Goal: Communication & Community: Answer question/provide support

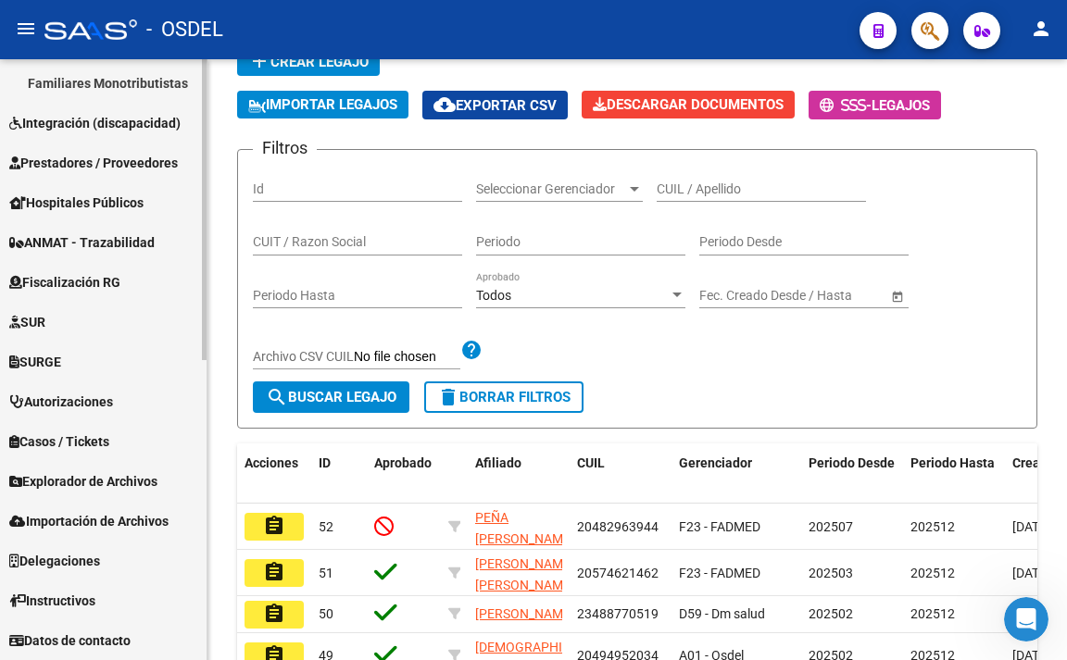
scroll to position [185, 0]
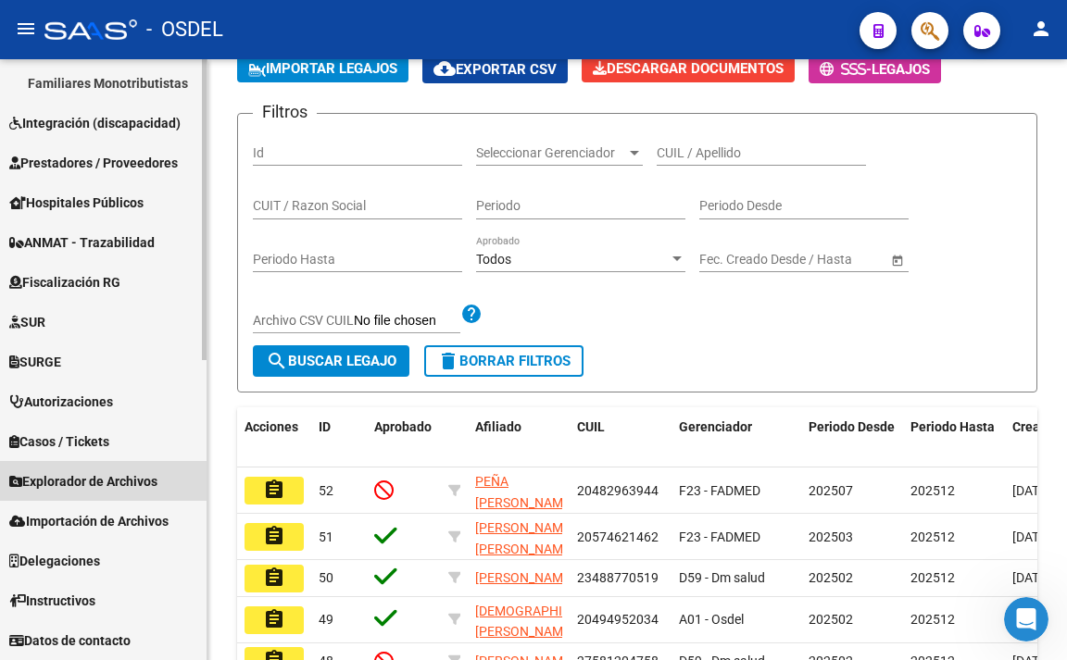
click at [90, 477] on span "Explorador de Archivos" at bounding box center [83, 481] width 148 height 20
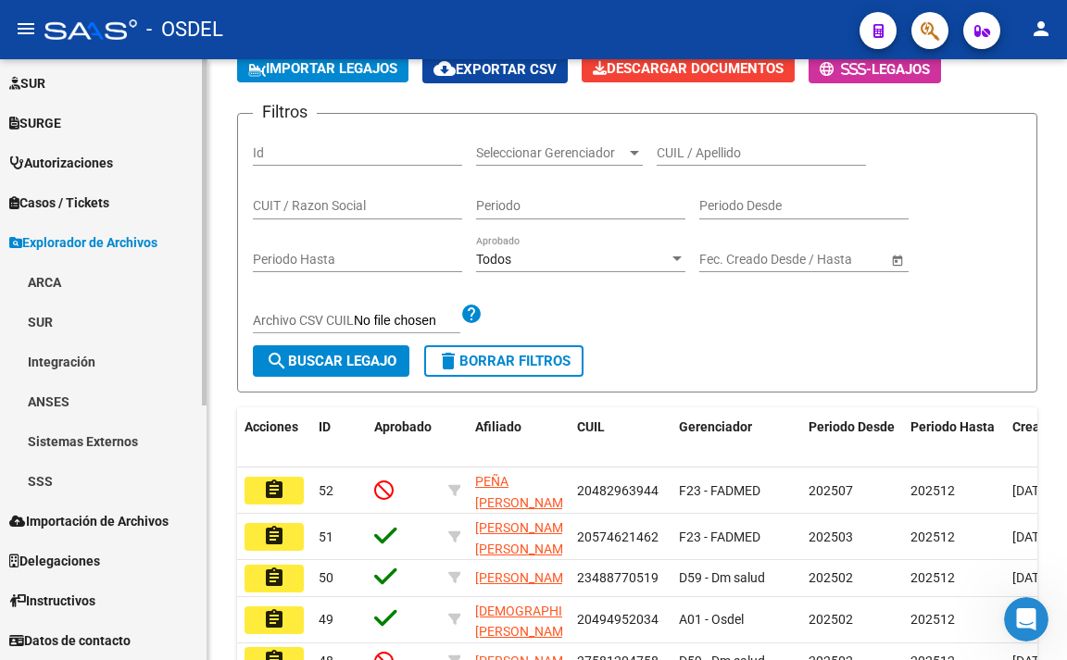
scroll to position [442, 0]
click at [90, 476] on link "SSS" at bounding box center [103, 481] width 206 height 40
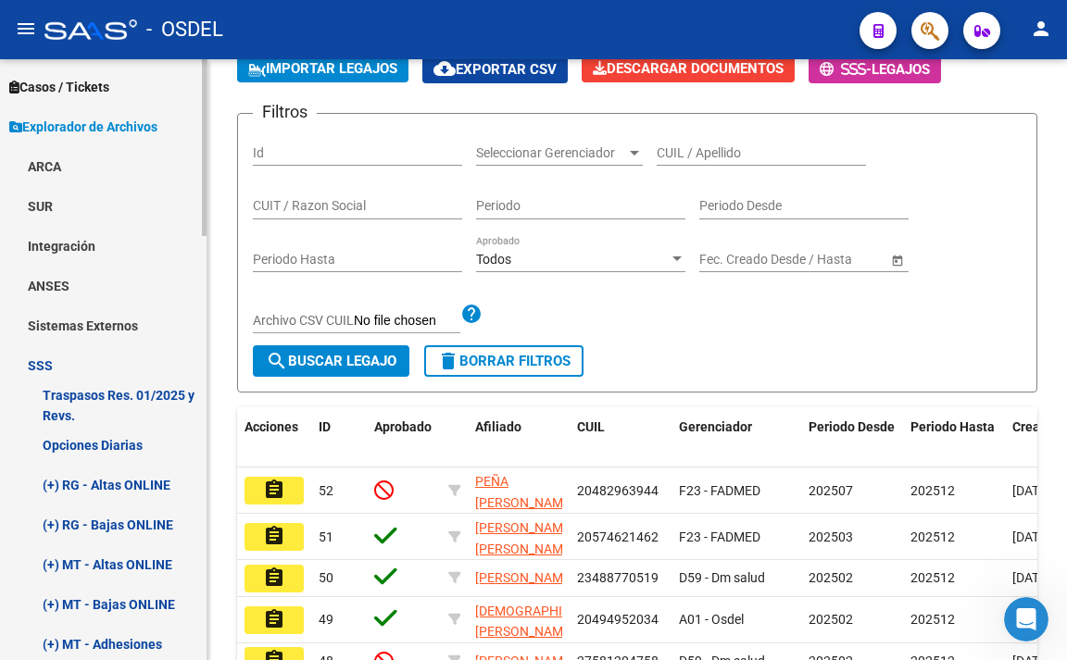
scroll to position [1252, 0]
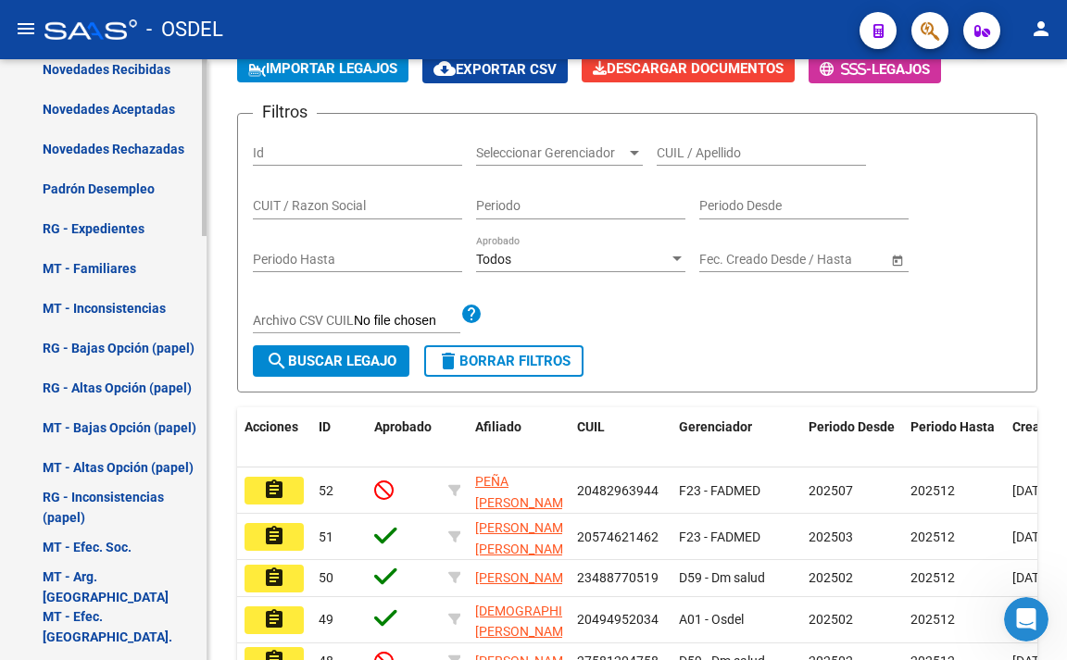
click at [127, 139] on link "Novedades Rechazadas" at bounding box center [103, 149] width 206 height 40
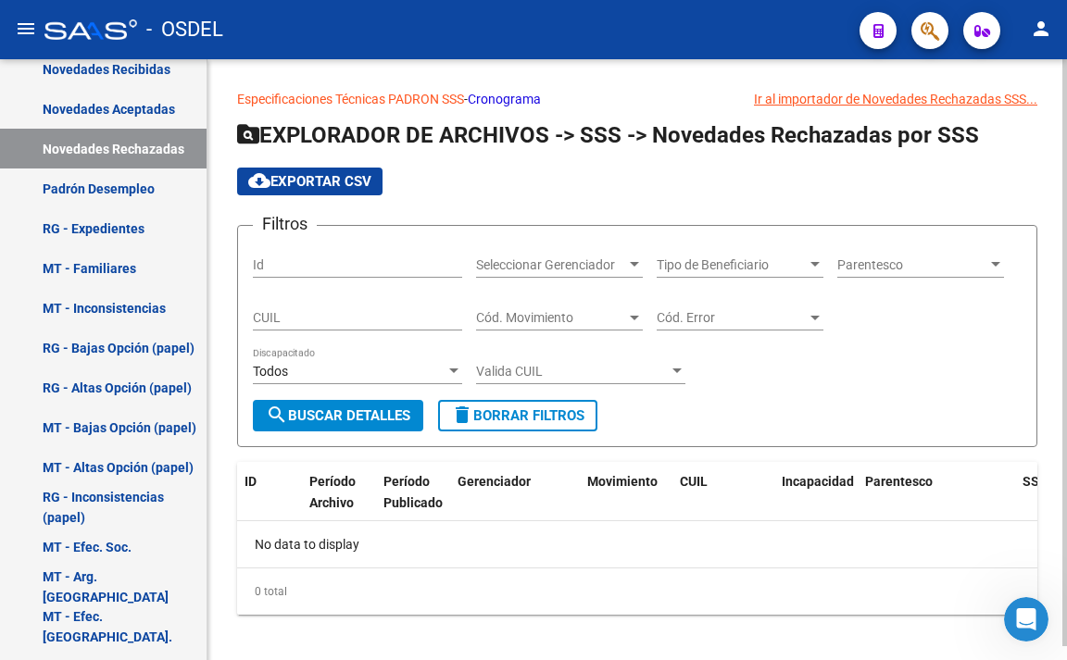
click at [531, 252] on div "Seleccionar Gerenciador Seleccionar Gerenciador" at bounding box center [559, 259] width 167 height 37
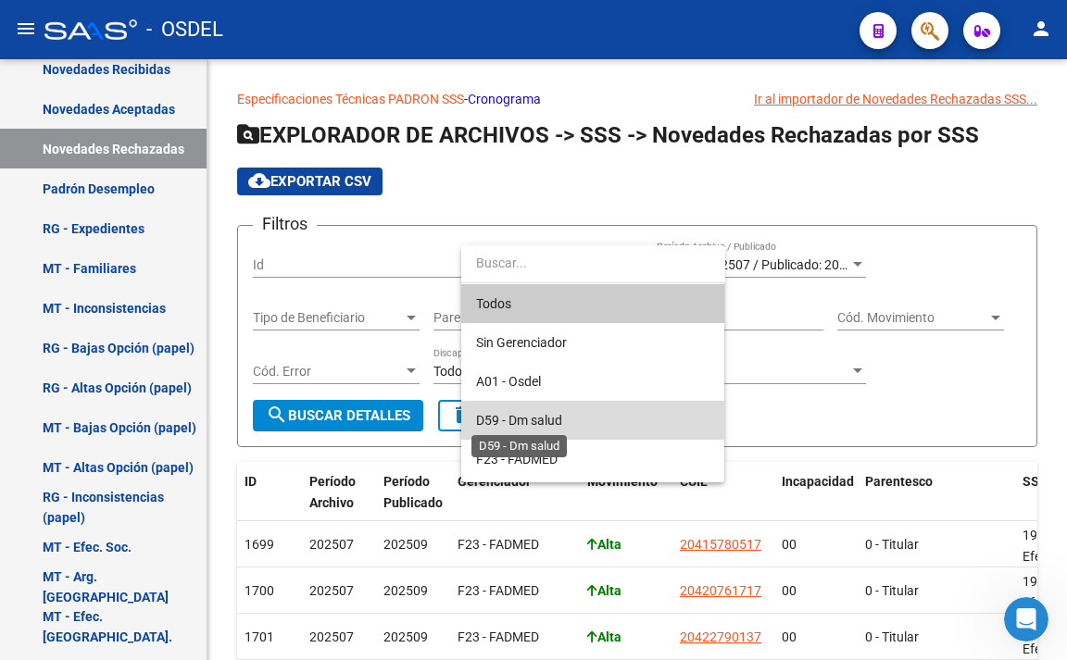
click at [496, 420] on span "D59 - Dm salud" at bounding box center [519, 420] width 86 height 15
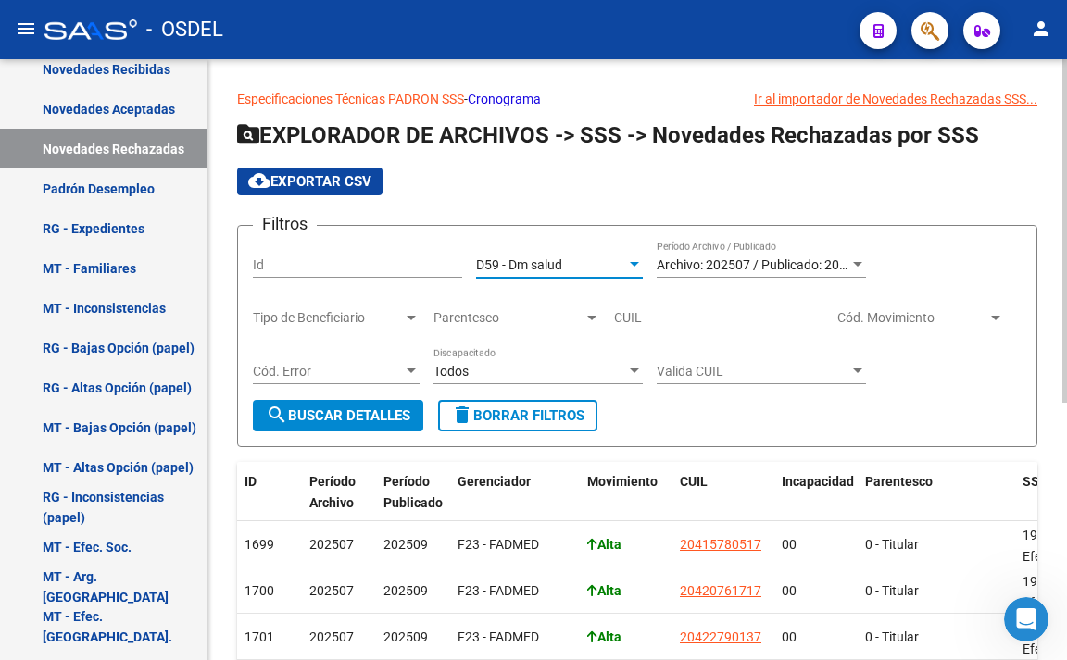
click at [371, 423] on span "search Buscar Detalles" at bounding box center [338, 415] width 144 height 17
click at [952, 306] on div "Cód. Movimiento Cód. Movimiento" at bounding box center [920, 311] width 167 height 37
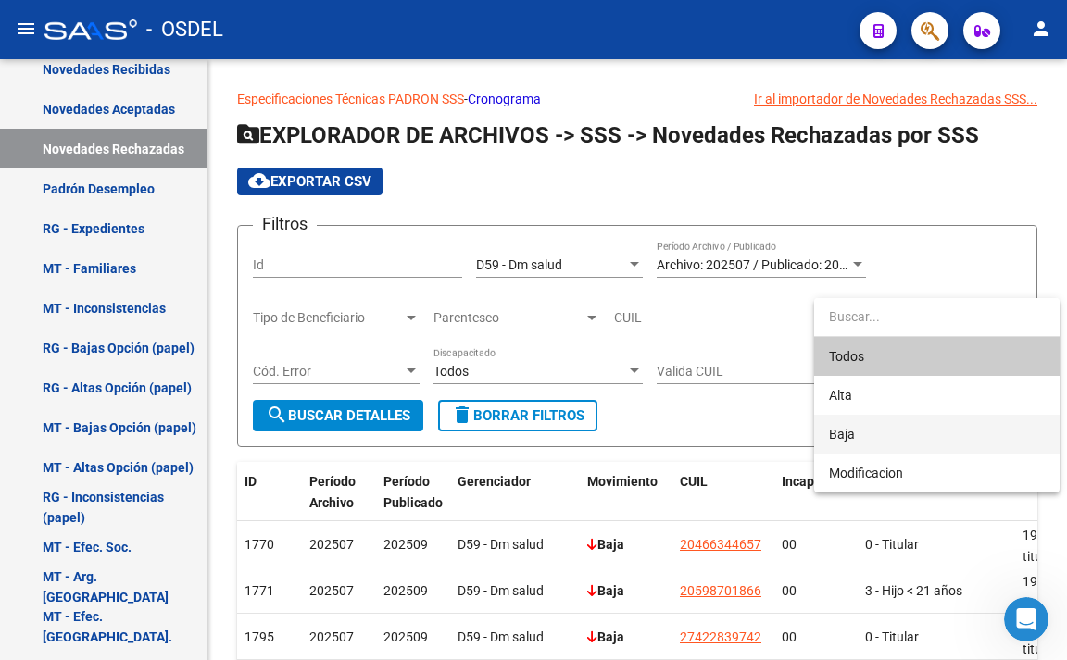
click at [877, 438] on span "Baja" at bounding box center [937, 434] width 216 height 39
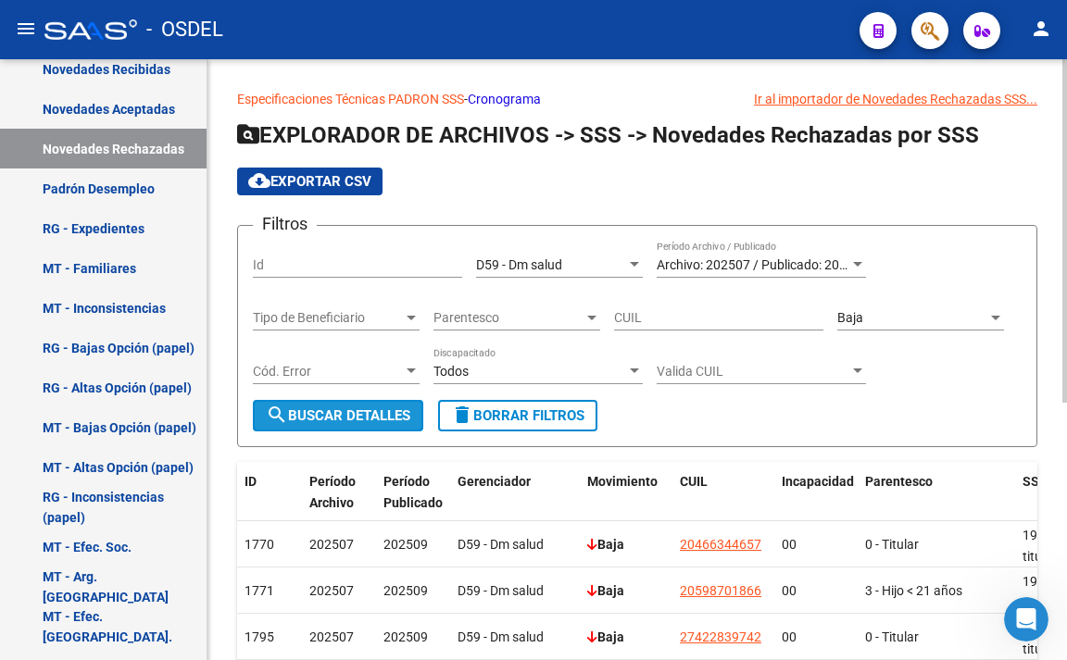
click at [361, 412] on span "search Buscar Detalles" at bounding box center [338, 415] width 144 height 17
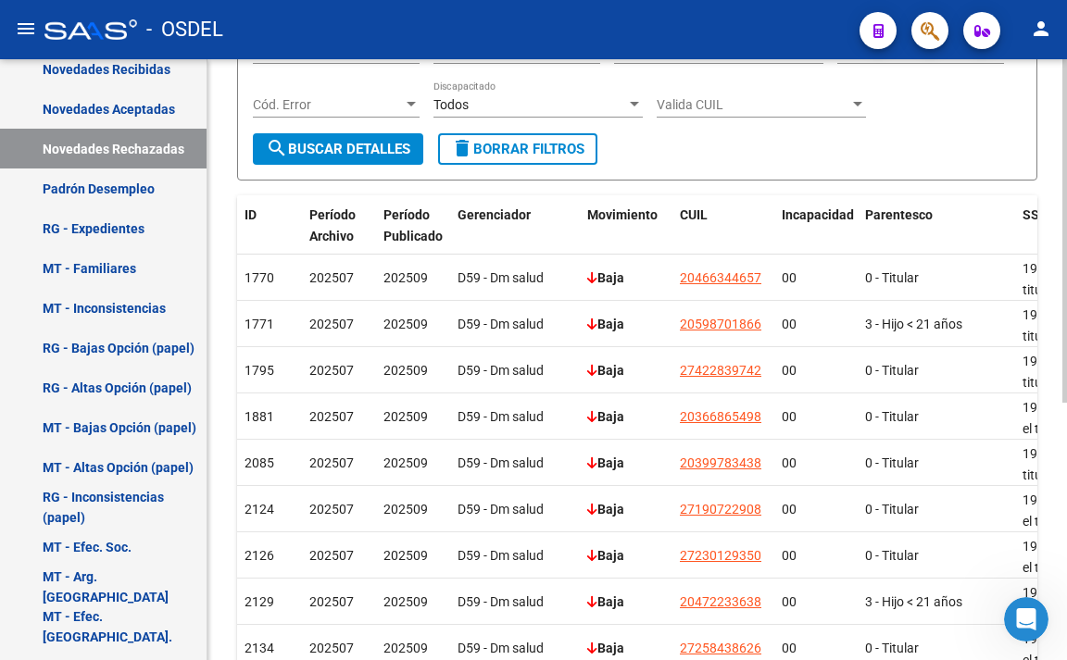
scroll to position [266, 0]
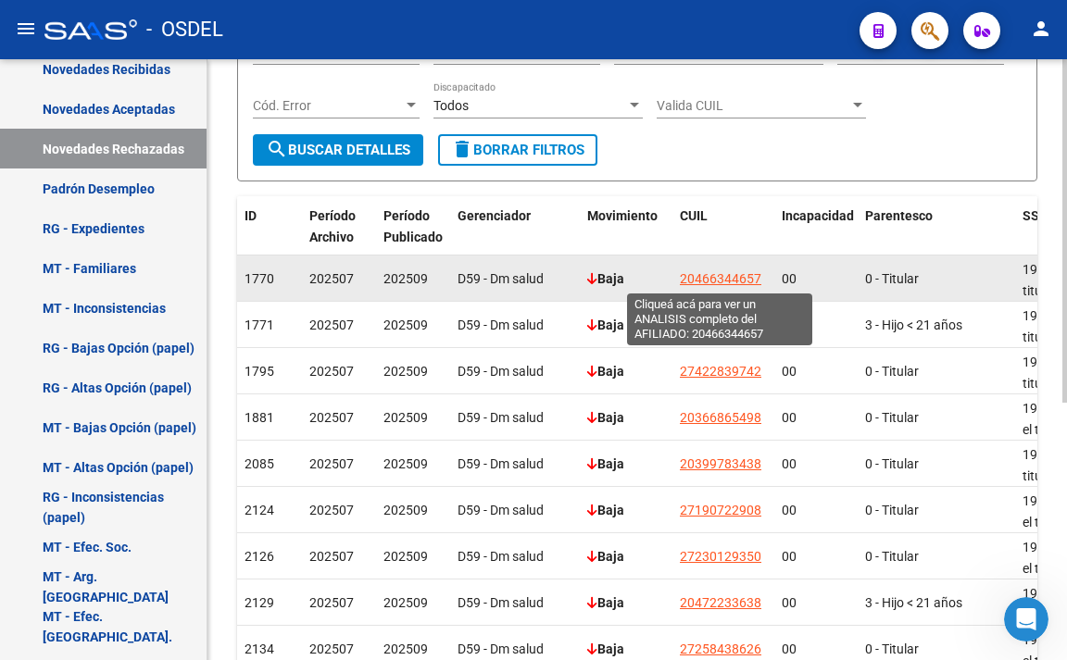
click at [723, 282] on span "20466344657" at bounding box center [720, 278] width 81 height 15
type textarea "20466344657"
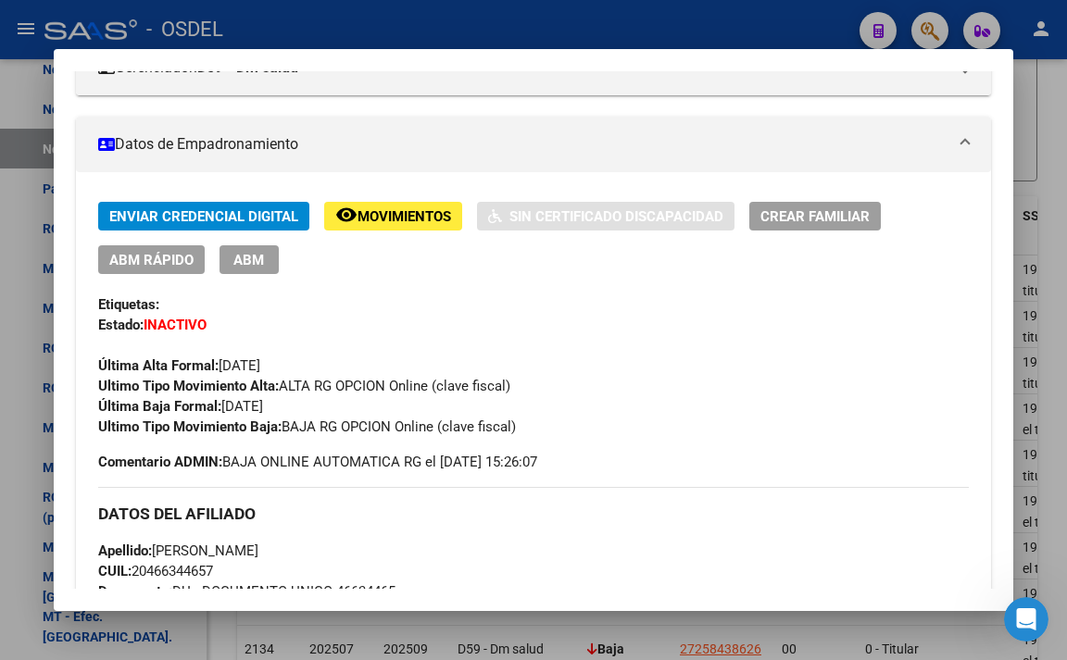
scroll to position [0, 0]
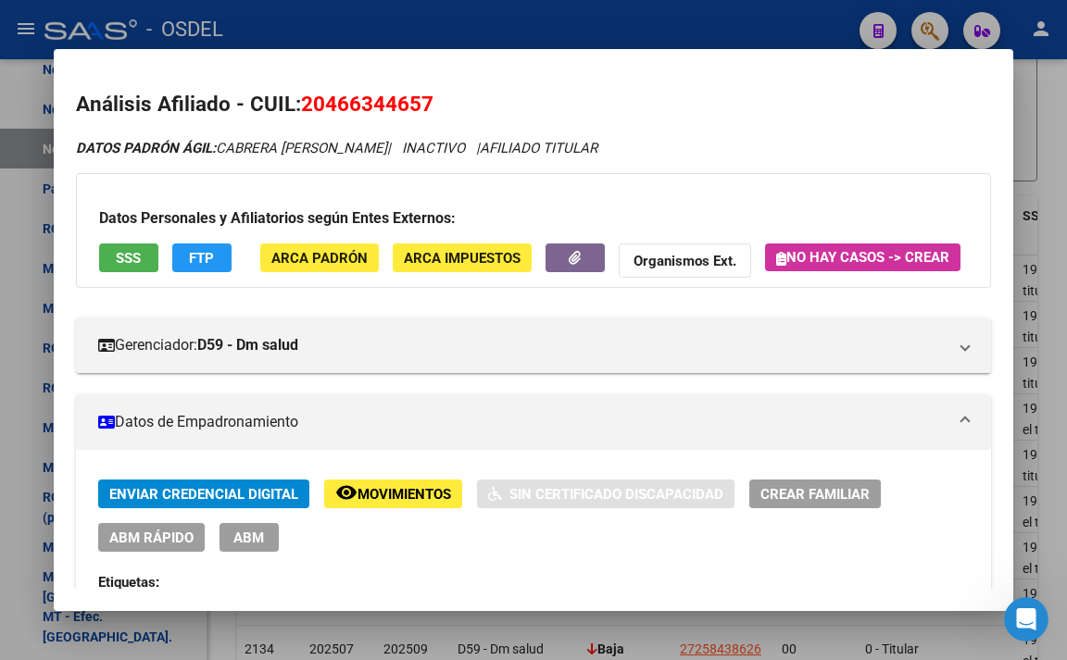
click at [620, 23] on div at bounding box center [533, 330] width 1067 height 660
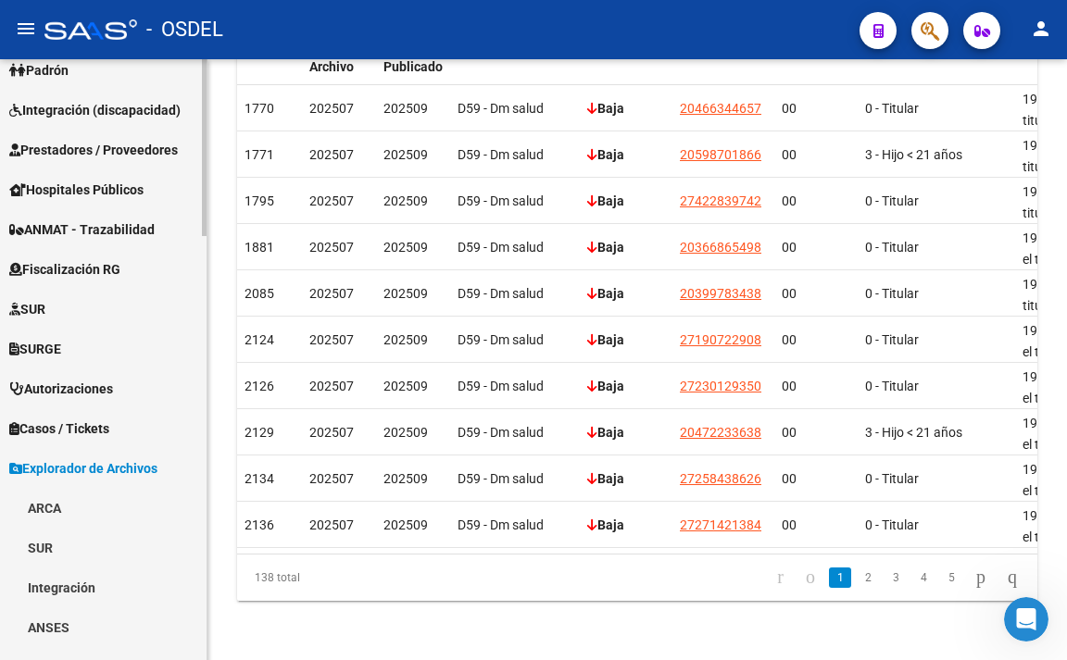
scroll to position [326, 0]
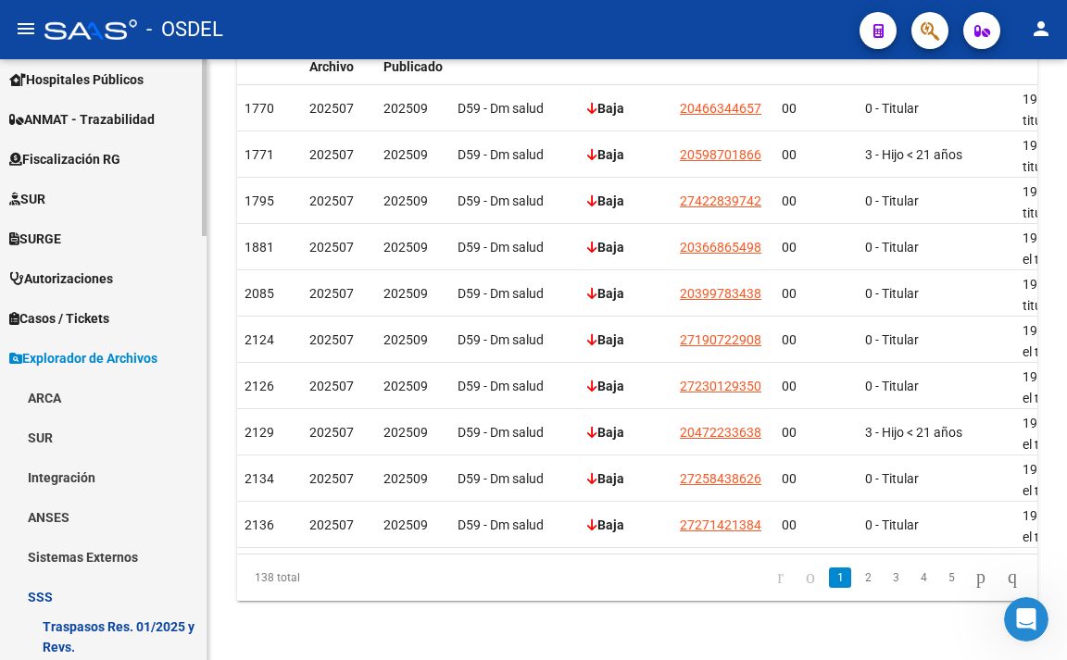
click at [117, 355] on span "Explorador de Archivos" at bounding box center [83, 358] width 148 height 20
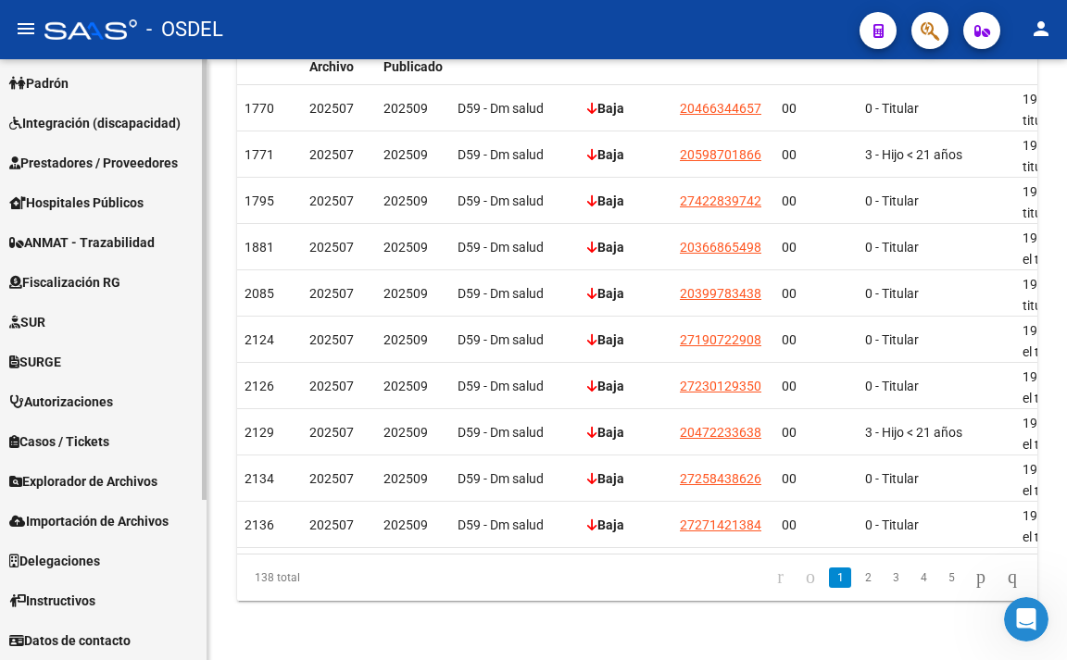
scroll to position [203, 0]
click at [85, 468] on link "Explorador de Archivos" at bounding box center [103, 481] width 206 height 40
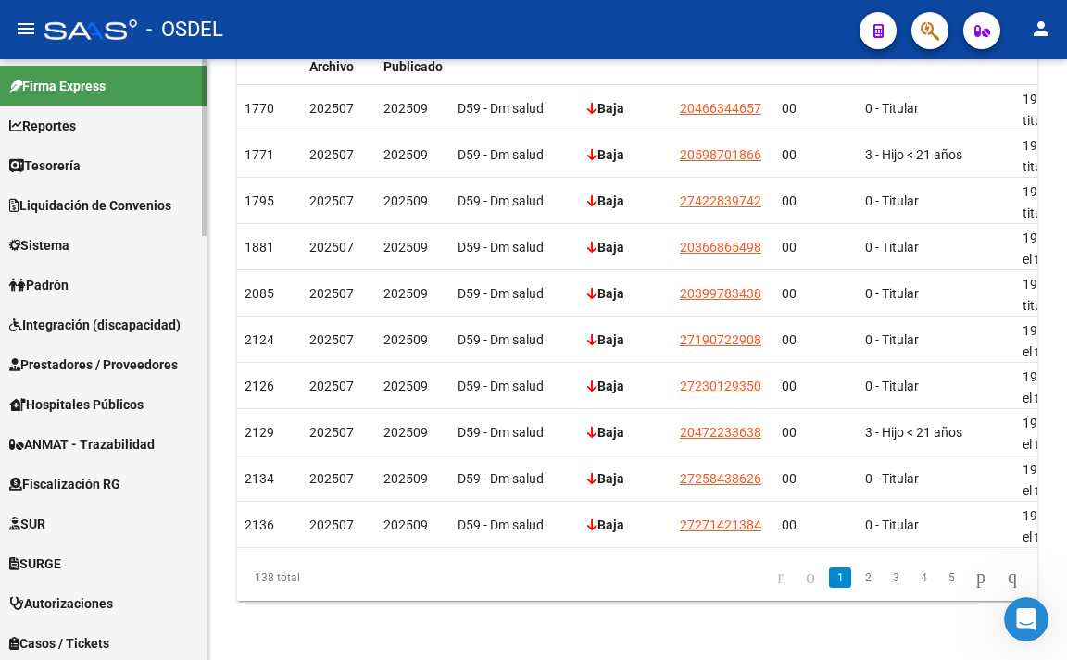
scroll to position [0, 0]
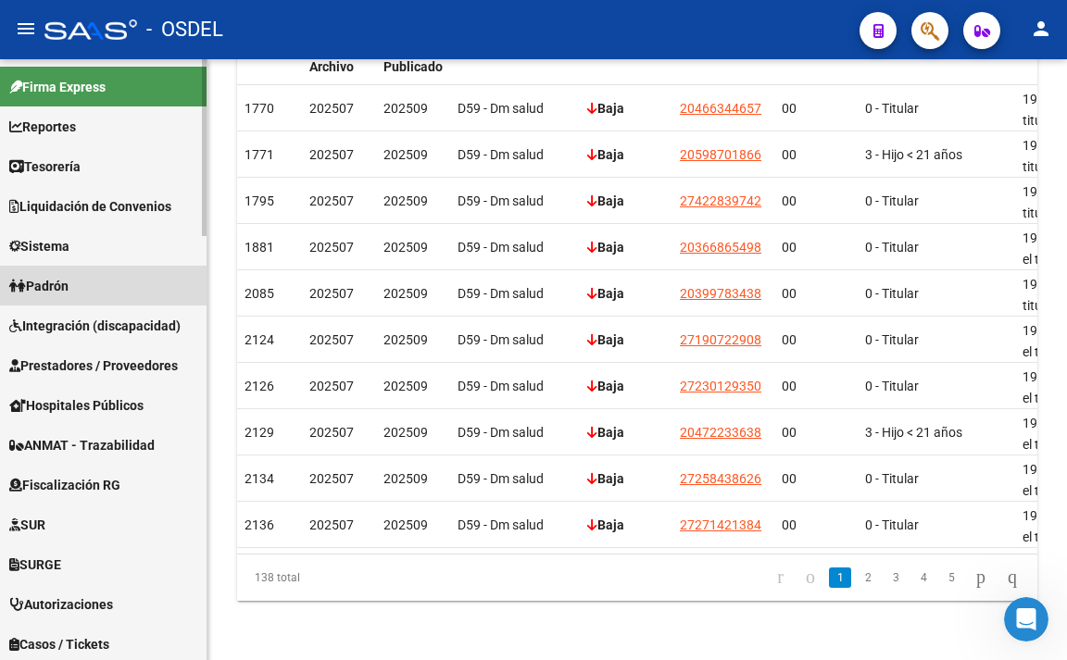
click at [67, 298] on link "Padrón" at bounding box center [103, 286] width 206 height 40
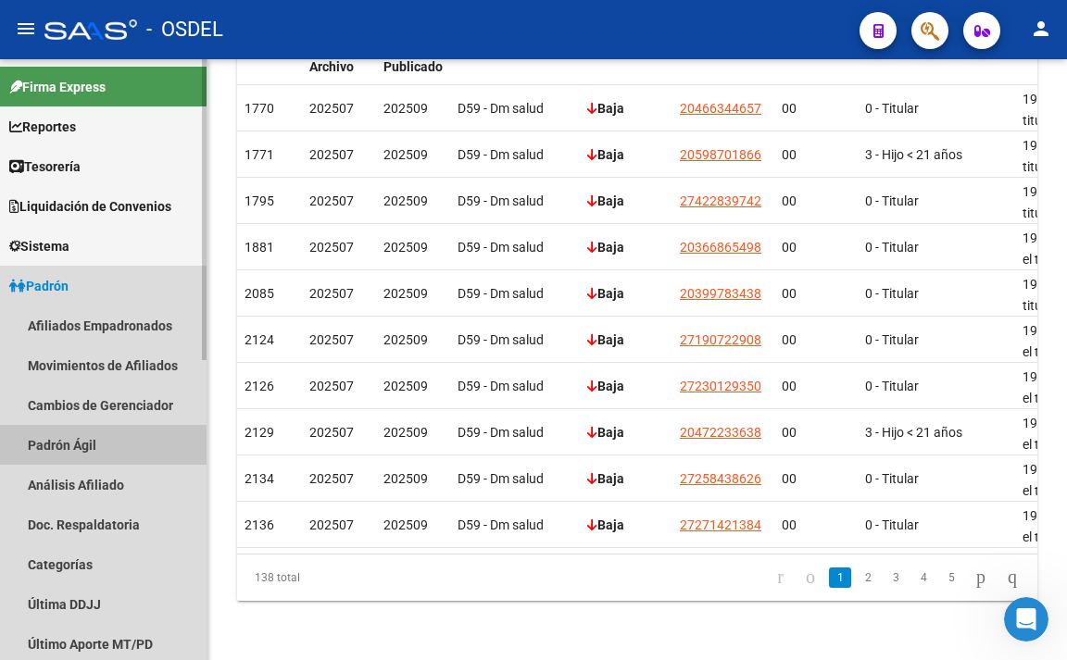
click at [82, 435] on link "Padrón Ágil" at bounding box center [103, 445] width 206 height 40
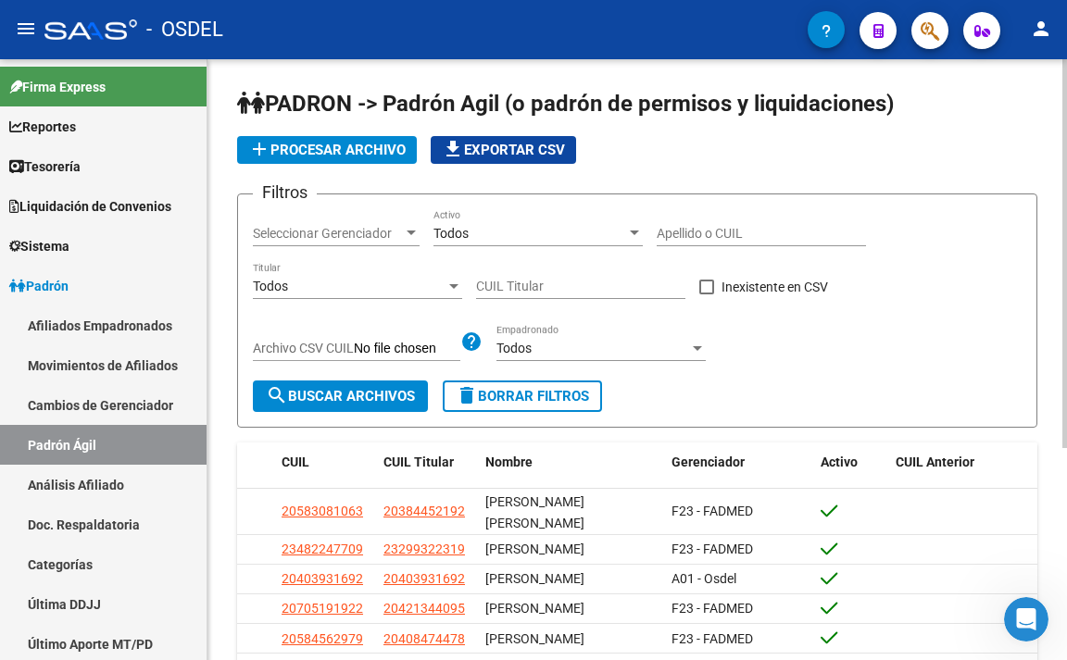
click at [442, 353] on input "Archivo CSV CUIL" at bounding box center [407, 349] width 106 height 17
click at [406, 339] on app-file-filter "Archivo CSV CUIL help" at bounding box center [368, 345] width 230 height 28
click at [443, 349] on input "Archivo CSV CUIL" at bounding box center [407, 349] width 106 height 17
click at [395, 231] on span "Seleccionar Gerenciador" at bounding box center [328, 234] width 150 height 16
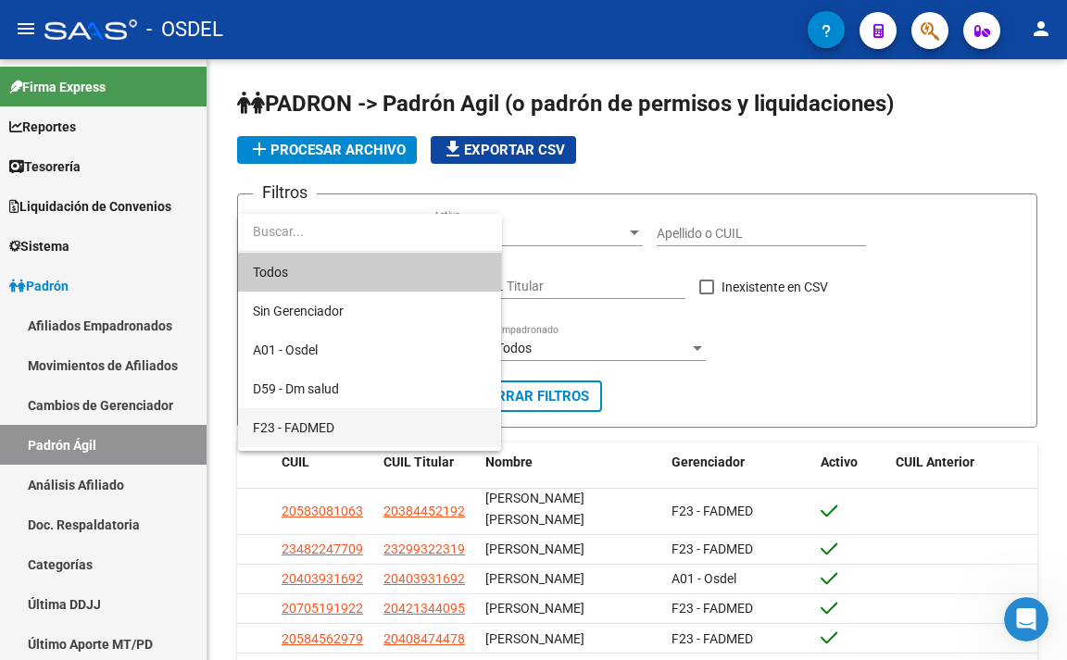
click at [319, 415] on span "F23 - FADMED" at bounding box center [369, 427] width 233 height 39
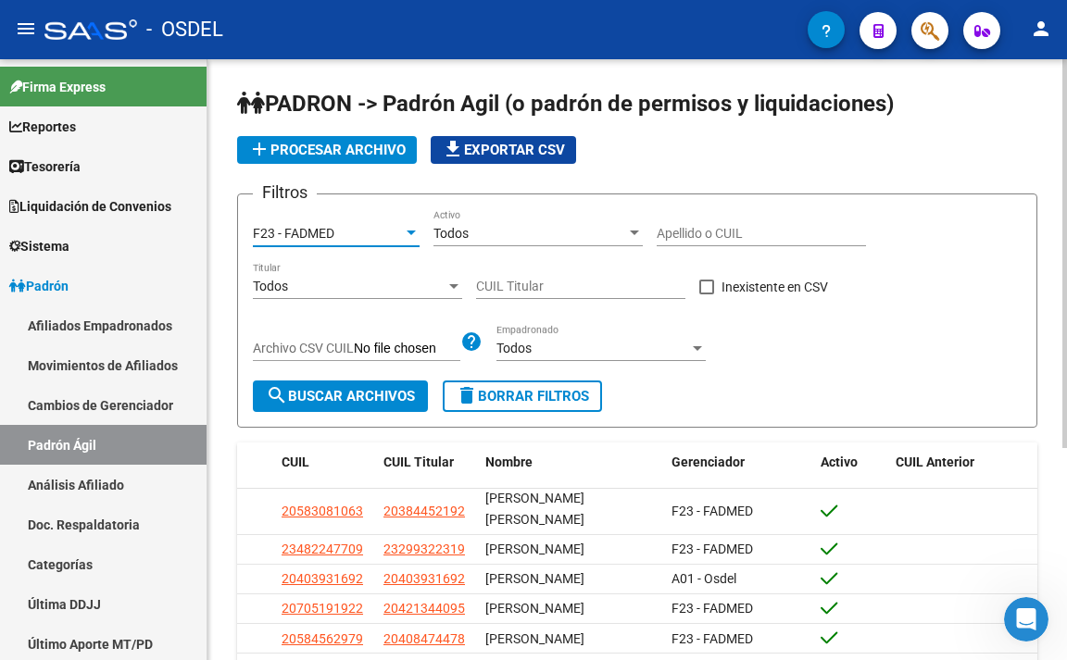
click at [324, 404] on span "search Buscar Archivos" at bounding box center [340, 396] width 149 height 17
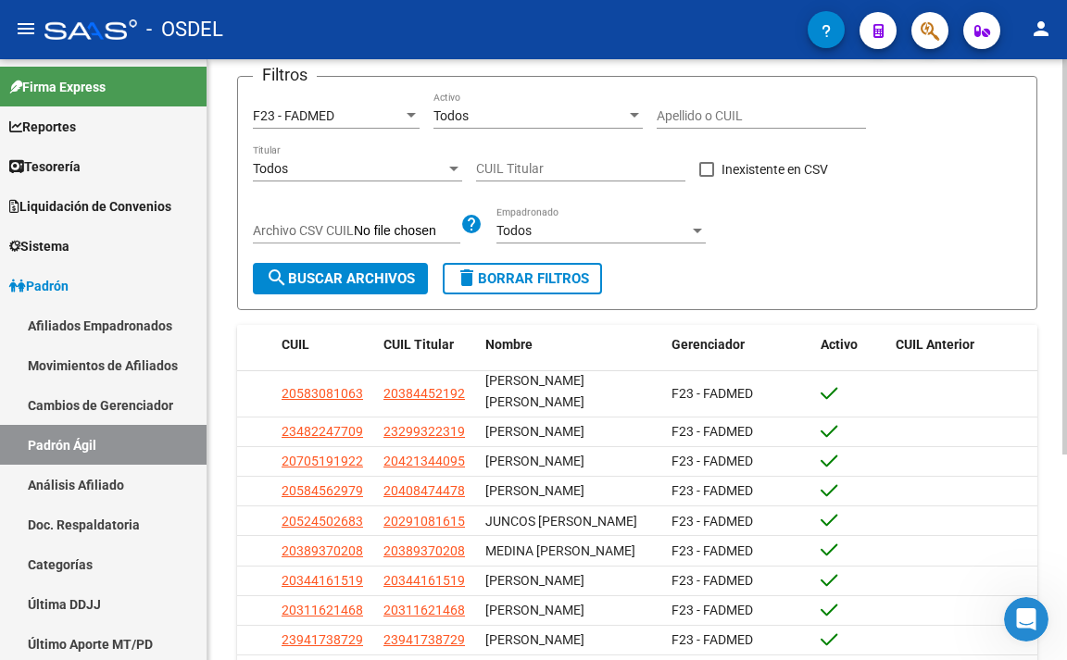
scroll to position [278, 0]
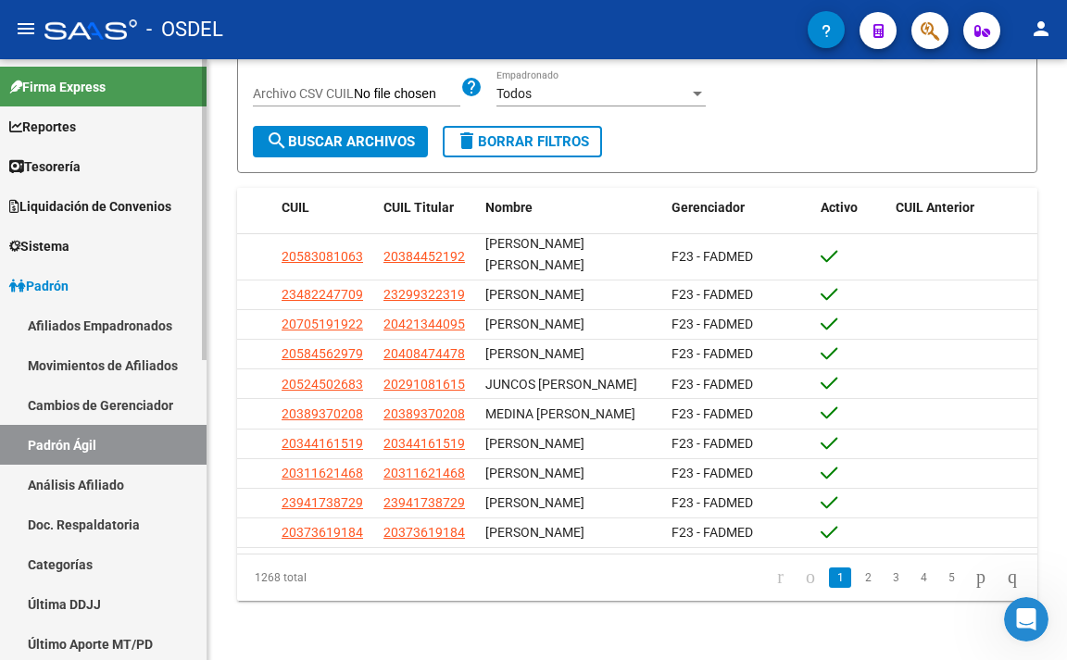
click at [161, 325] on link "Afiliados Empadronados" at bounding box center [103, 326] width 206 height 40
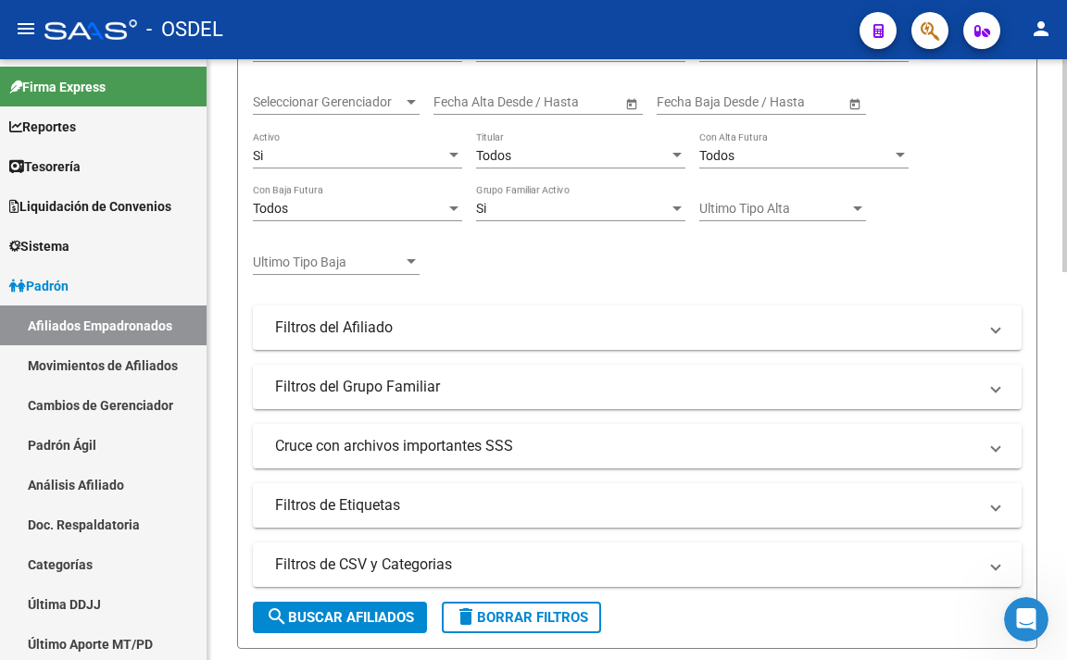
scroll to position [278, 0]
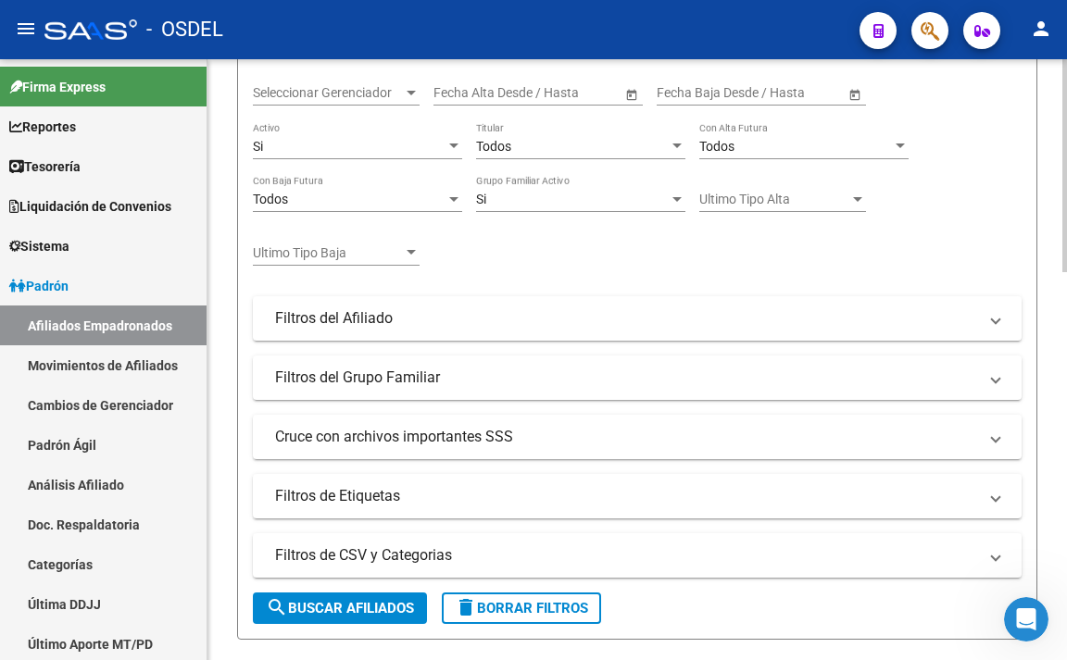
click at [381, 594] on button "search Buscar Afiliados" at bounding box center [340, 608] width 174 height 31
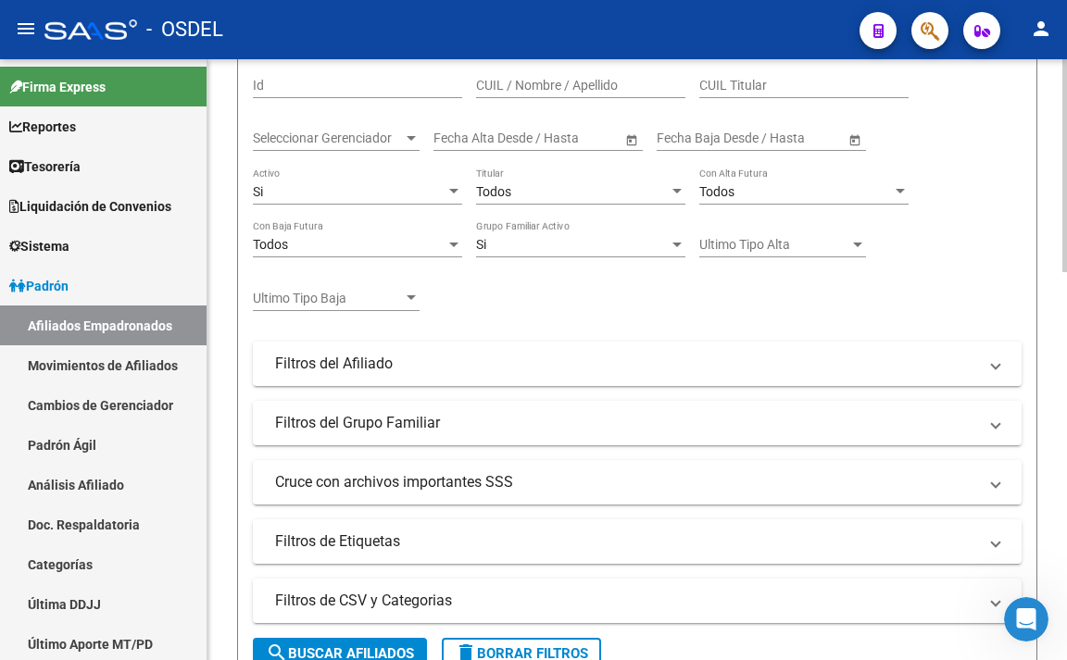
scroll to position [172, 0]
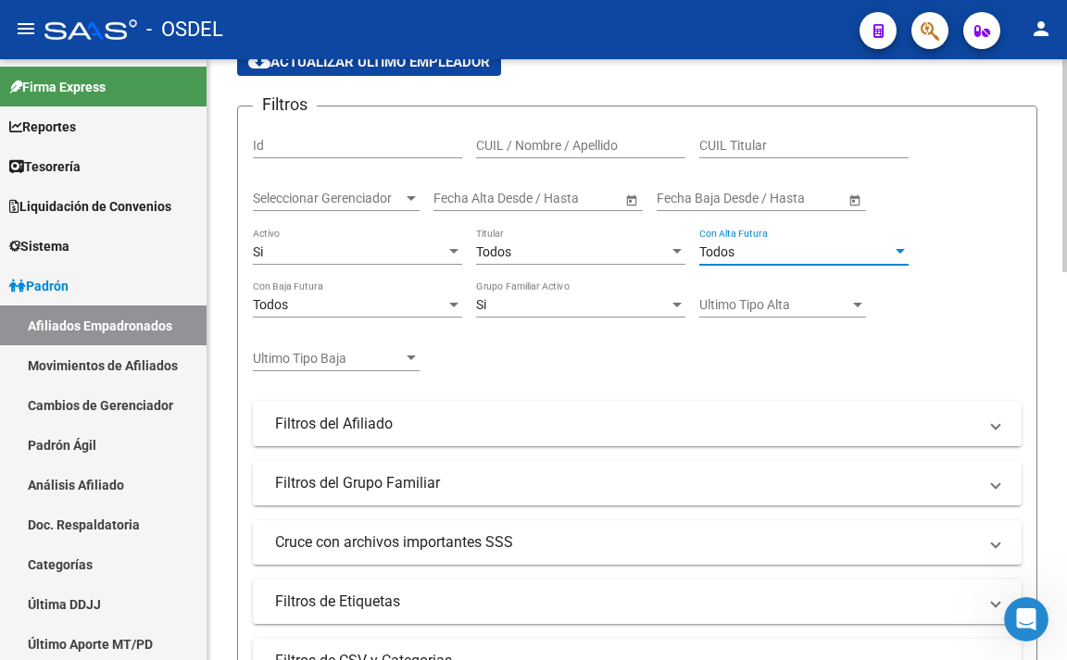
click at [772, 255] on div "Todos" at bounding box center [795, 252] width 193 height 16
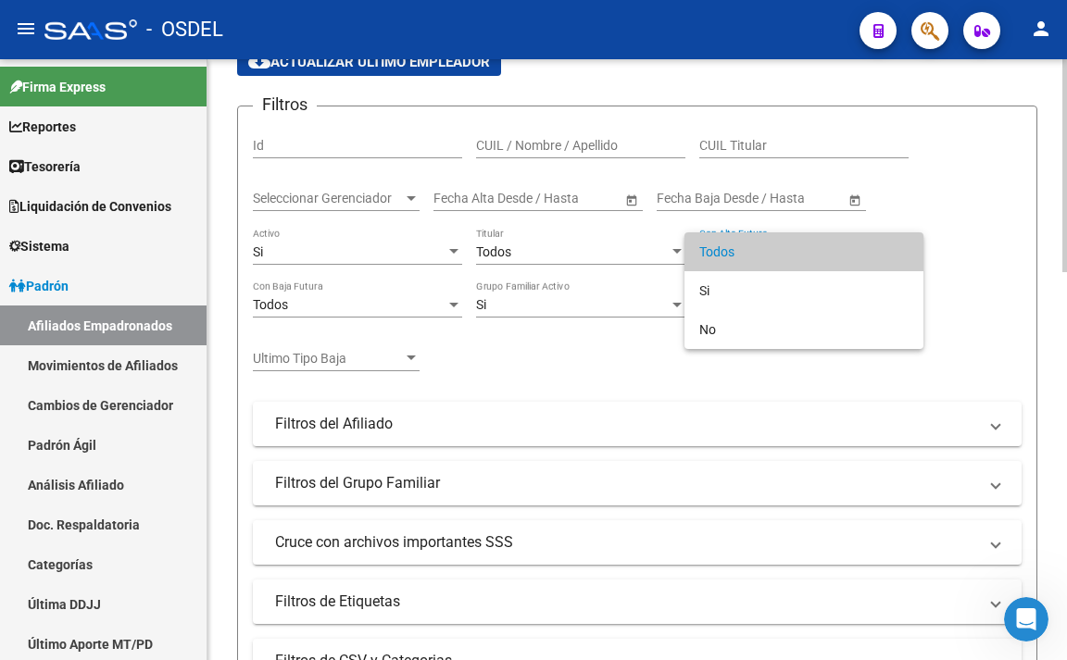
click at [772, 255] on span "Todos" at bounding box center [803, 251] width 209 height 39
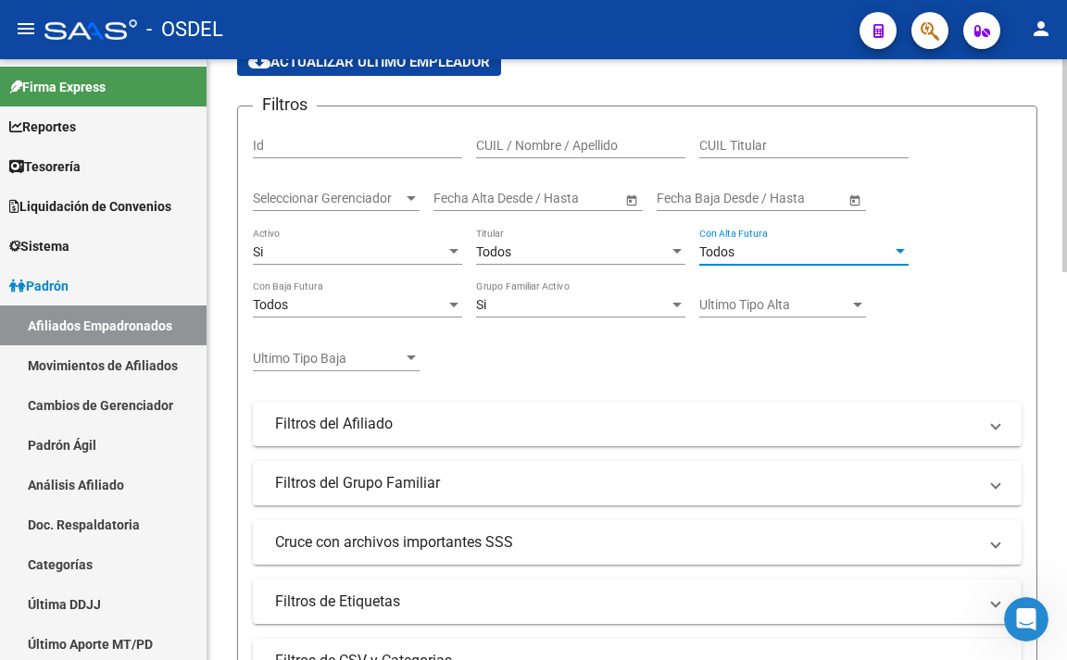
click at [772, 255] on div "Todos" at bounding box center [795, 252] width 193 height 16
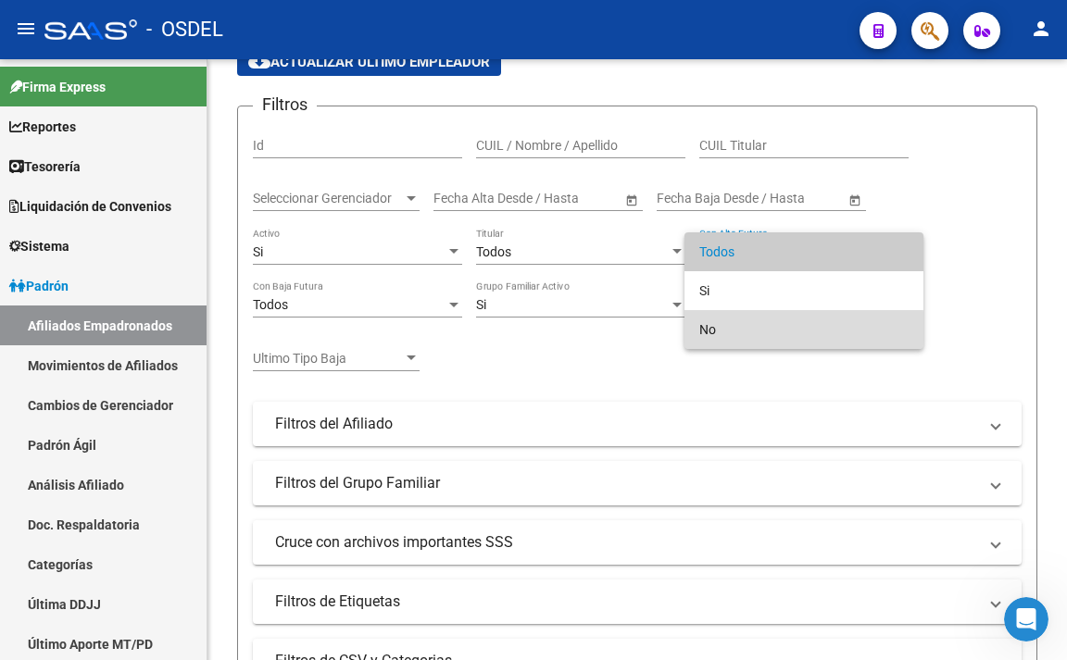
click at [751, 330] on span "No" at bounding box center [803, 329] width 209 height 39
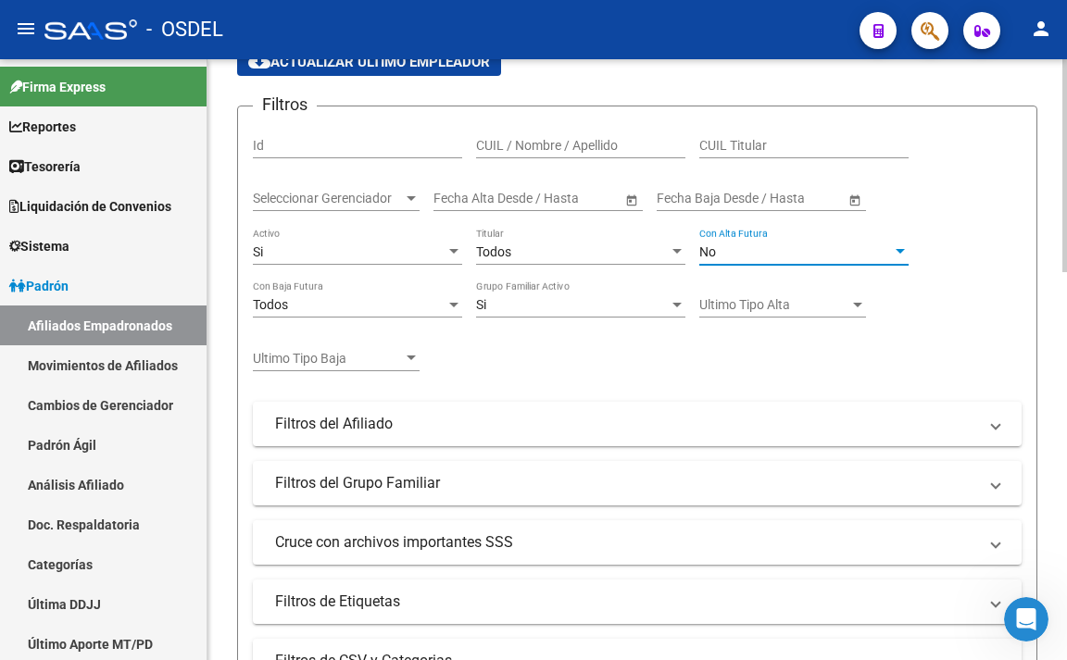
click at [383, 206] on div "Seleccionar Gerenciador Seleccionar Gerenciador" at bounding box center [336, 192] width 167 height 37
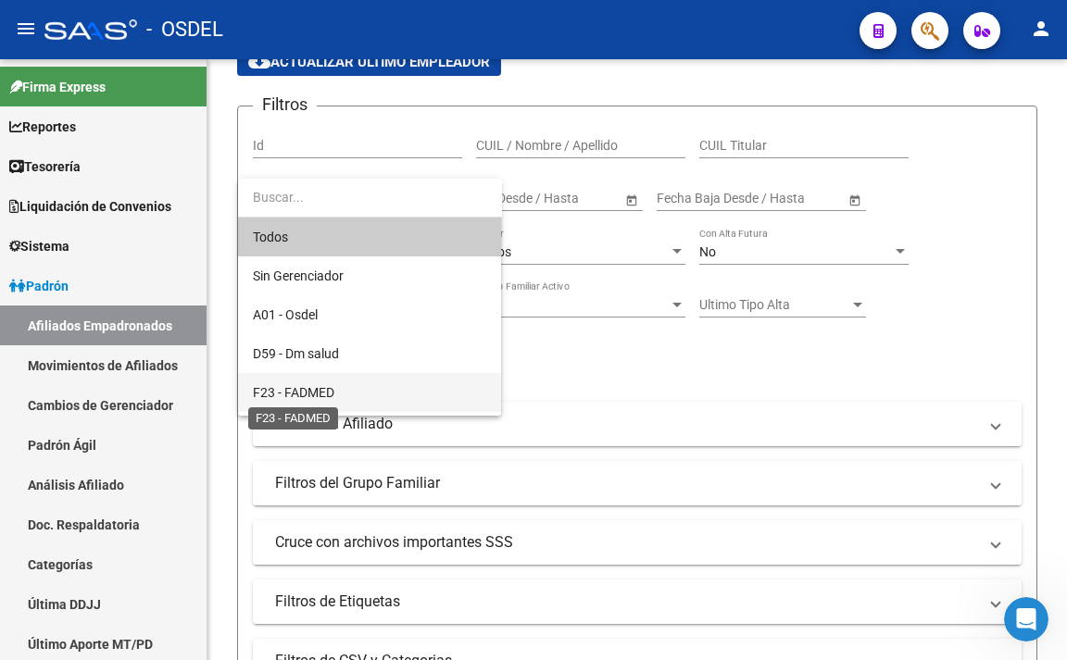
click at [328, 388] on span "F23 - FADMED" at bounding box center [293, 392] width 81 height 15
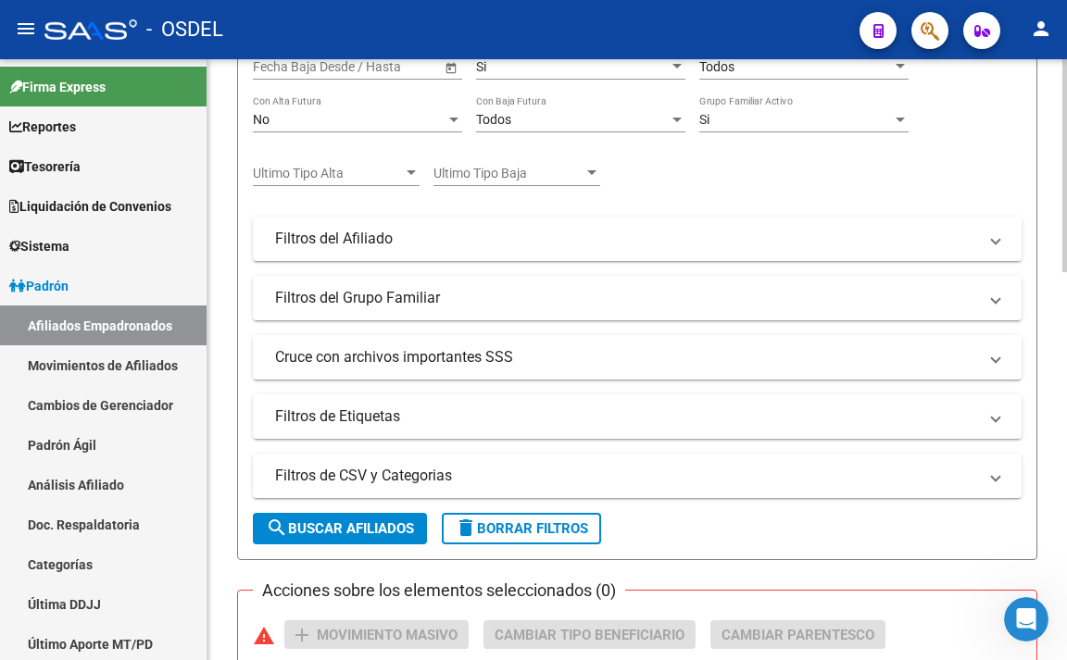
scroll to position [450, 0]
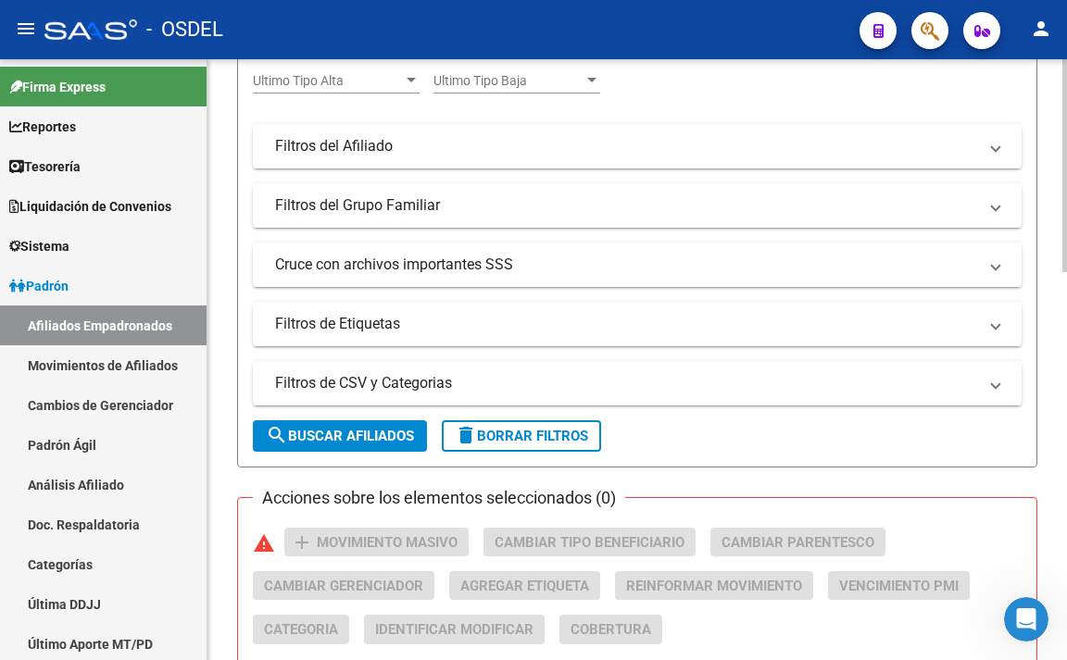
click at [339, 431] on span "search Buscar Afiliados" at bounding box center [340, 436] width 148 height 17
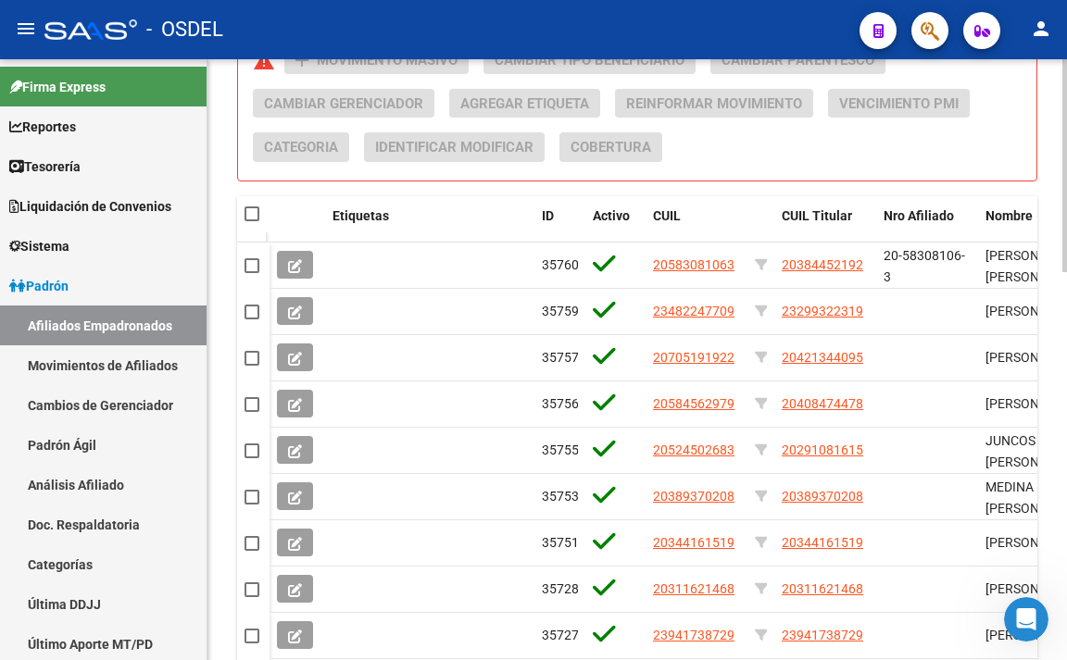
scroll to position [1098, 0]
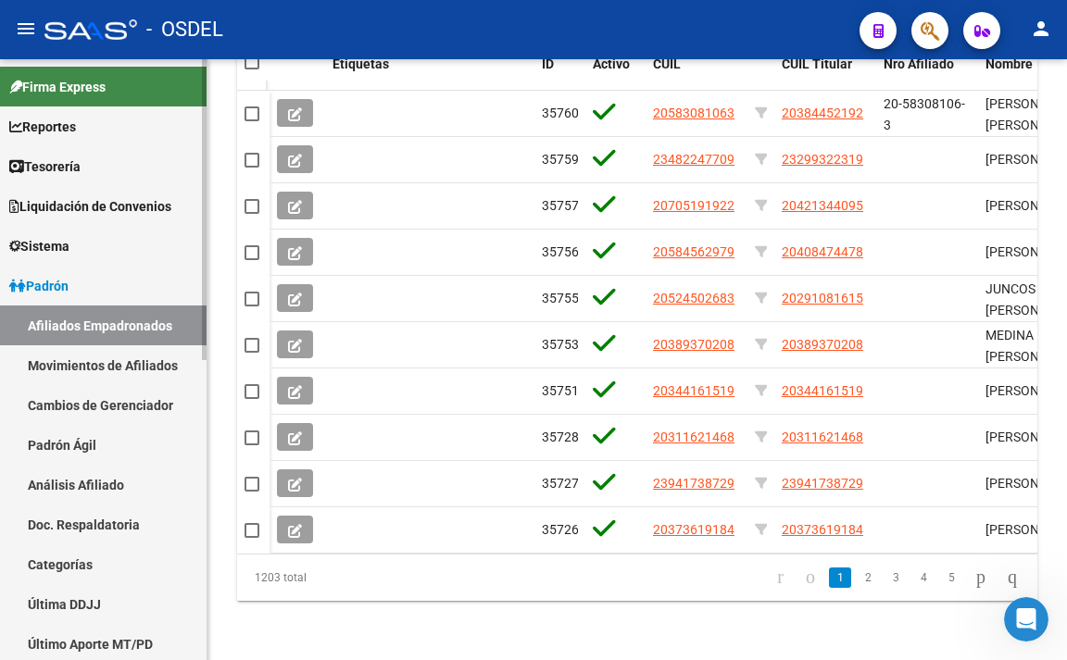
click at [0, 94] on link "Firma Express" at bounding box center [103, 87] width 206 height 40
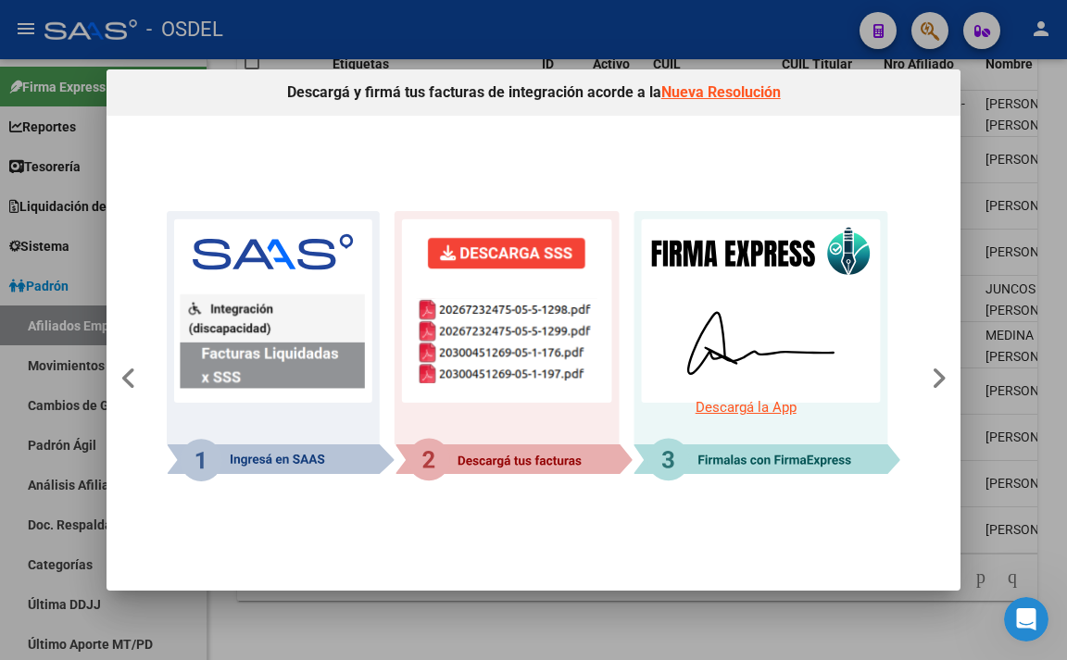
click at [668, 37] on div at bounding box center [533, 330] width 1067 height 660
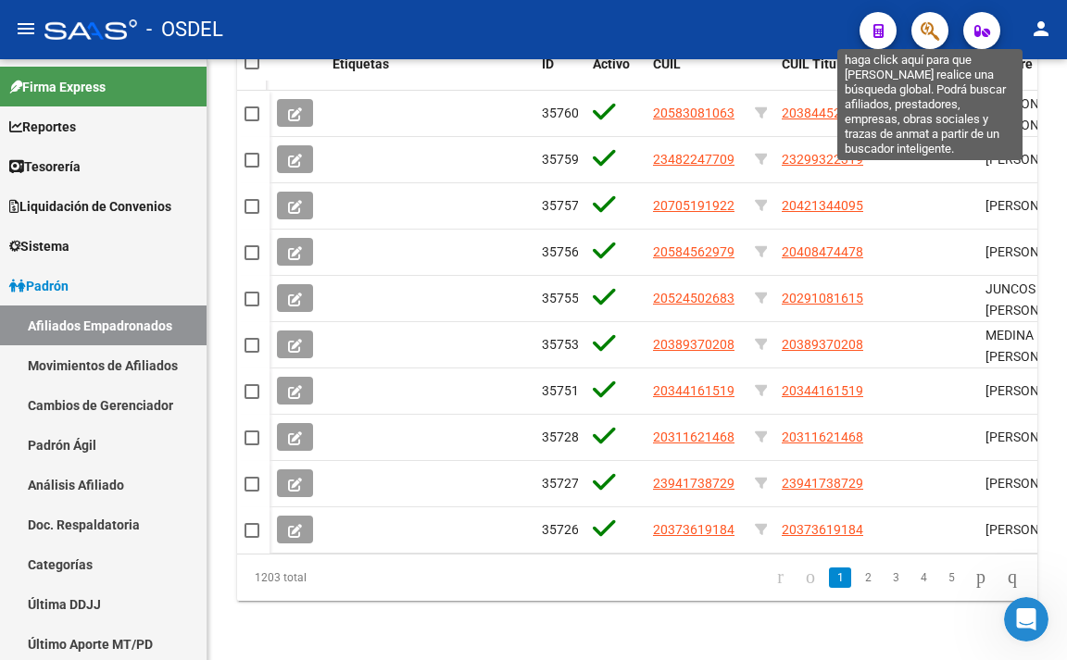
click at [936, 37] on icon "button" at bounding box center [929, 30] width 19 height 21
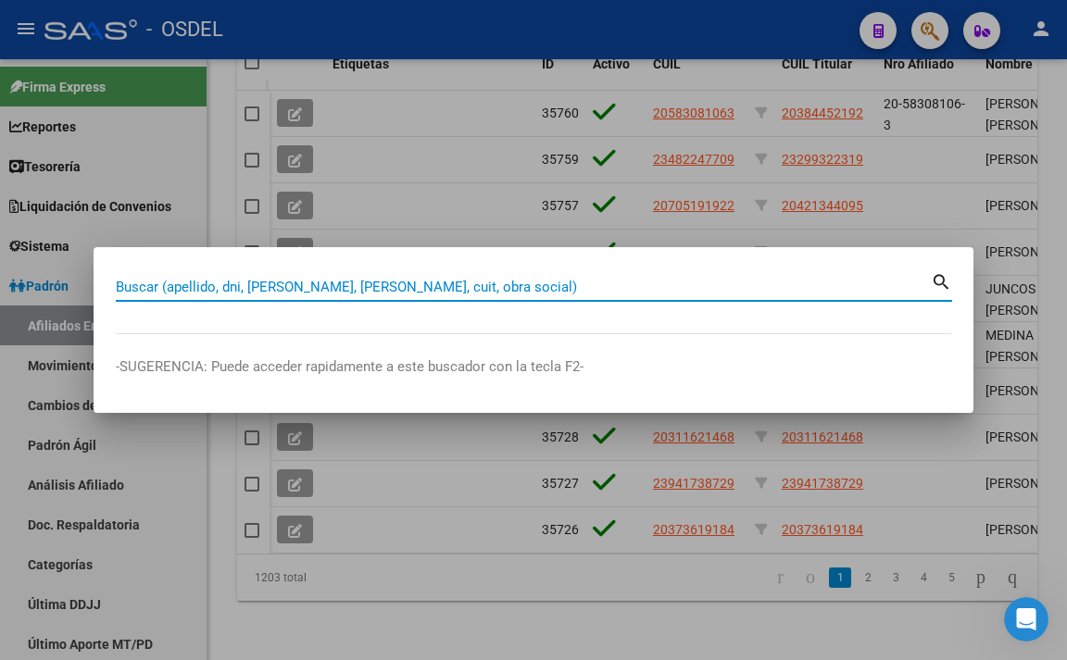
click at [657, 293] on input "Buscar (apellido, dni, [PERSON_NAME], [PERSON_NAME], cuit, obra social)" at bounding box center [523, 287] width 815 height 17
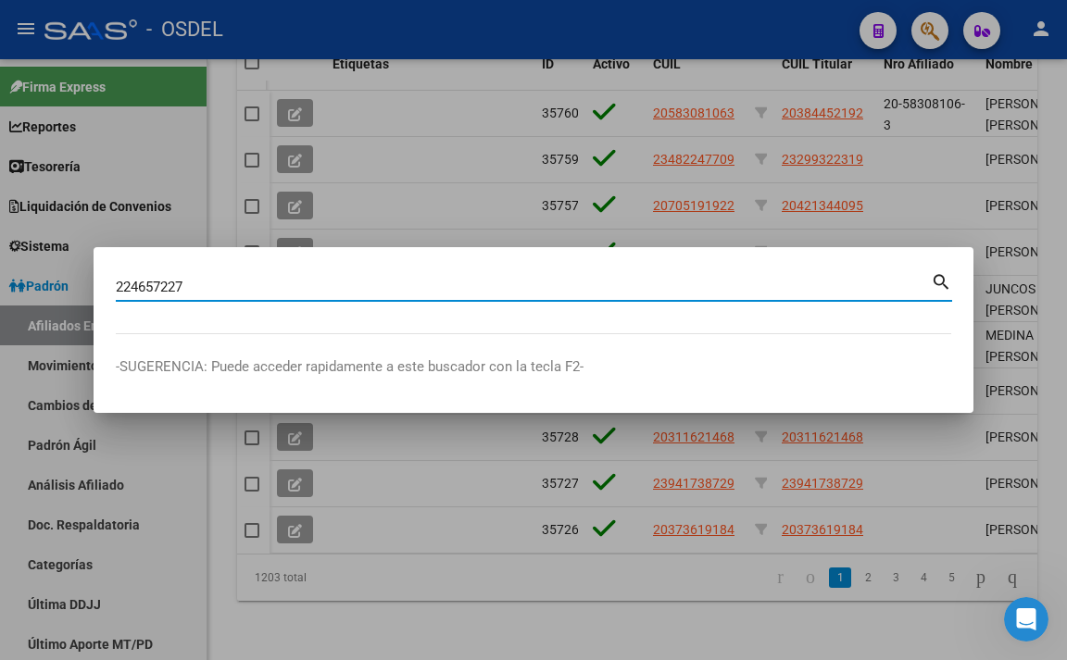
type input "224657227"
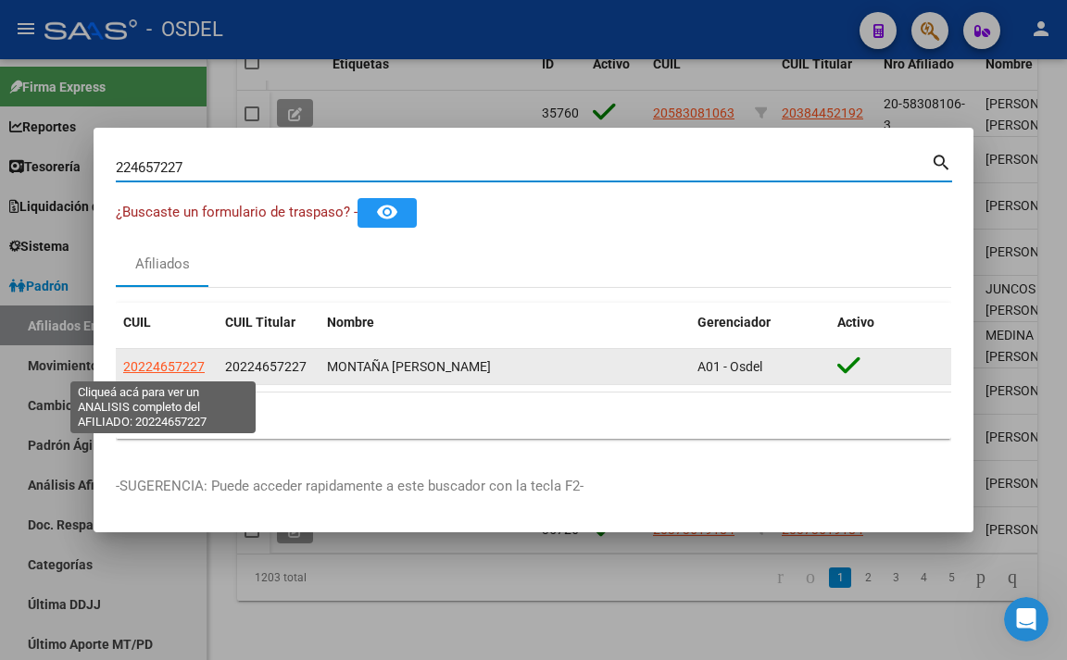
click at [194, 364] on span "20224657227" at bounding box center [163, 366] width 81 height 15
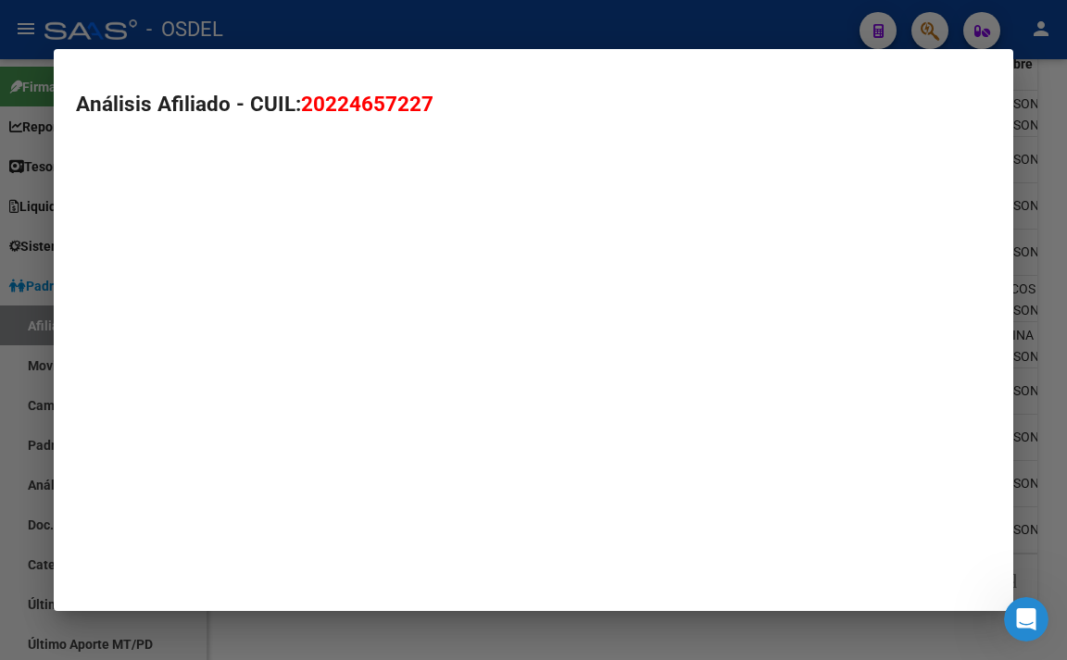
type textarea "20224657227"
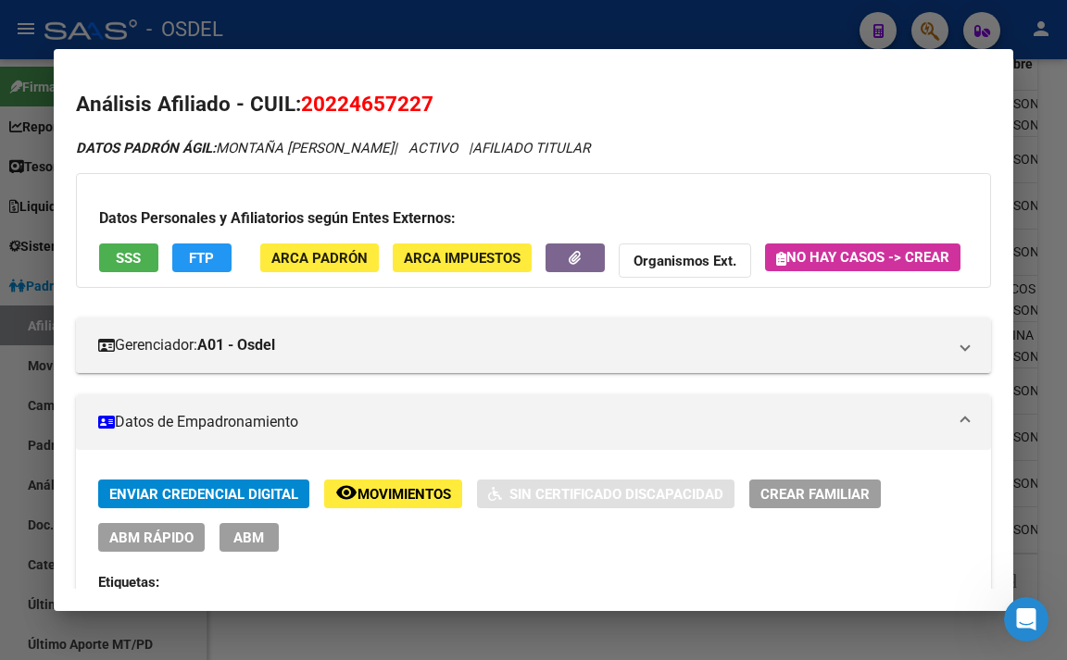
click at [109, 263] on button "SSS" at bounding box center [128, 258] width 59 height 29
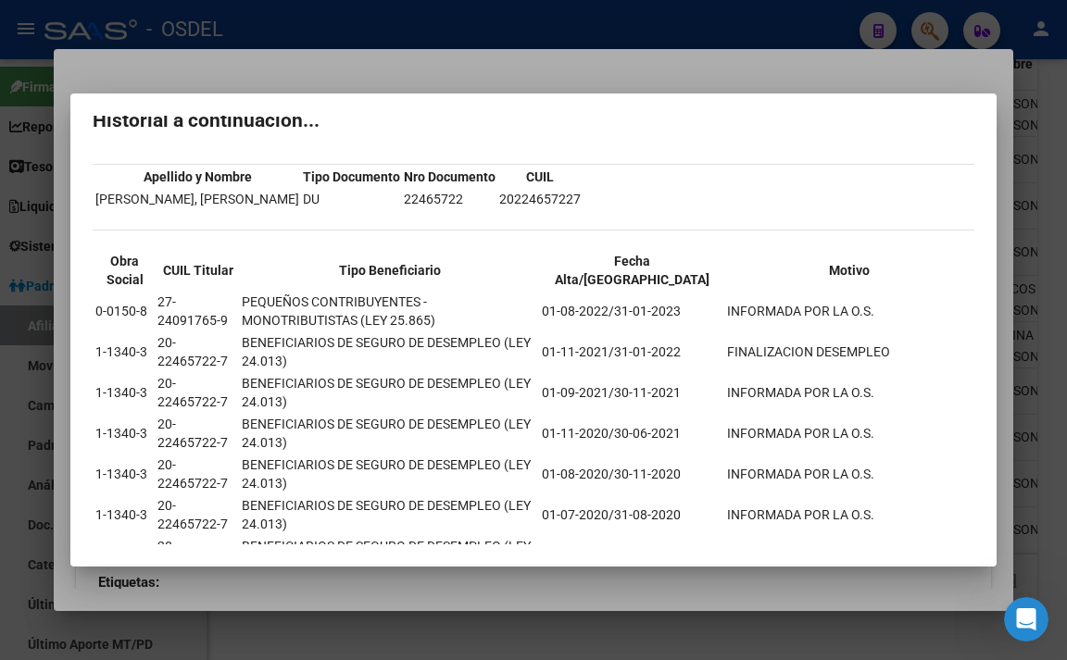
scroll to position [41, 0]
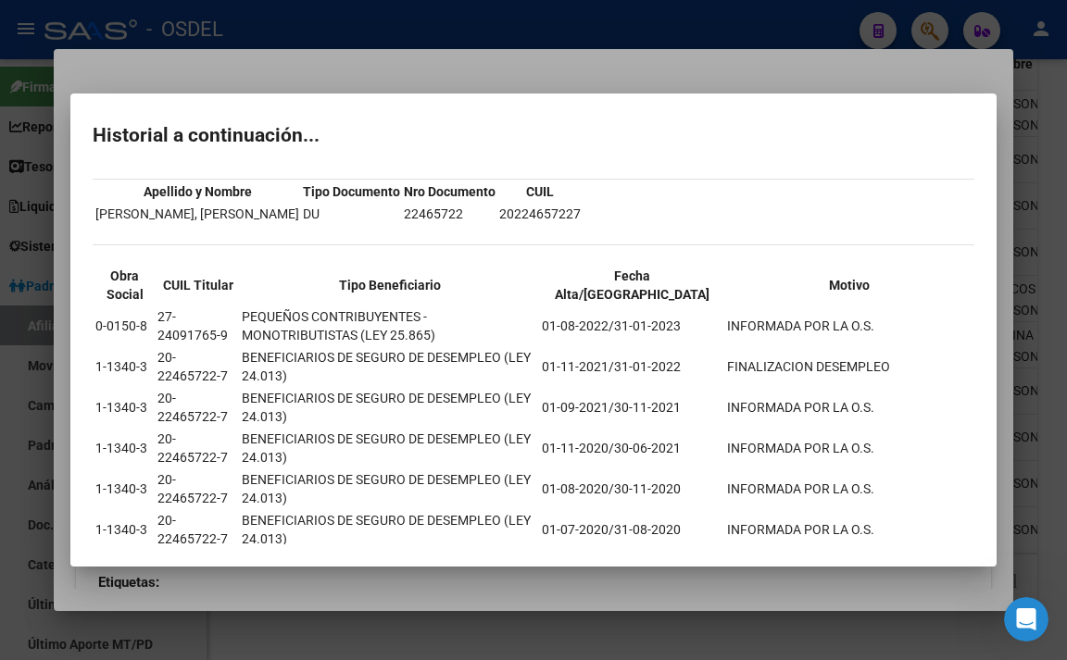
click at [291, 71] on div at bounding box center [533, 330] width 1067 height 660
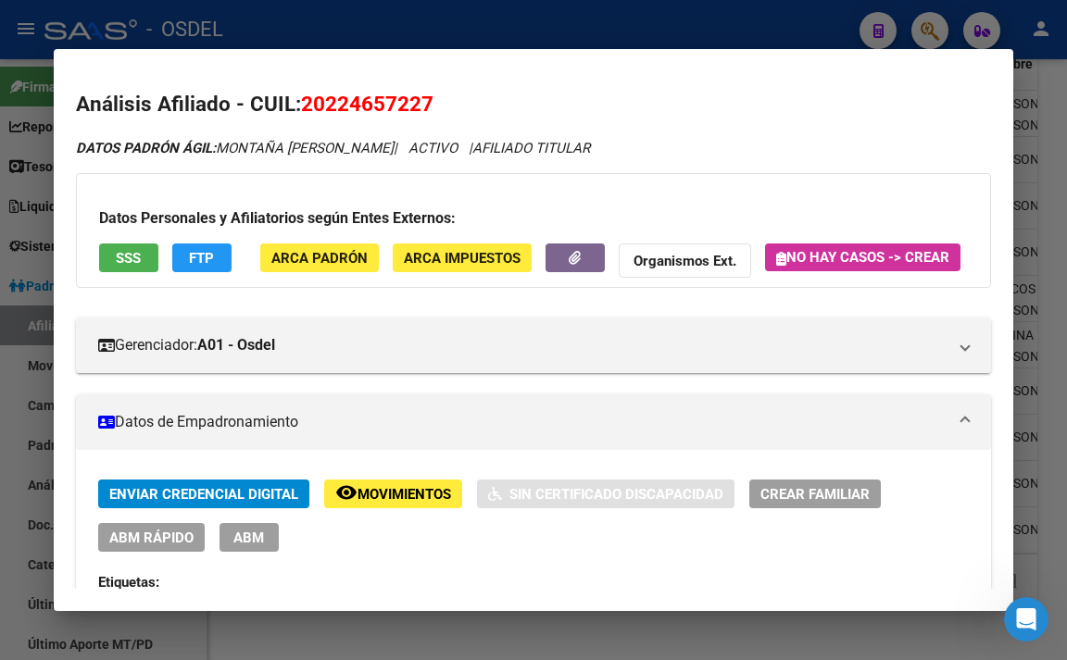
click at [182, 253] on button "FTP" at bounding box center [201, 258] width 59 height 29
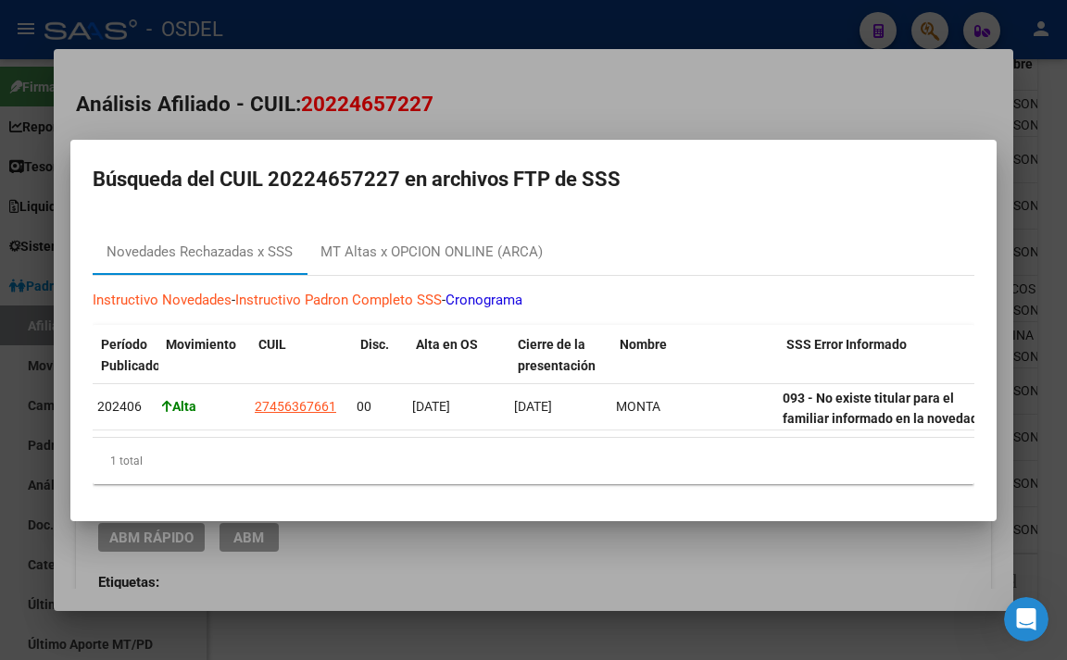
scroll to position [0, 0]
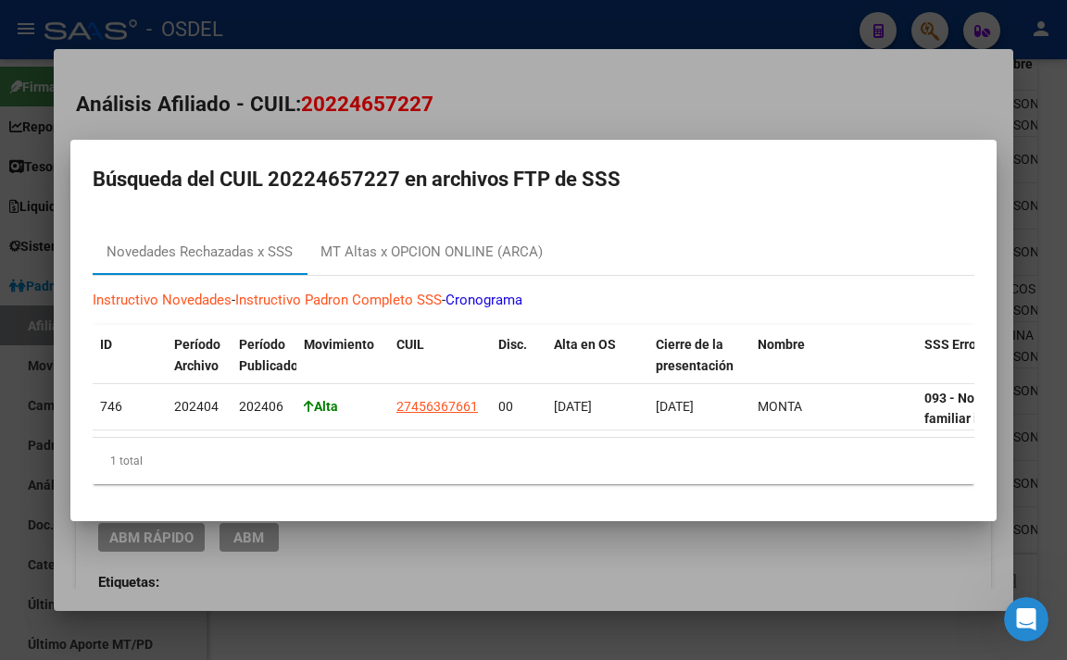
click at [516, 83] on div at bounding box center [533, 330] width 1067 height 660
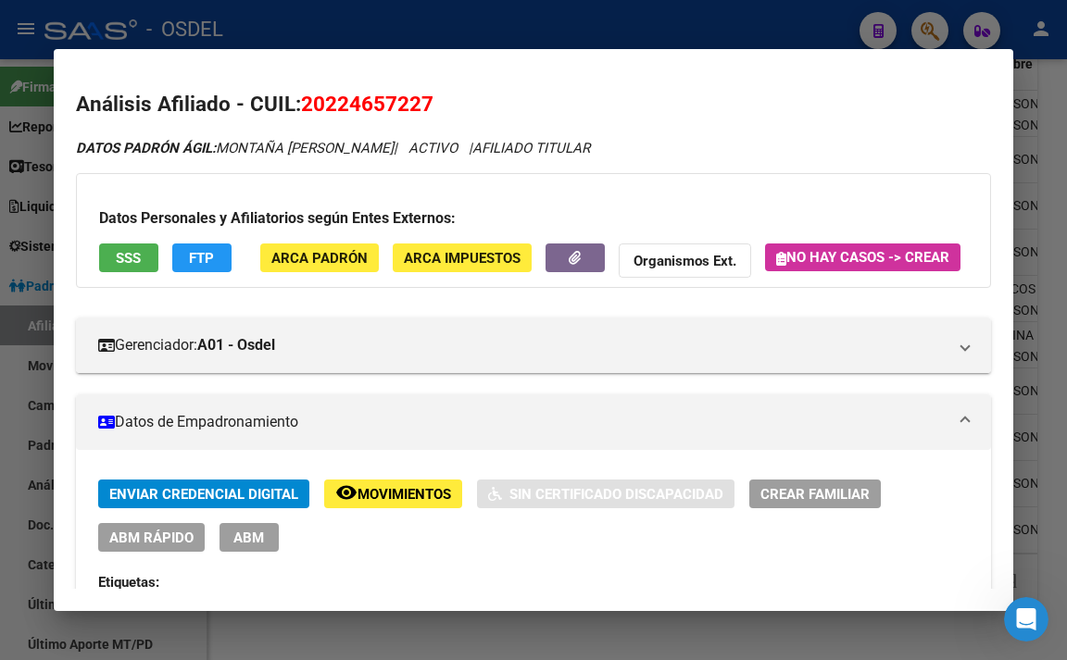
click at [129, 258] on span "SSS" at bounding box center [128, 258] width 25 height 17
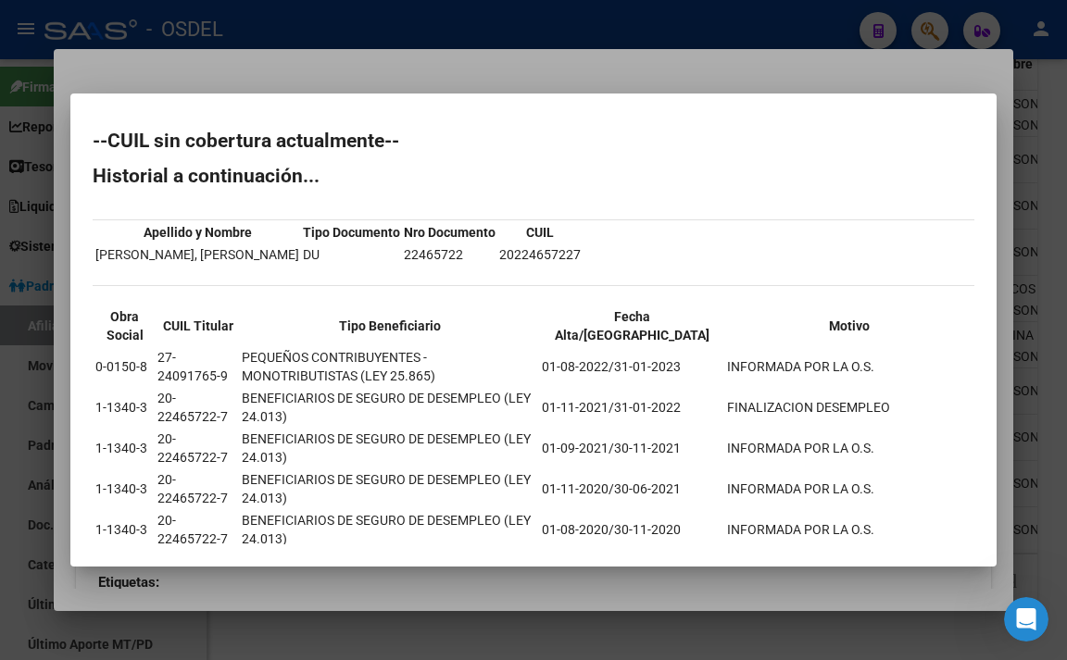
click at [694, 66] on div at bounding box center [533, 330] width 1067 height 660
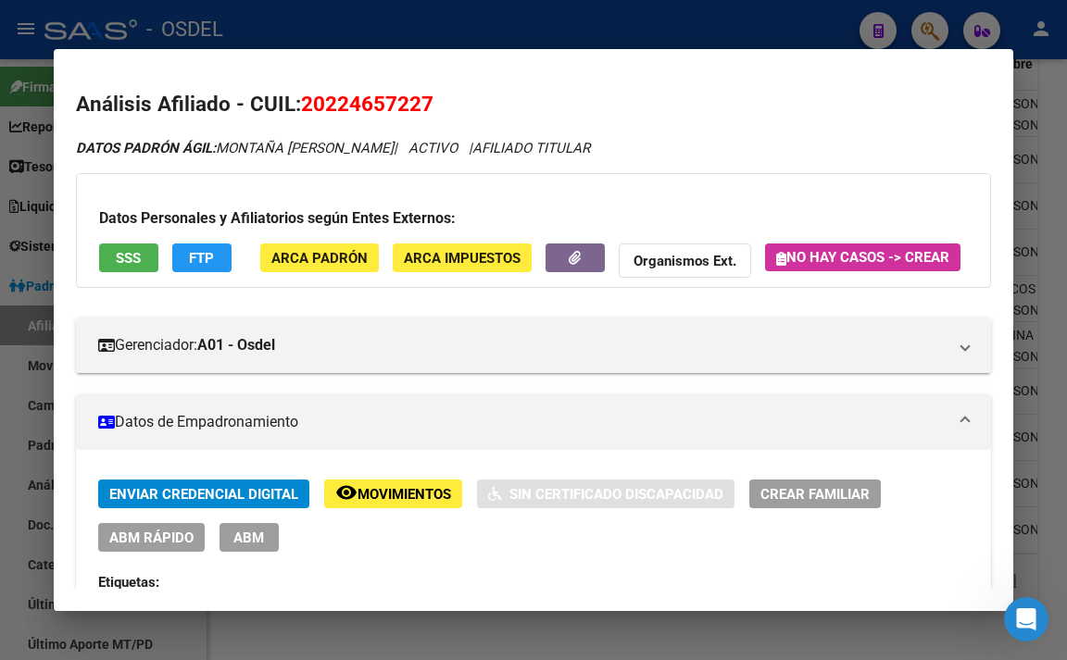
click at [217, 254] on button "FTP" at bounding box center [201, 258] width 59 height 29
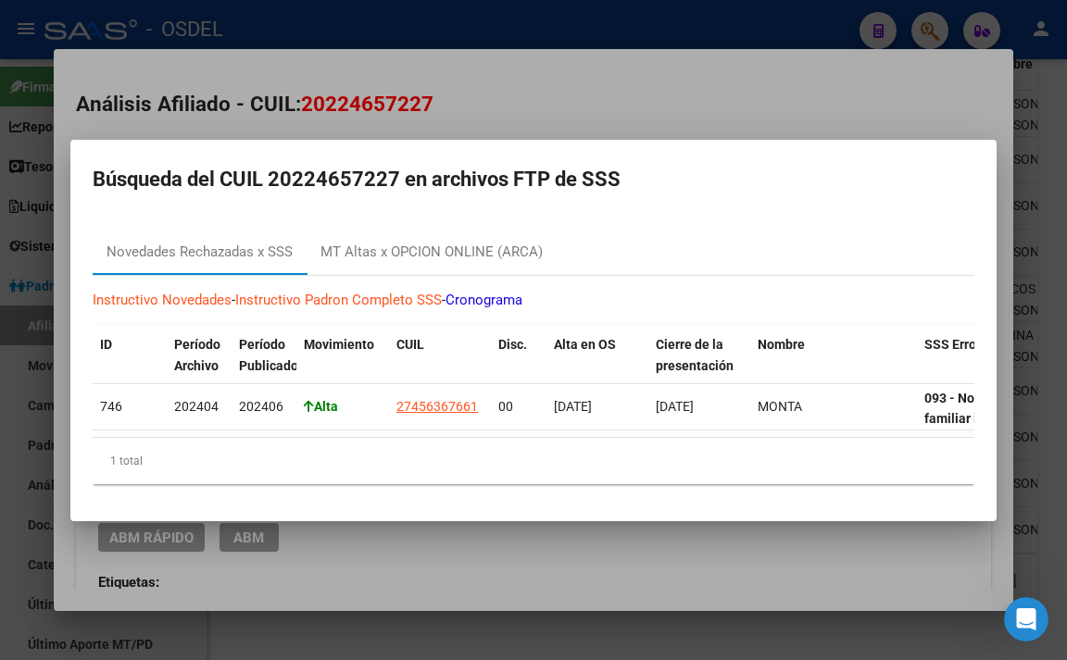
drag, startPoint x: 311, startPoint y: 429, endPoint x: 365, endPoint y: 431, distance: 53.8
click at [365, 431] on datatable-body "746 202404 202406 Alta 27456367661 00 [DATE] [DATE] MONTA 093 - No existe titul…" at bounding box center [533, 410] width 881 height 53
click at [634, 101] on div at bounding box center [533, 330] width 1067 height 660
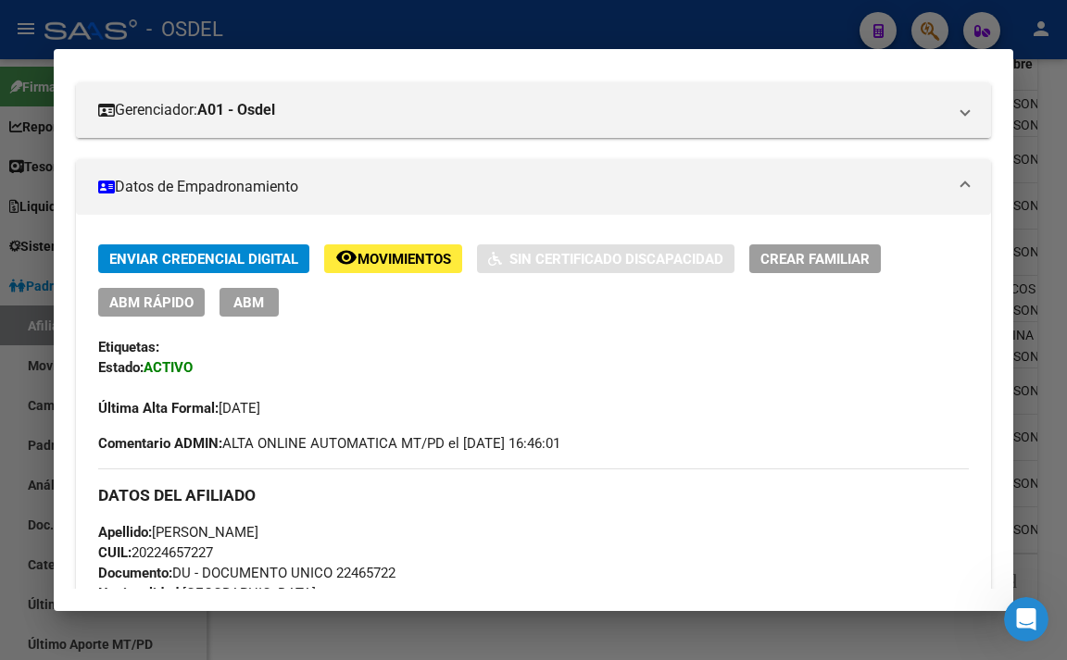
scroll to position [220, 0]
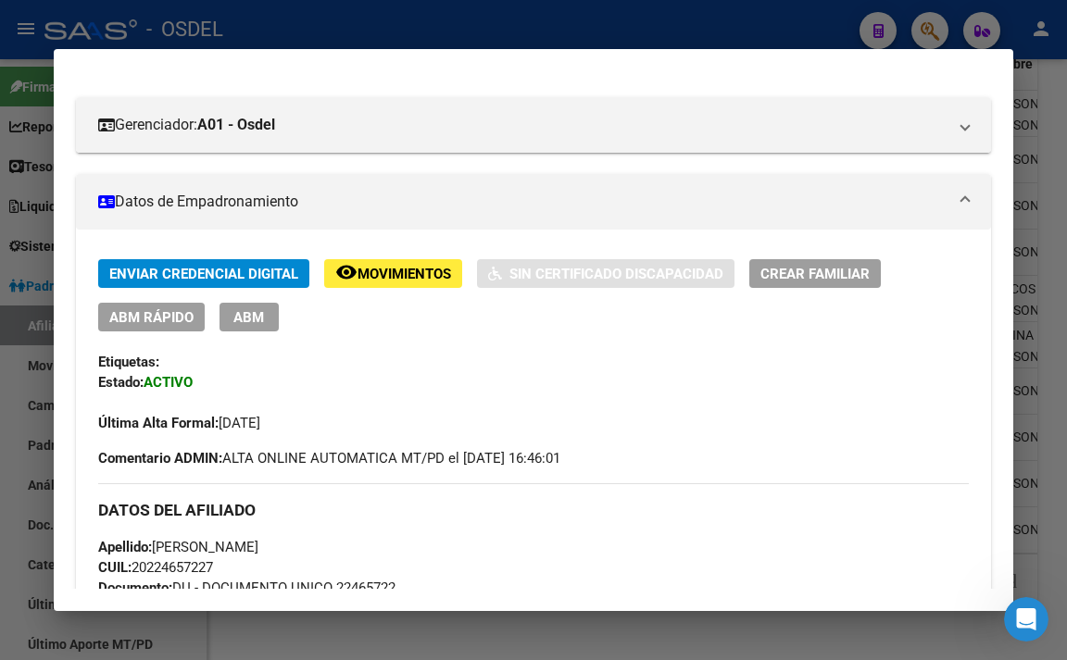
click at [259, 326] on span "ABM" at bounding box center [248, 317] width 31 height 17
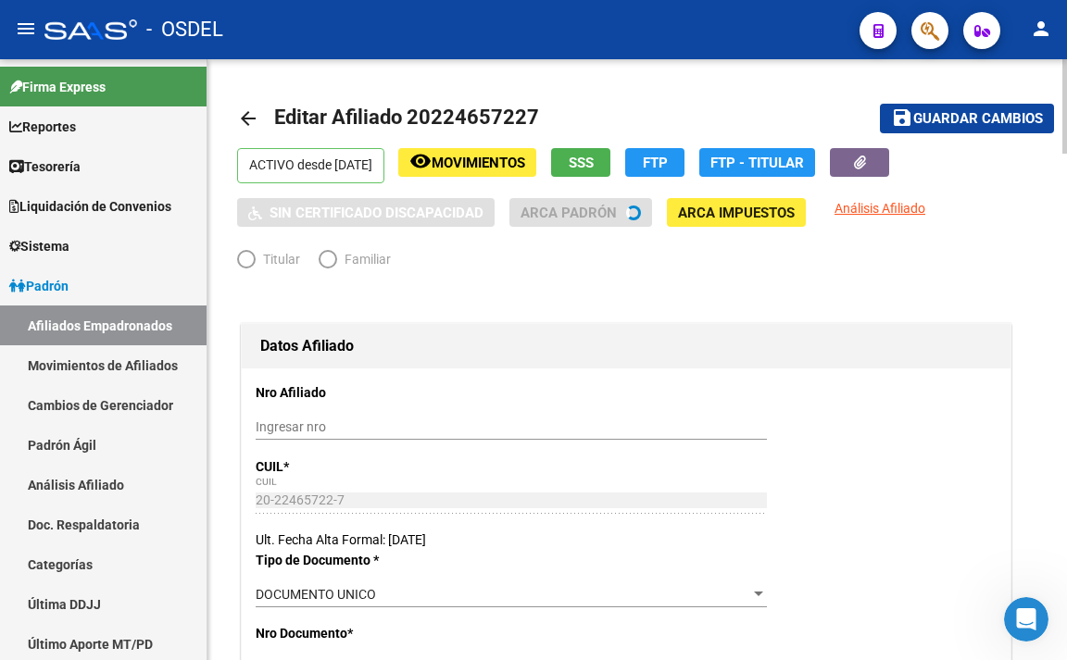
radio input "true"
type input "20-22465722-7"
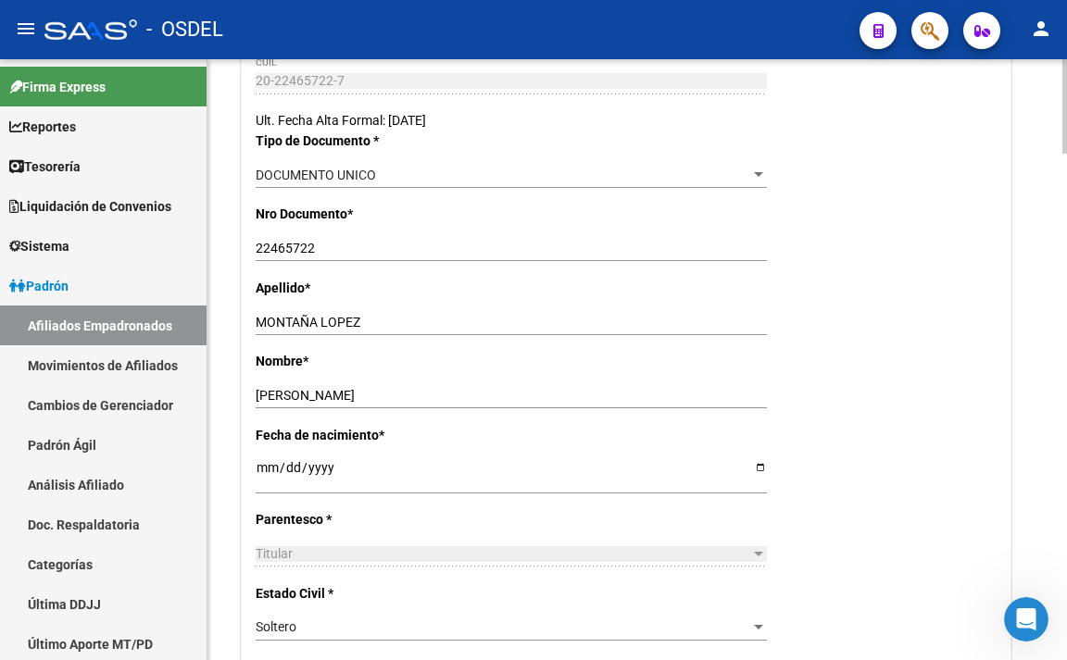
scroll to position [463, 0]
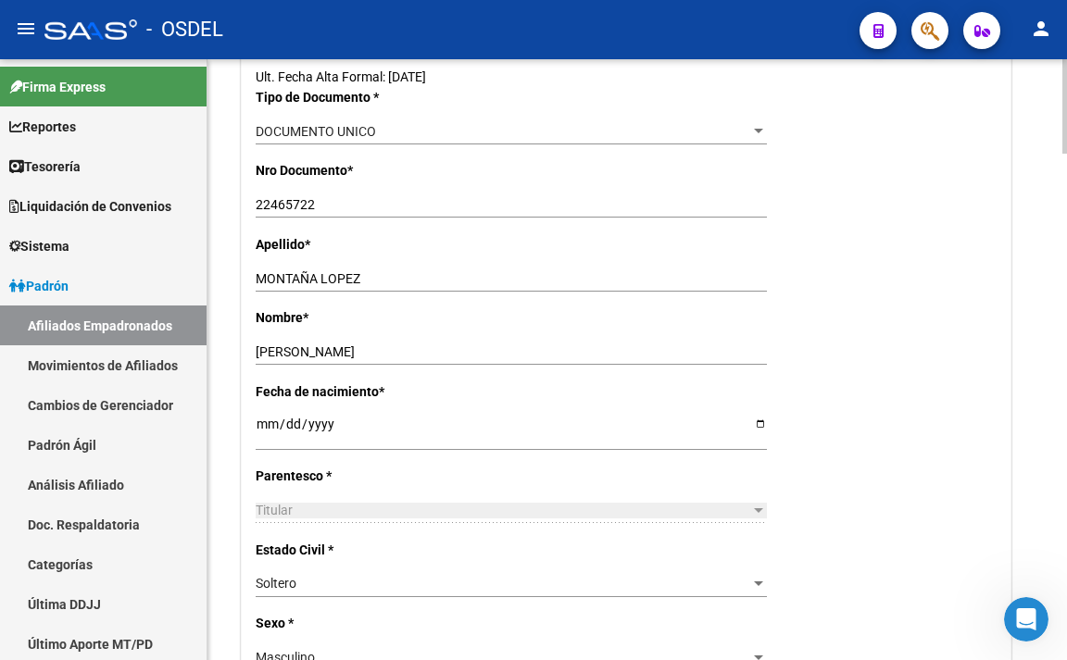
click at [716, 508] on div "Titular" at bounding box center [503, 511] width 494 height 16
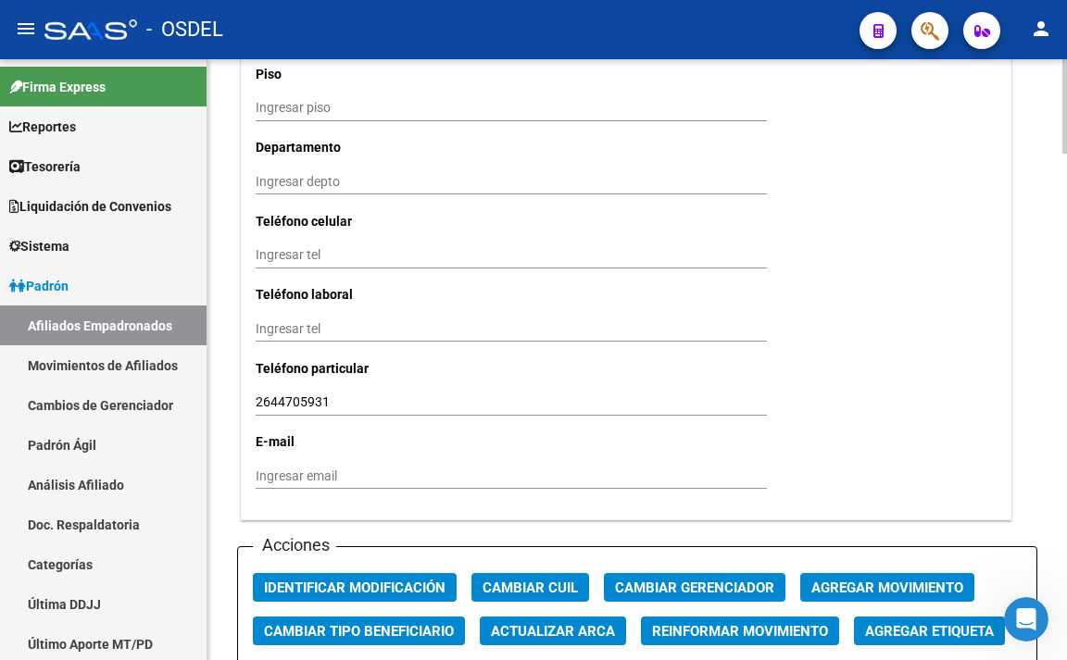
scroll to position [1852, 0]
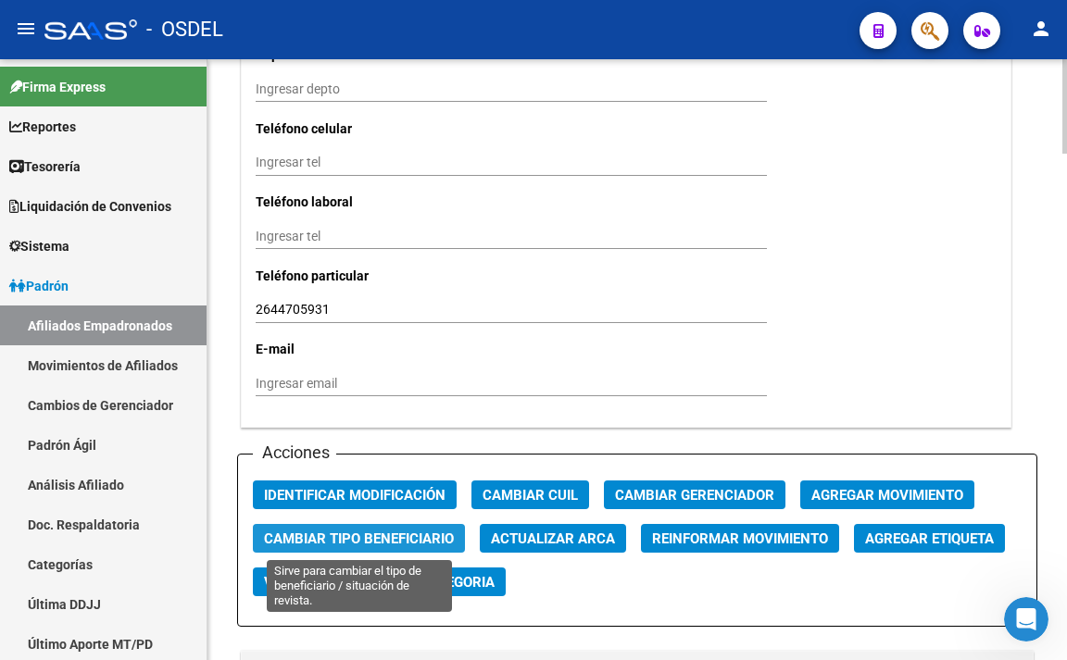
click at [381, 534] on span "Cambiar Tipo Beneficiario" at bounding box center [359, 539] width 190 height 17
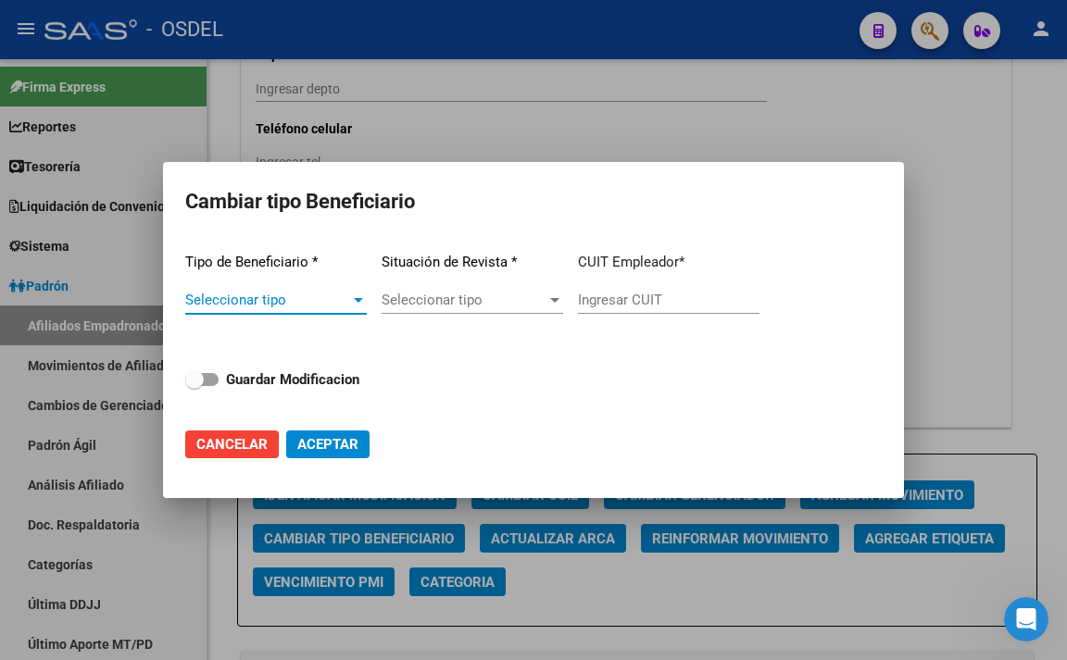
click at [317, 301] on span "Seleccionar tipo" at bounding box center [267, 300] width 165 height 17
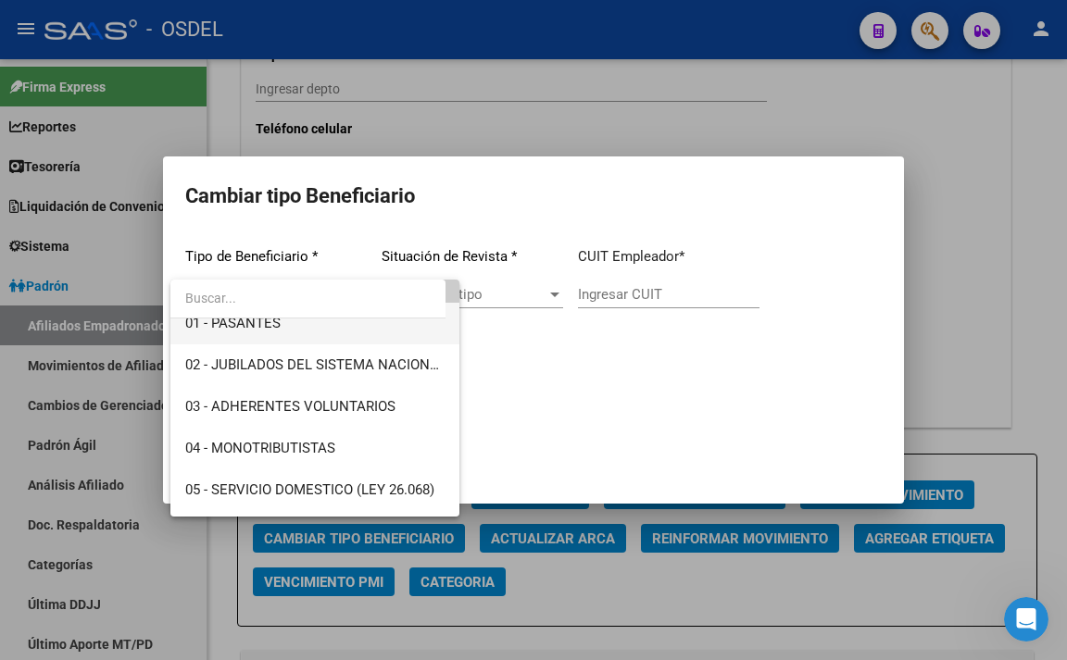
scroll to position [93, 0]
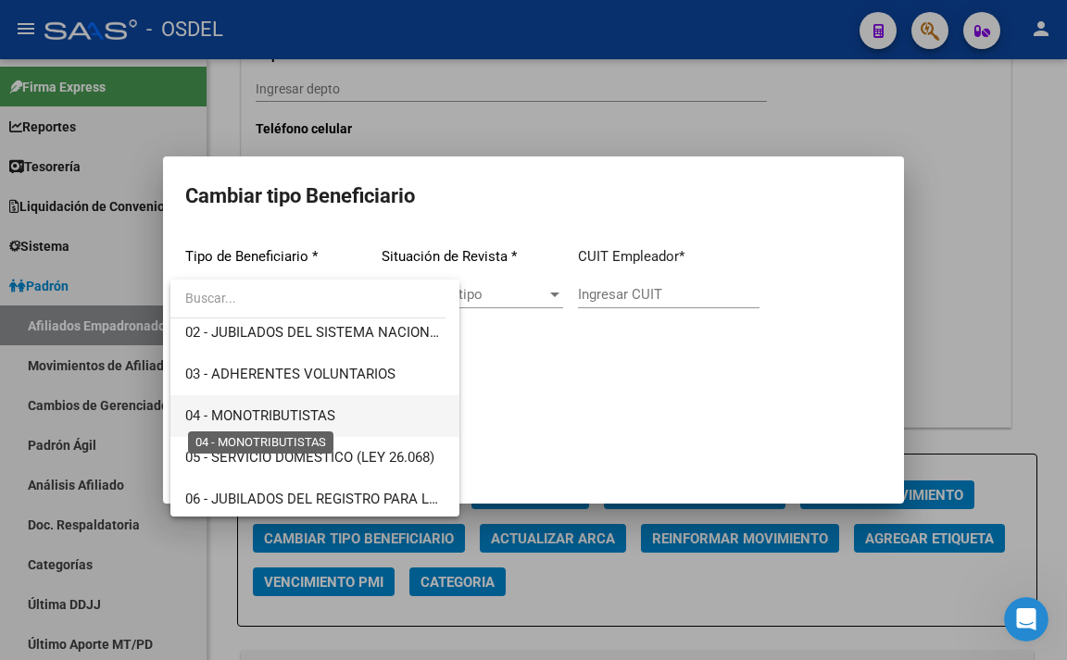
click at [300, 410] on span "04 - MONOTRIBUTISTAS" at bounding box center [260, 415] width 150 height 17
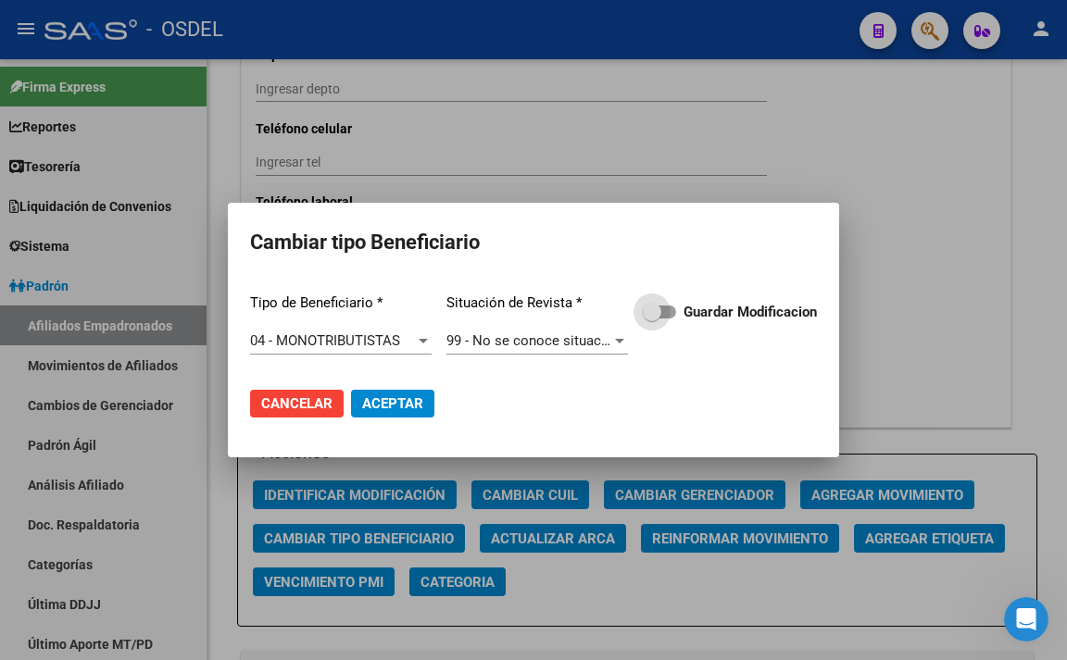
click at [668, 307] on span at bounding box center [659, 312] width 33 height 13
click at [652, 318] on input "Guardar Modificacion" at bounding box center [651, 318] width 1 height 1
click at [406, 406] on span "Aceptar" at bounding box center [392, 403] width 61 height 17
checkbox input "false"
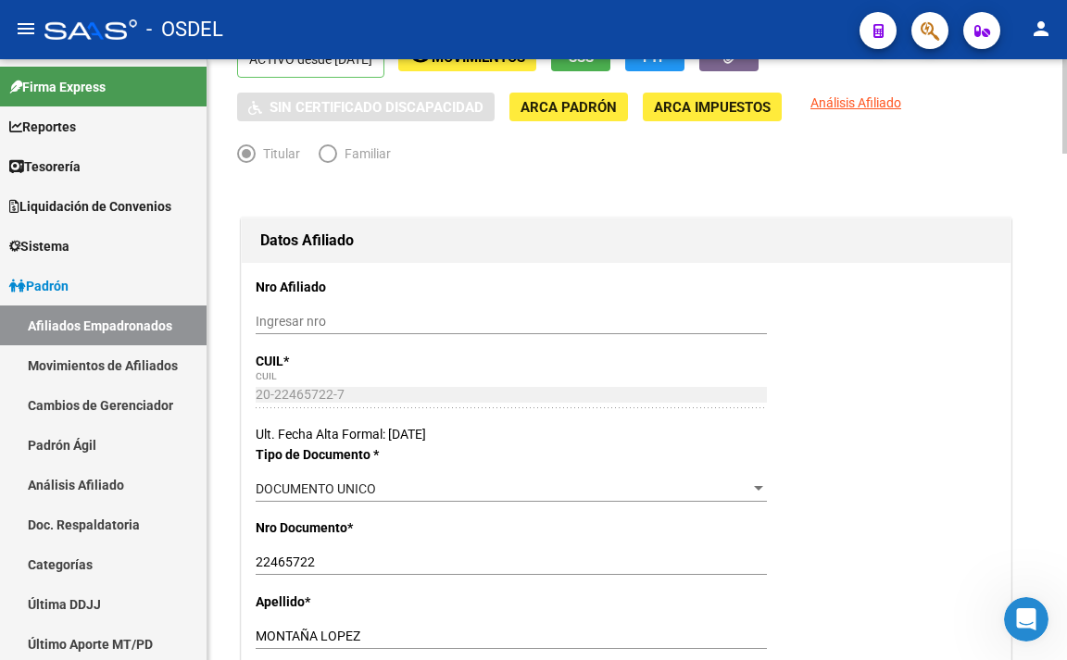
scroll to position [0, 0]
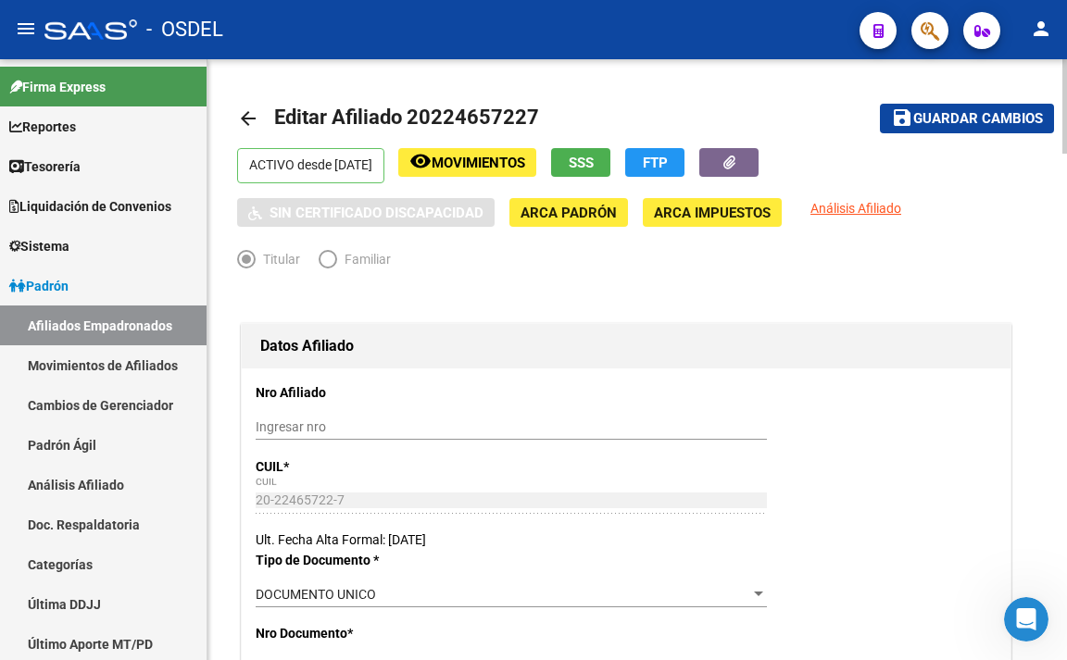
click at [970, 112] on span "Guardar cambios" at bounding box center [978, 119] width 130 height 17
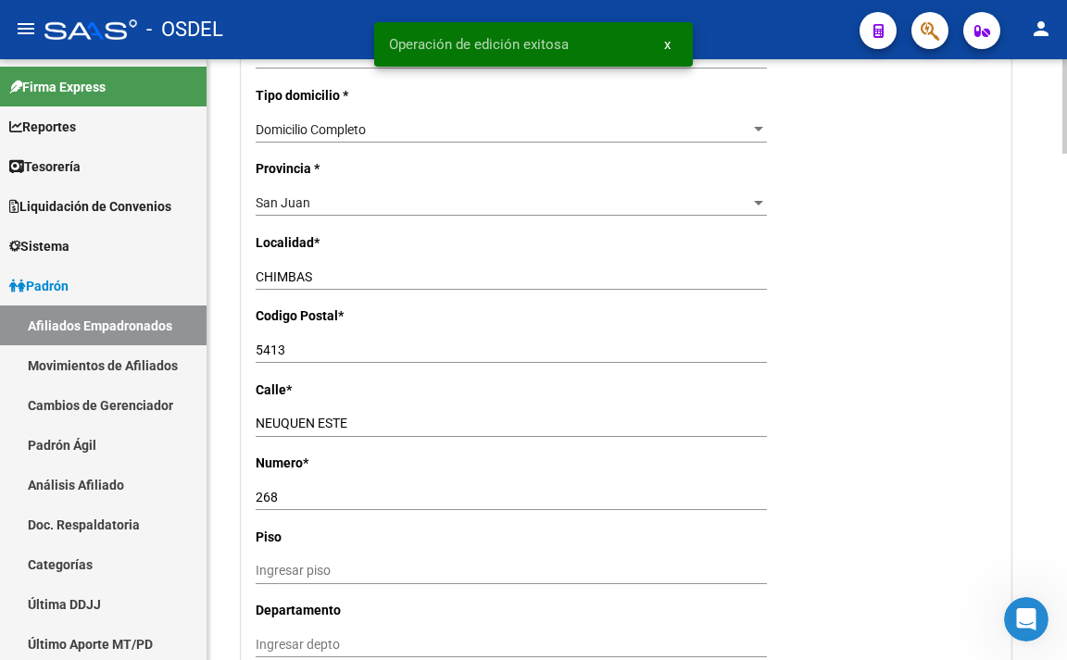
scroll to position [1389, 0]
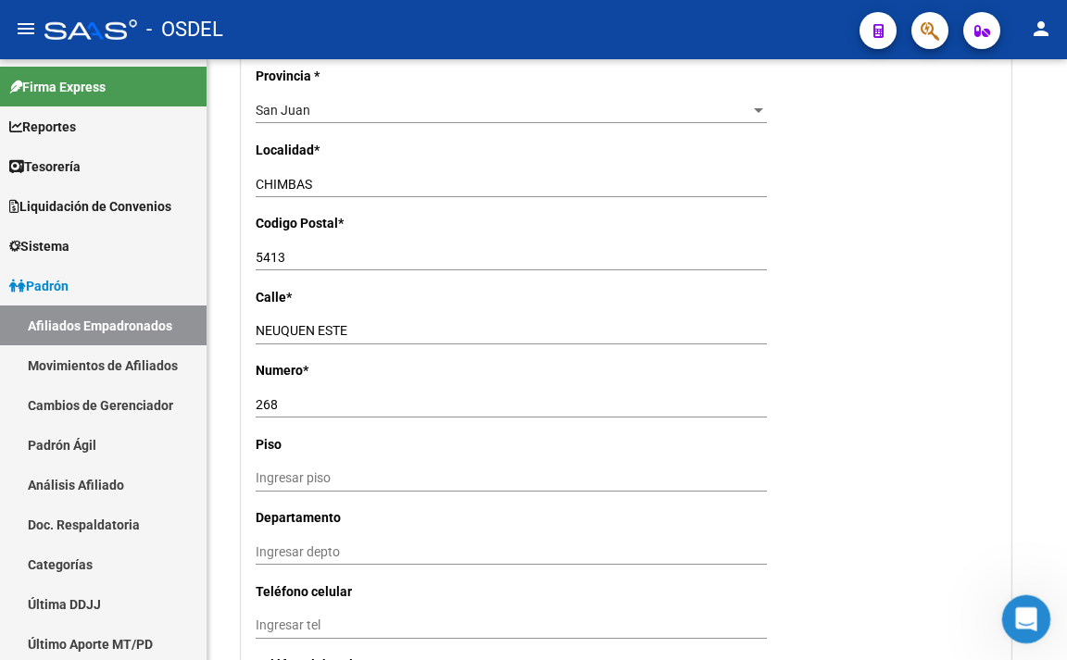
click at [1012, 614] on icon "Abrir Intercom Messenger" at bounding box center [1023, 617] width 31 height 31
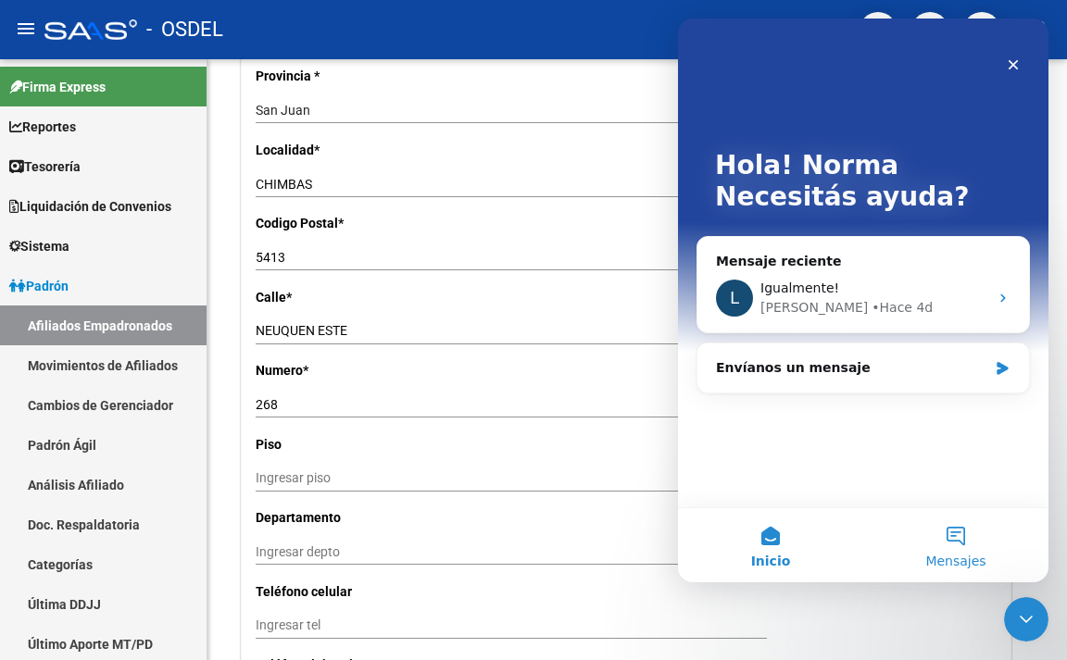
click at [963, 556] on span "Mensajes" at bounding box center [955, 561] width 60 height 13
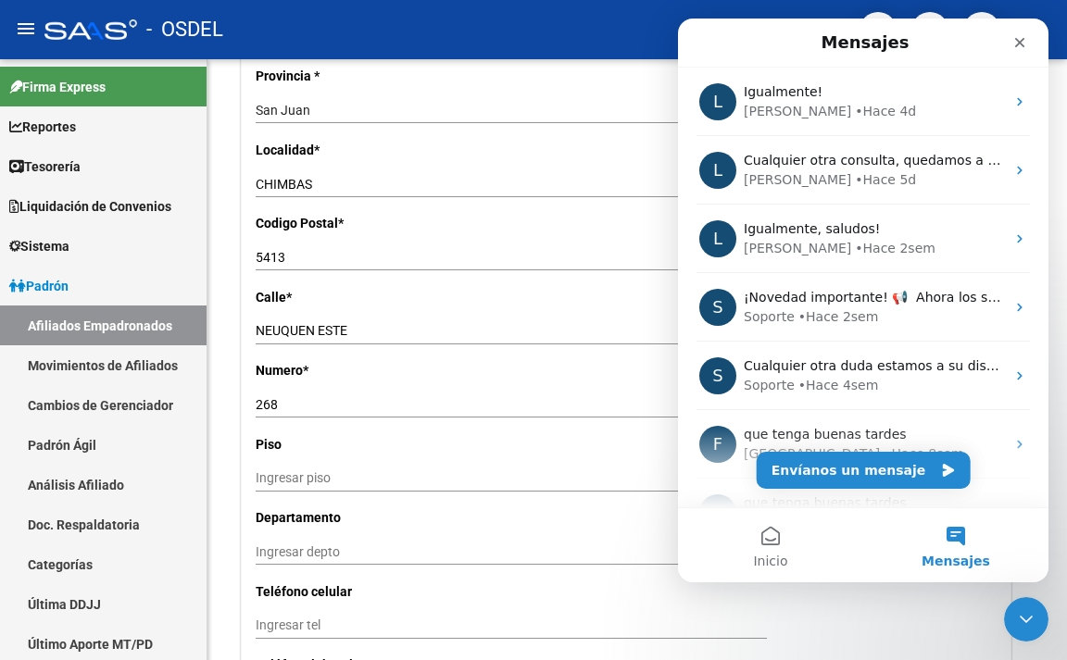
click at [950, 541] on button "Mensajes" at bounding box center [955, 545] width 185 height 74
click at [877, 477] on button "Envíanos un mensaje" at bounding box center [863, 470] width 214 height 37
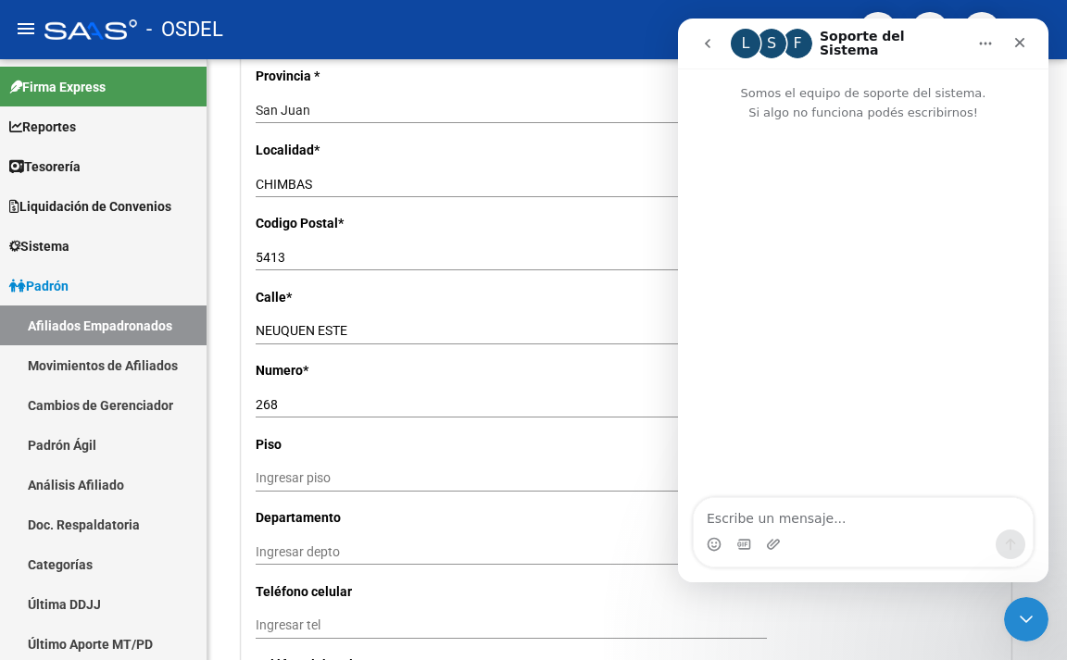
click at [869, 505] on textarea "Escribe un mensaje..." at bounding box center [862, 513] width 339 height 31
type textarea "bUENAS TARDES"
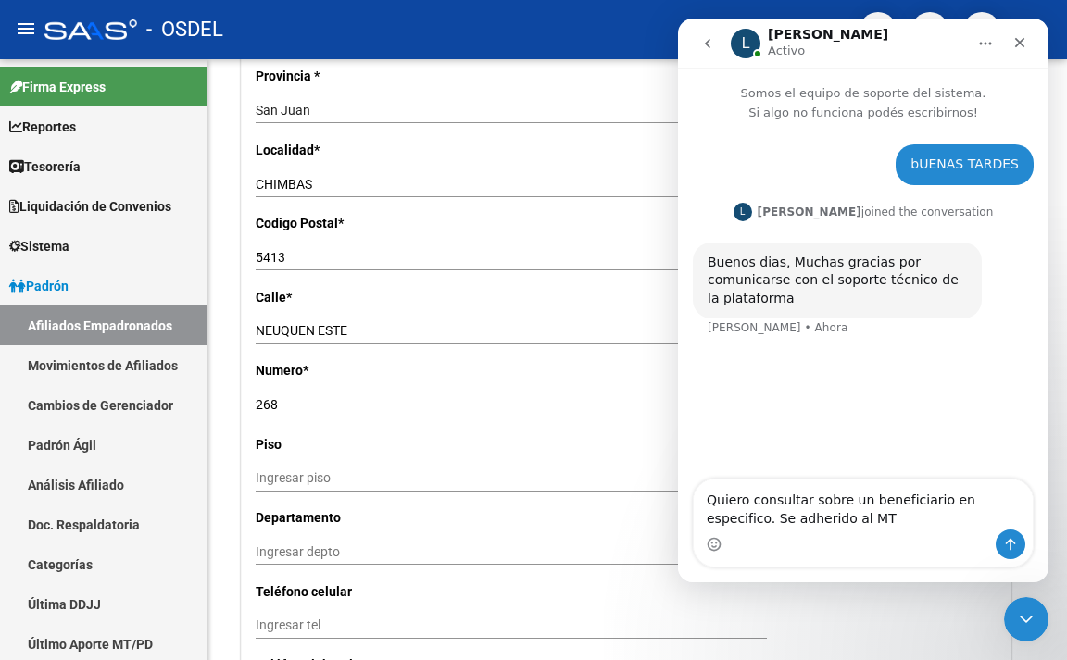
click at [1027, 506] on textarea "Quiero consultar sobre un beneficiario en especifico. Se adherido al MT" at bounding box center [862, 505] width 339 height 50
click at [847, 523] on textarea "Quiero consultar sobre un beneficiario en especifico. Se a adherido al MT" at bounding box center [862, 505] width 339 height 50
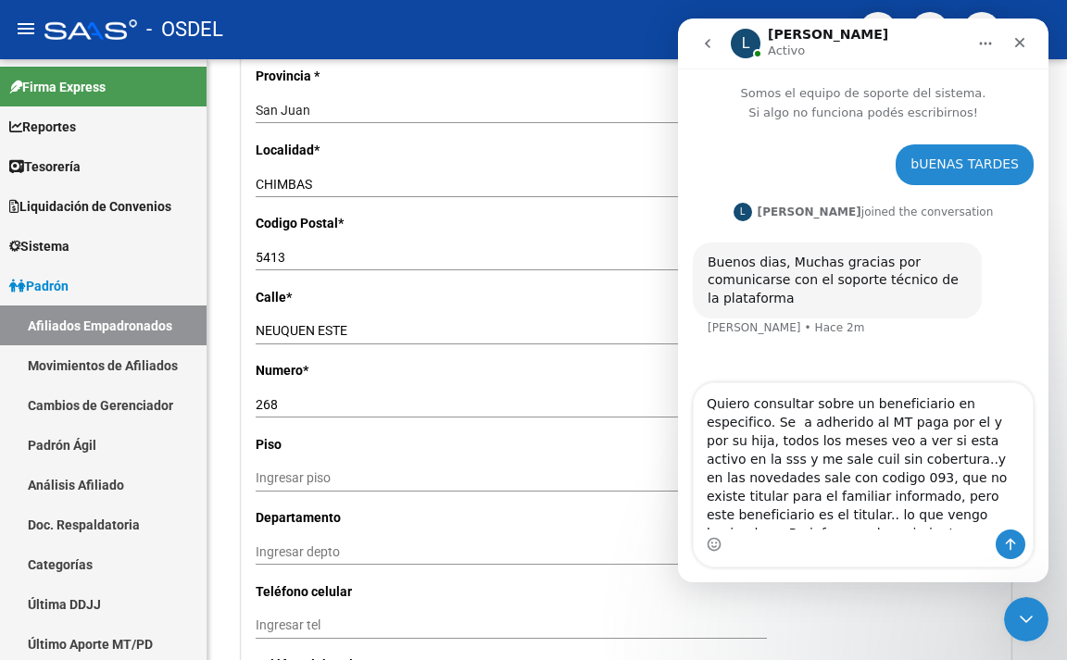
click at [842, 517] on textarea "Quiero consultar sobre un beneficiario en especifico. Se a adherido al MT paga …" at bounding box center [862, 456] width 339 height 146
click at [986, 520] on textarea "Quiero consultar sobre un beneficiario en especifico. Se a adherido al MT paga …" at bounding box center [862, 456] width 339 height 146
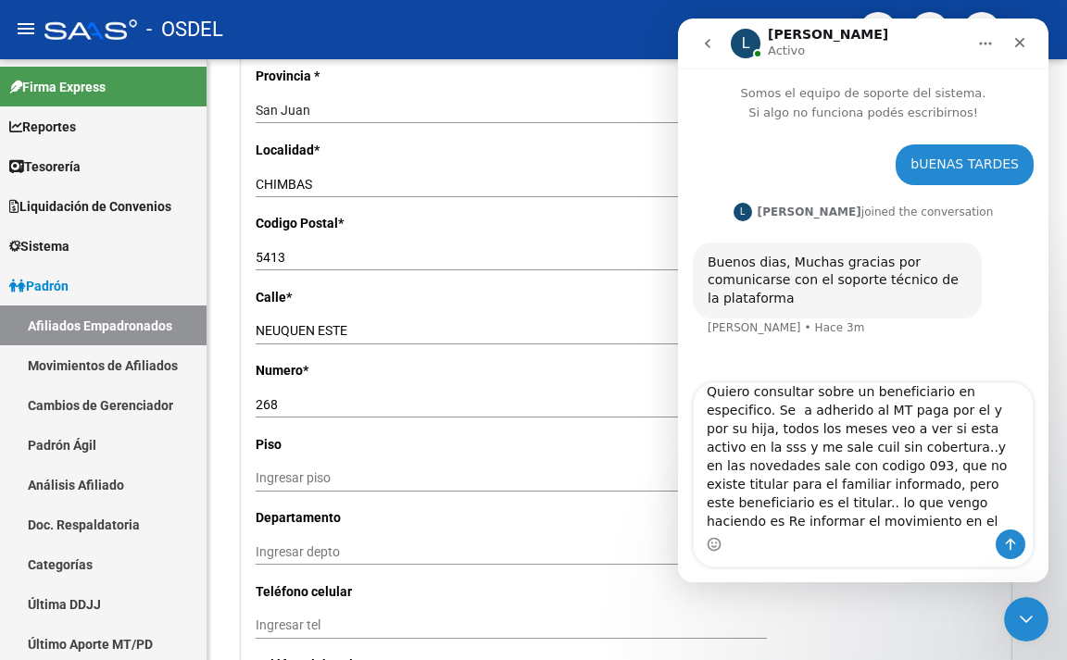
scroll to position [16, 0]
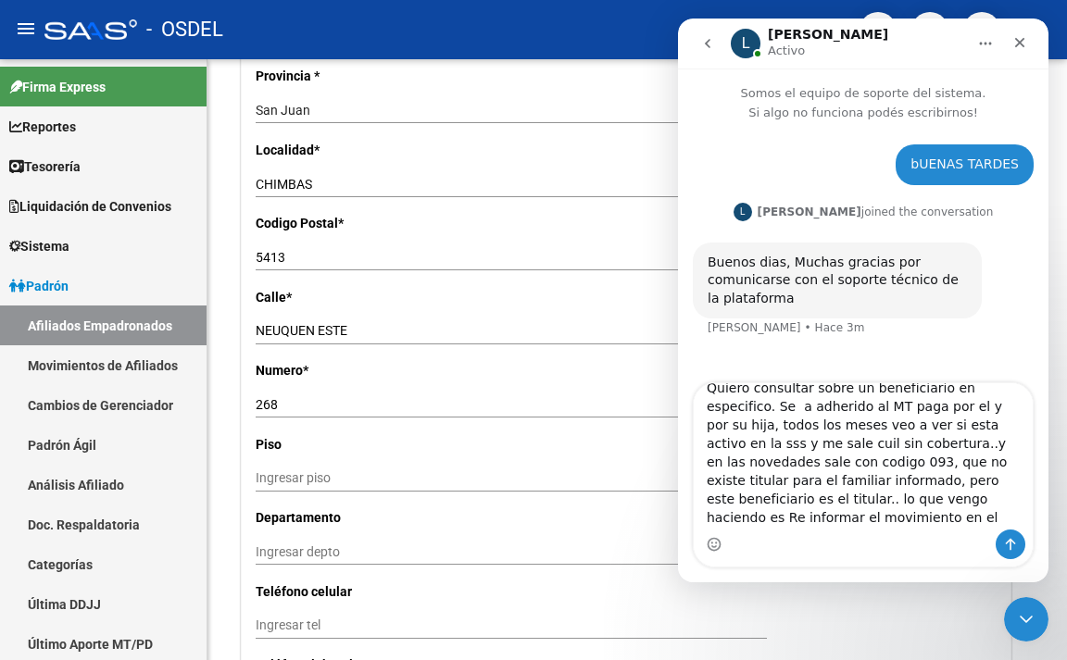
type textarea "Quiero consultar sobre un beneficiario en especifico. Se a adherido al MT paga …"
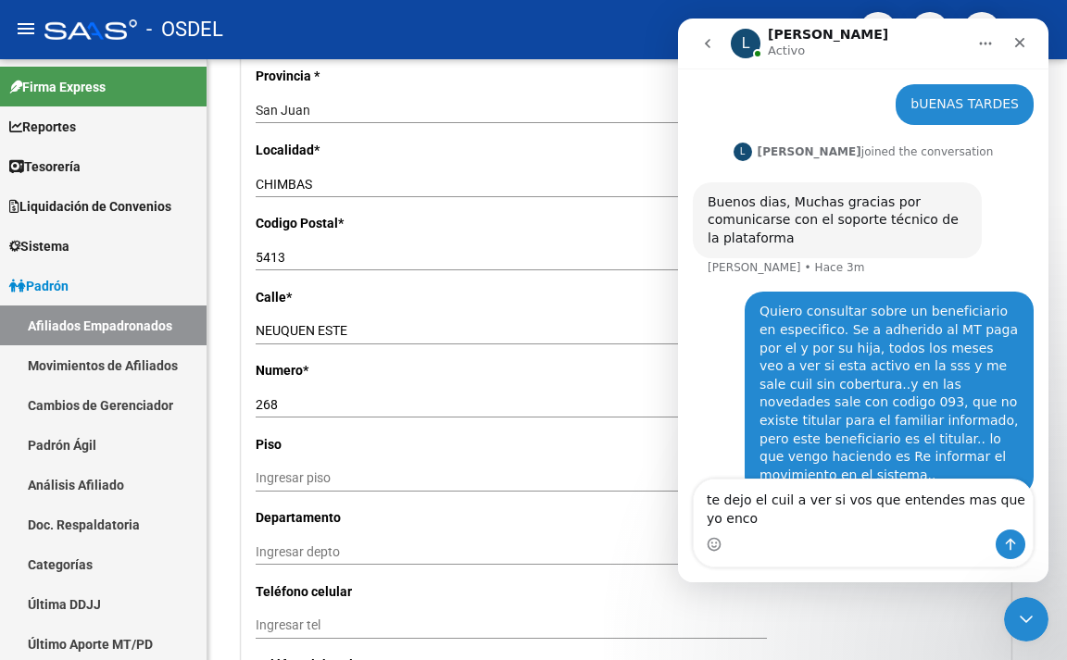
scroll to position [79, 0]
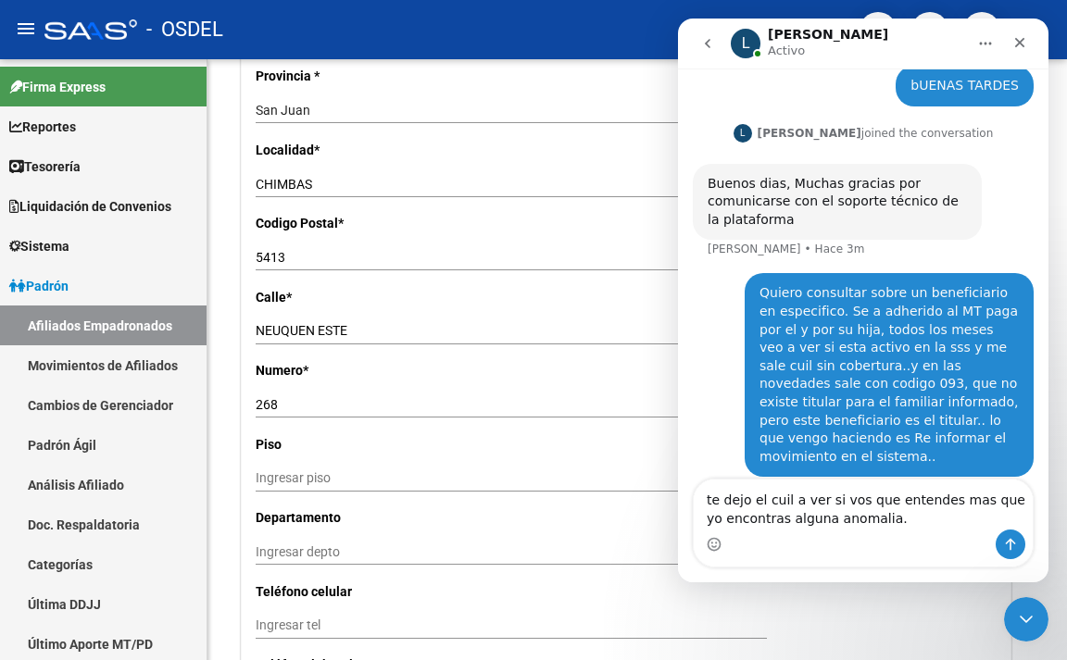
type textarea "te dejo el cuil a ver si vos que entendes mas que yo encontras alguna anomalia.."
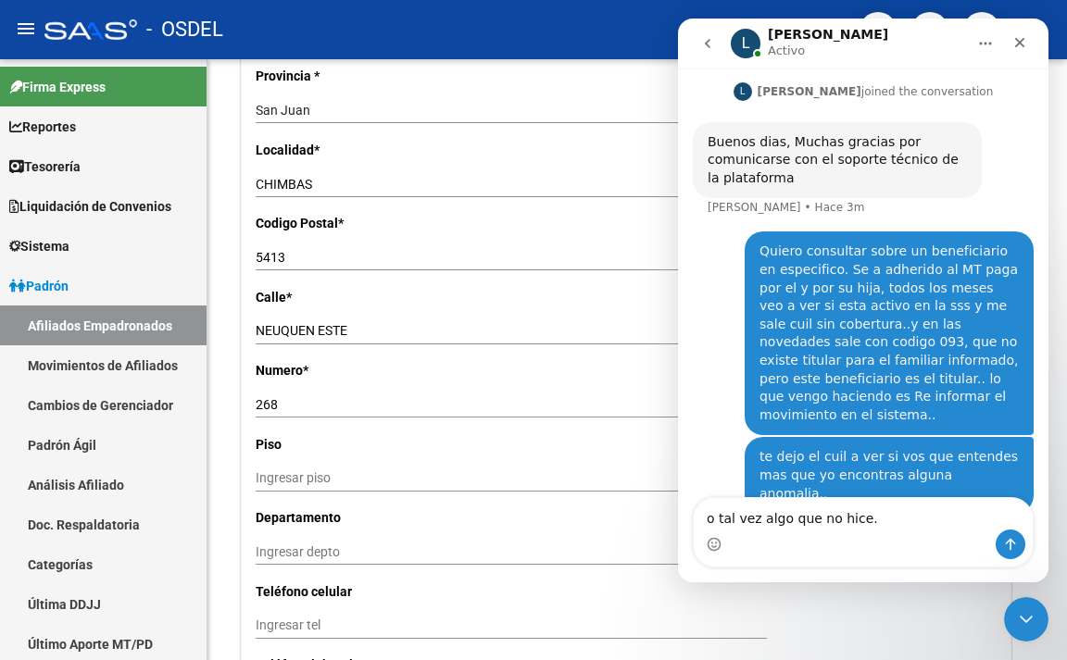
type textarea "o tal vez algo que no hice.."
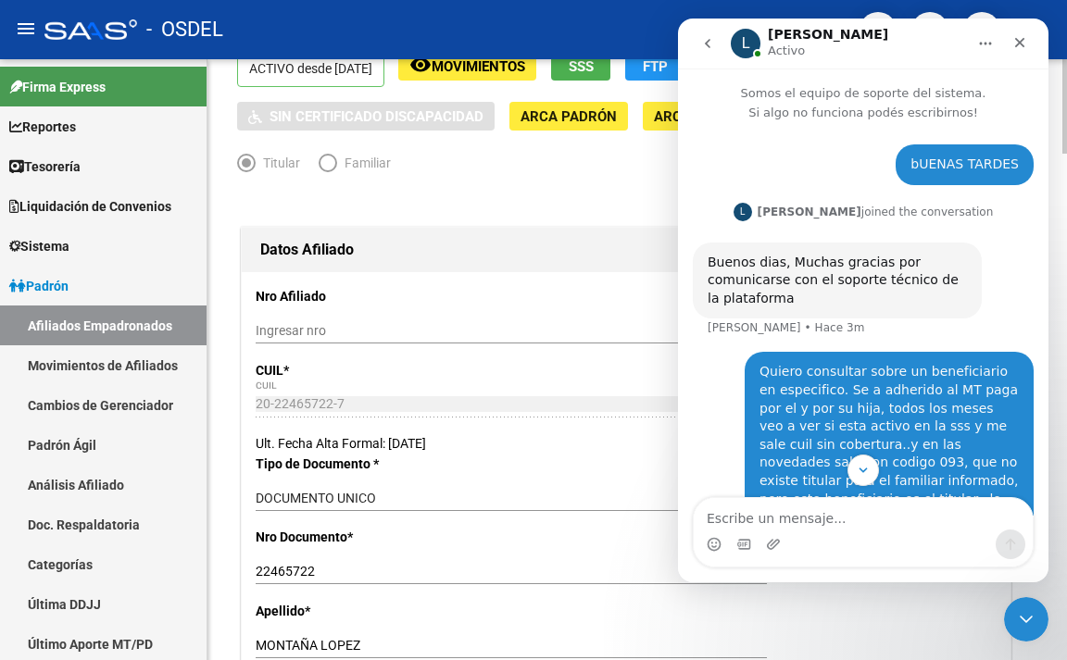
scroll to position [278, 0]
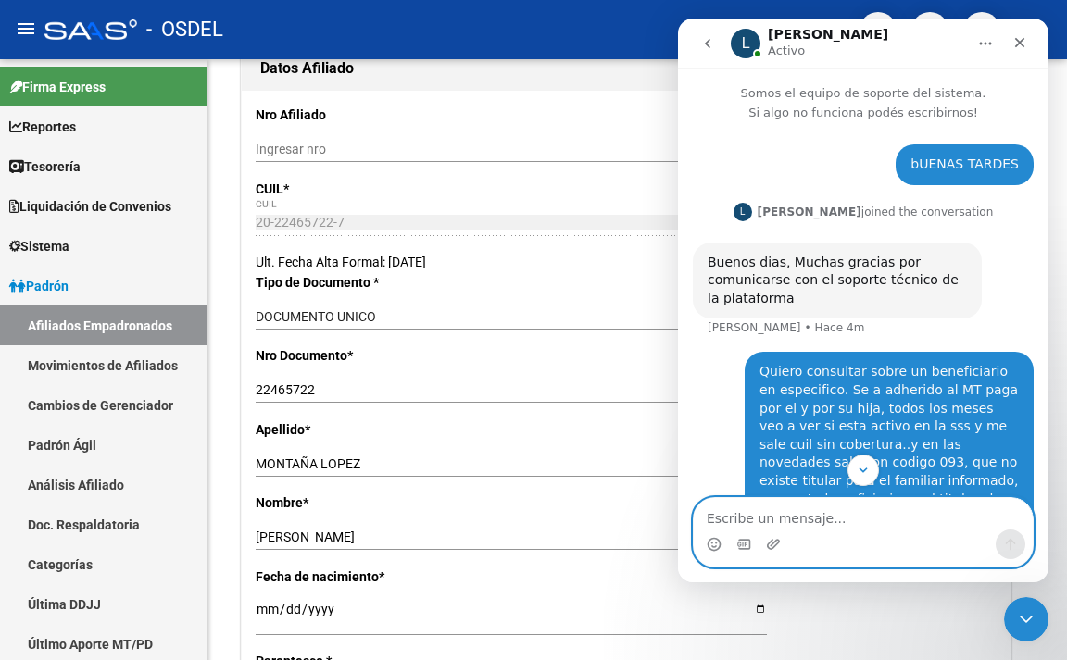
click at [785, 525] on textarea "Escribe un mensaje..." at bounding box center [862, 513] width 339 height 31
paste textarea "20-22465722-7"
type textarea "20-22465722-7"
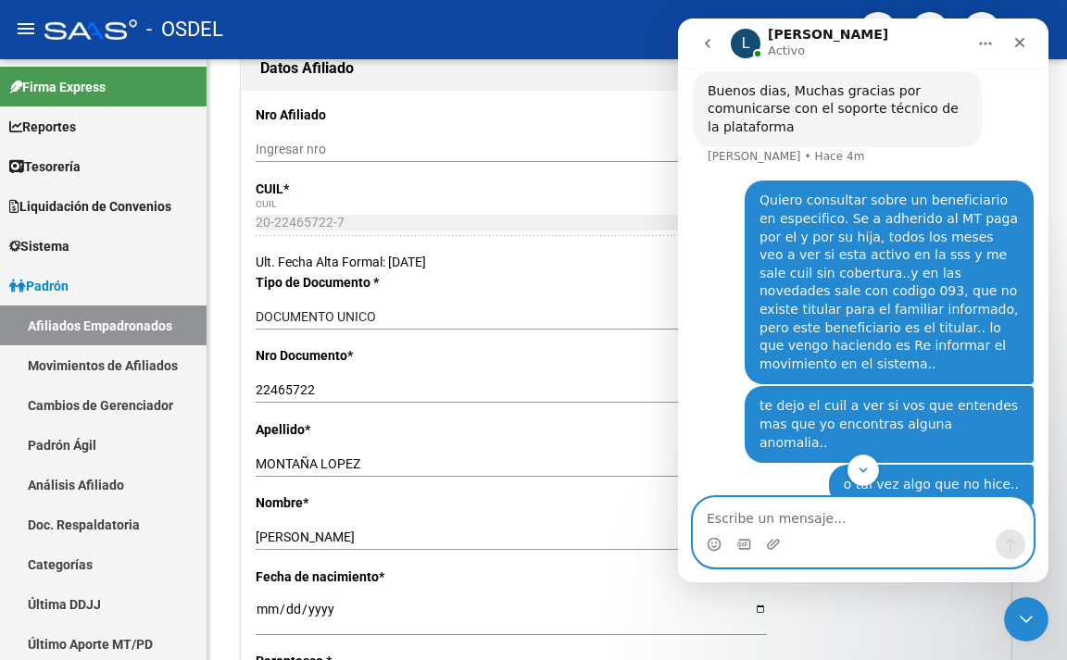
scroll to position [205, 0]
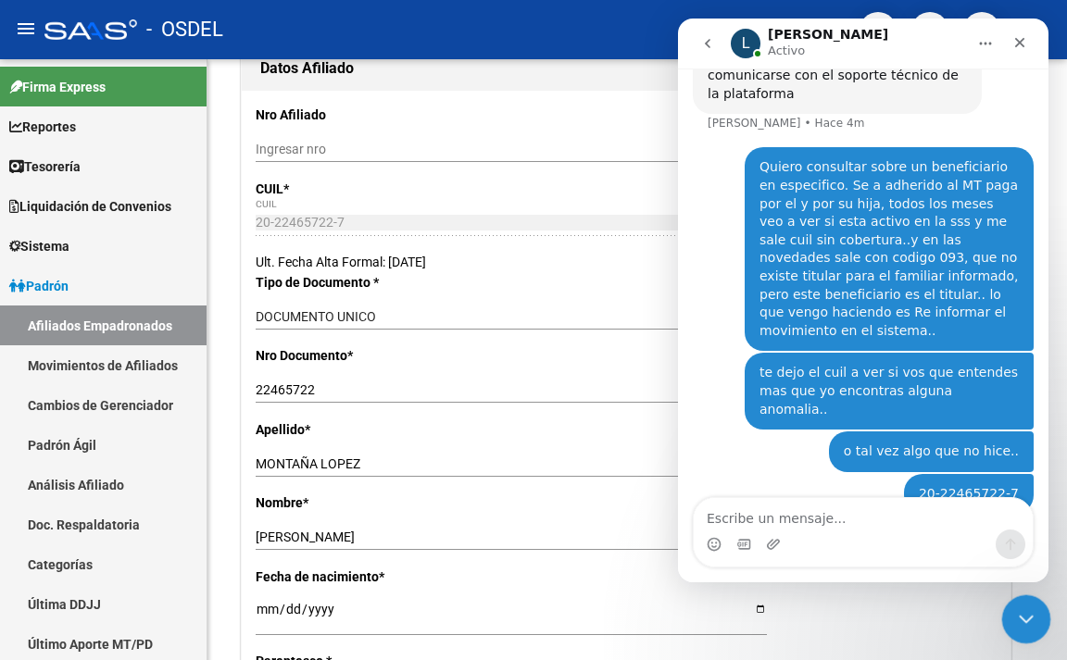
click at [1026, 617] on icon "Cerrar Intercom Messenger" at bounding box center [1023, 616] width 13 height 7
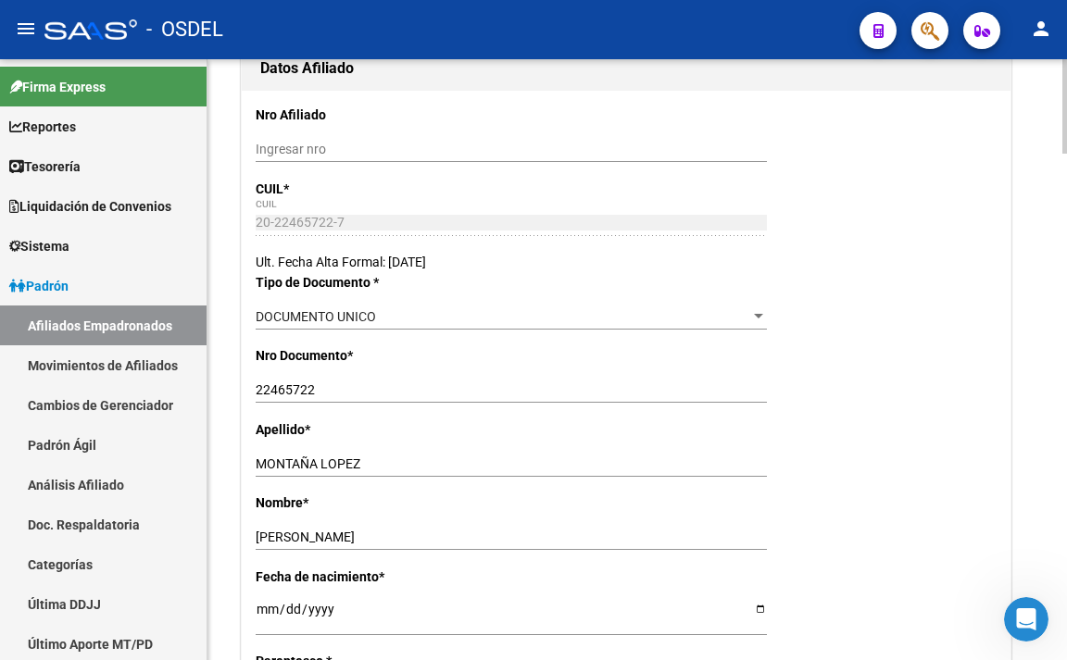
scroll to position [0, 0]
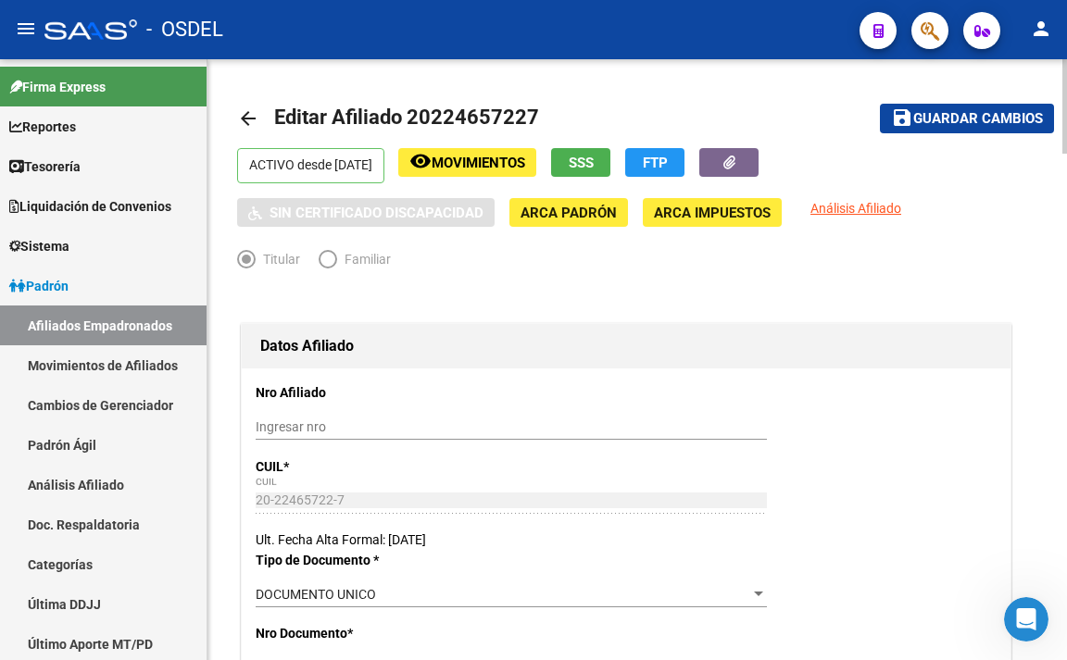
click at [953, 106] on button "save Guardar cambios" at bounding box center [967, 118] width 174 height 29
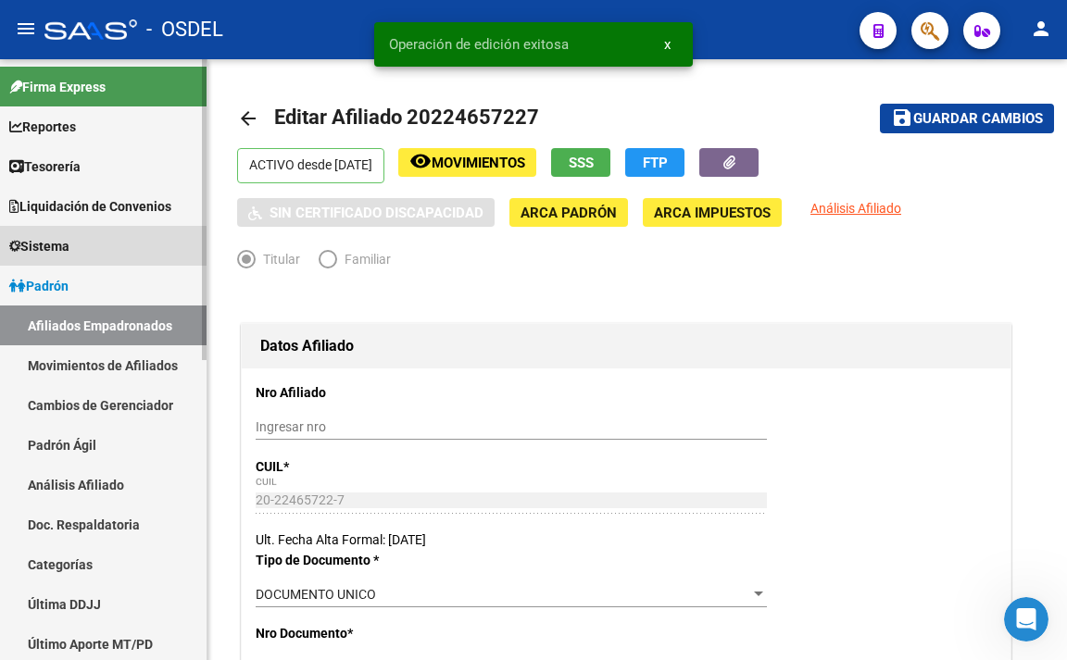
click at [69, 244] on span "Sistema" at bounding box center [39, 246] width 60 height 20
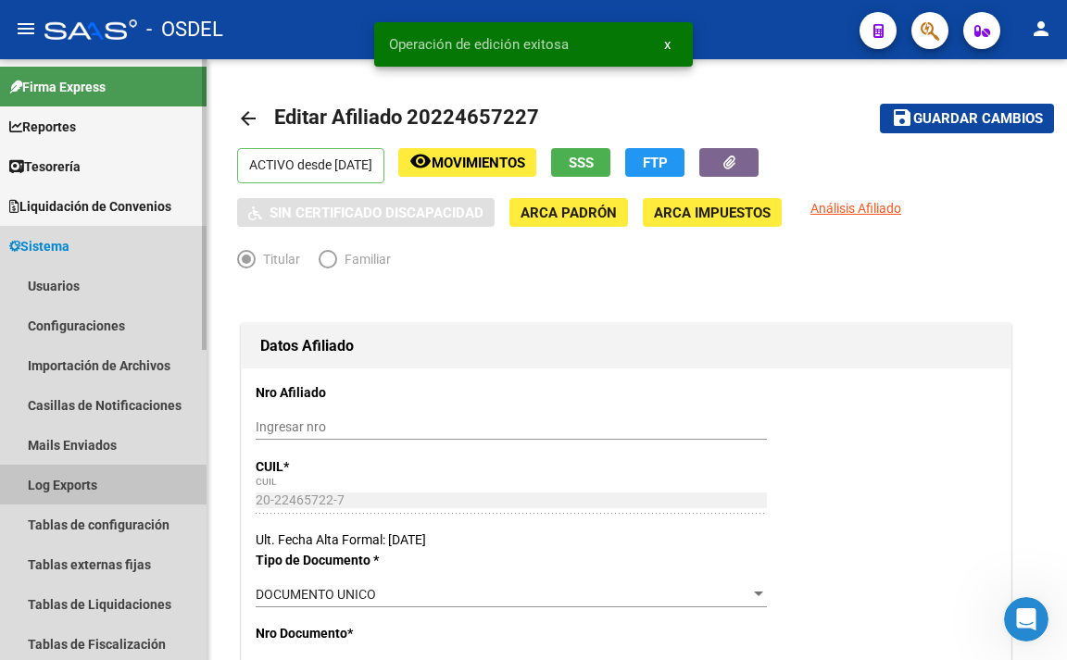
click at [92, 480] on link "Log Exports" at bounding box center [103, 485] width 206 height 40
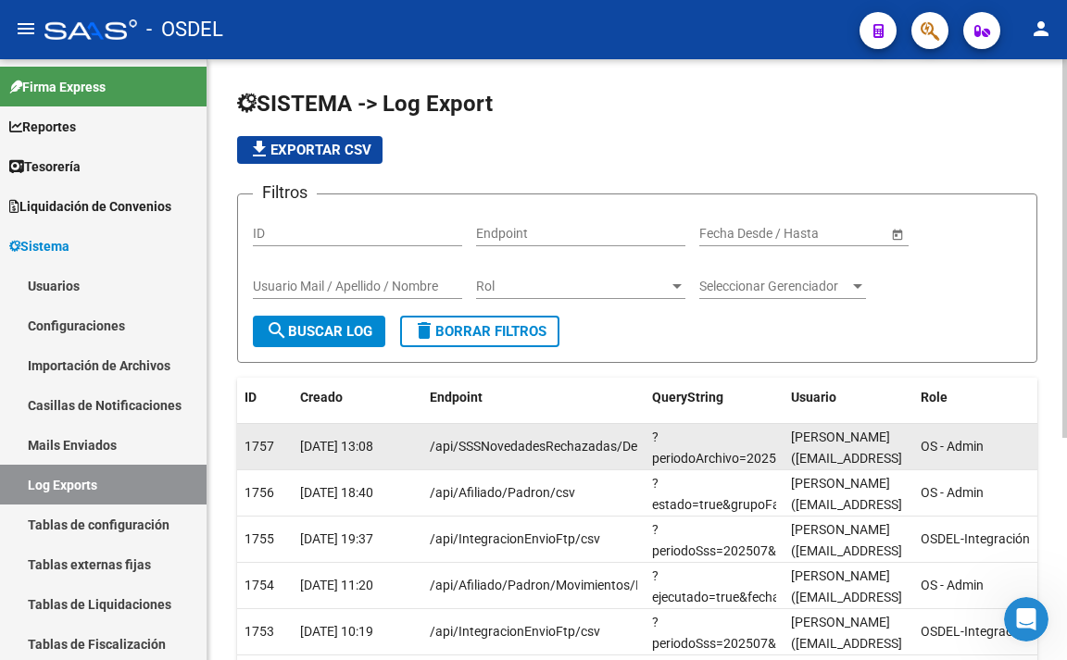
click at [373, 450] on span "[DATE] 13:08" at bounding box center [336, 446] width 73 height 15
click at [581, 446] on span "/api/SSSNovedadesRechazadas/Detalles/csv" at bounding box center [561, 446] width 263 height 15
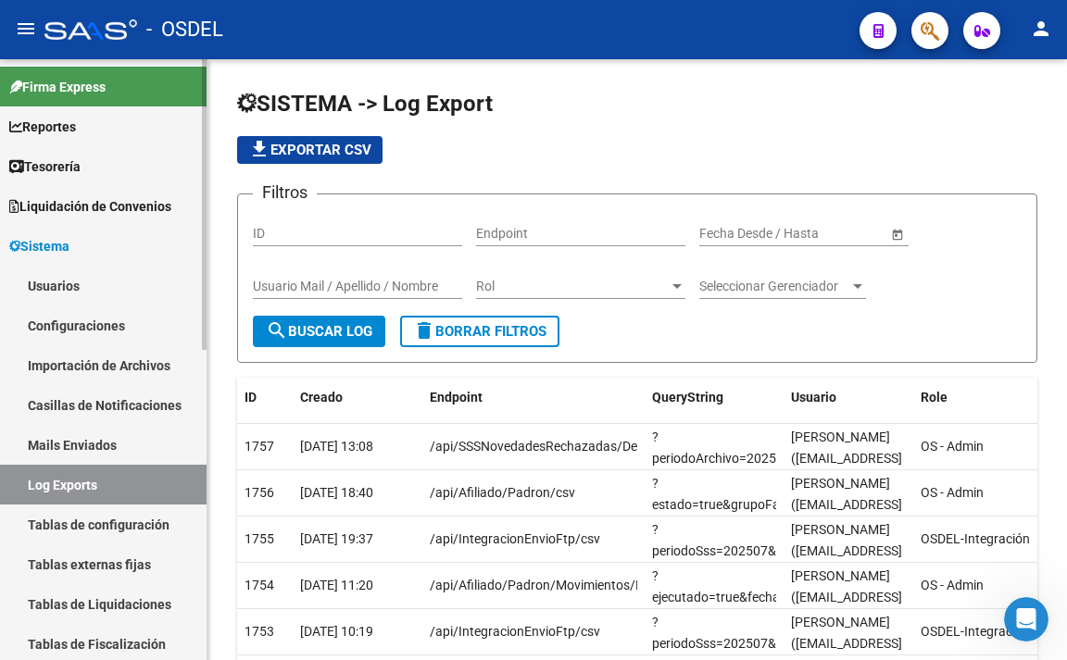
click at [141, 520] on link "Tablas de configuración" at bounding box center [103, 525] width 206 height 40
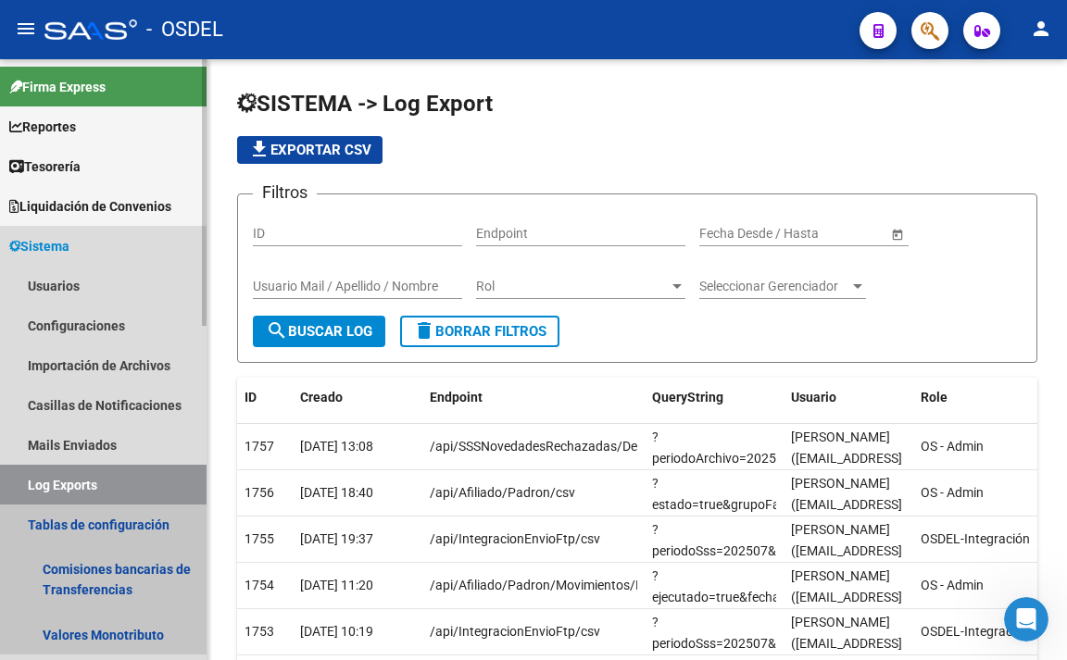
click at [159, 518] on link "Tablas de configuración" at bounding box center [103, 525] width 206 height 40
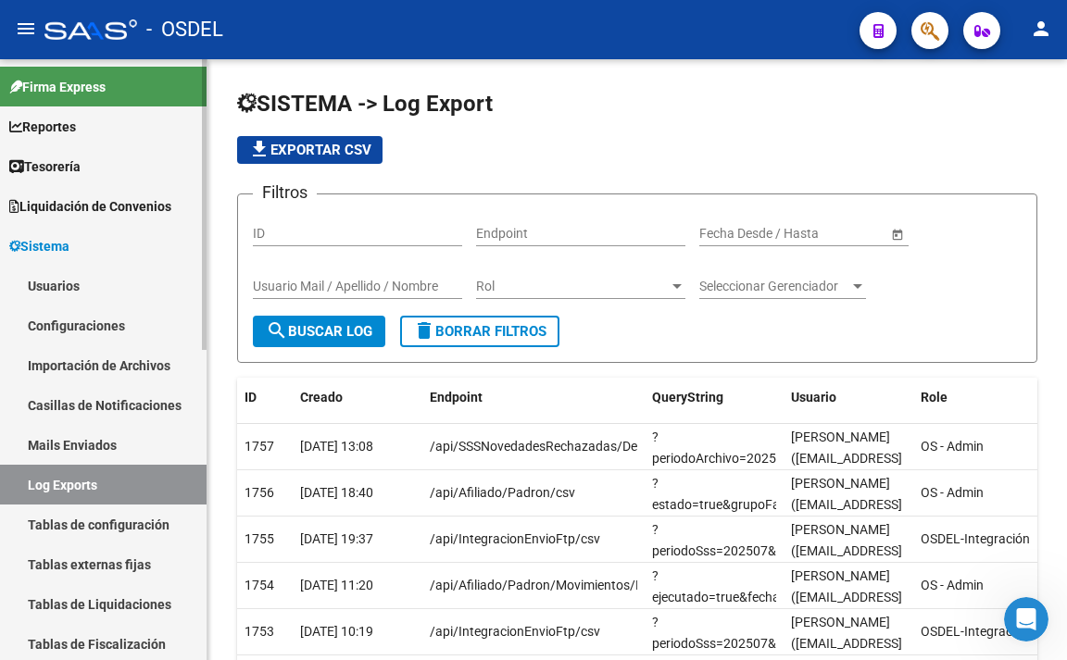
click at [106, 507] on link "Tablas de configuración" at bounding box center [103, 525] width 206 height 40
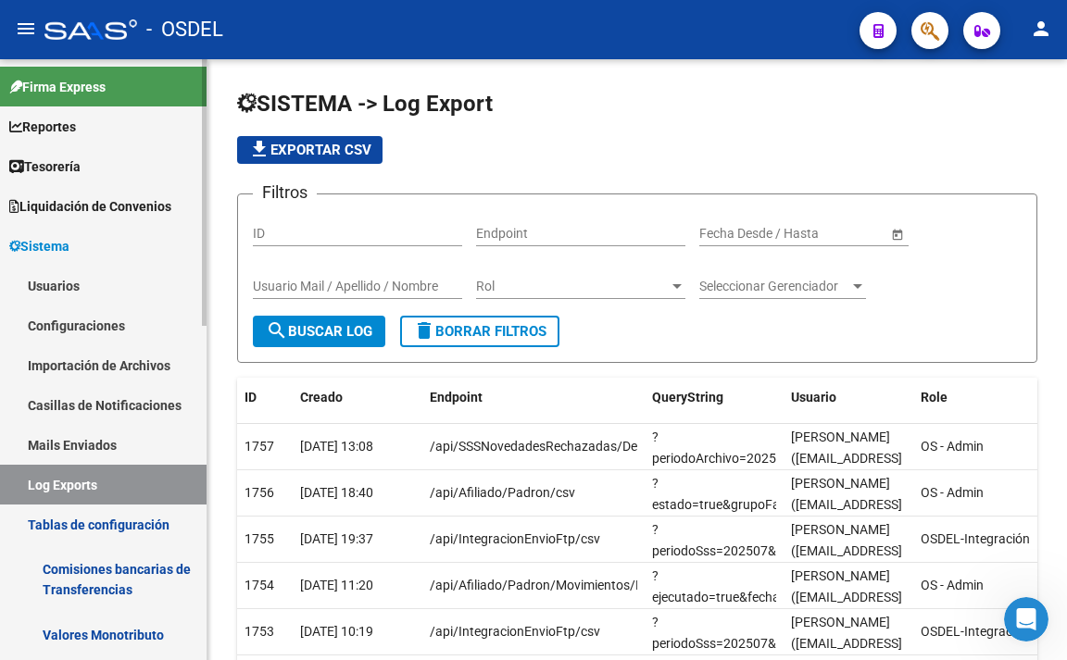
click at [93, 565] on link "Comisiones bancarias de Transferencias" at bounding box center [103, 579] width 206 height 70
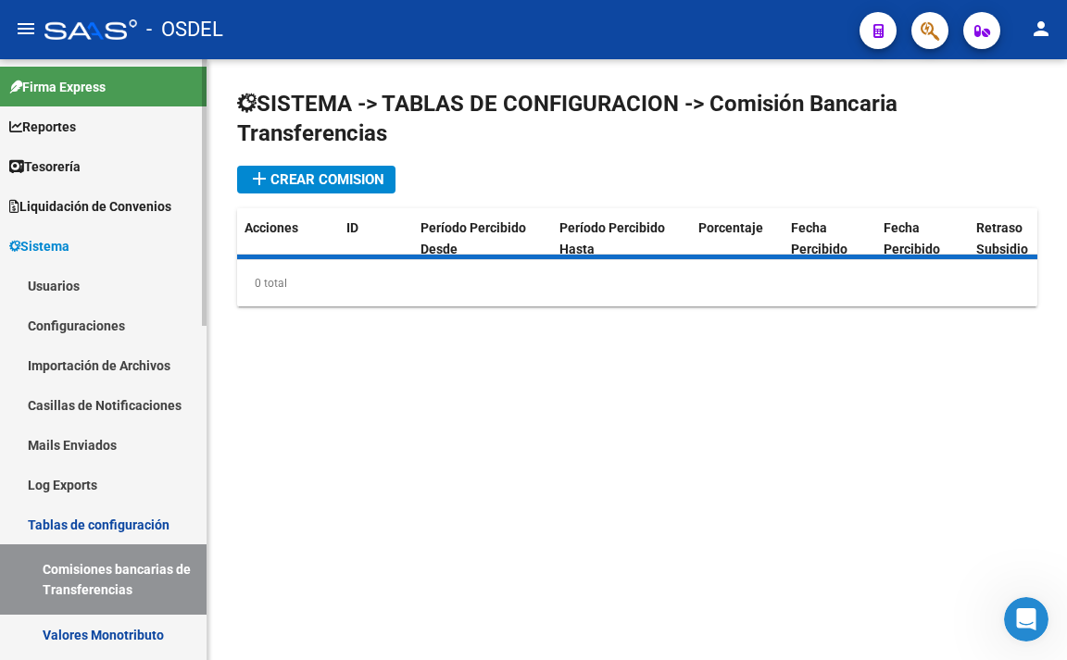
click at [83, 437] on link "Mails Enviados" at bounding box center [103, 445] width 206 height 40
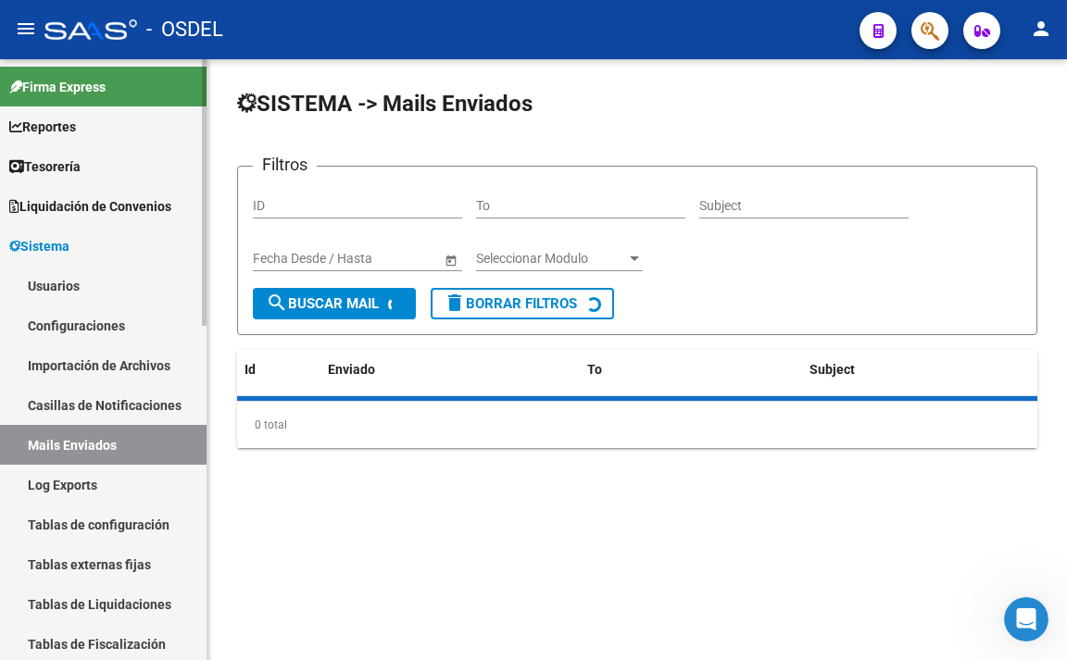
click at [81, 404] on link "Casillas de Notificaciones" at bounding box center [103, 405] width 206 height 40
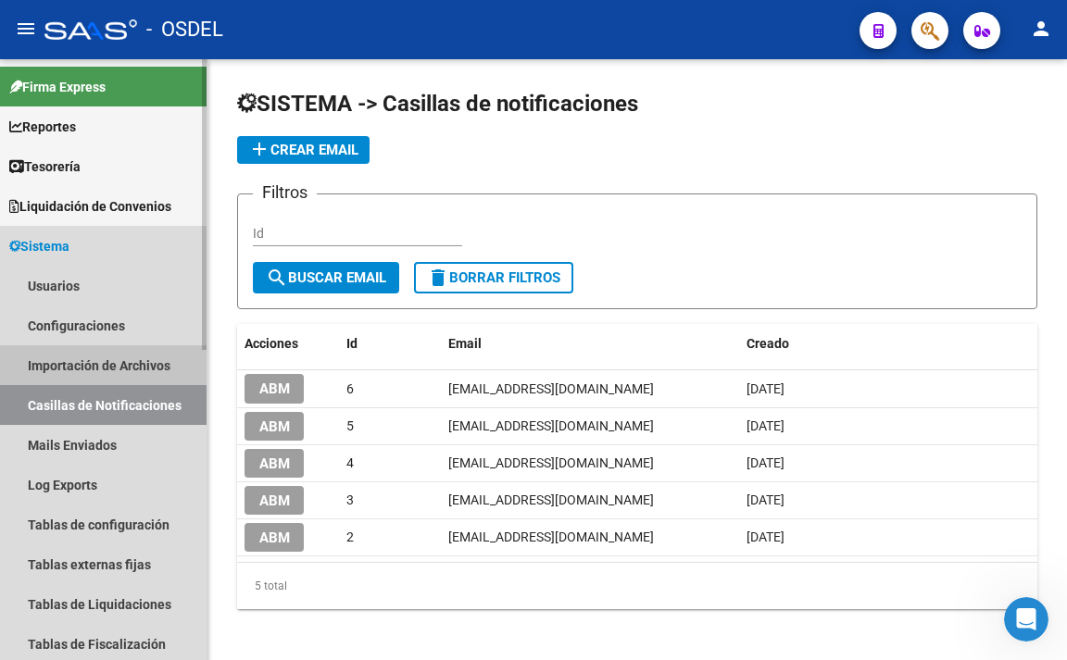
click at [81, 356] on link "Importación de Archivos" at bounding box center [103, 365] width 206 height 40
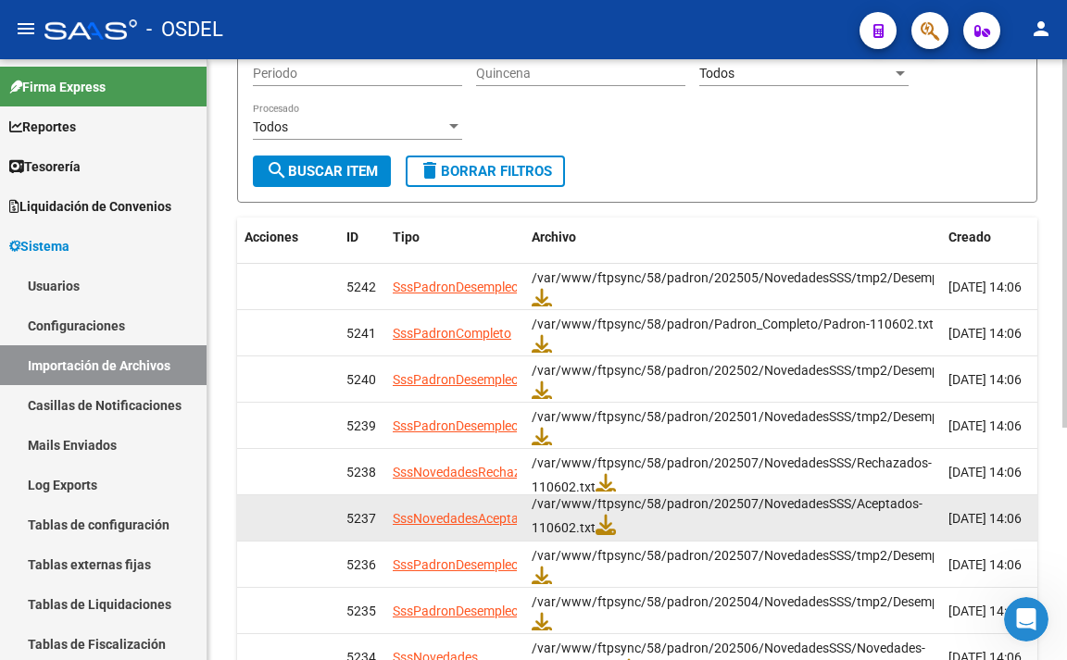
scroll to position [6, 0]
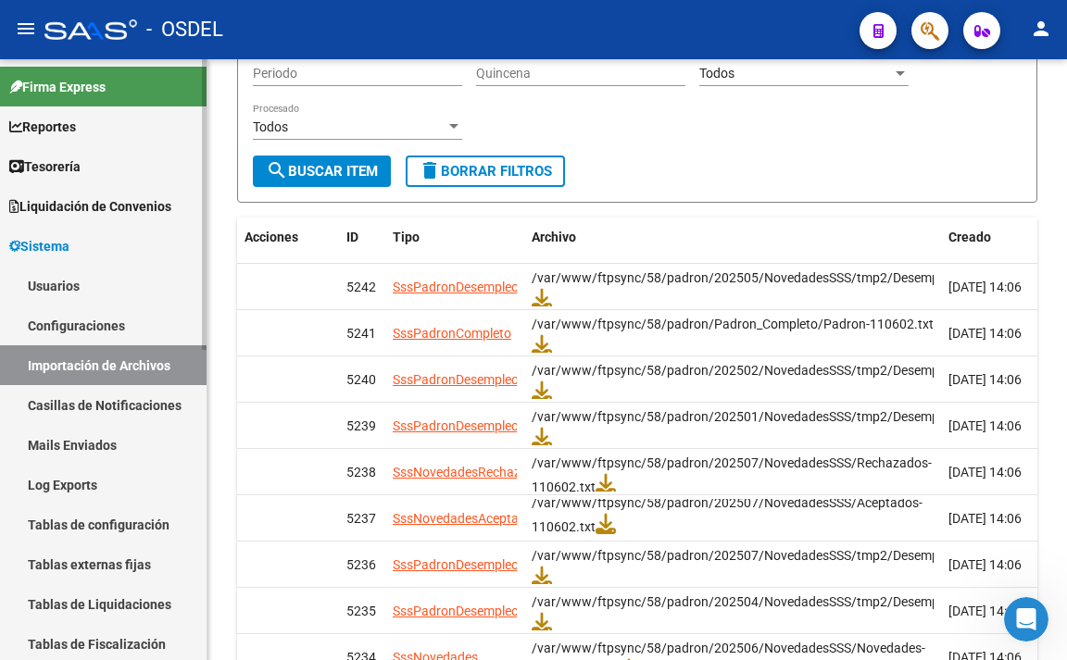
click at [126, 405] on link "Casillas de Notificaciones" at bounding box center [103, 405] width 206 height 40
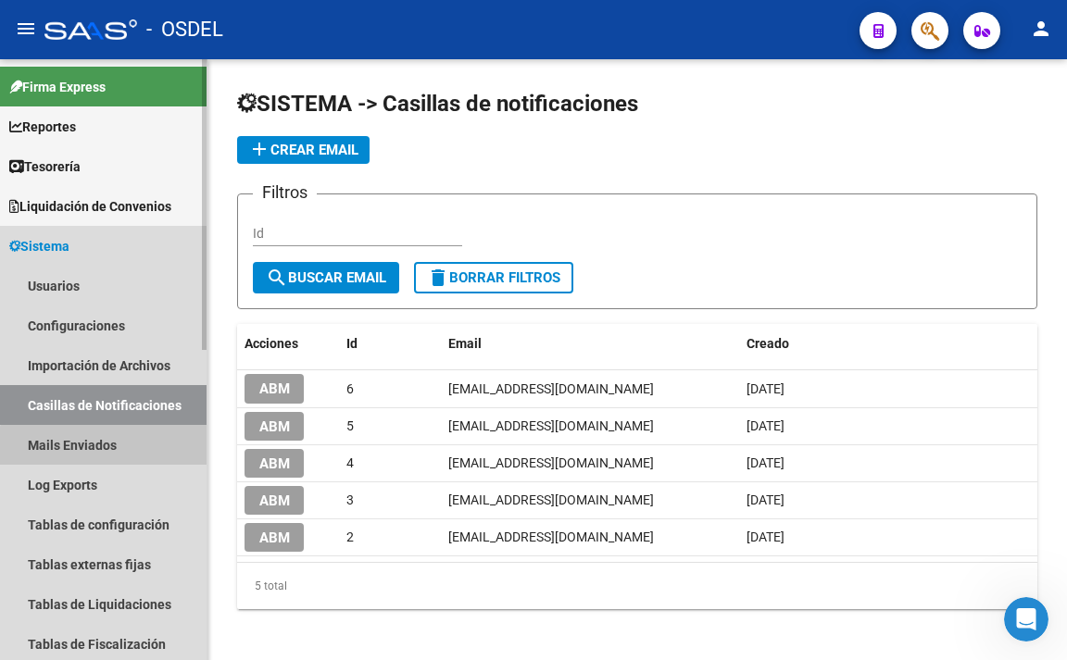
click at [108, 451] on link "Mails Enviados" at bounding box center [103, 445] width 206 height 40
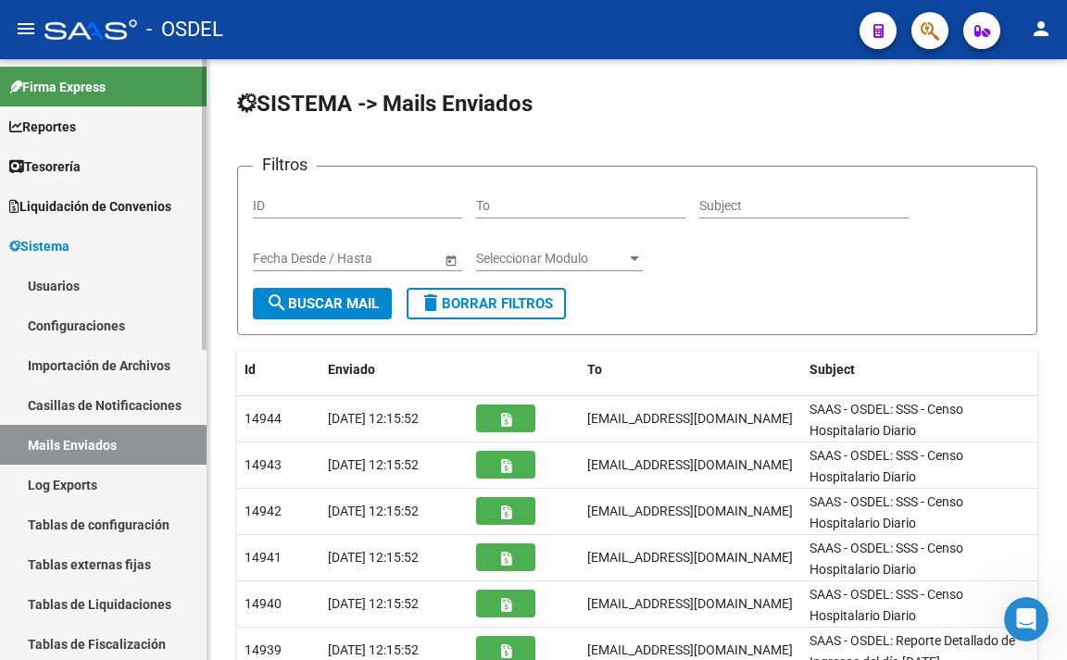
click at [102, 478] on link "Log Exports" at bounding box center [103, 485] width 206 height 40
click at [87, 487] on link "Log Exports" at bounding box center [103, 485] width 206 height 40
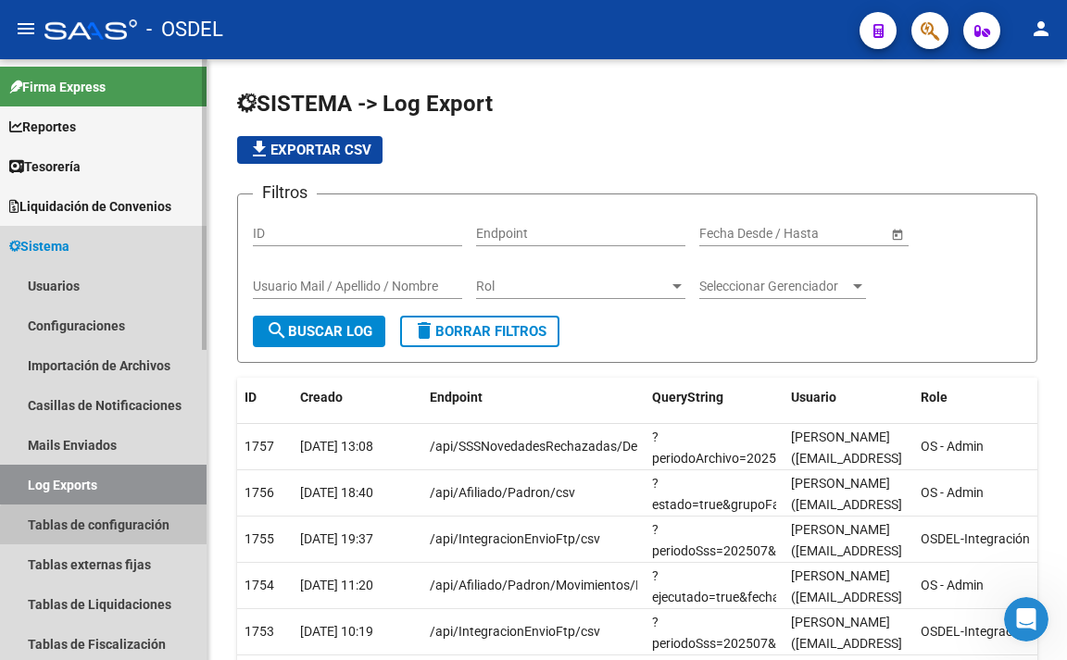
click at [106, 531] on link "Tablas de configuración" at bounding box center [103, 525] width 206 height 40
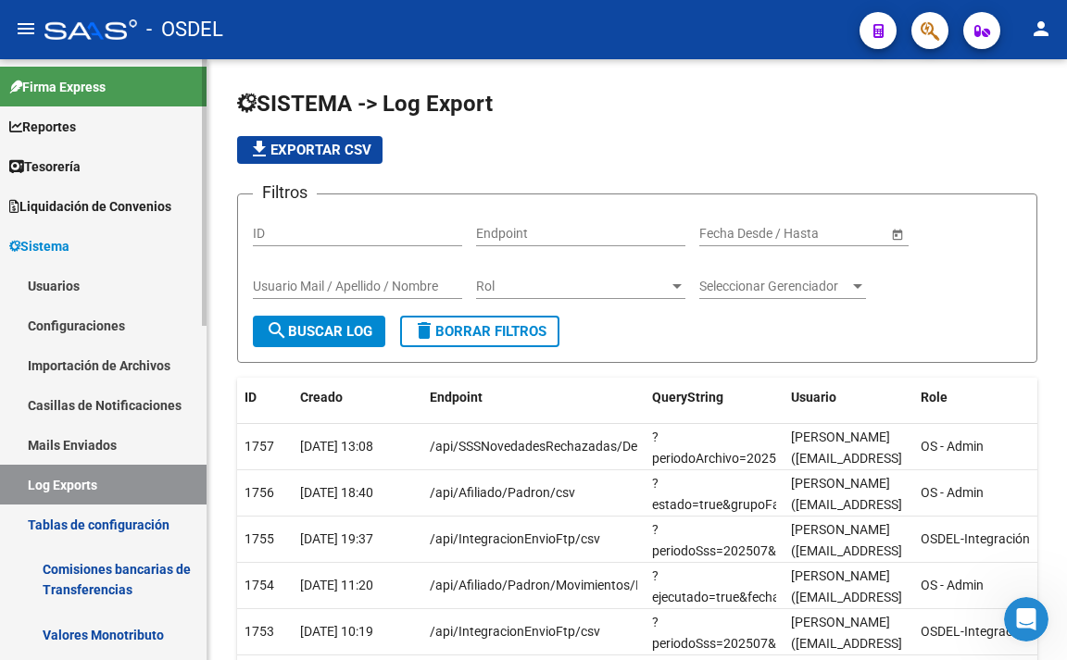
click at [106, 531] on link "Tablas de configuración" at bounding box center [103, 525] width 206 height 40
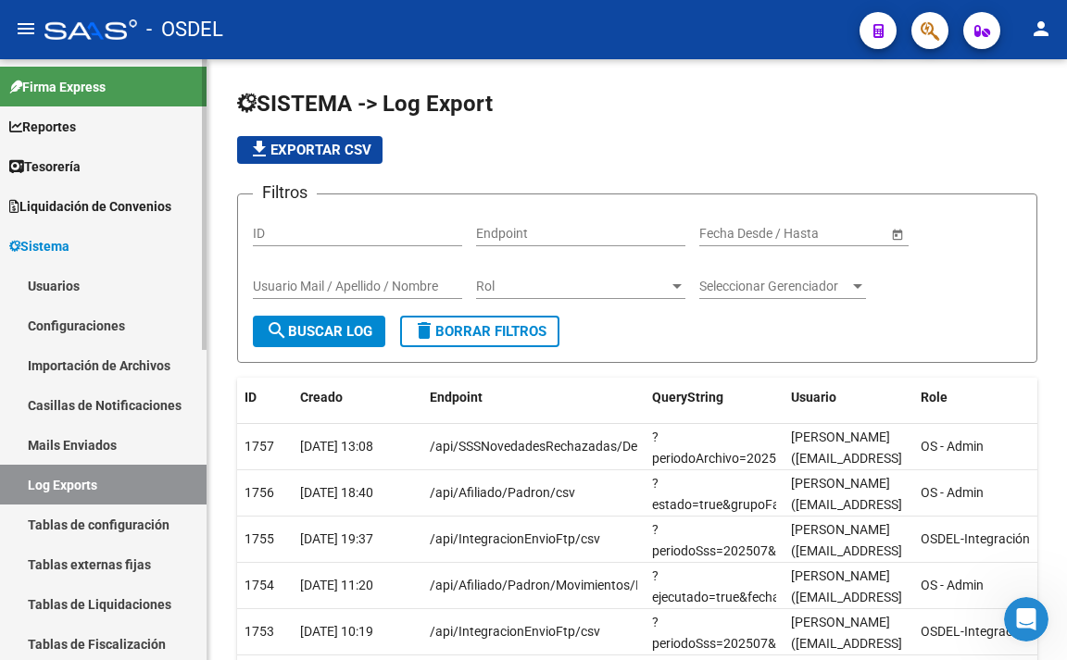
click at [119, 536] on link "Tablas de configuración" at bounding box center [103, 525] width 206 height 40
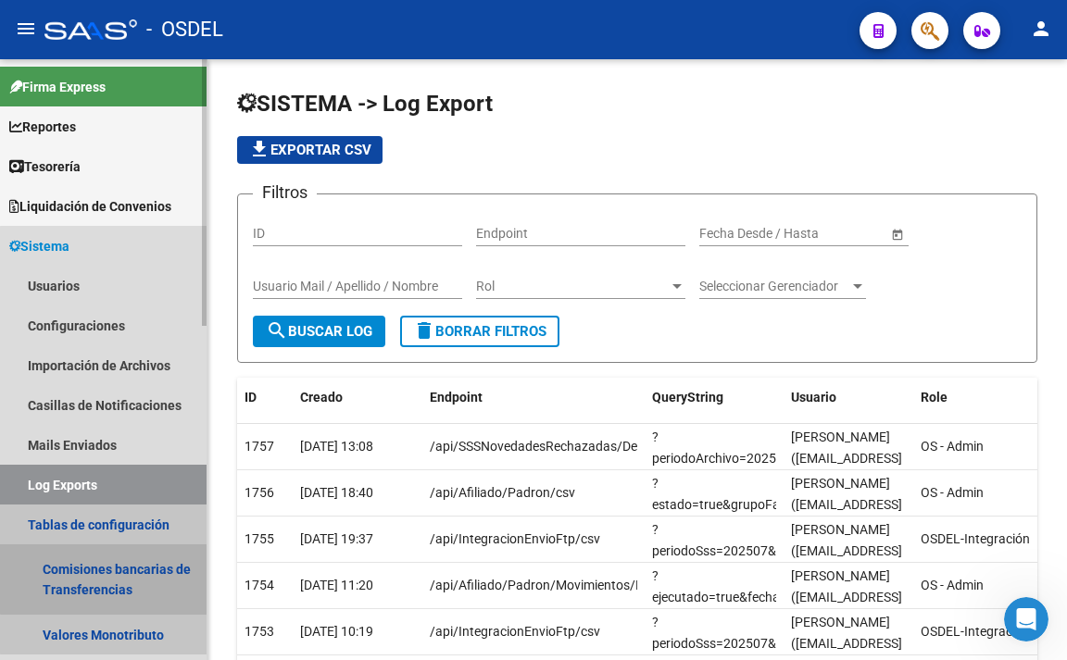
click at [119, 564] on link "Comisiones bancarias de Transferencias" at bounding box center [103, 579] width 206 height 70
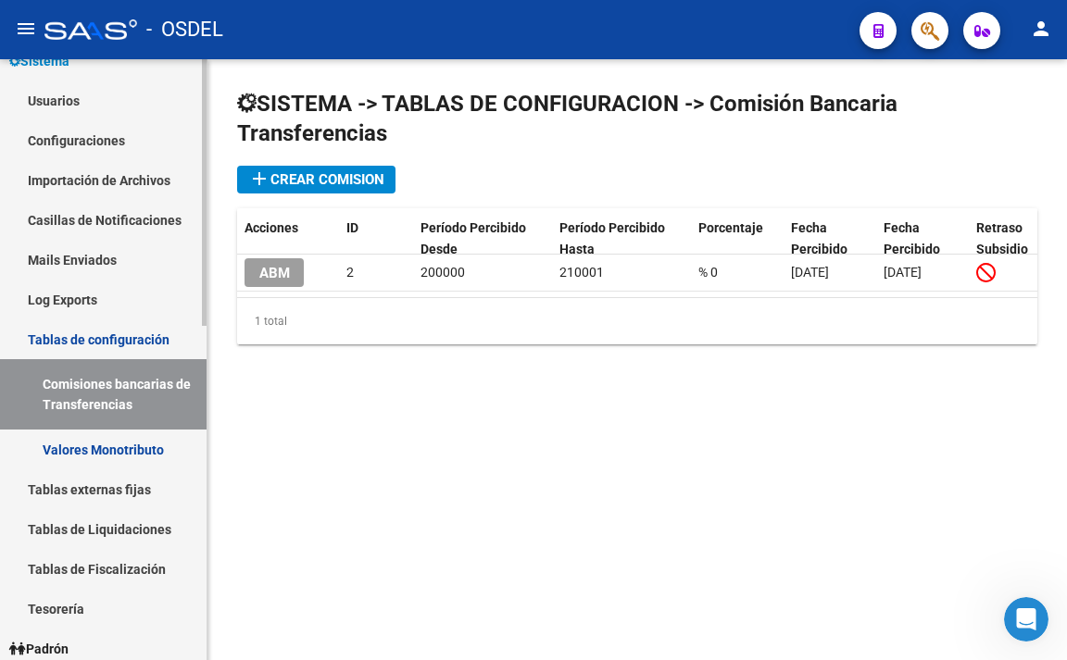
scroll to position [278, 0]
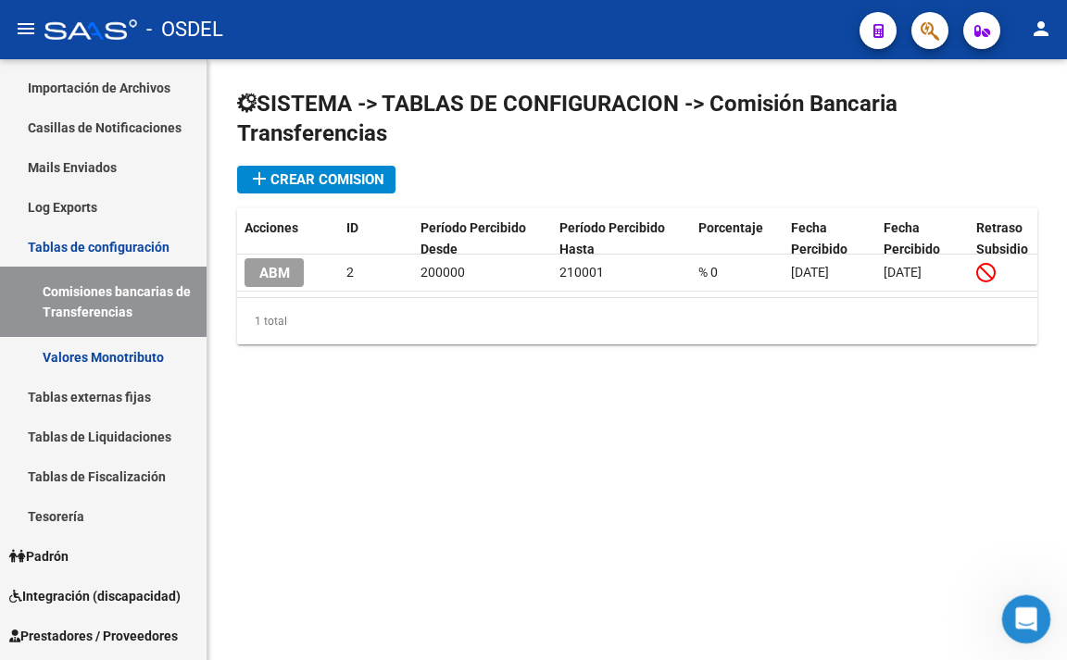
click at [1030, 611] on icon "Abrir Intercom Messenger" at bounding box center [1023, 617] width 31 height 31
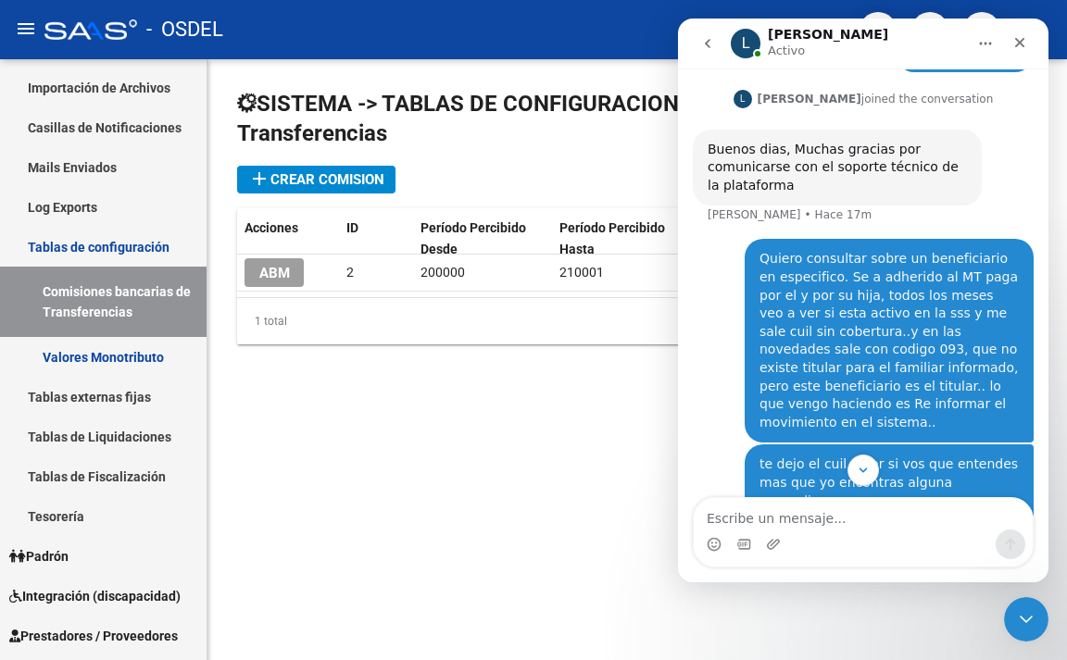
scroll to position [205, 0]
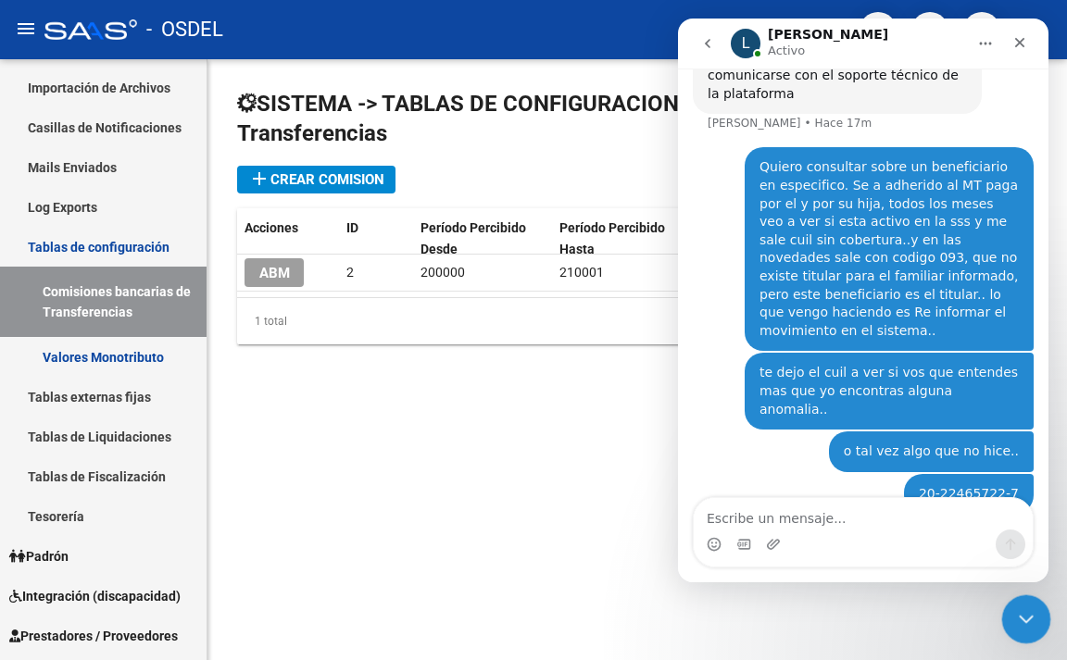
click at [1030, 625] on icon "Cerrar Intercom Messenger" at bounding box center [1023, 617] width 22 height 22
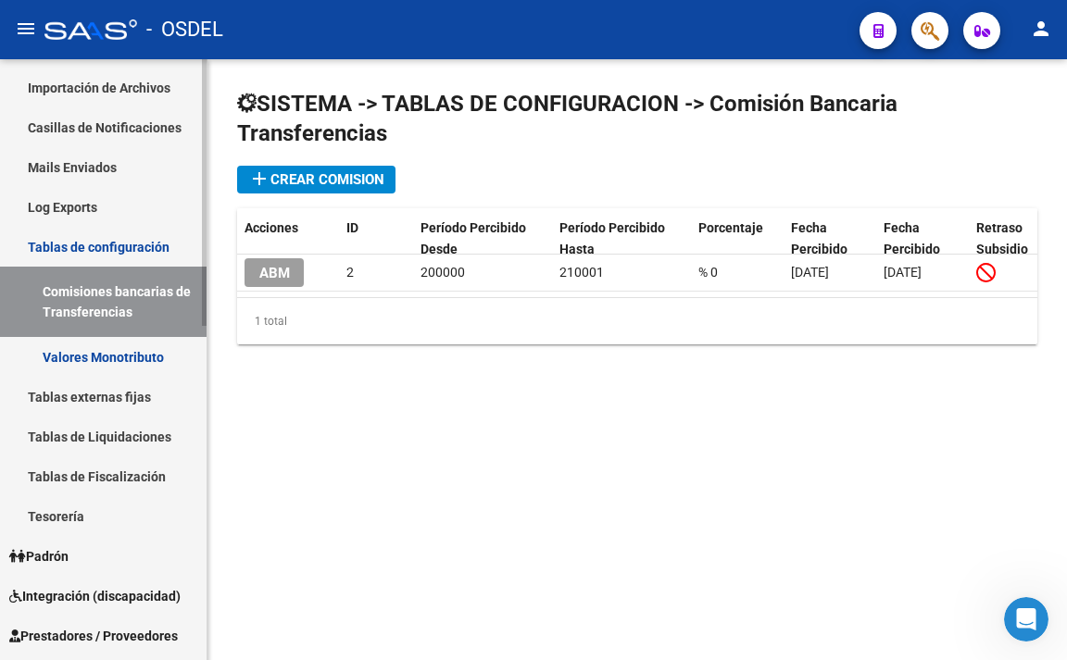
click at [86, 543] on link "Padrón" at bounding box center [103, 556] width 206 height 40
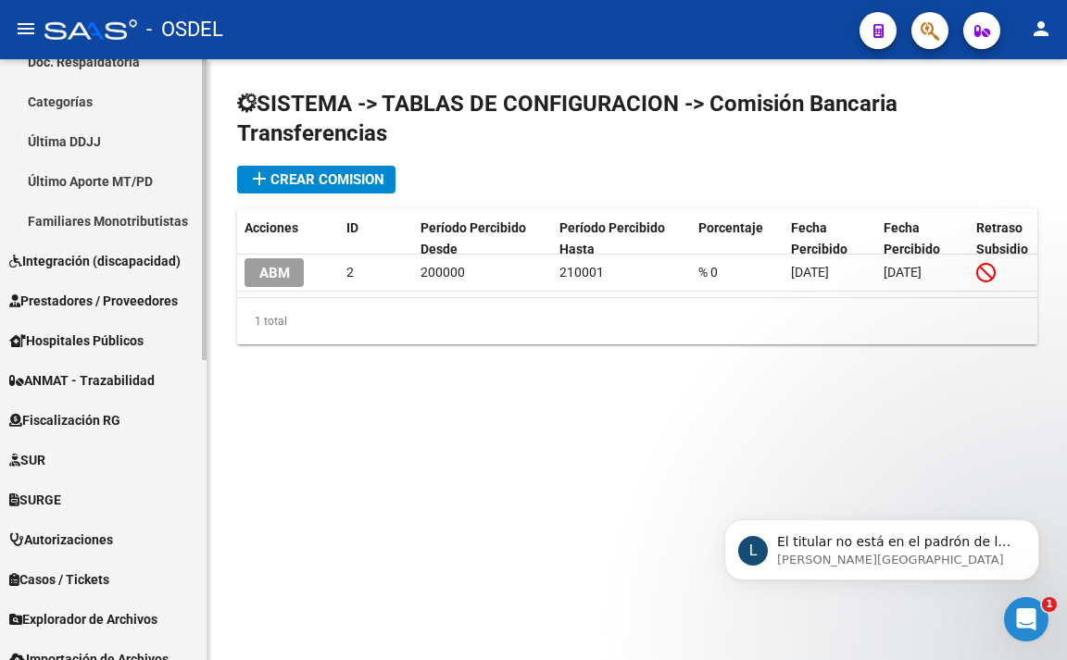
scroll to position [331, 0]
click at [892, 552] on p "[PERSON_NAME][GEOGRAPHIC_DATA]" at bounding box center [896, 560] width 239 height 17
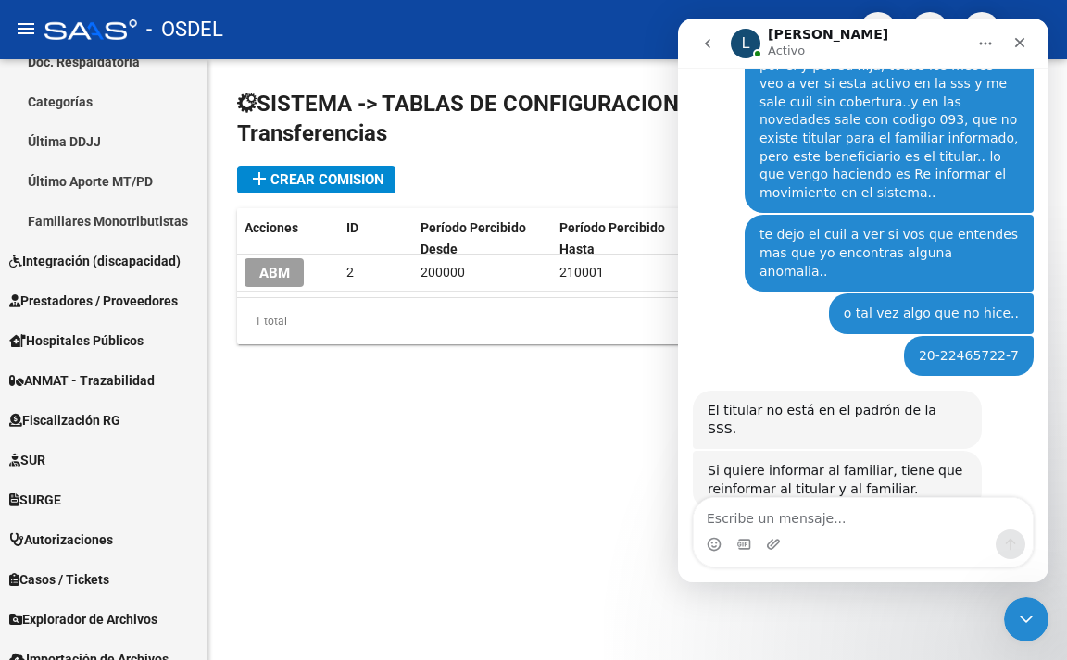
scroll to position [320, 0]
type textarea "si"
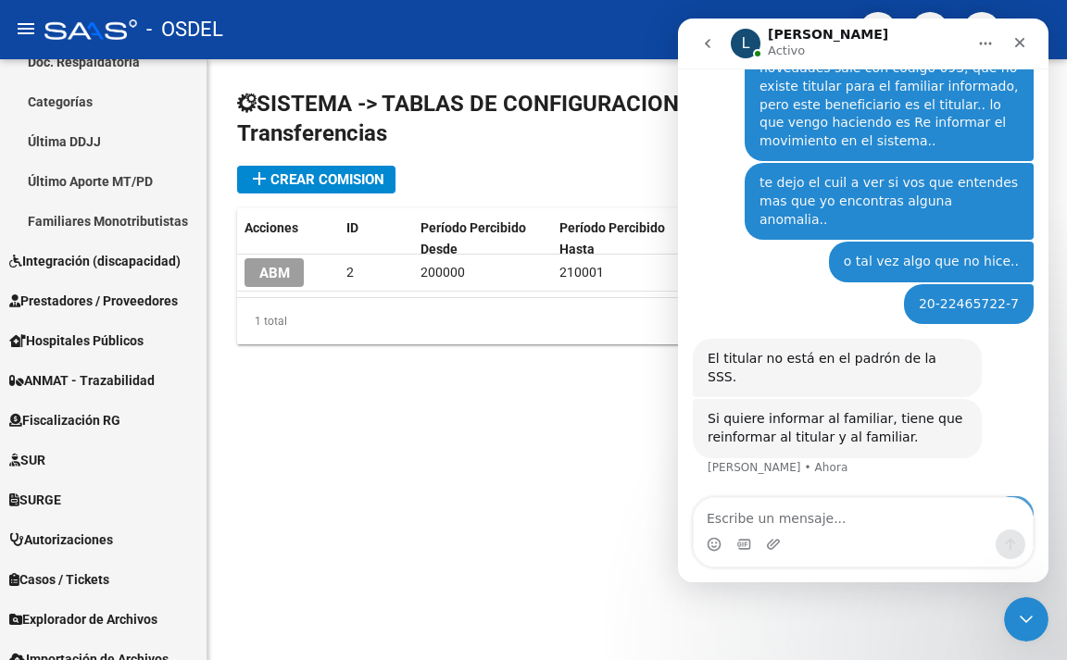
scroll to position [375, 0]
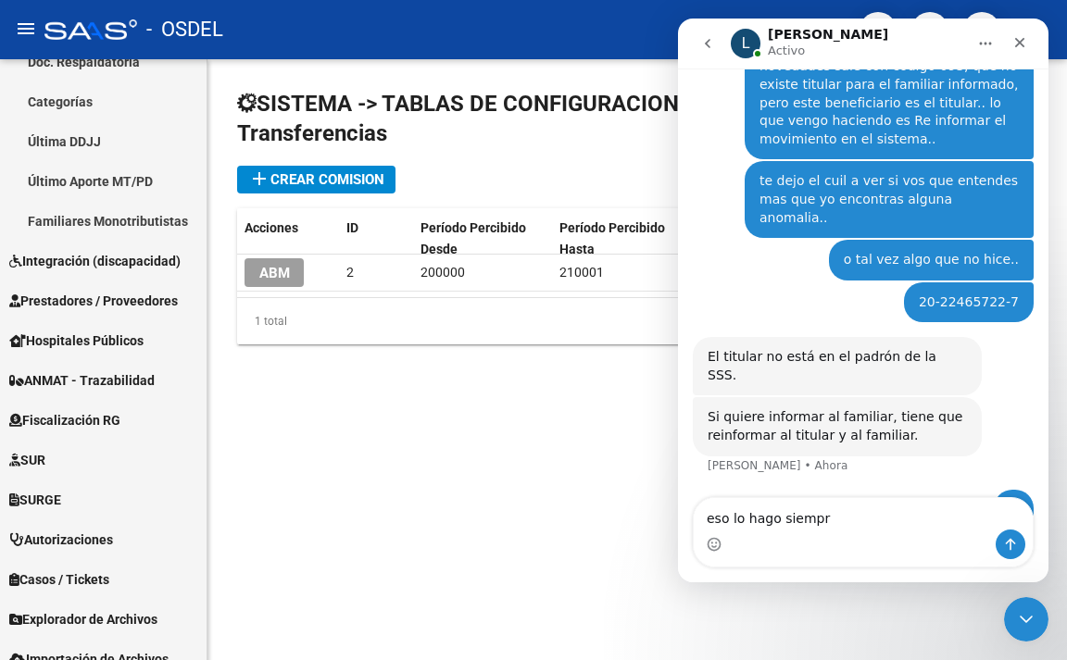
type textarea "eso lo hago siempre"
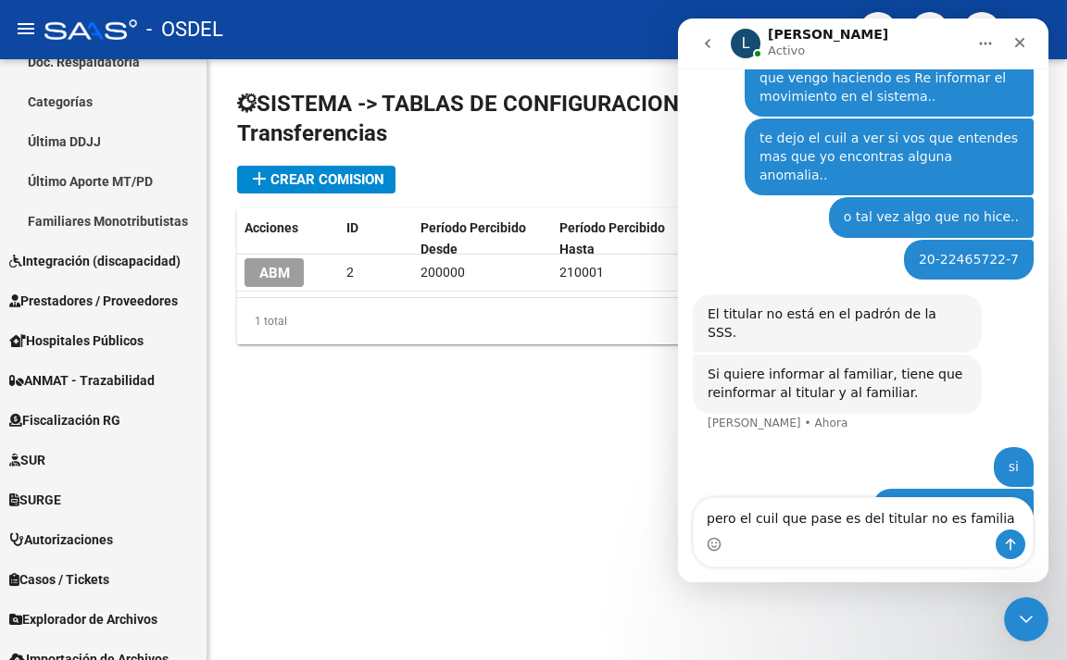
type textarea "pero el cuil que pase es del titular no es familiar"
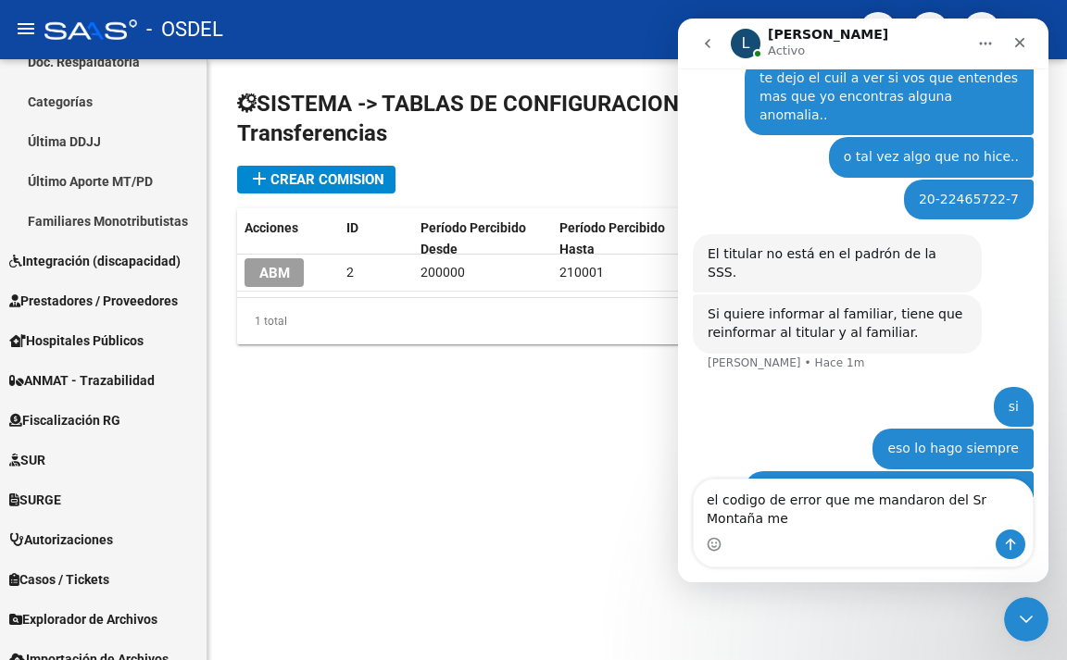
scroll to position [496, 0]
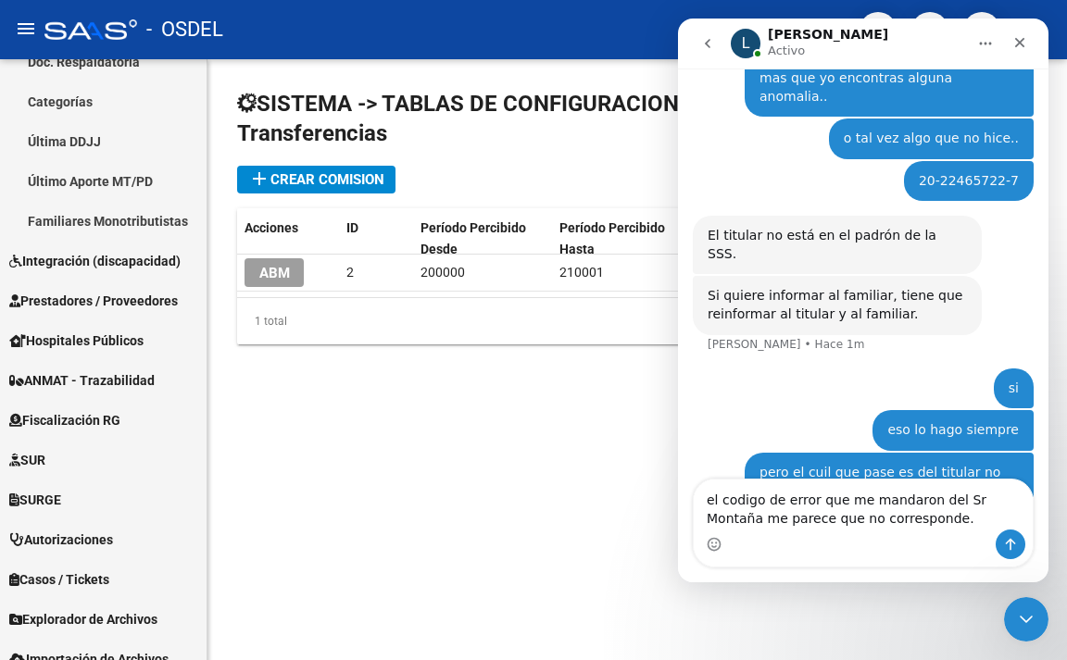
type textarea "el codigo de error que me mandaron del Sr Montaña me parece que no corresponde.."
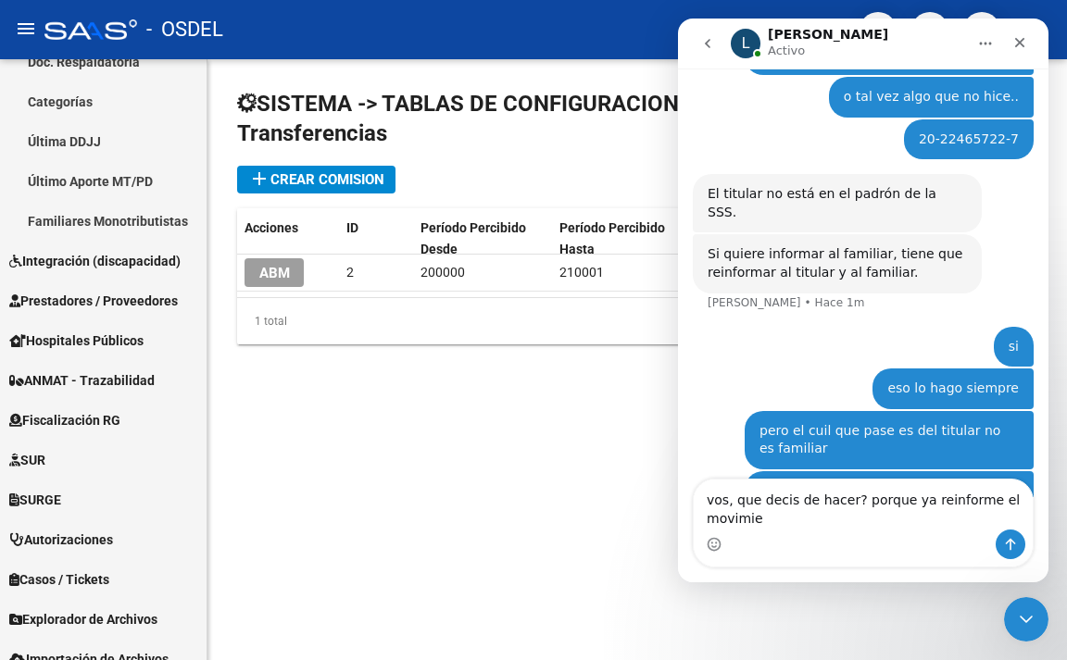
scroll to position [556, 0]
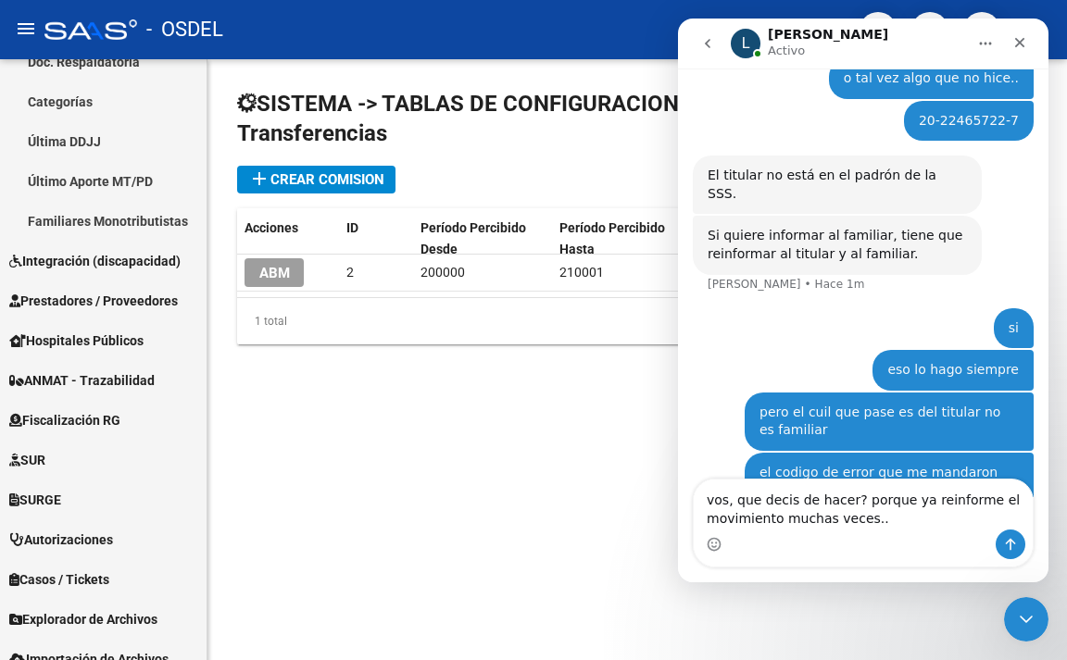
type textarea "vos, que decis de hacer? porque ya reinforme el movimiento muchas veces.."
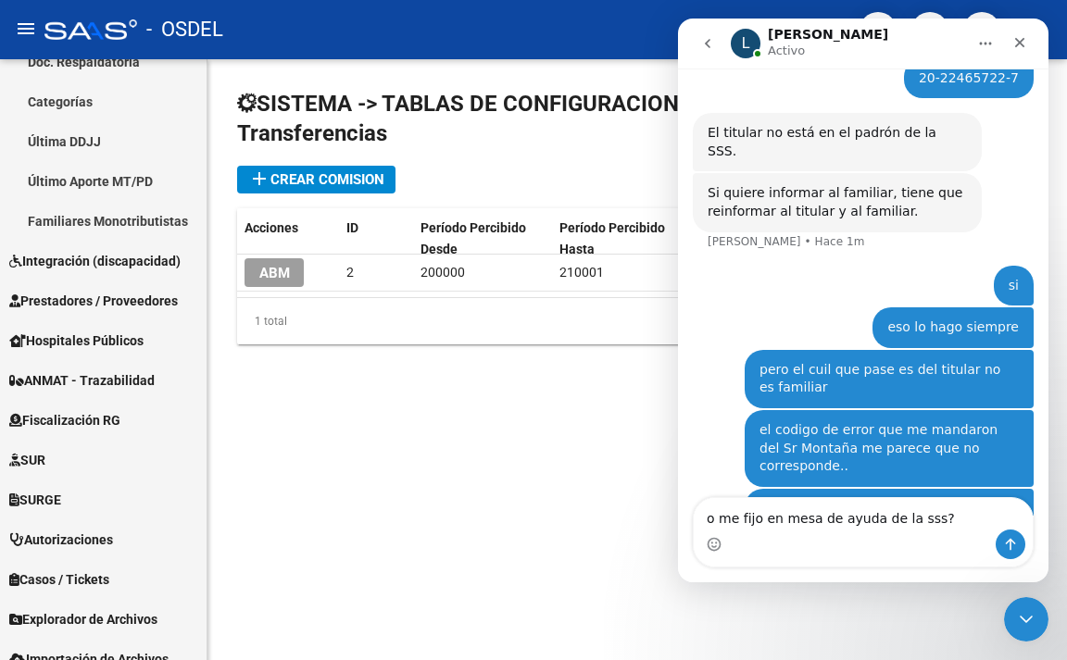
type textarea "o me fijo en mesa de ayuda de la sss??"
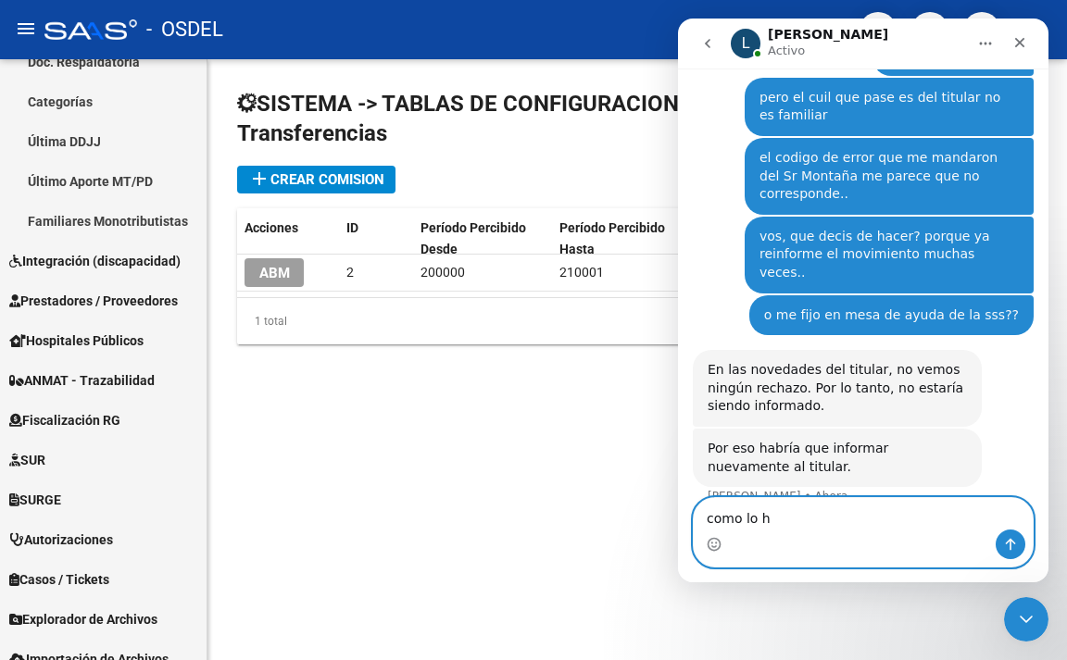
scroll to position [864, 0]
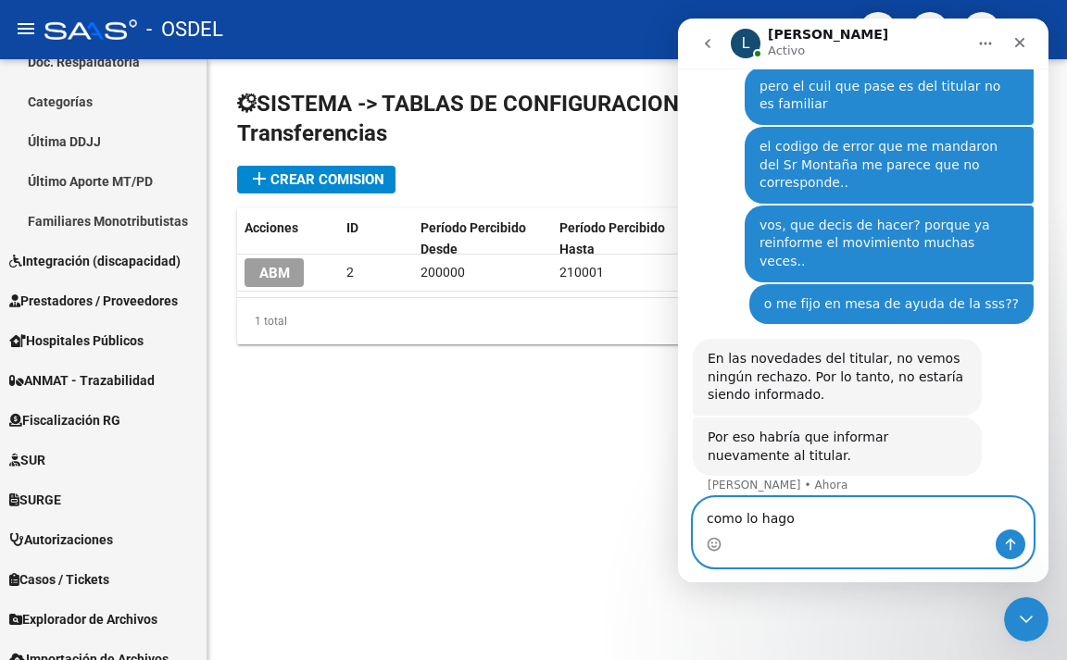
type textarea "como lo hago?"
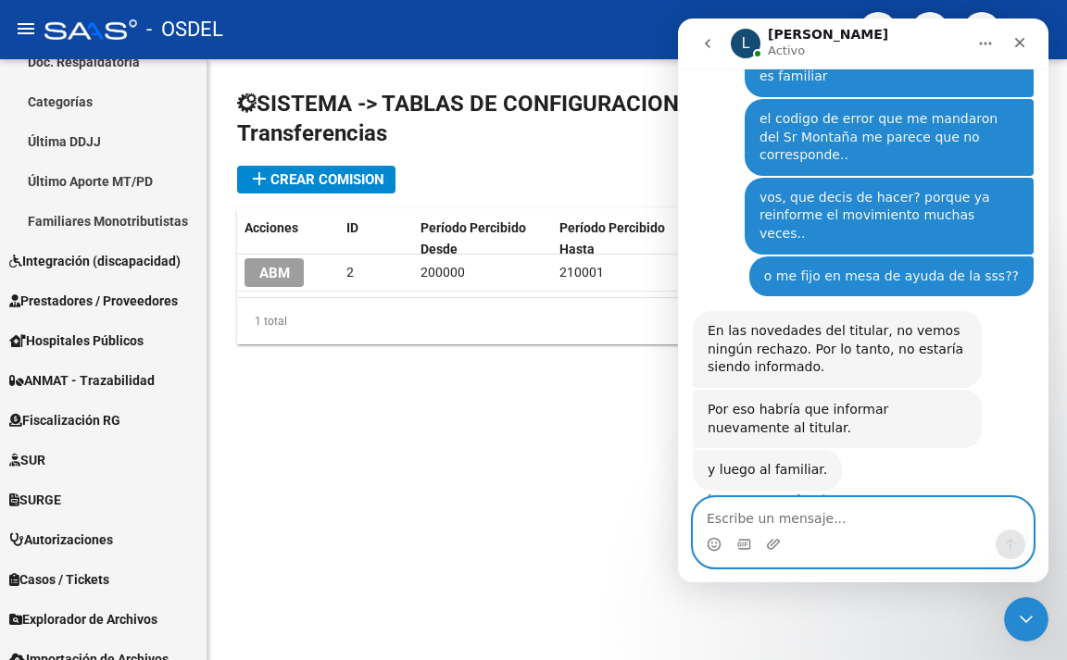
scroll to position [890, 0]
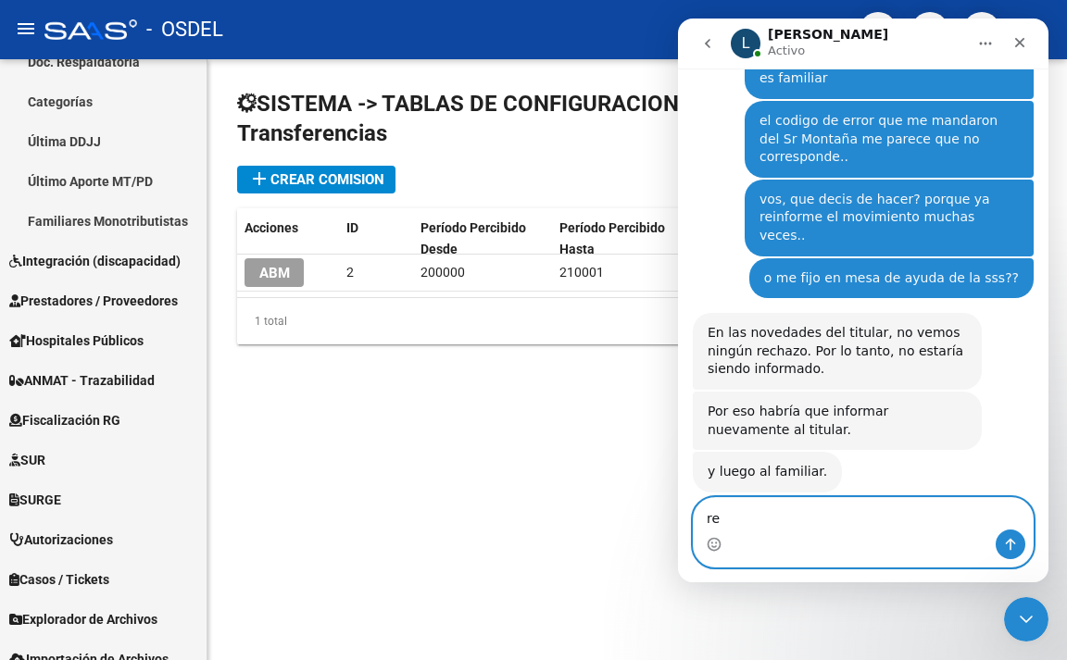
type textarea "r"
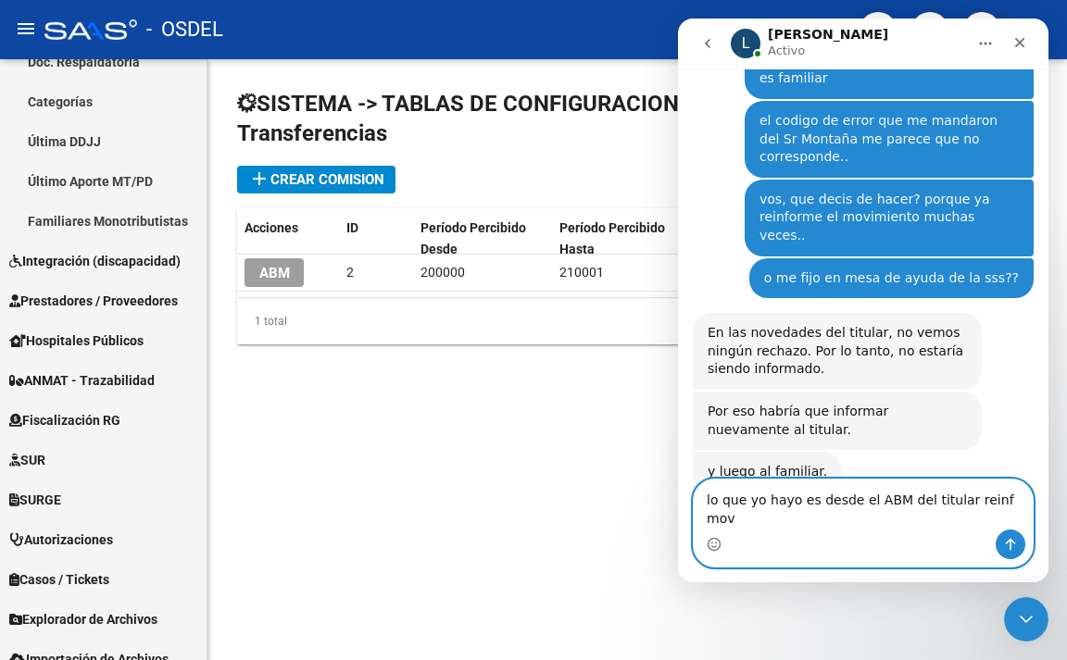
click at [946, 518] on textarea "lo que yo hayo es desde el ABM del titular reinf mov" at bounding box center [862, 505] width 339 height 50
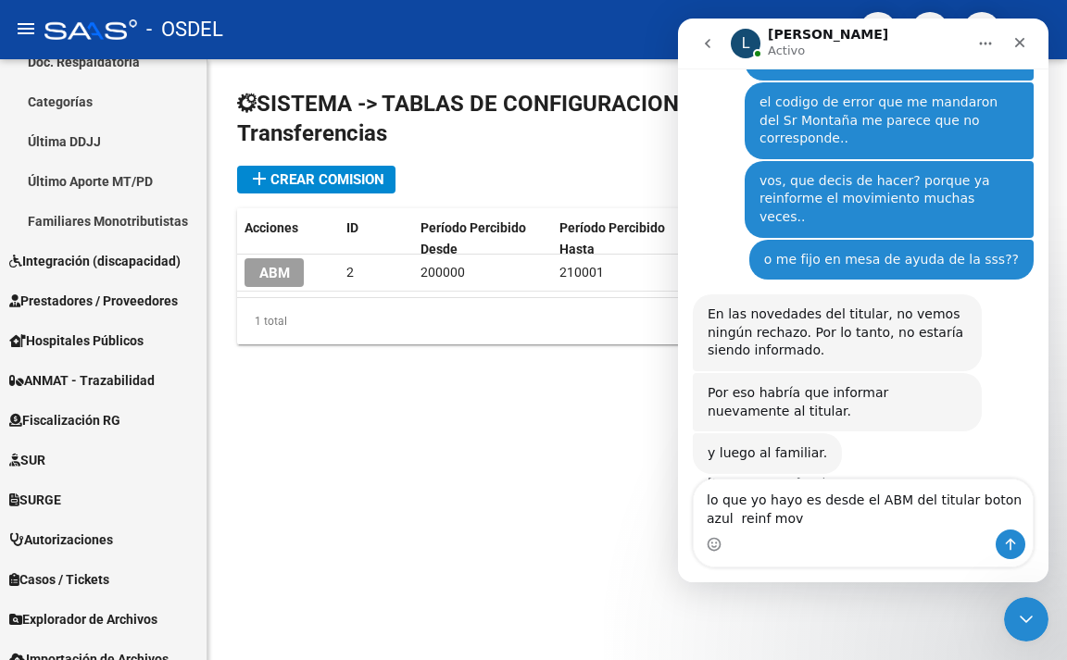
drag, startPoint x: 717, startPoint y: 526, endPoint x: 757, endPoint y: 542, distance: 43.7
click at [757, 542] on div "Intercom Messenger" at bounding box center [862, 545] width 339 height 30
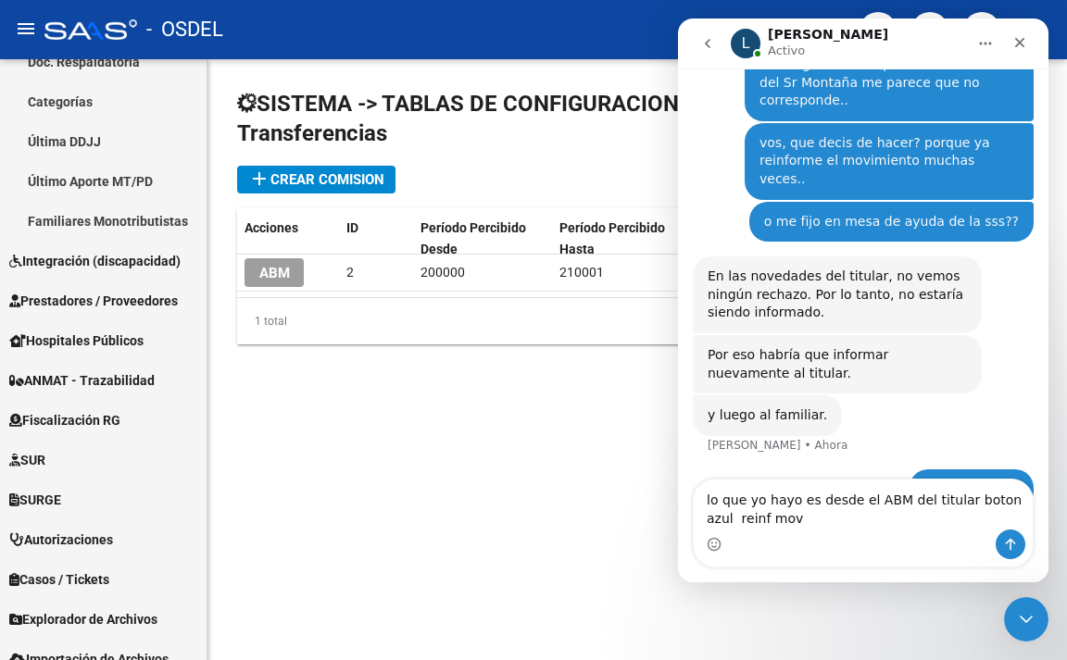
scroll to position [980, 0]
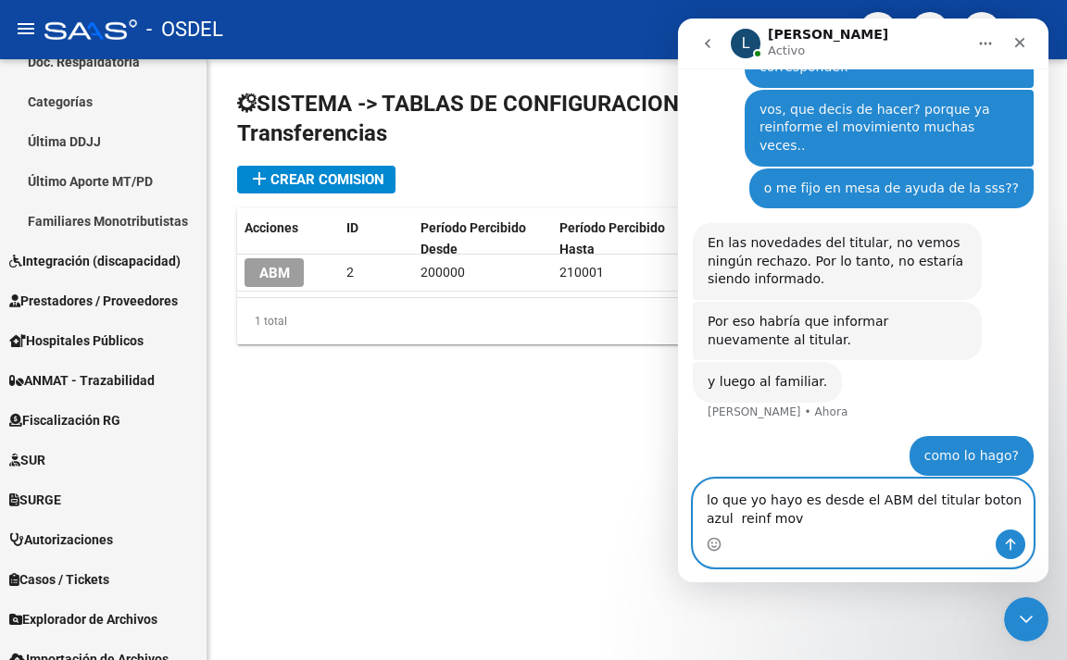
click at [766, 520] on textarea "lo que yo hayo es desde el ABM del titular boton azul reinf mov" at bounding box center [862, 505] width 339 height 50
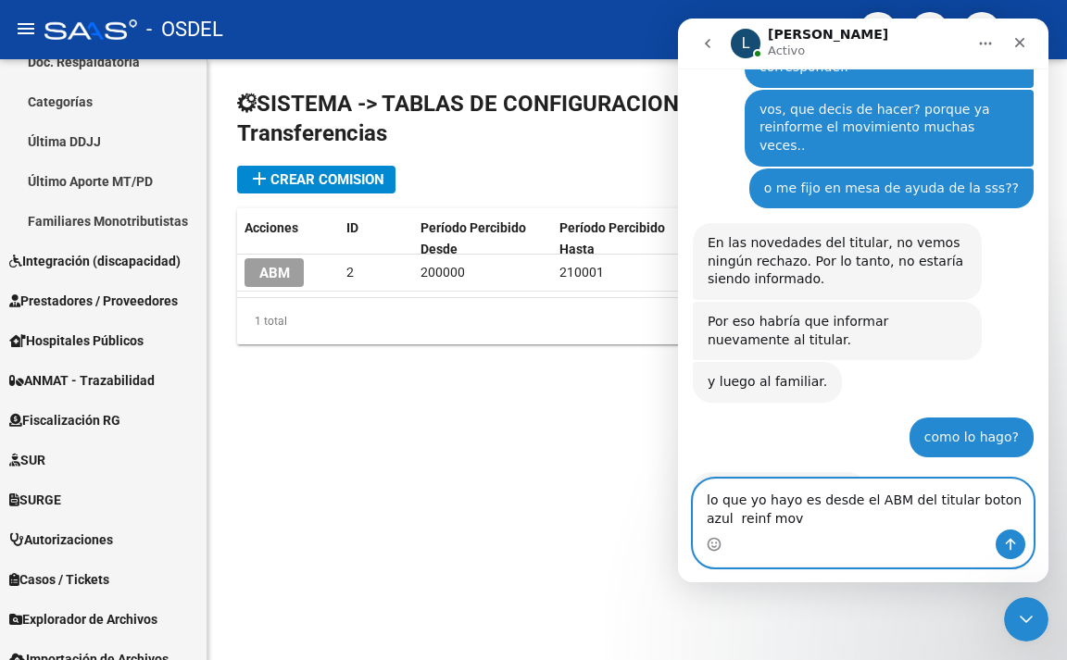
scroll to position [1054, 0]
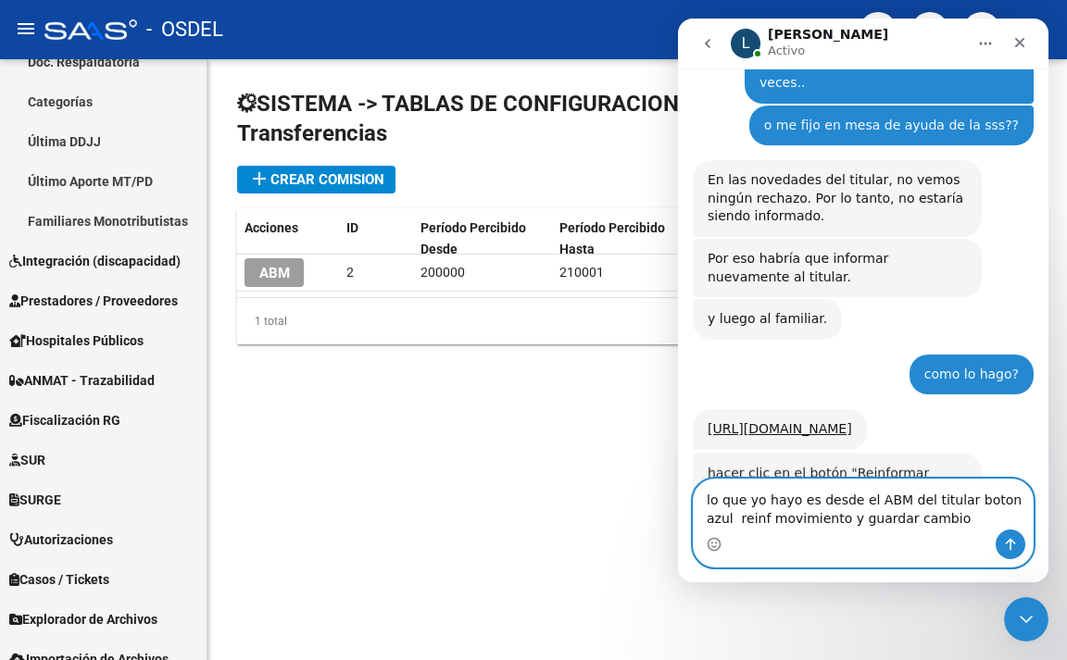
type textarea "lo que yo hayo es desde el ABM del titular boton azul reinf movimiento y guarda…"
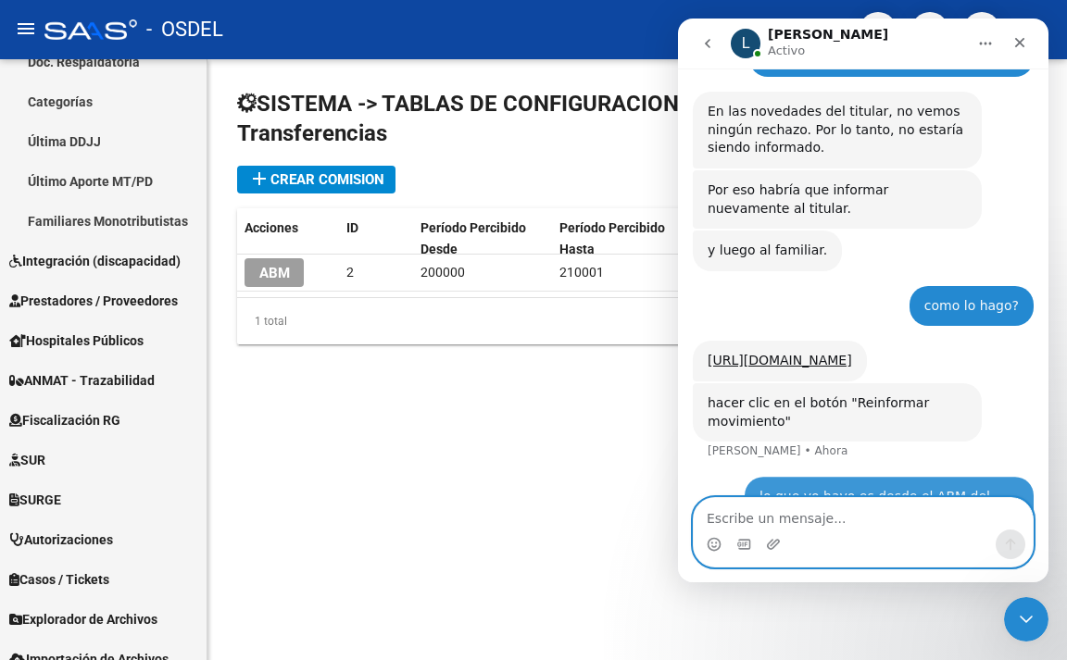
scroll to position [1116, 0]
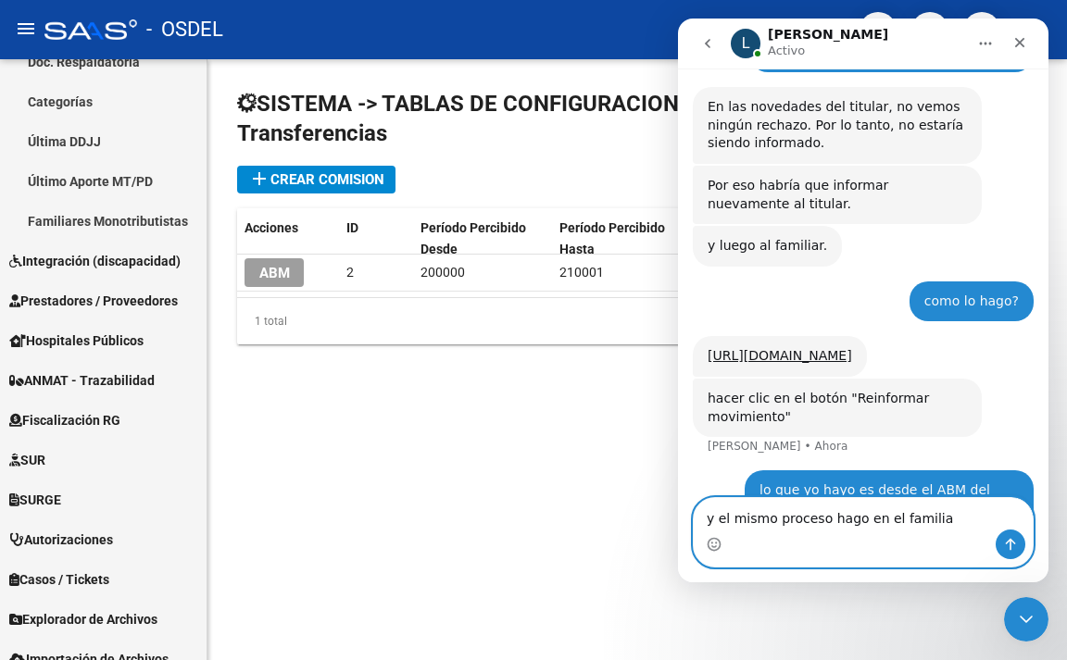
type textarea "y el mismo proceso hago en el familiar"
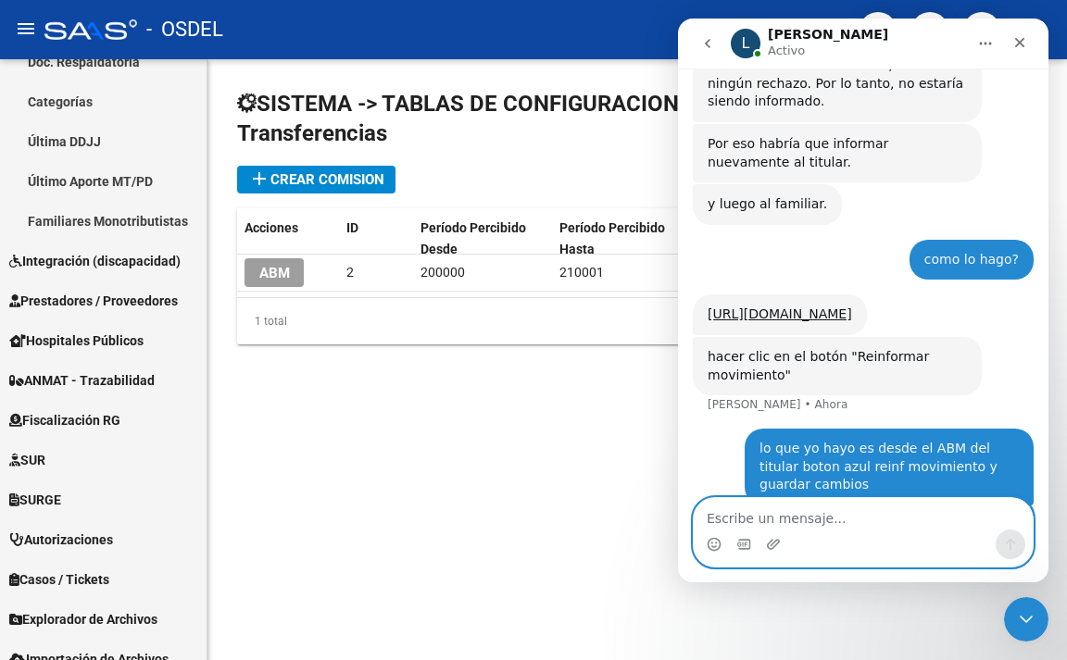
scroll to position [1229, 0]
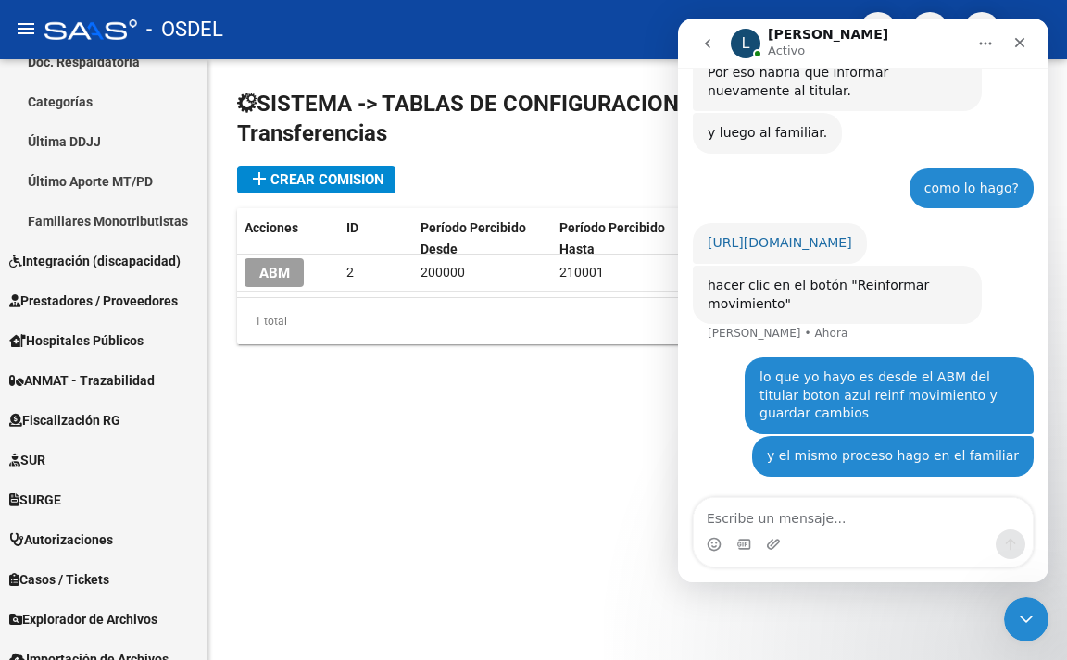
click at [826, 235] on link "[URL][DOMAIN_NAME]" at bounding box center [779, 242] width 144 height 15
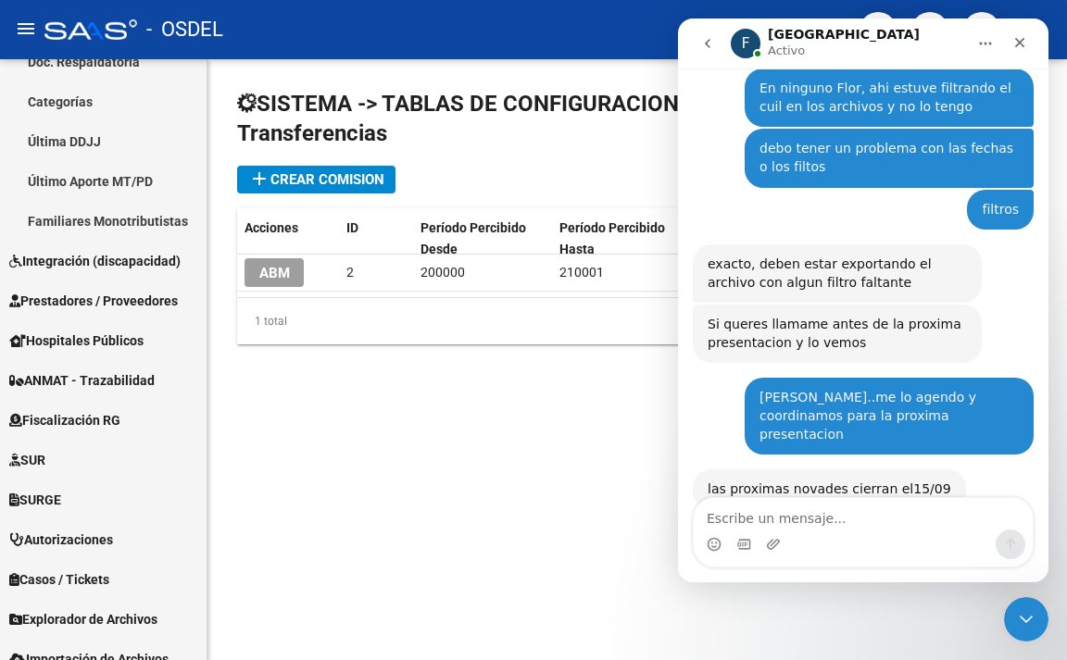
scroll to position [3578, 0]
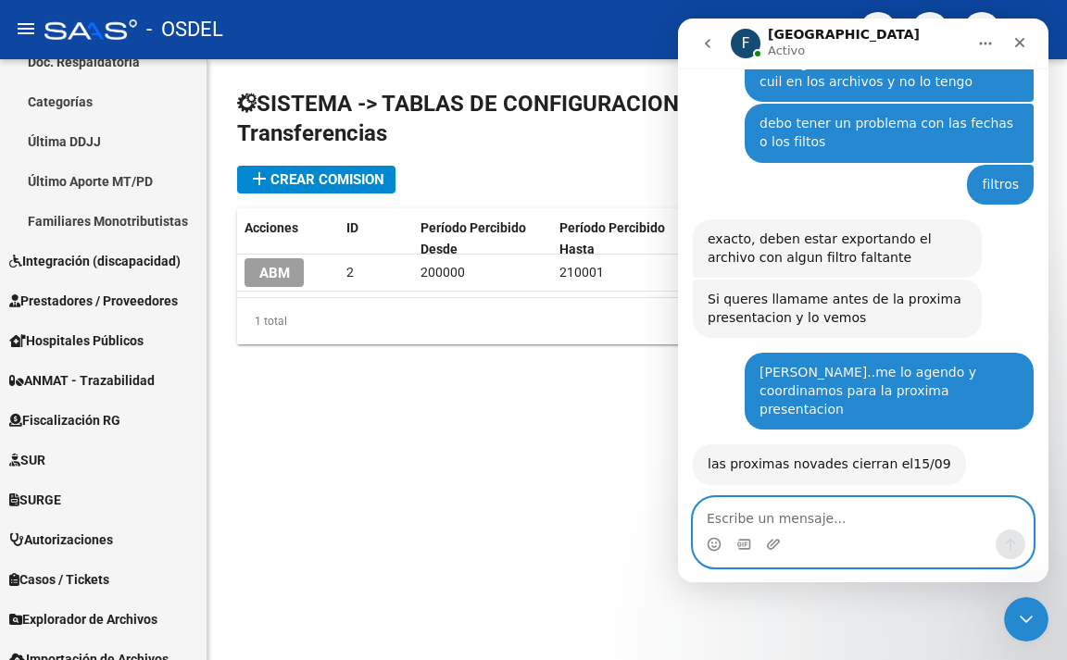
click at [751, 513] on textarea "Escribe un mensaje..." at bounding box center [862, 513] width 339 height 31
type textarea "ok"
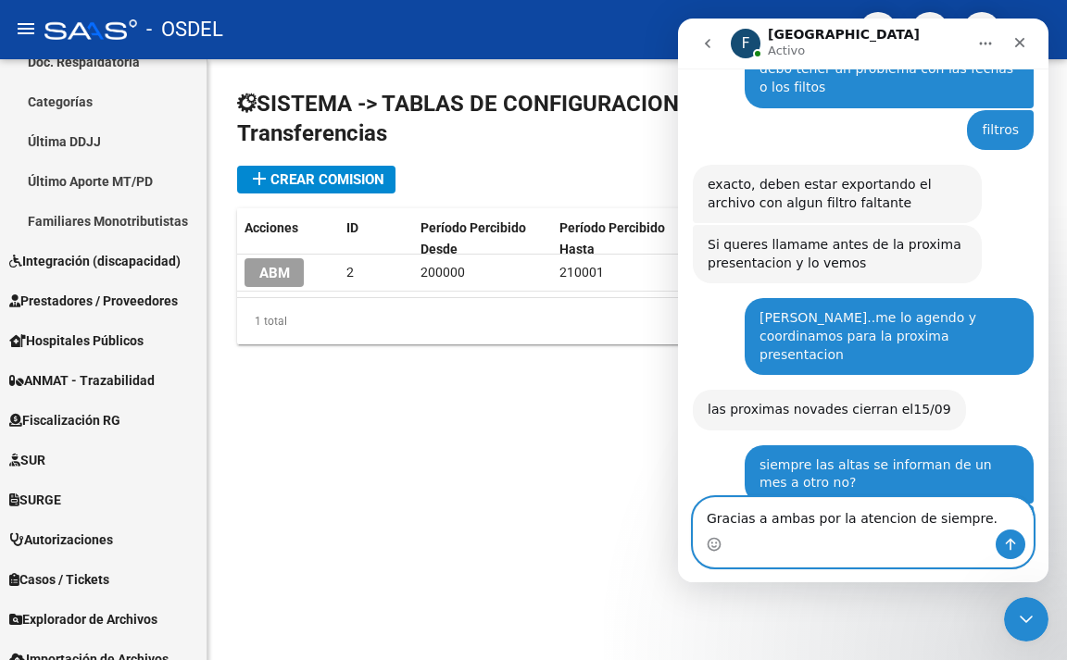
type textarea "Gracias a ambas por la atencion de siempre.."
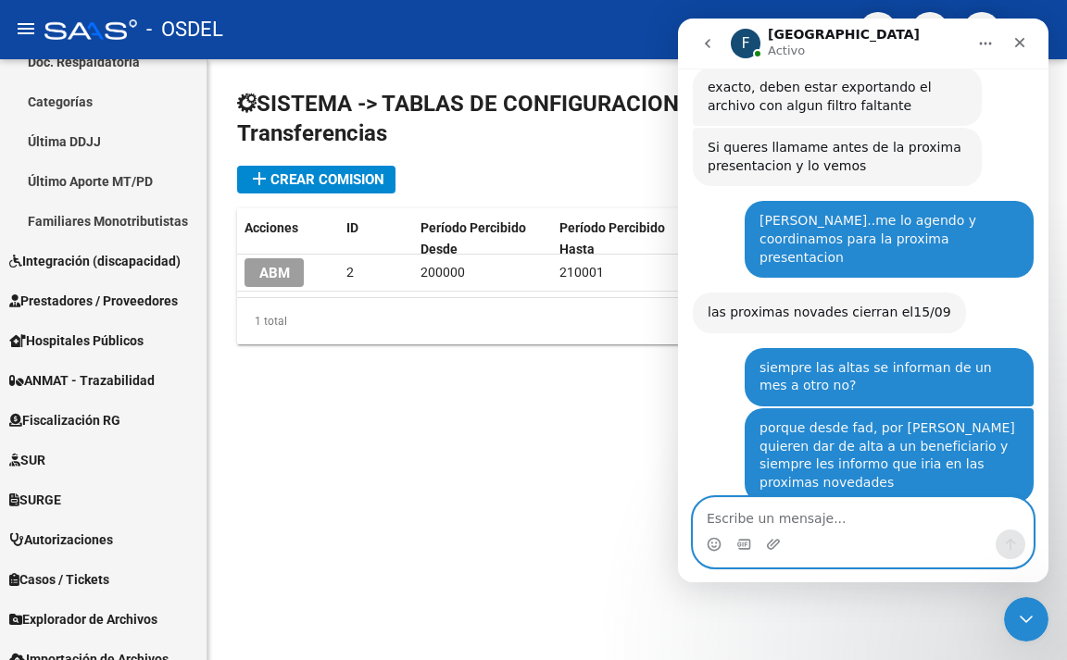
scroll to position [3729, 0]
type textarea "igualmente"
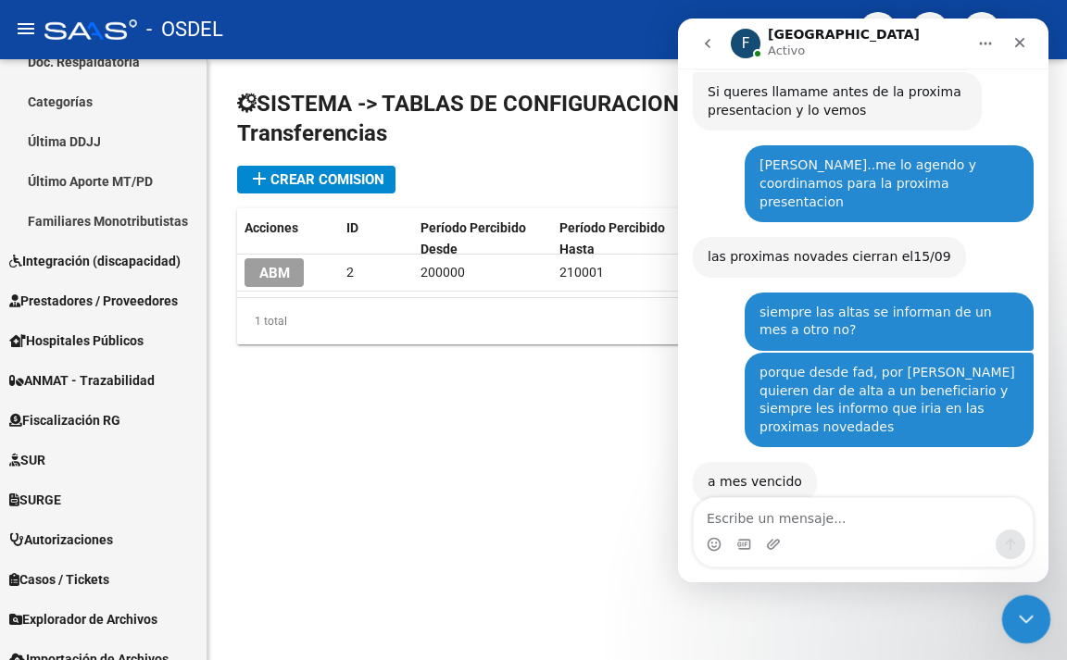
click at [1014, 619] on icon "Cerrar Intercom Messenger" at bounding box center [1023, 617] width 22 height 22
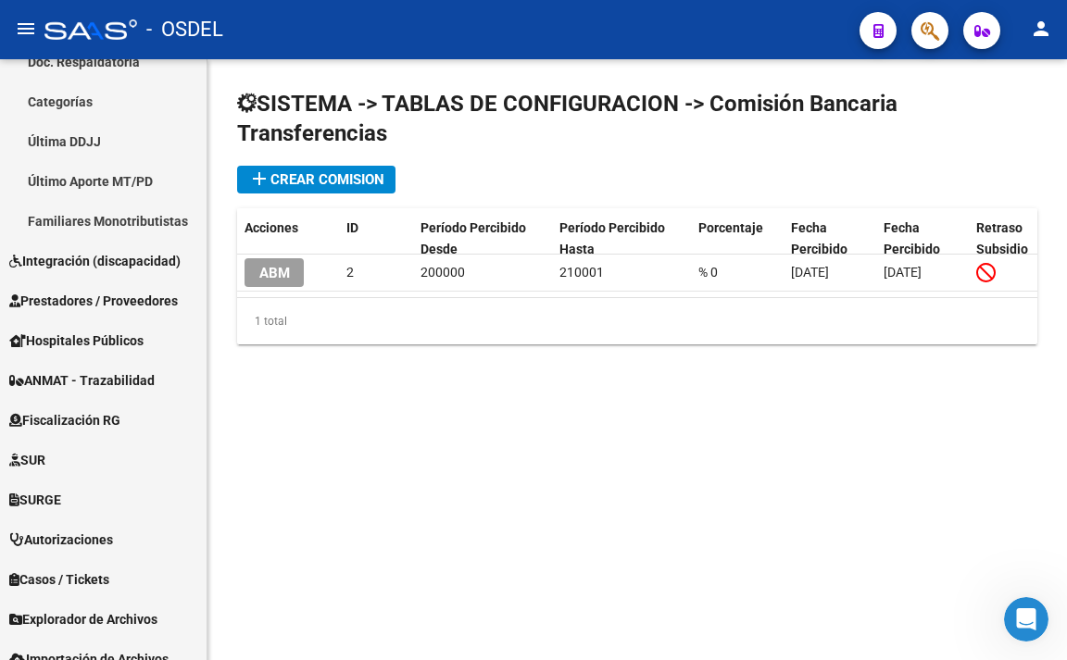
click at [597, 466] on mat-sidenav-content "SISTEMA -> TABLAS DE CONFIGURACION -> Comisión Bancaria Transferencias add Crea…" at bounding box center [636, 359] width 859 height 601
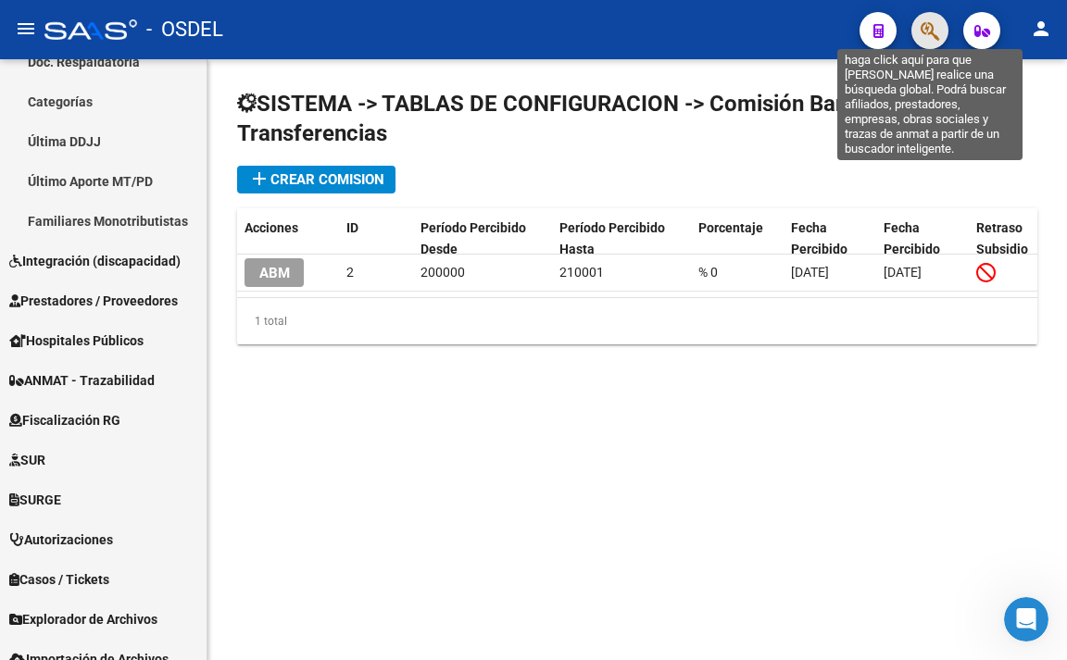
click at [929, 25] on icon "button" at bounding box center [929, 30] width 19 height 21
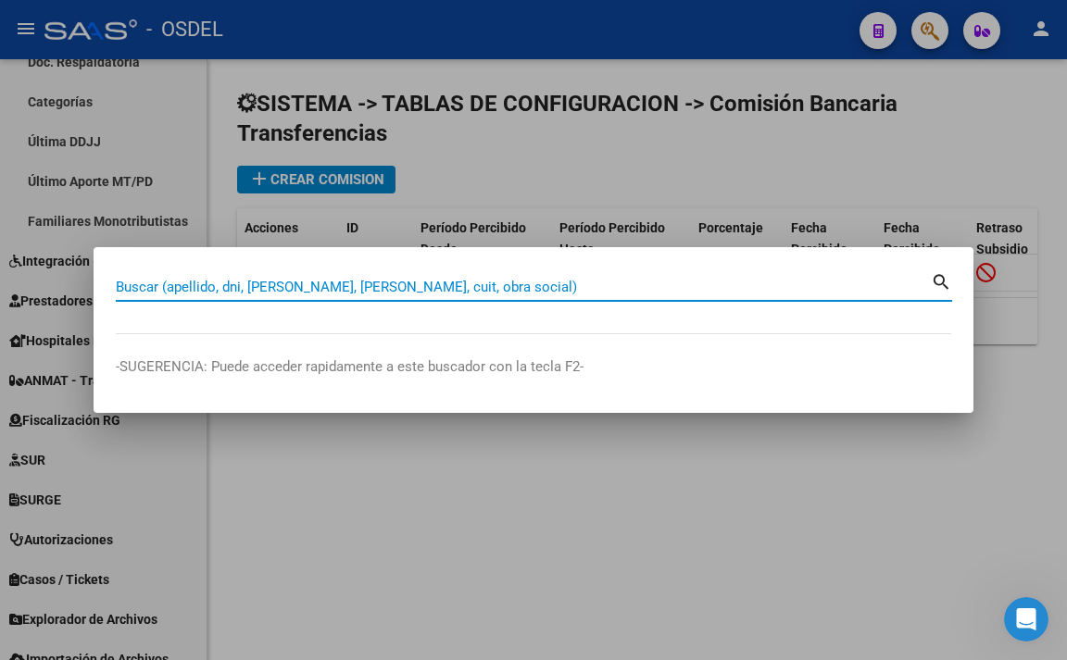
click at [753, 282] on input "Buscar (apellido, dni, [PERSON_NAME], [PERSON_NAME], cuit, obra social)" at bounding box center [523, 287] width 815 height 17
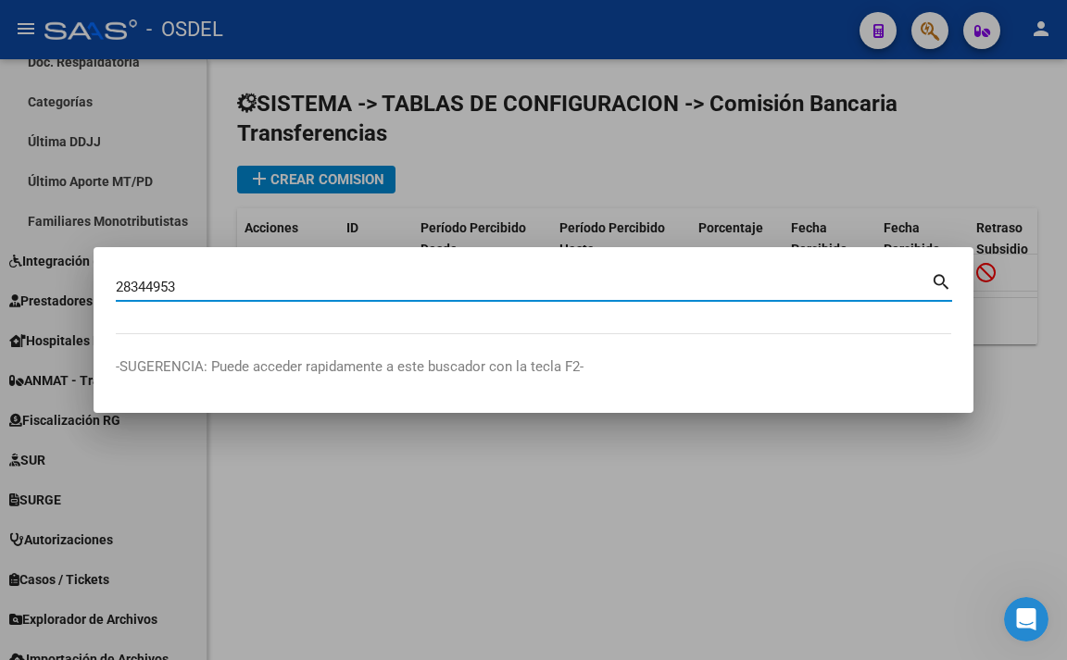
type input "28344953"
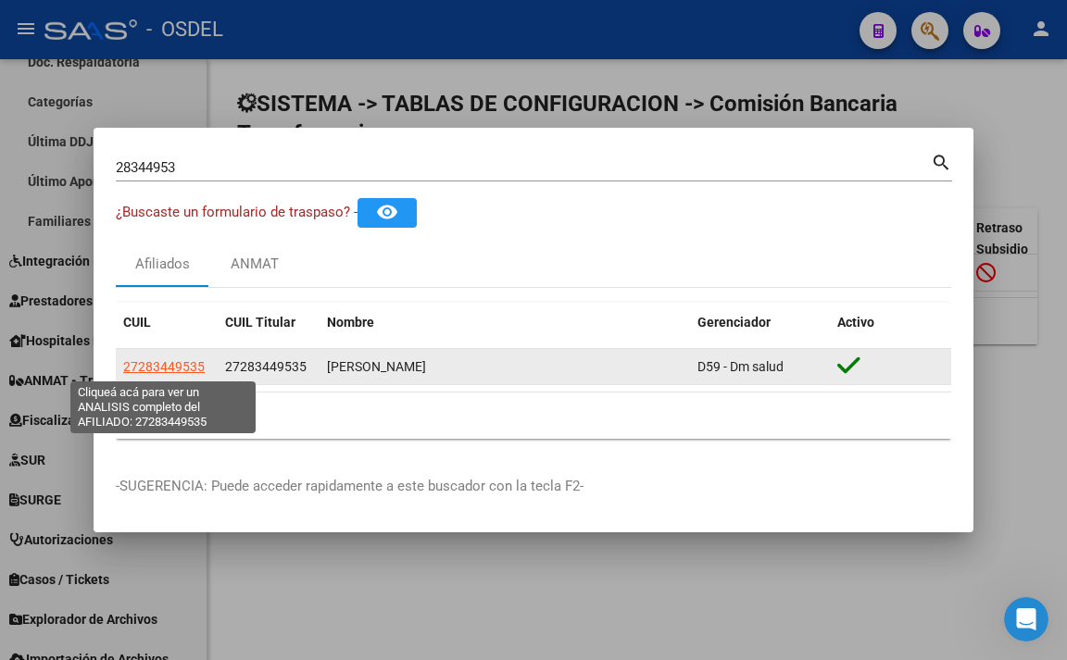
click at [194, 365] on span "27283449535" at bounding box center [163, 366] width 81 height 15
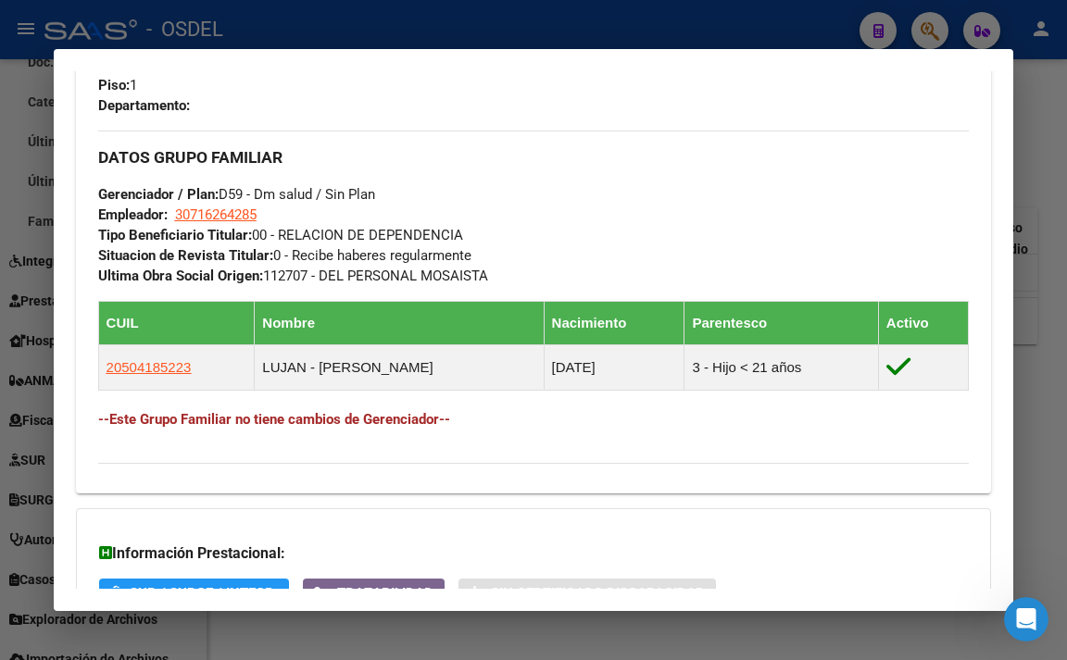
scroll to position [1018, 0]
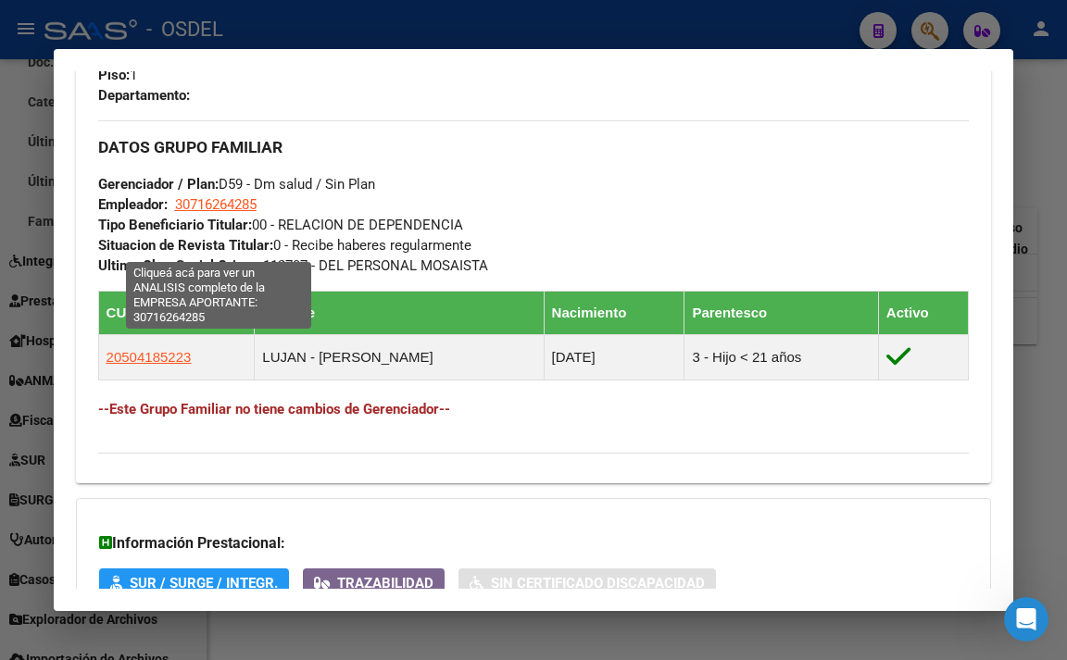
click at [223, 213] on span "30716264285" at bounding box center [215, 204] width 81 height 17
type textarea "30716264285"
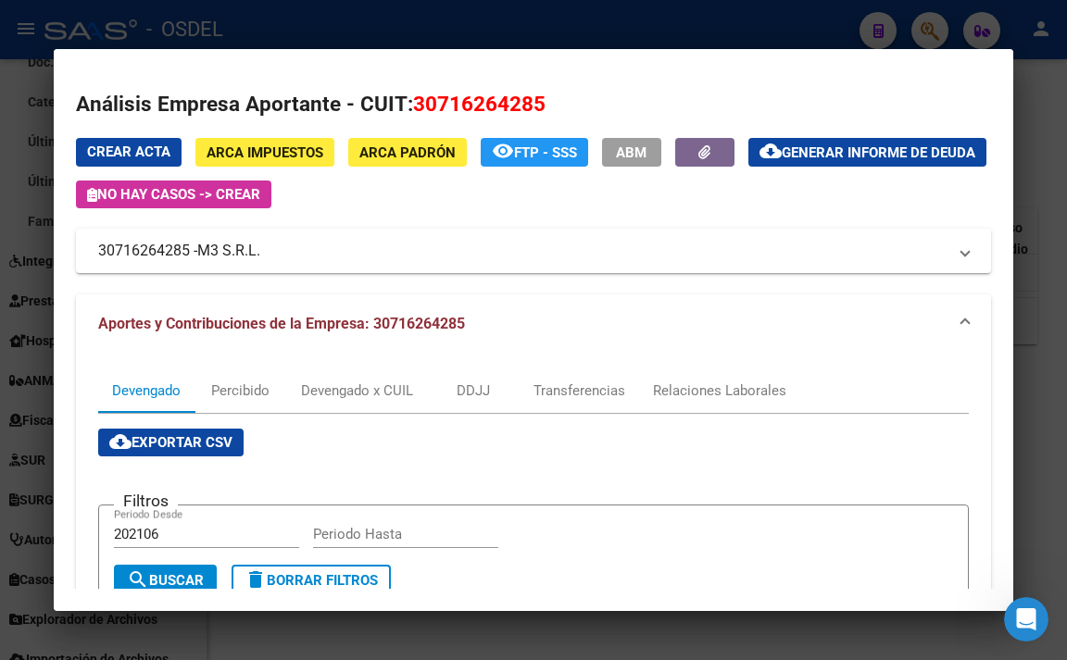
click at [298, 157] on span "ARCA Impuestos" at bounding box center [264, 152] width 117 height 17
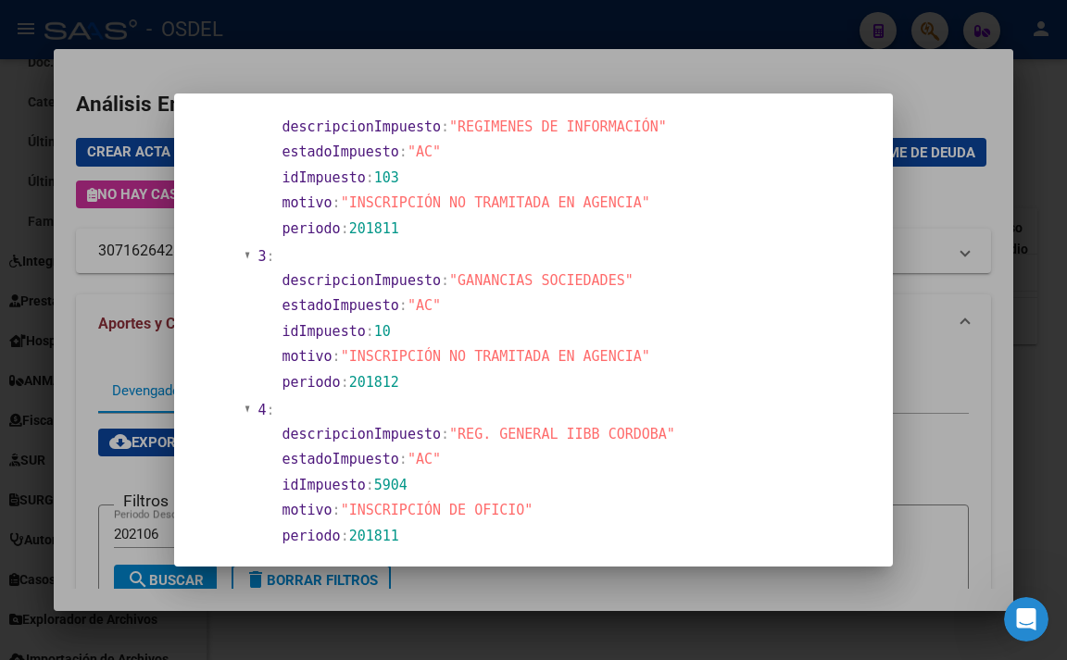
scroll to position [1204, 0]
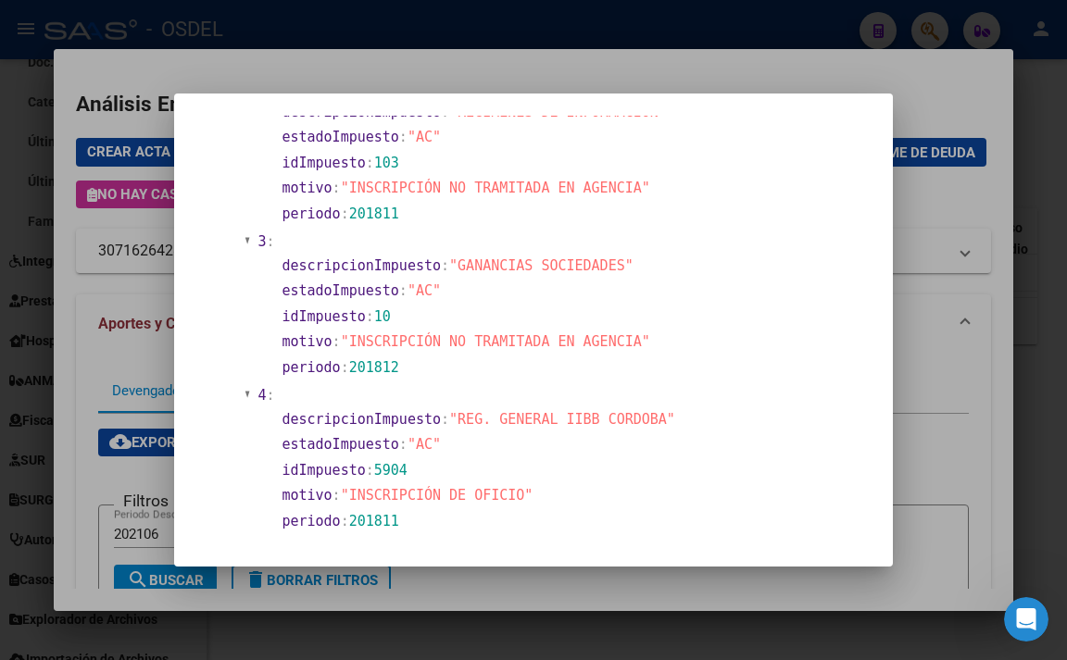
click at [712, 54] on div at bounding box center [533, 330] width 1067 height 660
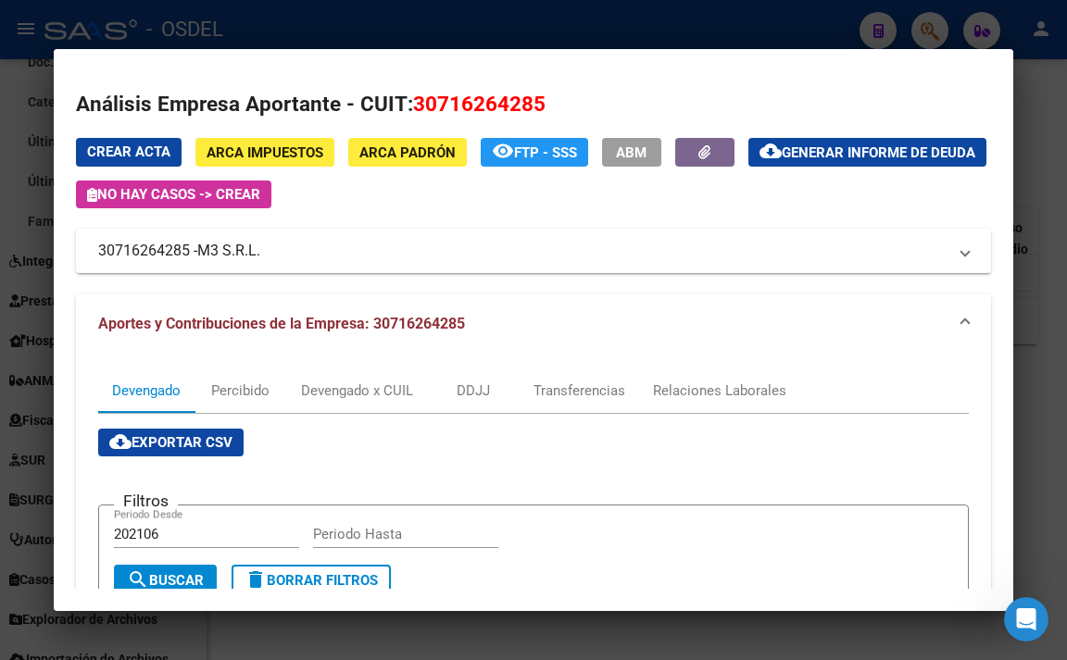
click at [605, 17] on div at bounding box center [533, 330] width 1067 height 660
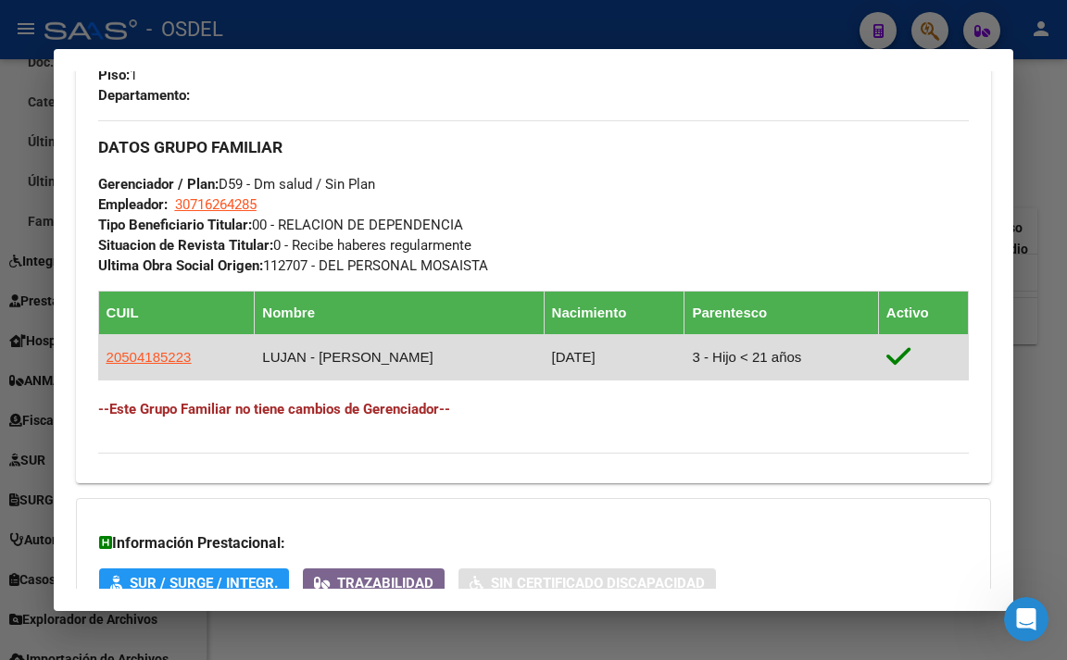
scroll to position [1235, 0]
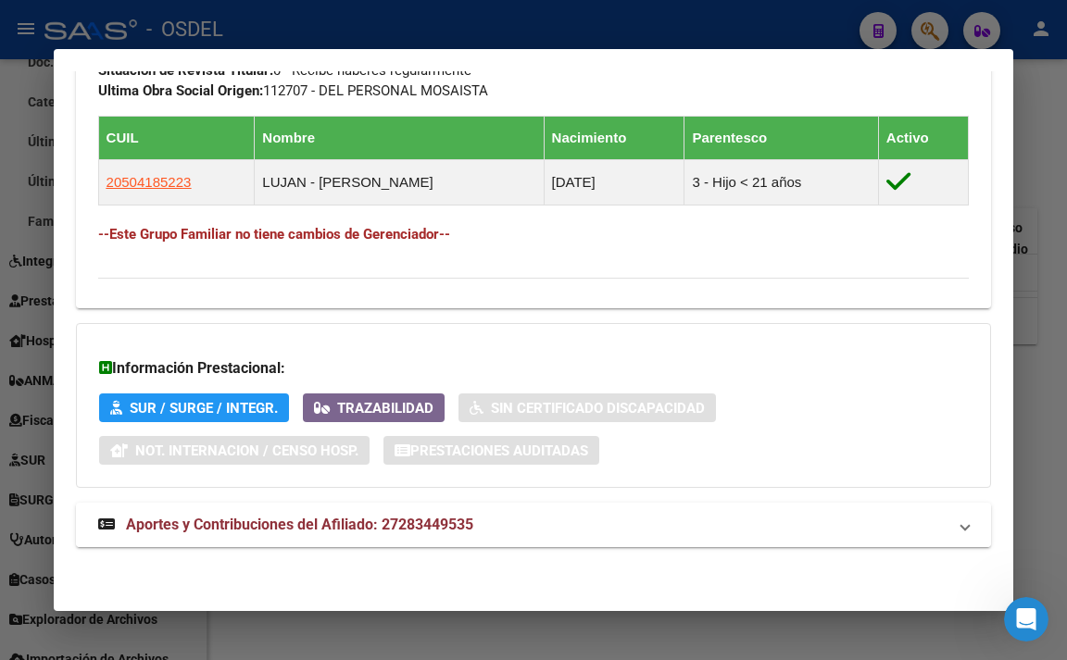
click at [456, 518] on span "Aportes y Contribuciones del Afiliado: 27283449535" at bounding box center [299, 525] width 347 height 18
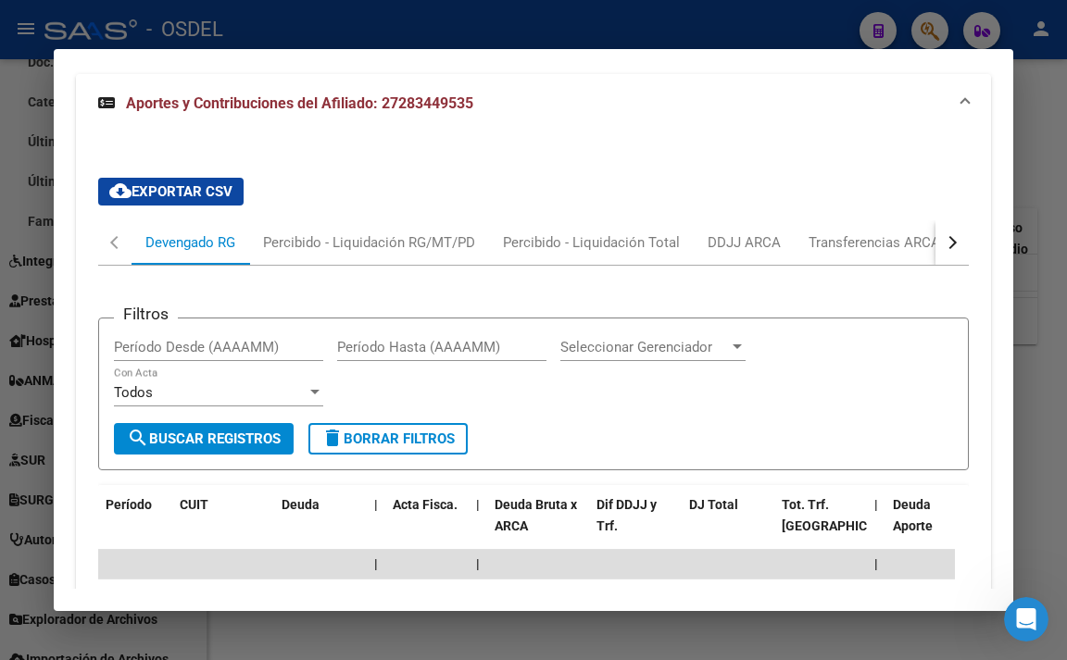
scroll to position [1605, 0]
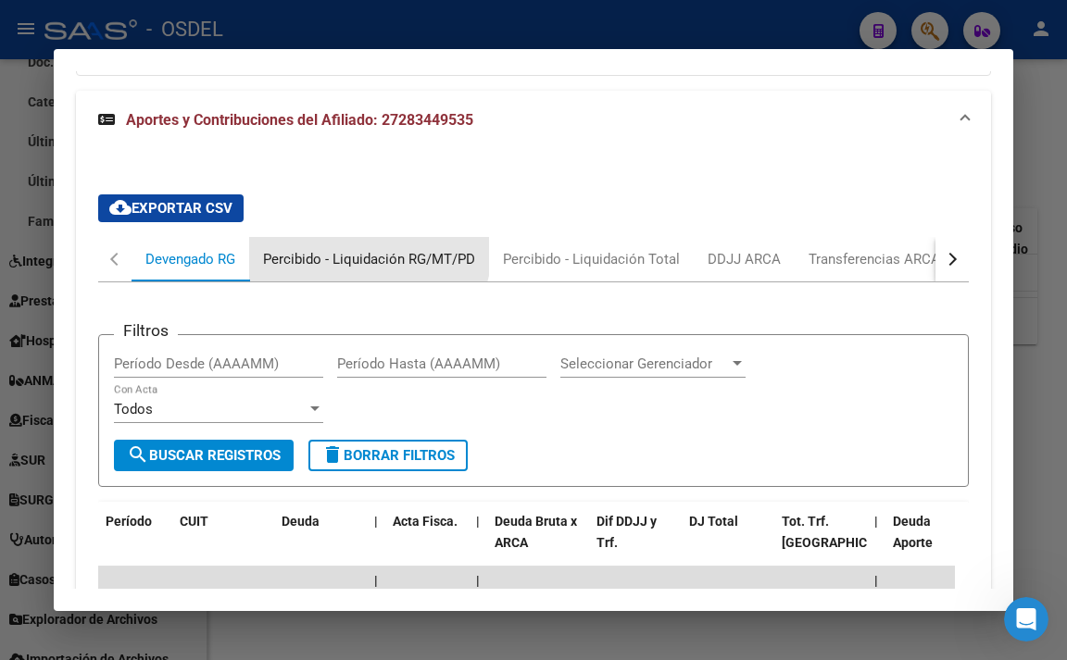
click at [345, 281] on div "Percibido - Liquidación RG/MT/PD" at bounding box center [369, 259] width 240 height 44
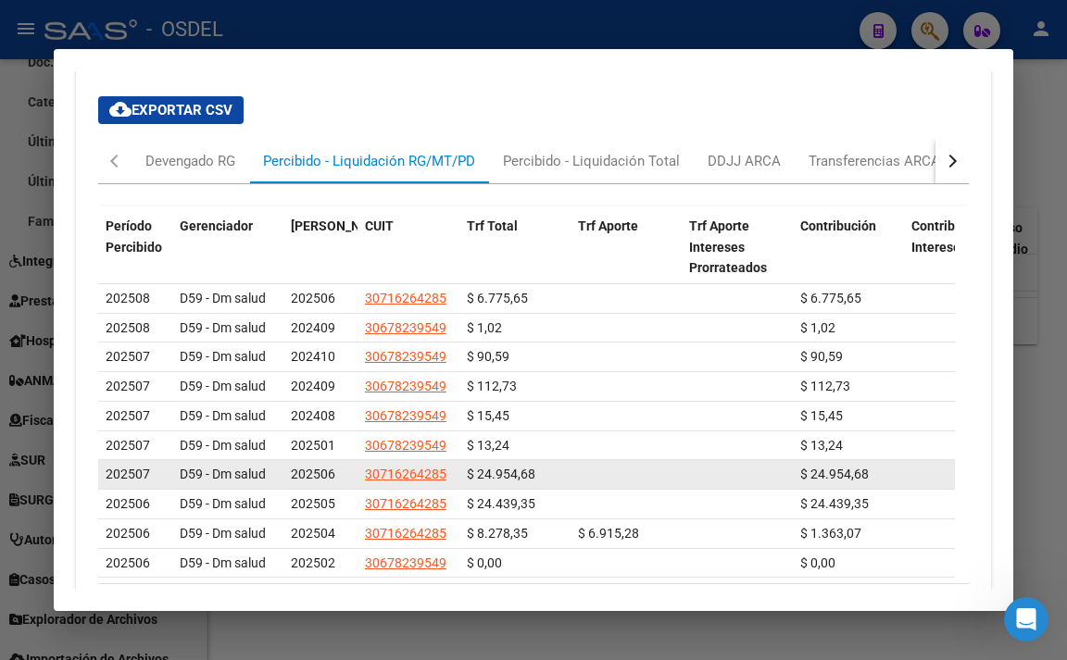
scroll to position [1791, 0]
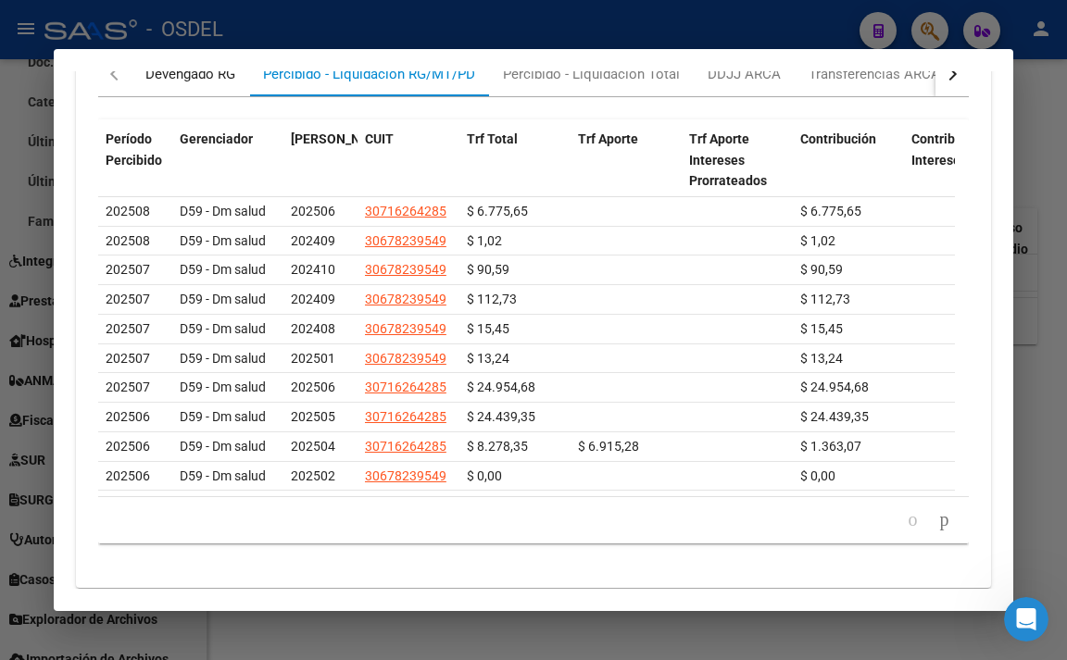
click at [197, 84] on div "Devengado RG" at bounding box center [190, 74] width 90 height 20
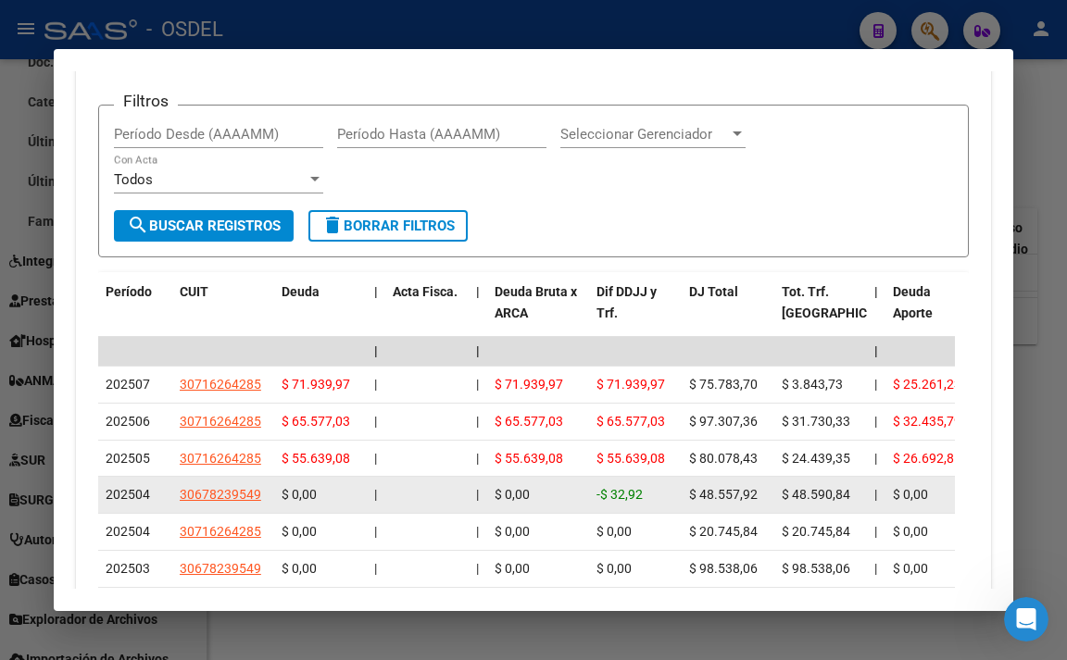
scroll to position [1883, 0]
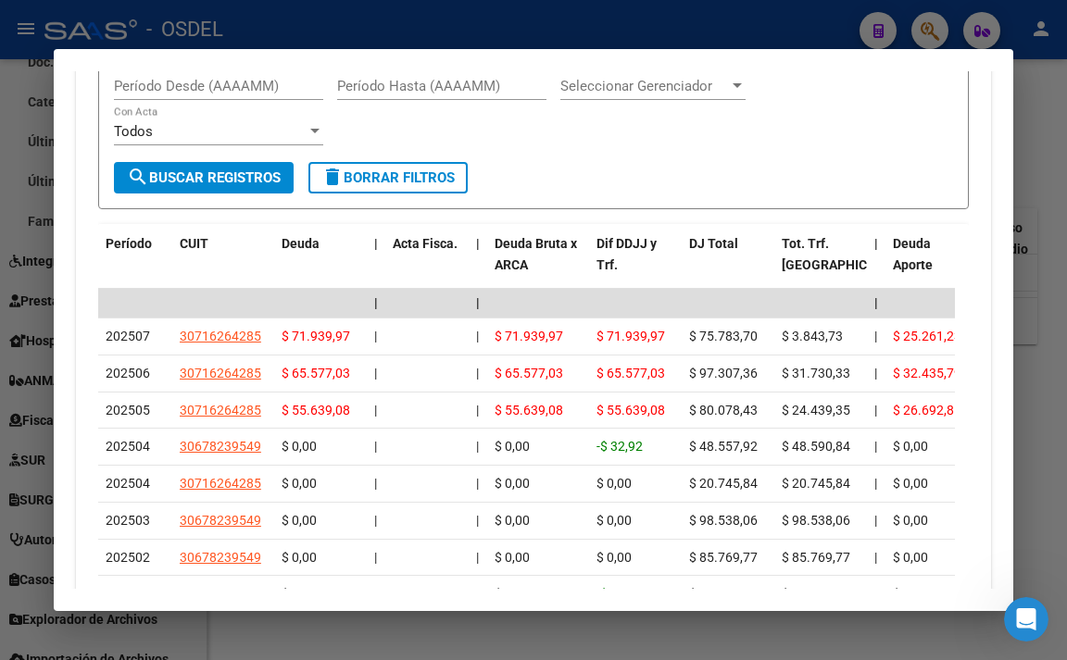
click at [480, 14] on div at bounding box center [533, 330] width 1067 height 660
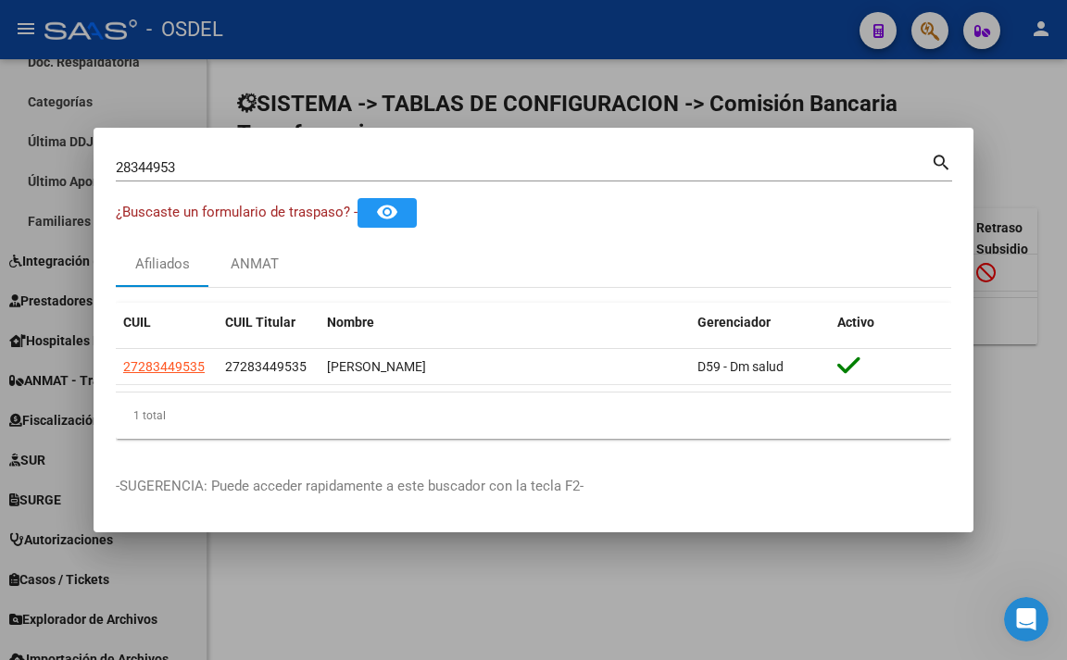
click at [459, 81] on div at bounding box center [533, 330] width 1067 height 660
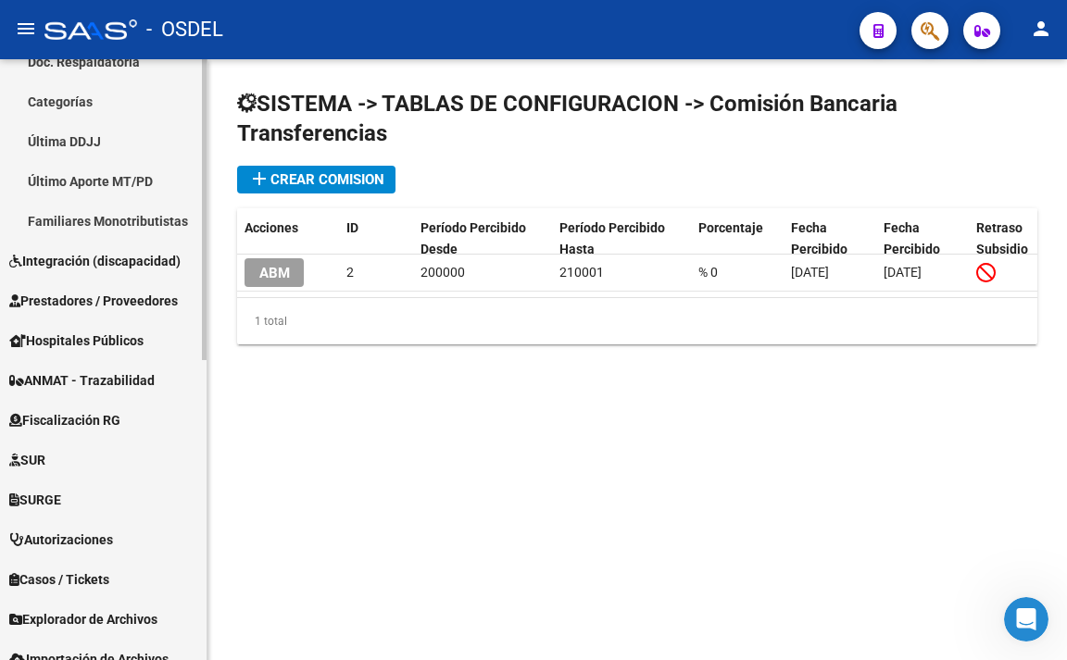
click at [150, 311] on link "Prestadores / Proveedores" at bounding box center [103, 301] width 206 height 40
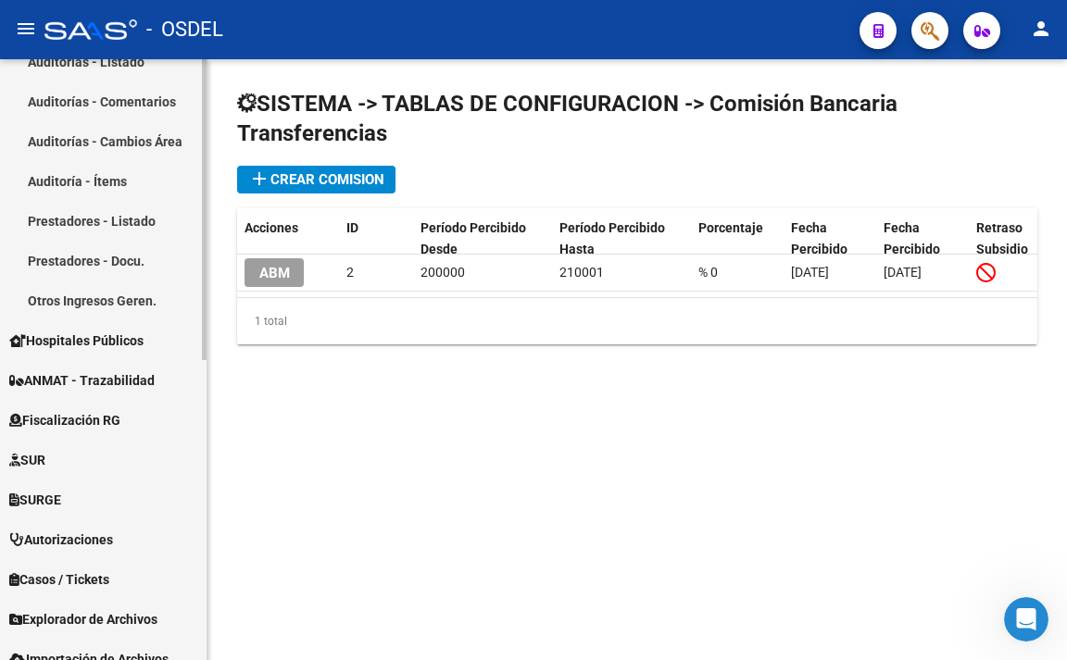
click at [101, 308] on link "Otros Ingresos Geren." at bounding box center [103, 301] width 206 height 40
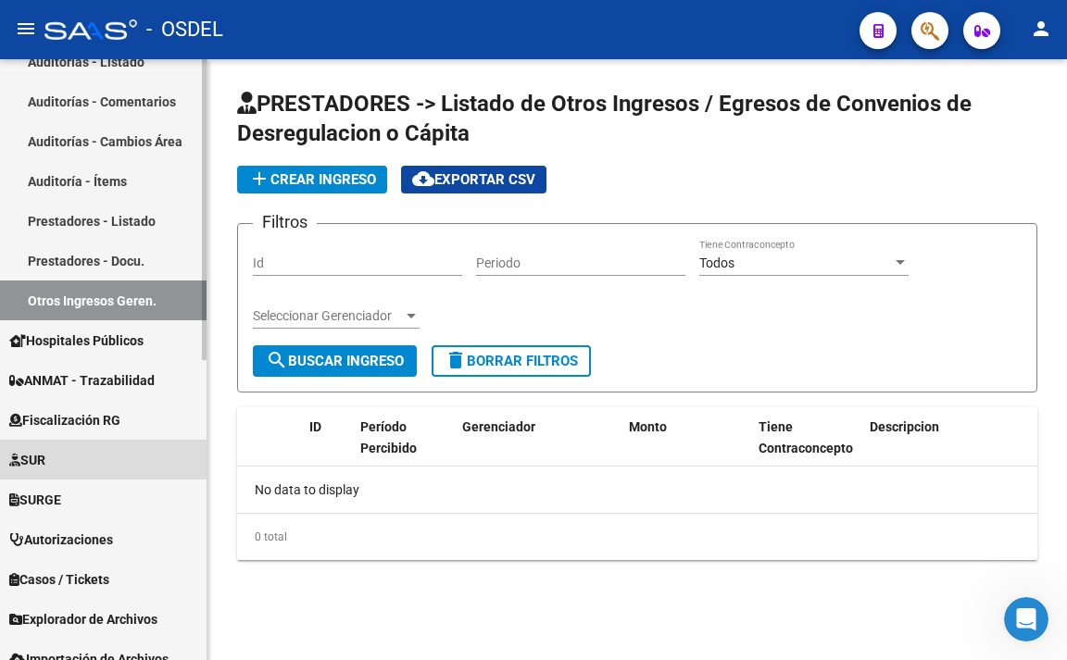
click at [45, 464] on span "SUR" at bounding box center [27, 460] width 36 height 20
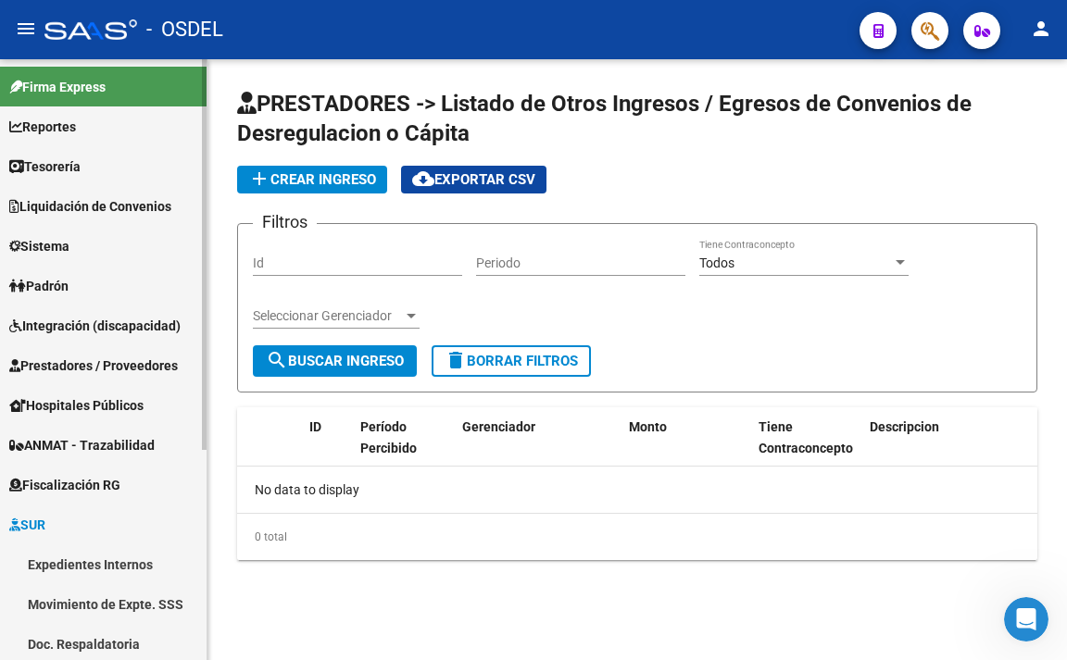
click at [58, 289] on span "Padrón" at bounding box center [38, 286] width 59 height 20
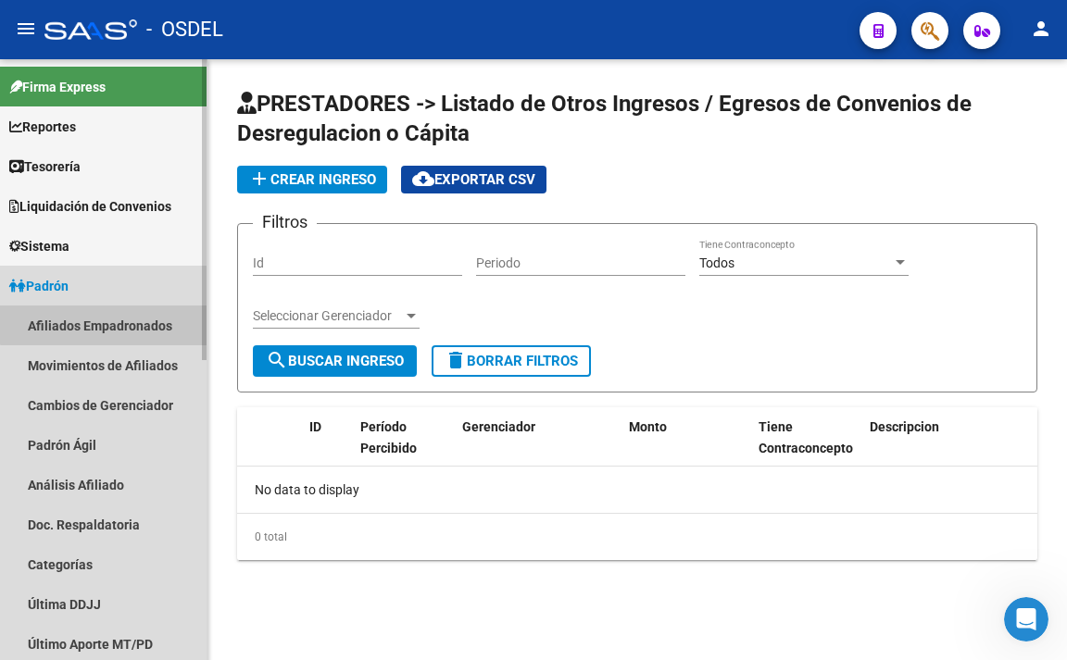
click at [106, 316] on link "Afiliados Empadronados" at bounding box center [103, 326] width 206 height 40
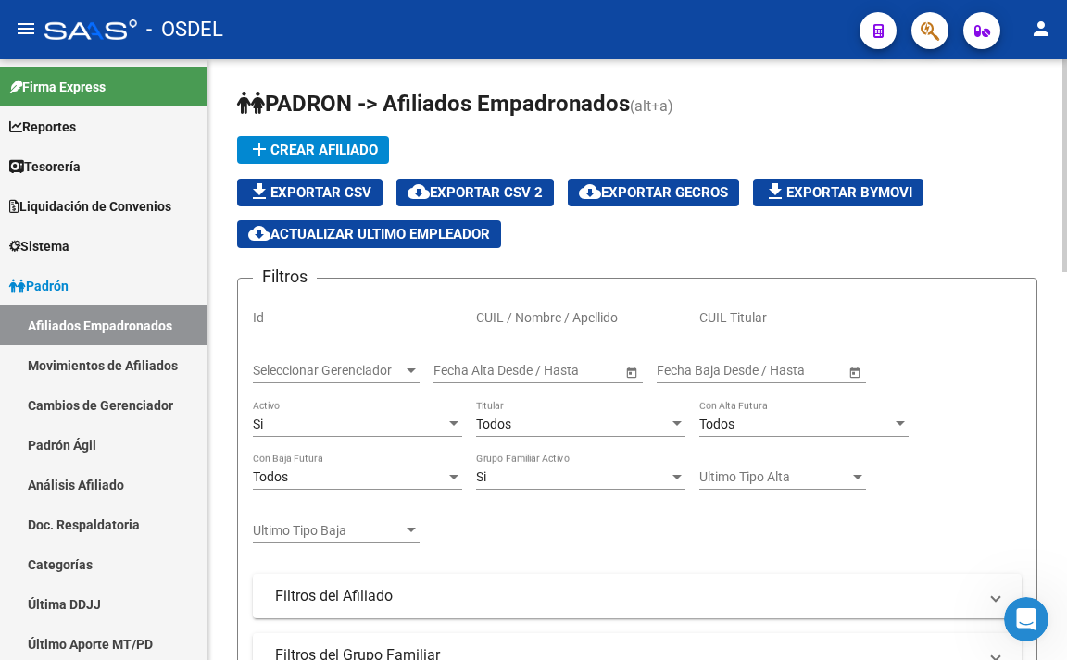
click at [391, 359] on div "Seleccionar Gerenciador Seleccionar Gerenciador" at bounding box center [336, 364] width 167 height 37
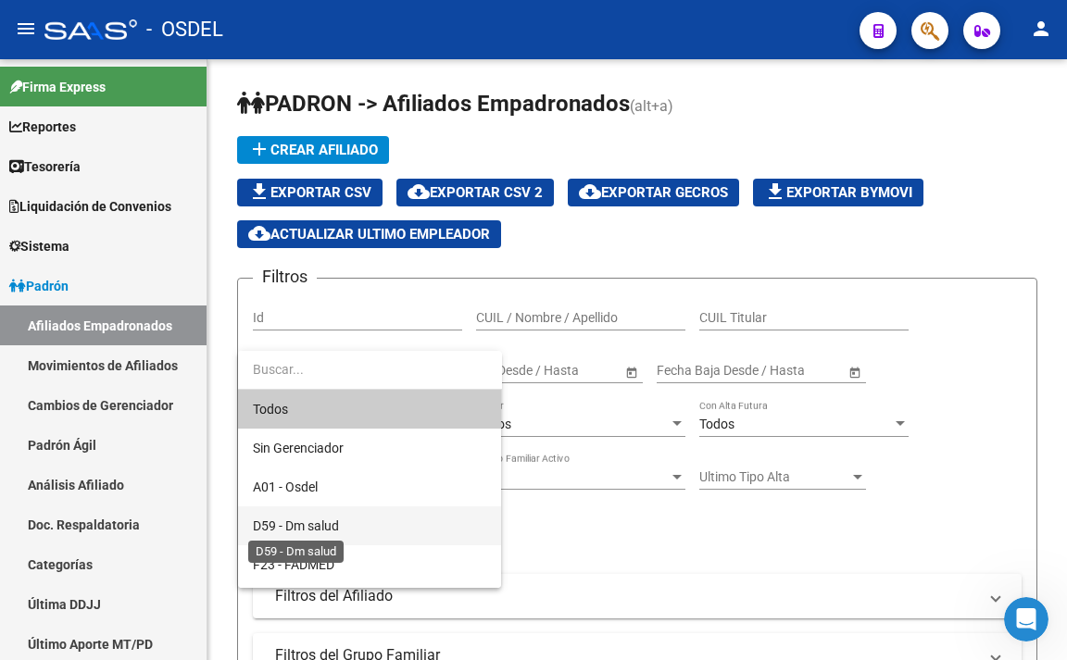
click at [331, 530] on span "D59 - Dm salud" at bounding box center [296, 525] width 86 height 15
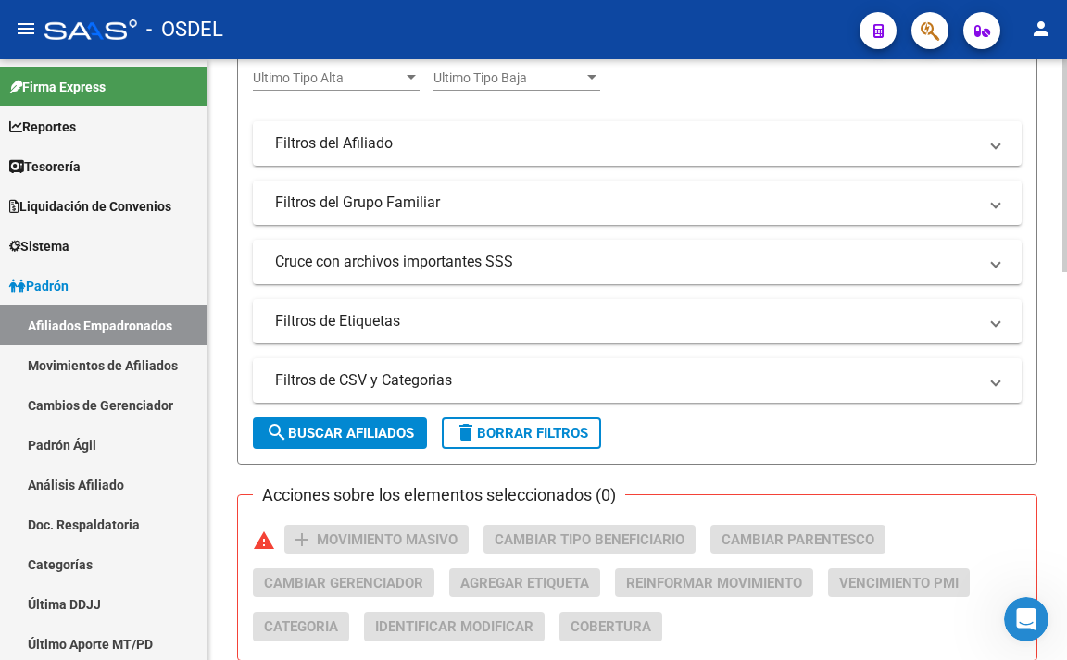
scroll to position [463, 0]
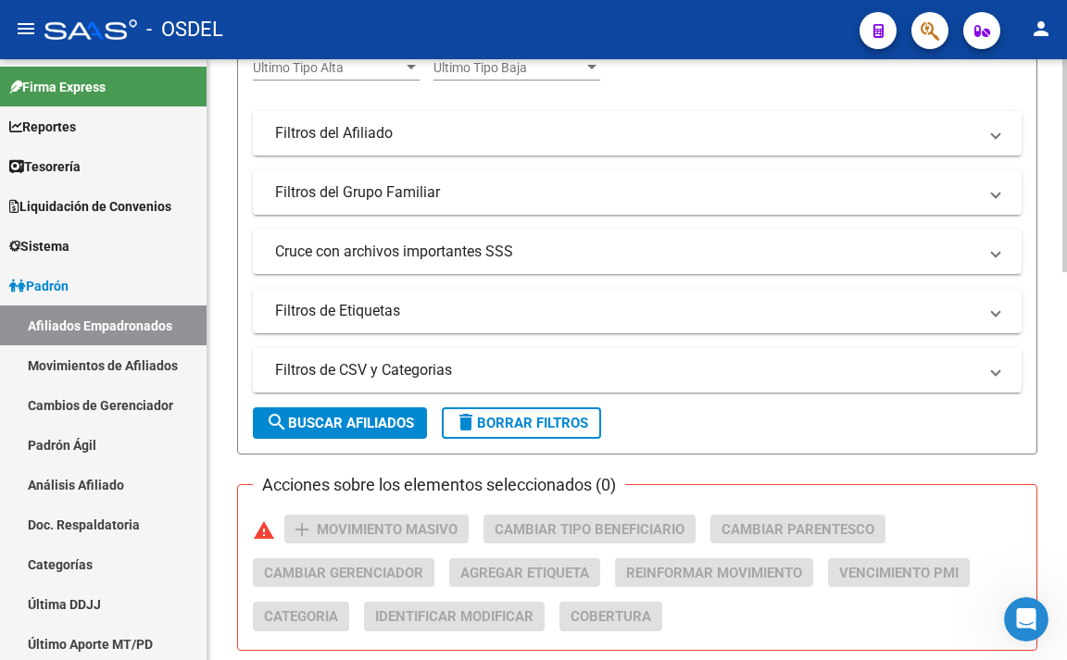
click at [382, 417] on span "search Buscar Afiliados" at bounding box center [340, 423] width 148 height 17
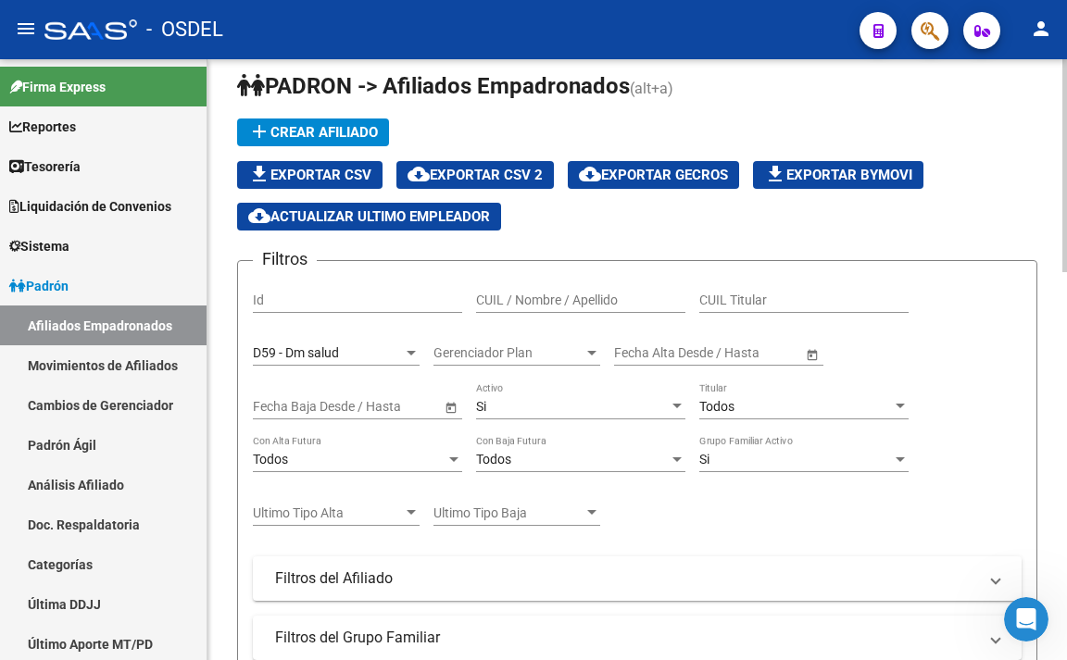
scroll to position [0, 0]
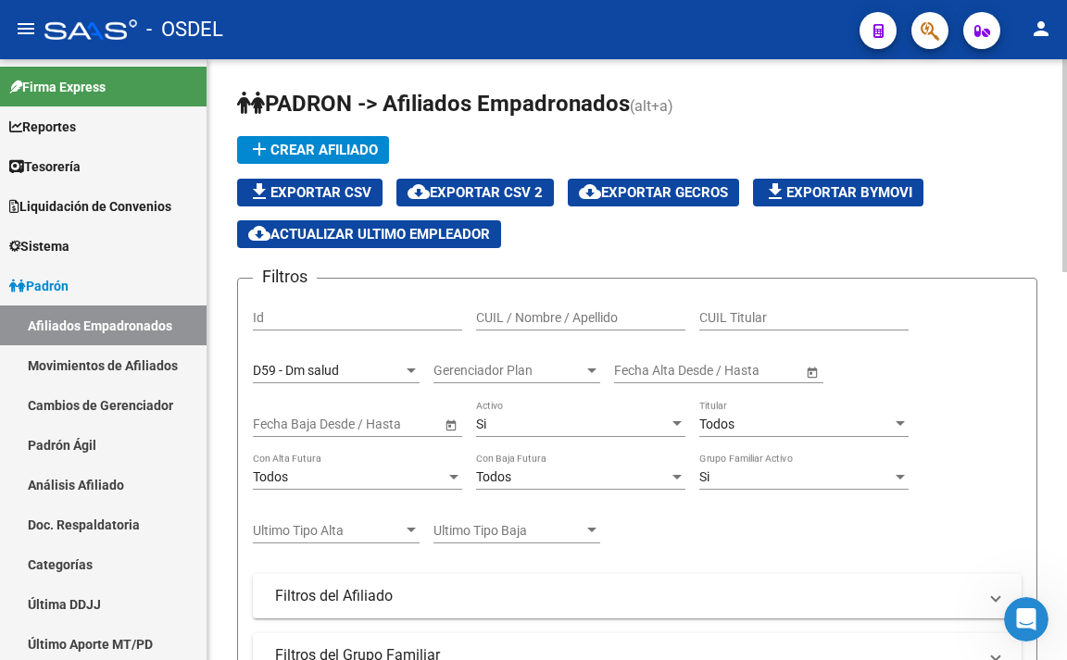
click at [359, 195] on span "file_download Exportar CSV" at bounding box center [309, 192] width 123 height 17
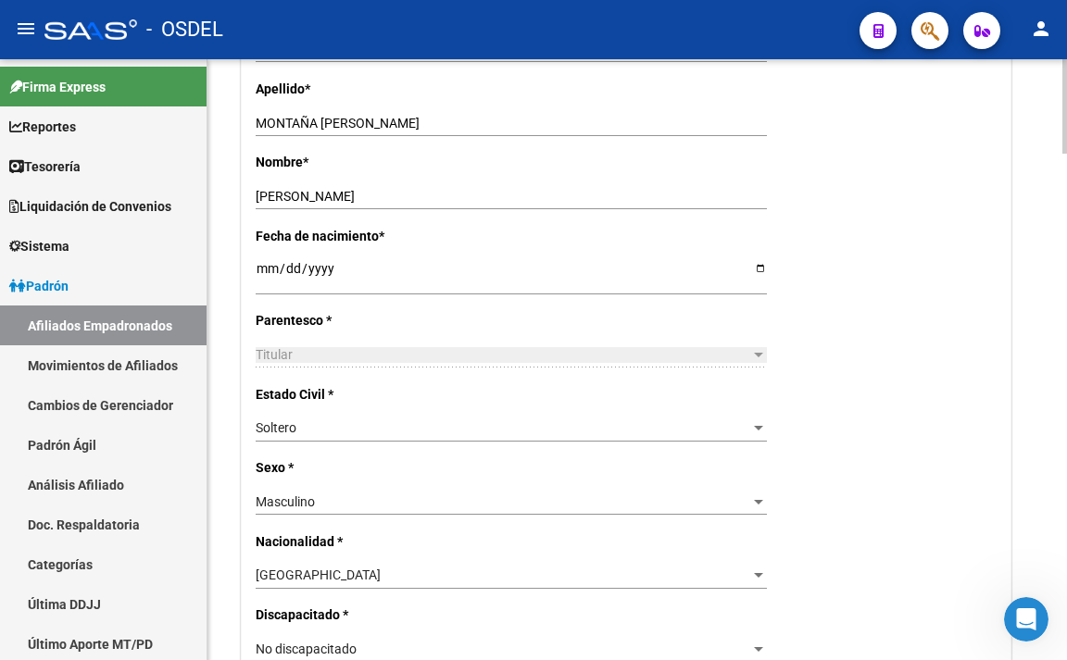
scroll to position [648, 0]
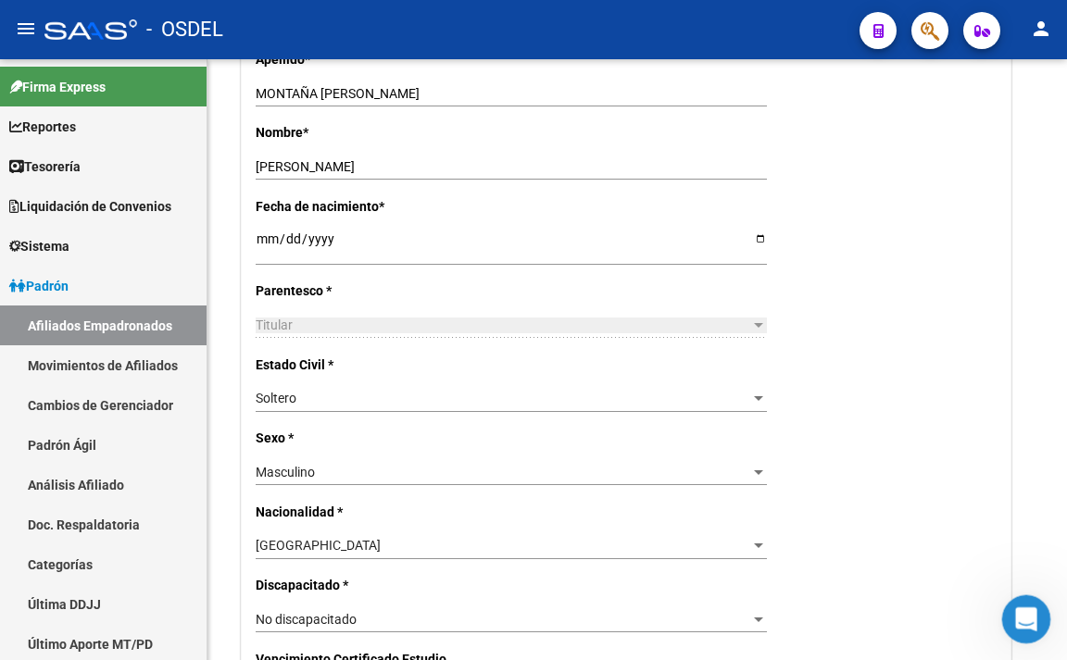
click at [1030, 618] on icon "Abrir Intercom Messenger" at bounding box center [1023, 617] width 31 height 31
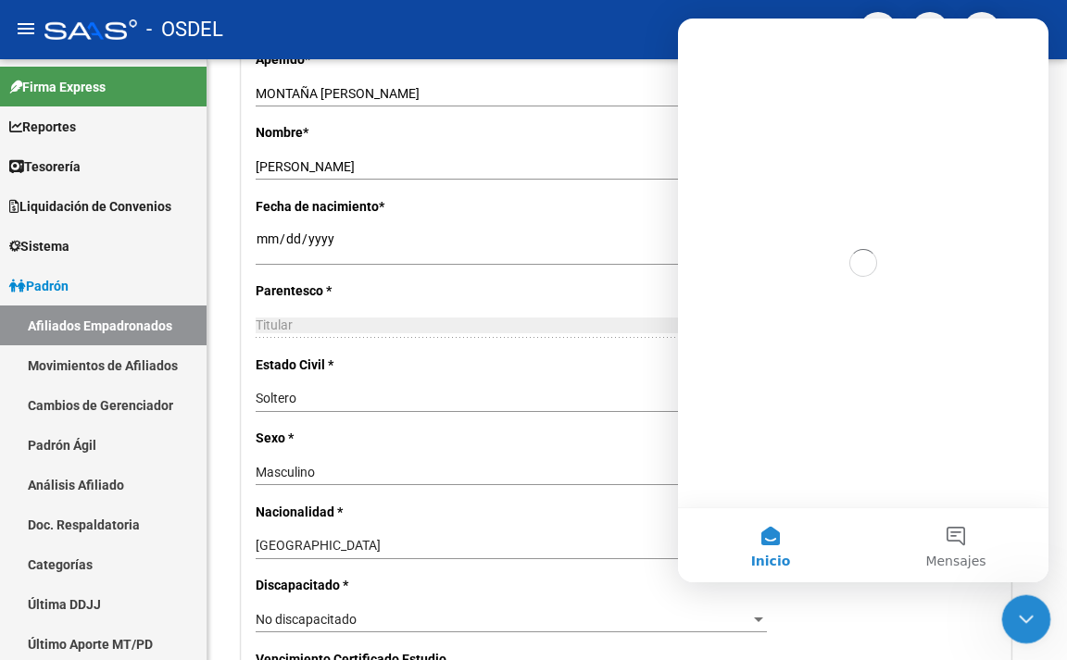
scroll to position [0, 0]
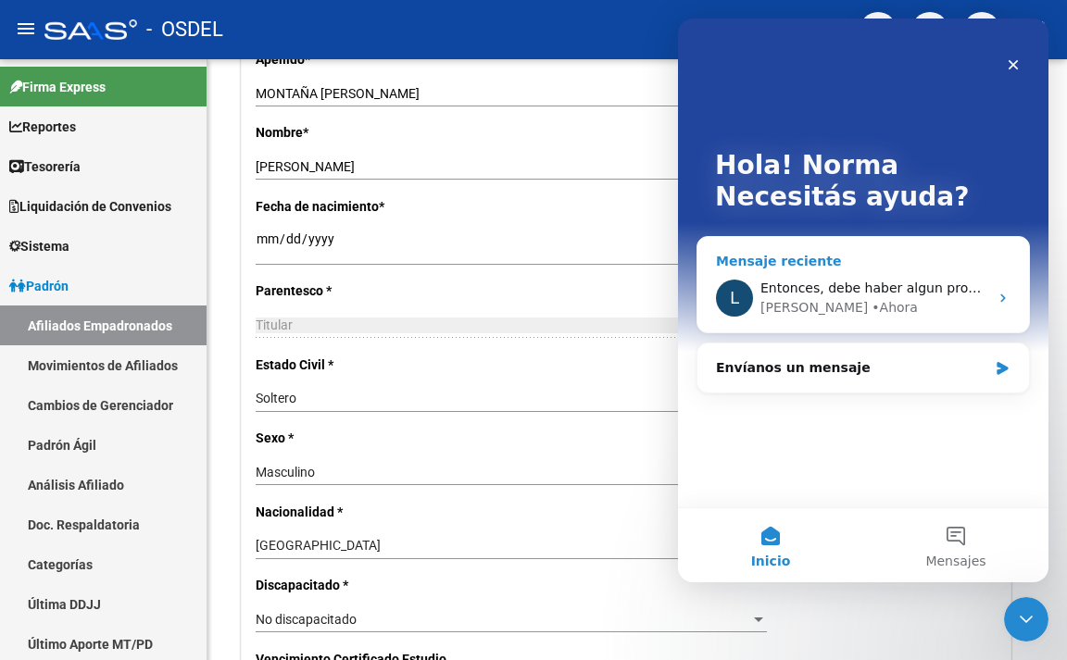
click at [1000, 293] on icon "Intercom Messenger" at bounding box center [1002, 298] width 15 height 15
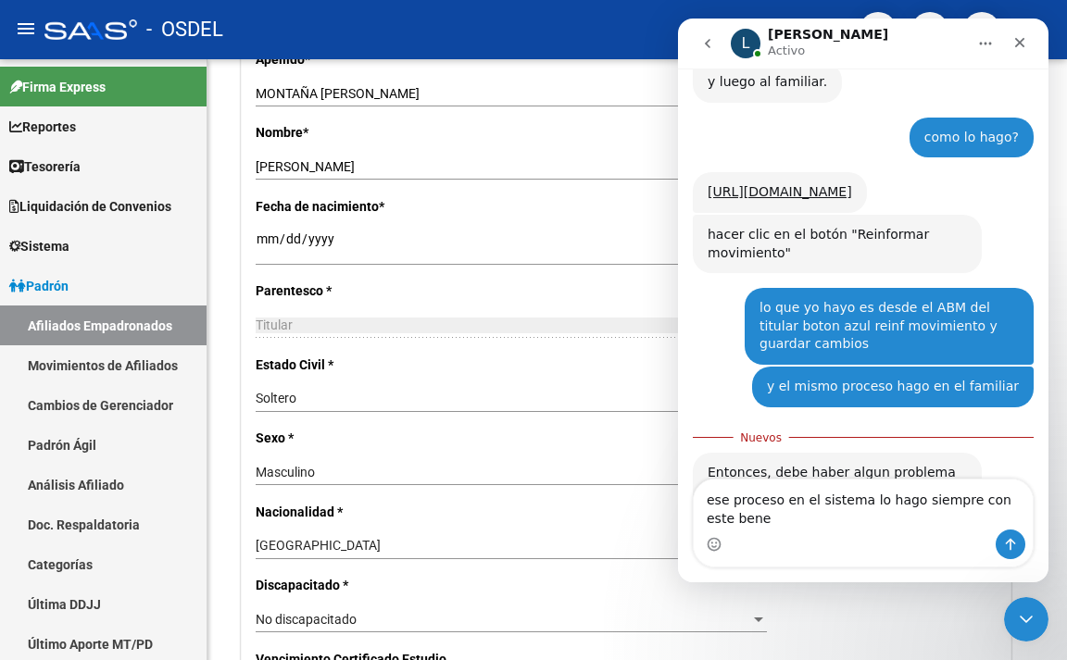
scroll to position [1298, 0]
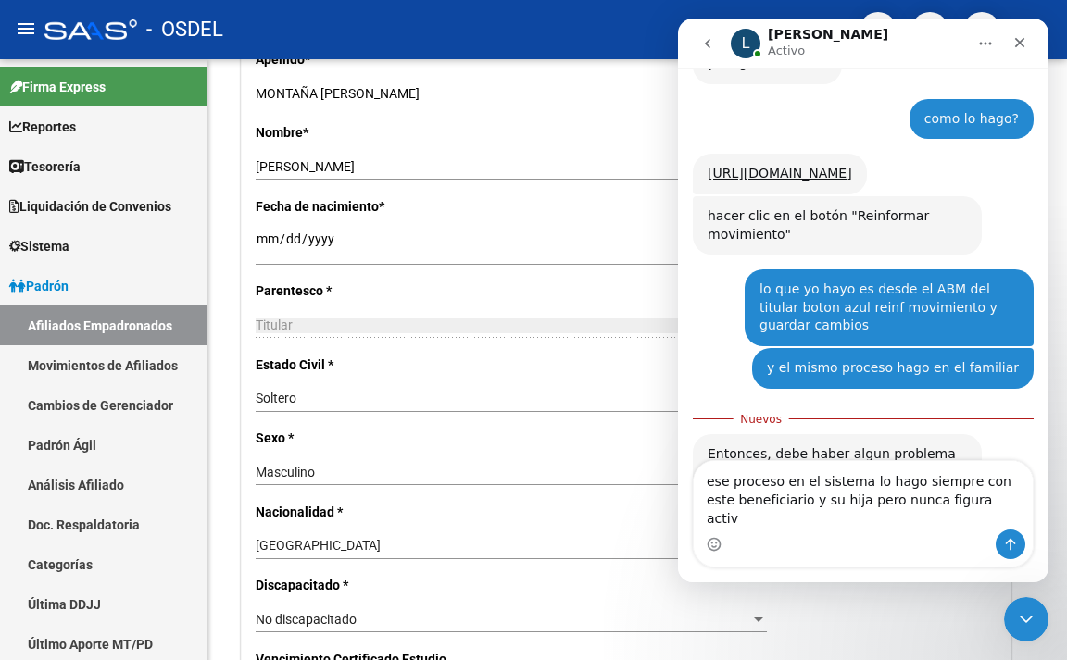
type textarea "ese proceso en el sistema lo hago siempre con este beneficiario y su hija pero …"
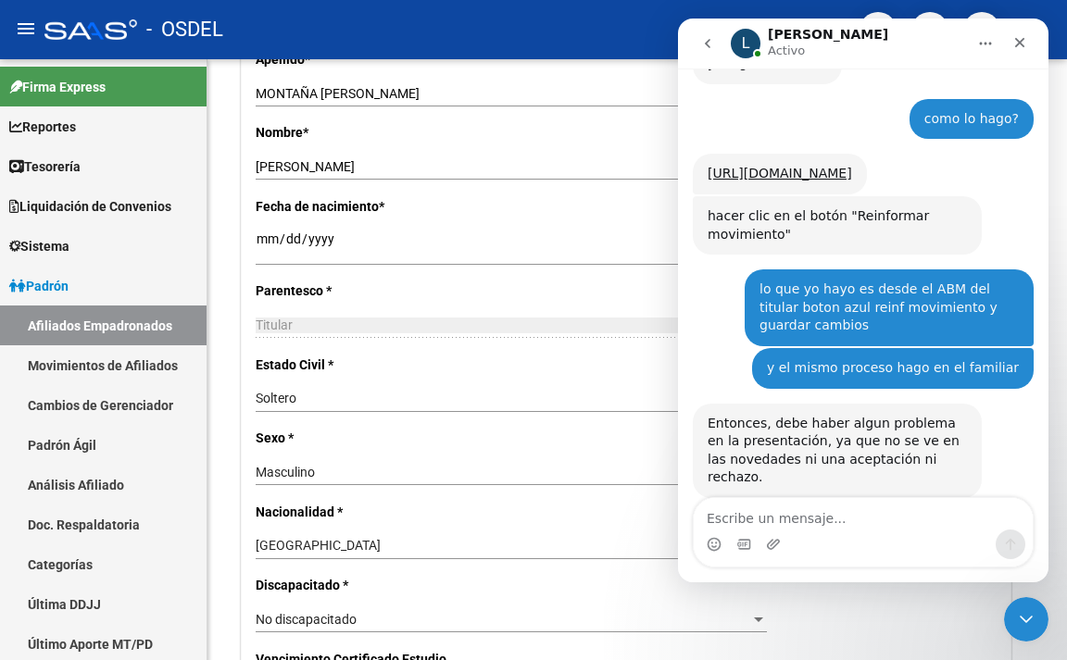
scroll to position [1341, 0]
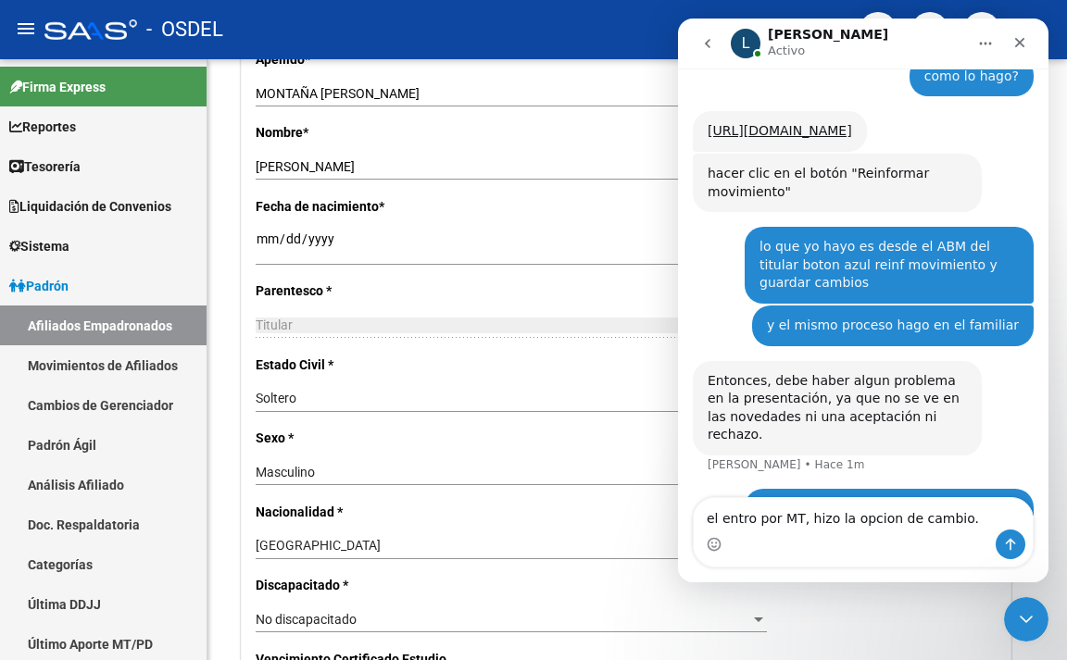
type textarea "el entro por MT, hizo la opcion de cambio.."
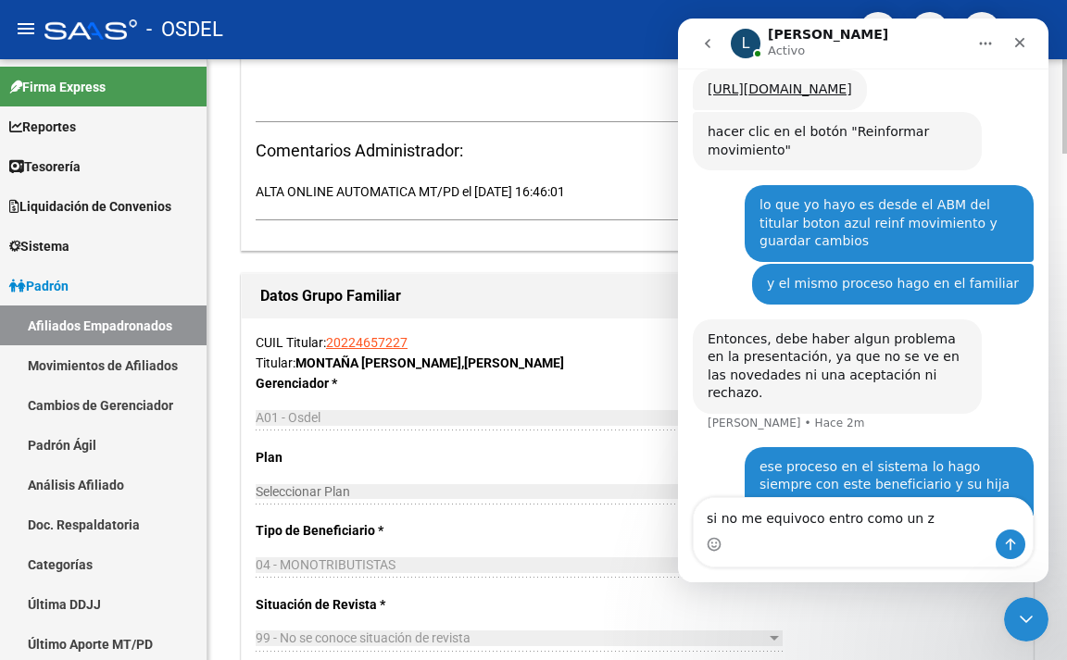
scroll to position [2396, 0]
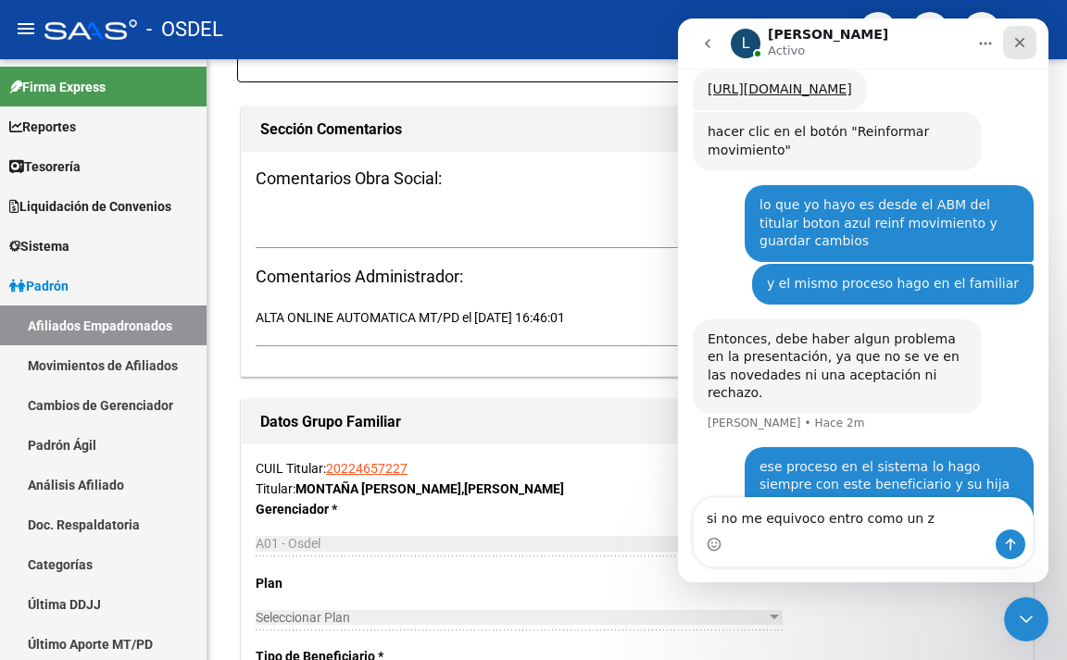
type textarea "si no me equivoco entro como un z"
click at [1017, 51] on div "Cerrar" at bounding box center [1019, 42] width 33 height 33
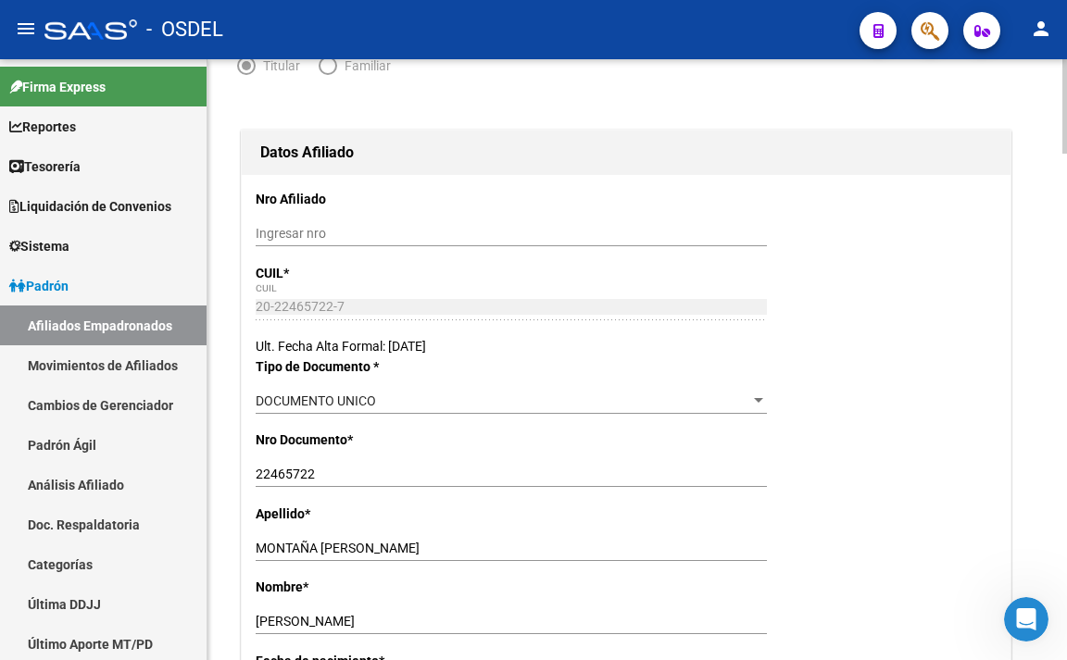
scroll to position [0, 0]
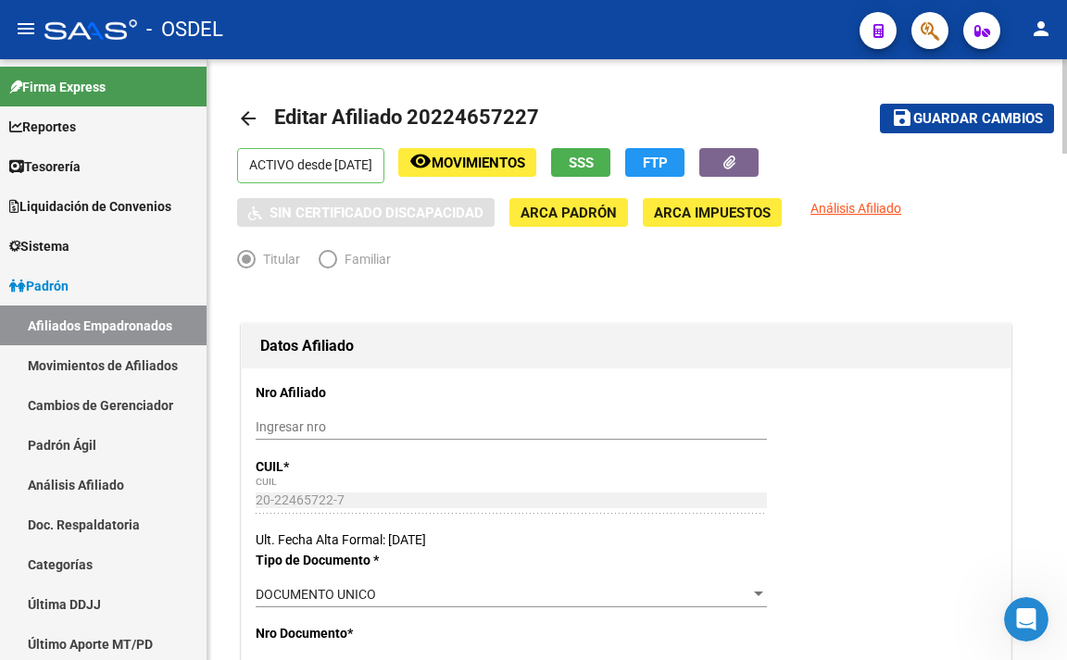
click at [1066, 23] on div "menu - OSDEL person Firma Express Reportes Tablero de Control Ingresos Percibid…" at bounding box center [533, 330] width 1067 height 660
click at [1011, 120] on span "Guardar cambios" at bounding box center [978, 119] width 130 height 17
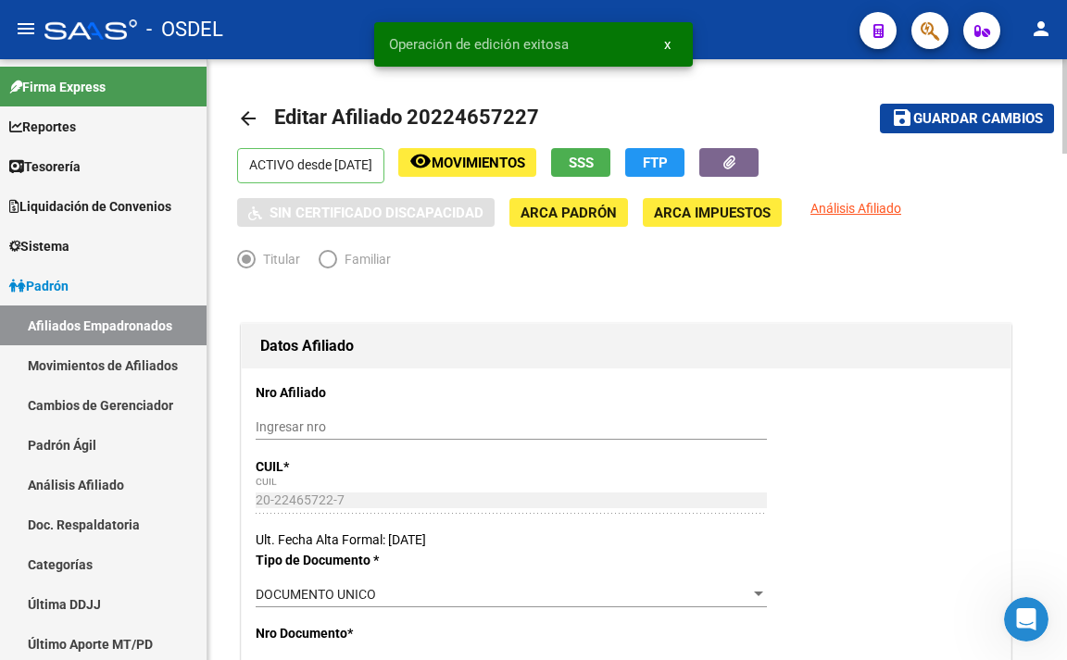
click at [534, 153] on button "remove_red_eye Movimientos" at bounding box center [467, 162] width 138 height 29
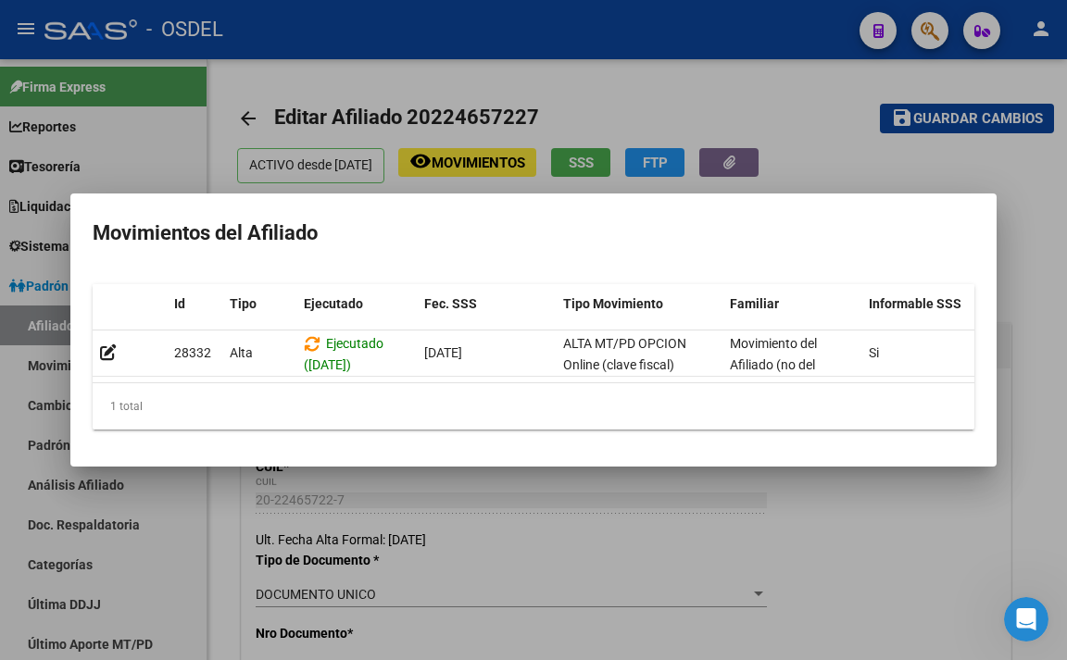
click at [656, 115] on div at bounding box center [533, 330] width 1067 height 660
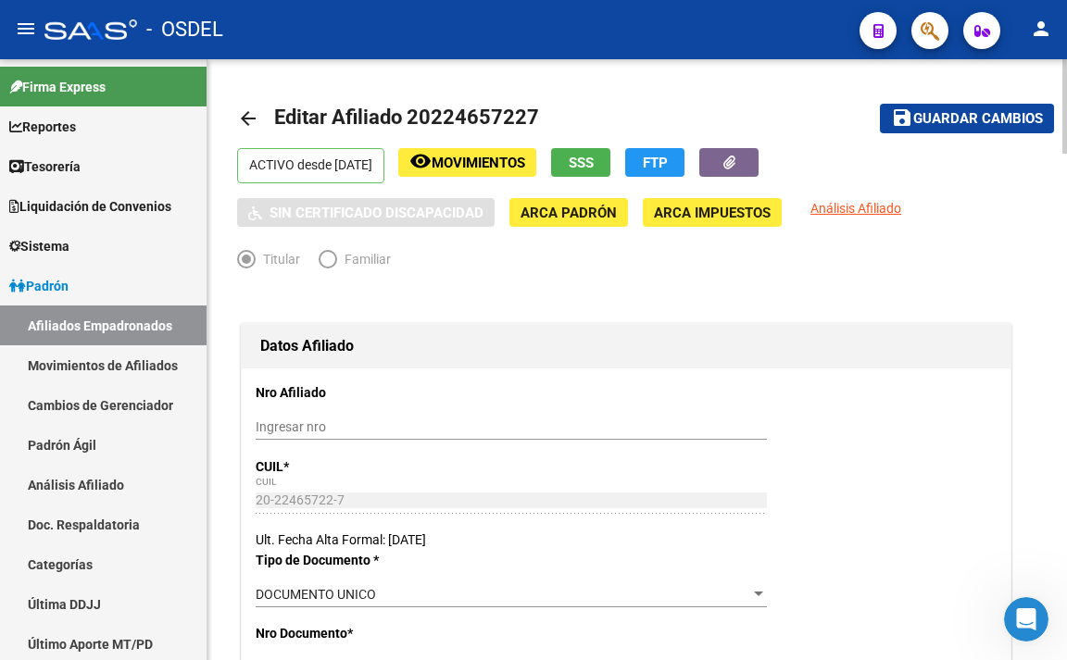
click at [610, 153] on button "SSS" at bounding box center [580, 162] width 59 height 29
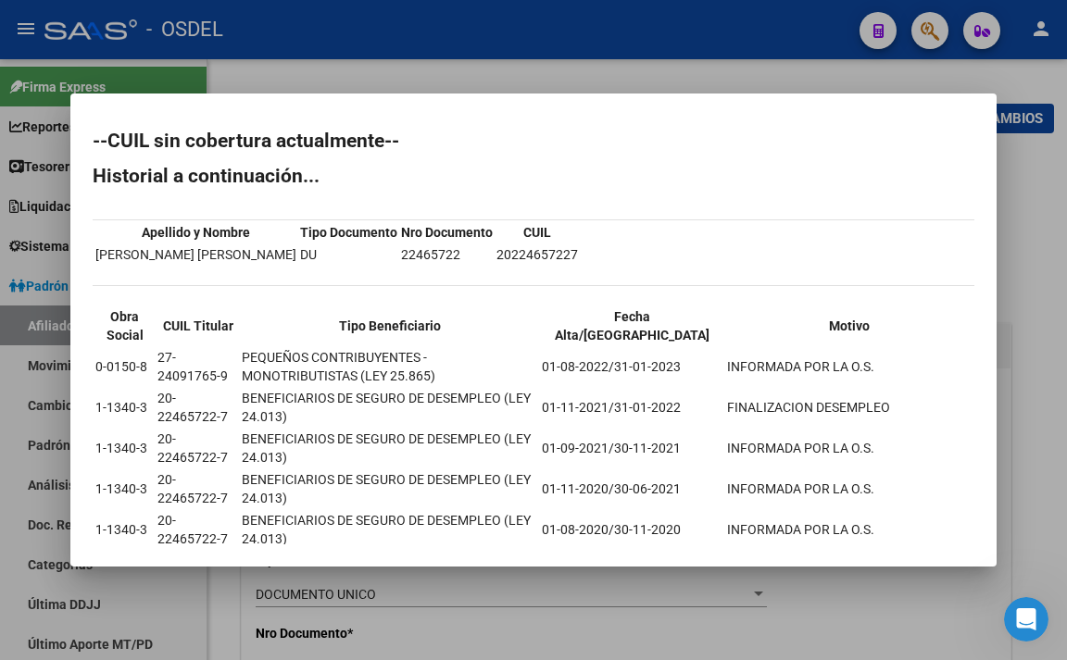
click at [623, 68] on div at bounding box center [533, 330] width 1067 height 660
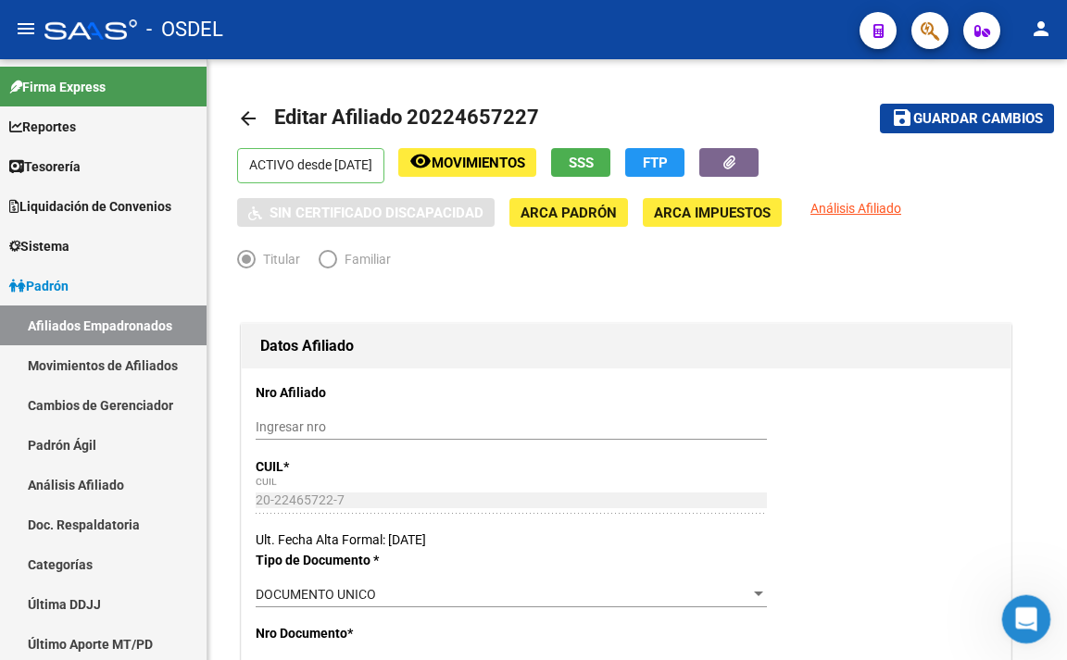
click at [1025, 610] on icon "Abrir Intercom Messenger" at bounding box center [1023, 617] width 31 height 31
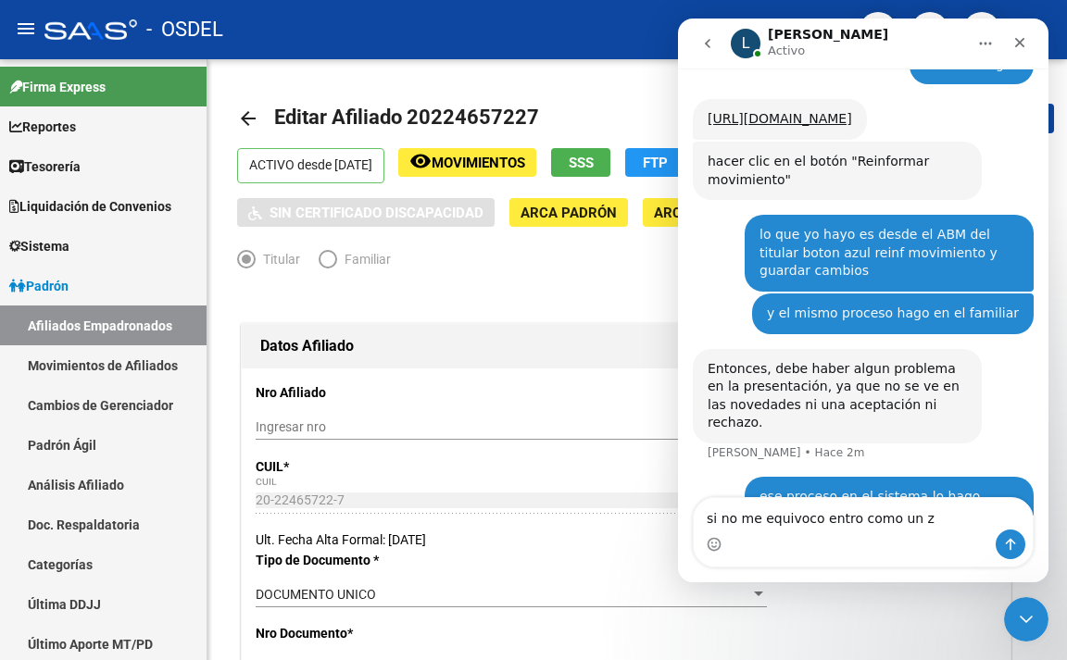
scroll to position [1382, 0]
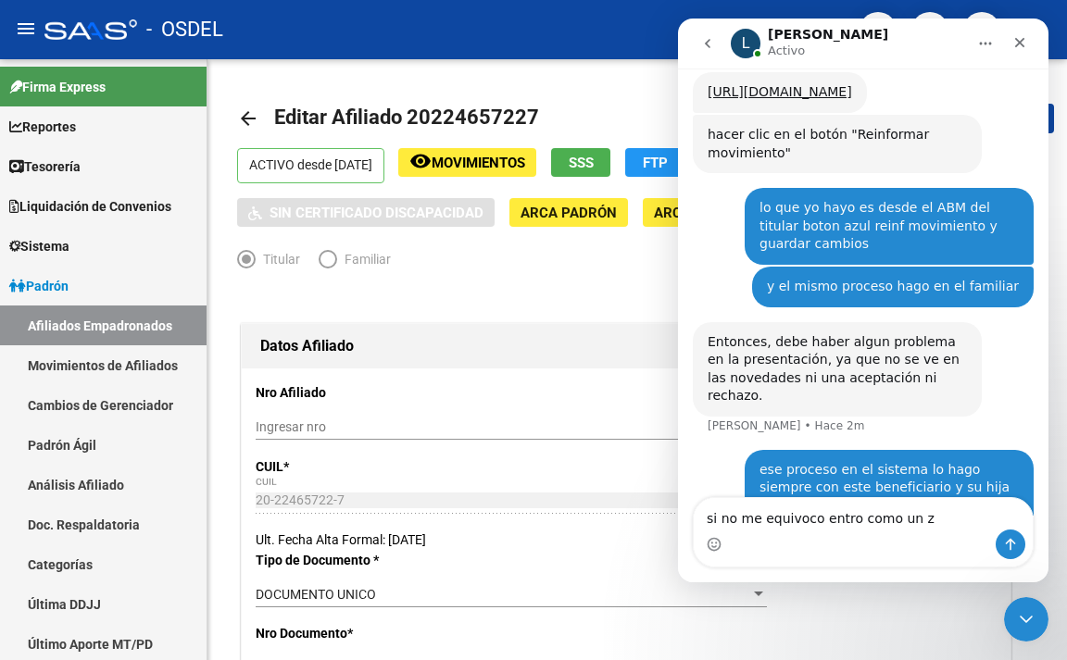
drag, startPoint x: 923, startPoint y: 521, endPoint x: 578, endPoint y: 527, distance: 345.4
click html "L Ludmila Activo Somos el equipo de soporte del sistema. Si algo no funciona po…"
click at [1016, 630] on div "Cerrar Intercom Messenger" at bounding box center [1023, 616] width 44 height 44
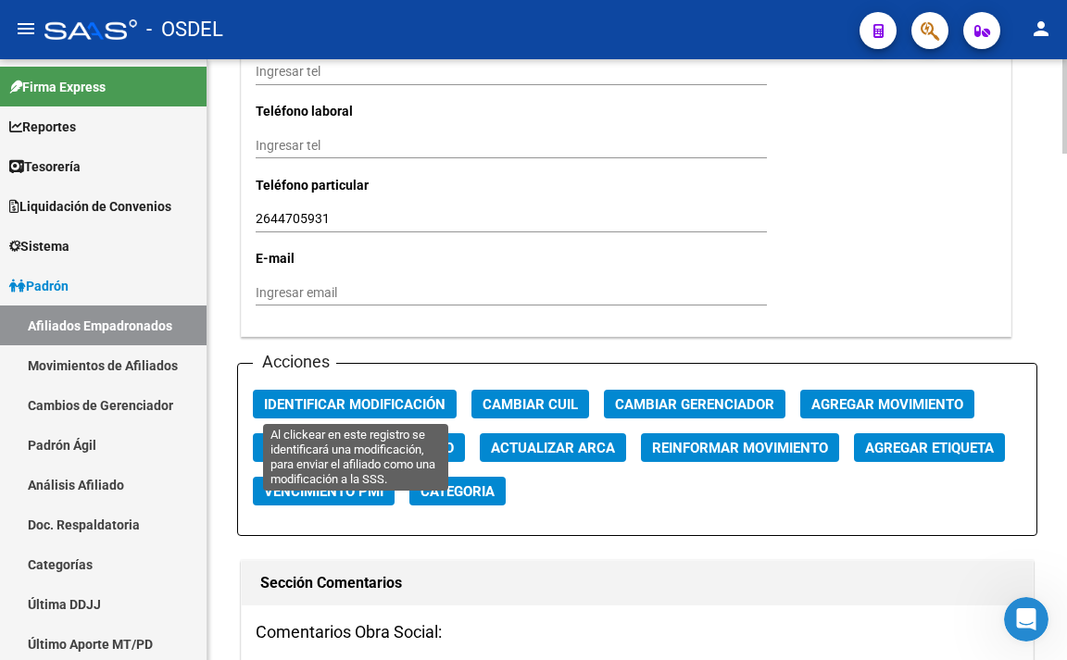
scroll to position [1944, 0]
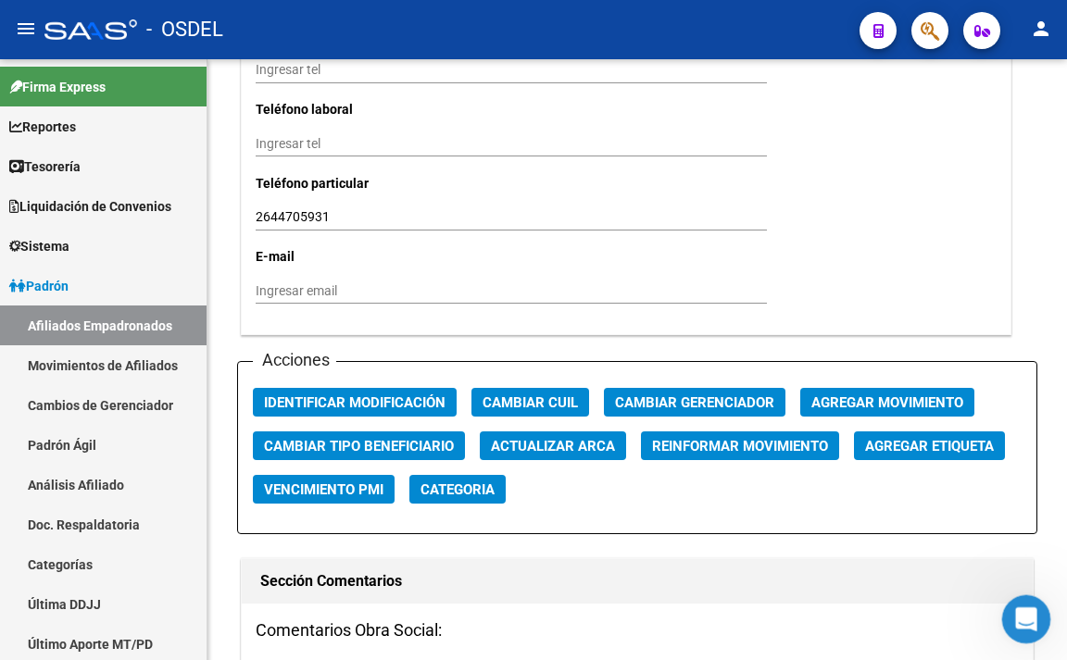
click at [1007, 602] on div "Abrir Intercom Messenger" at bounding box center [1023, 616] width 61 height 61
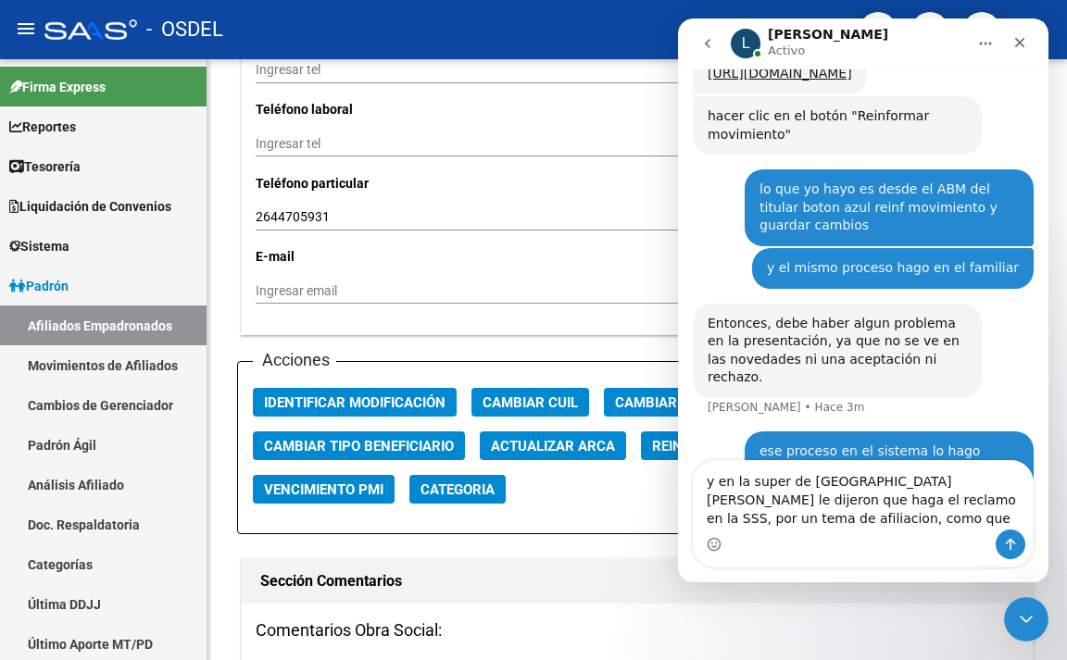
scroll to position [1419, 0]
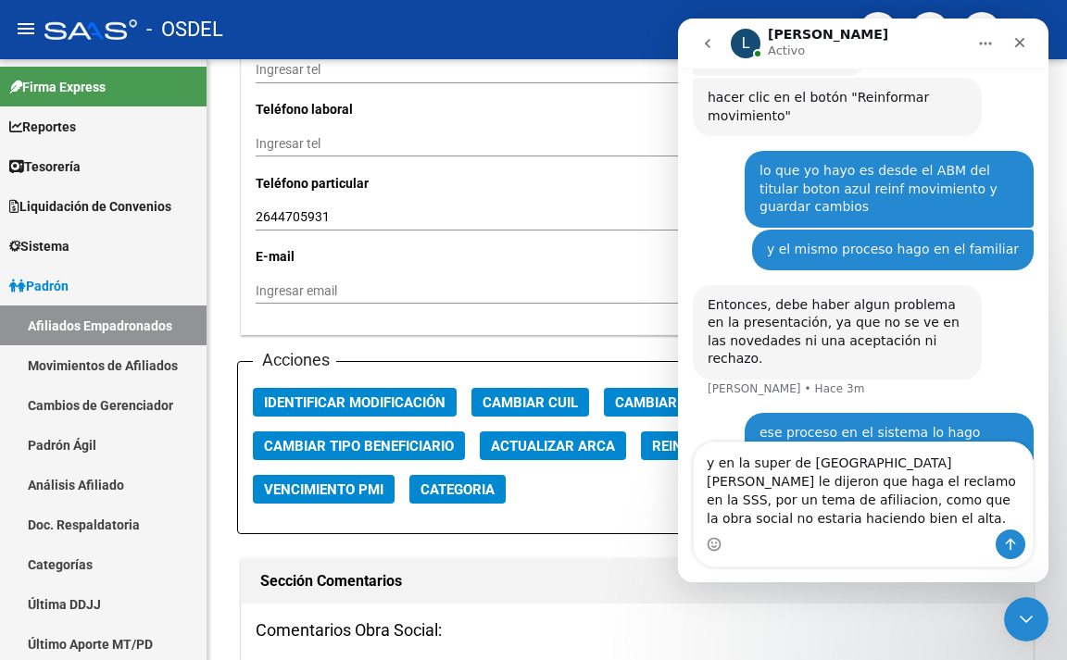
type textarea "y en la super de [GEOGRAPHIC_DATA] le dijeron que haga el reclamo en la SSS, po…"
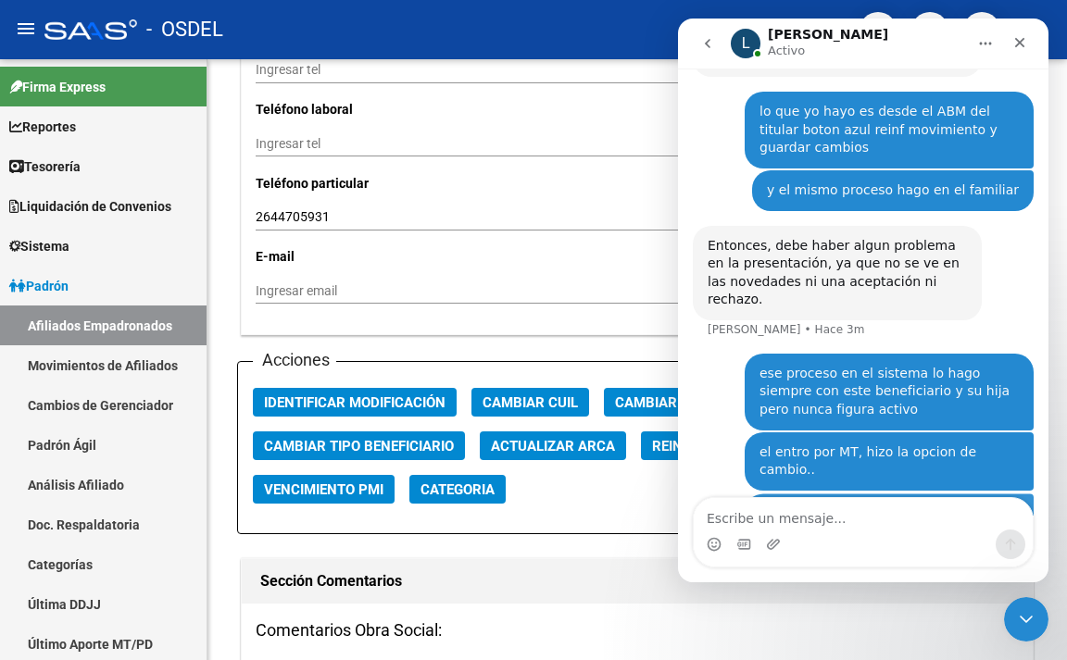
scroll to position [1480, 0]
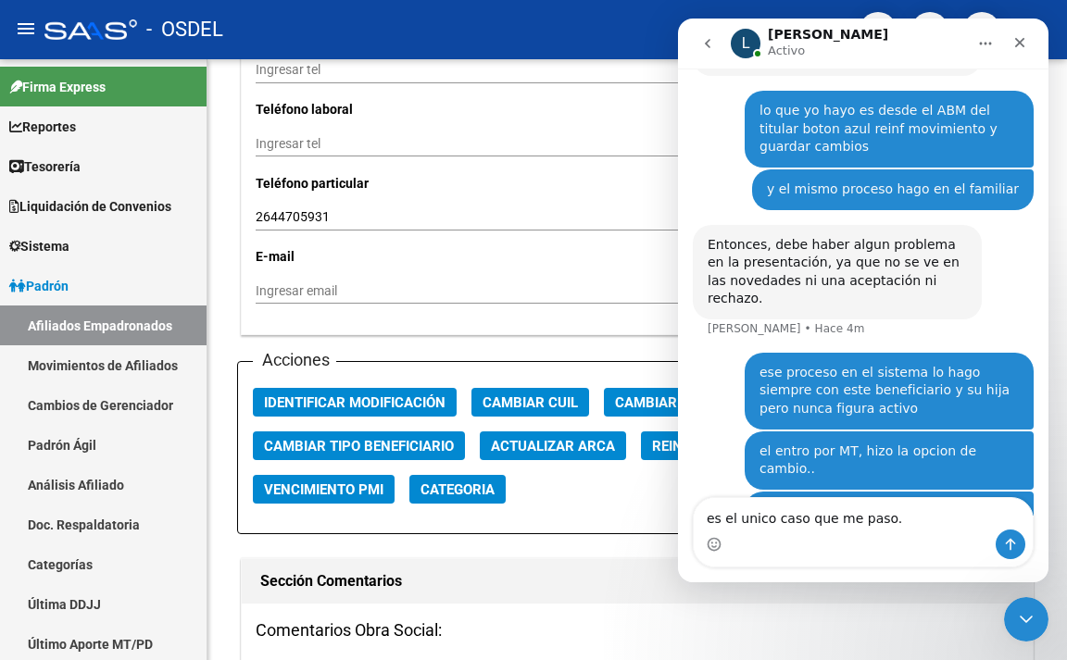
type textarea "es el unico caso que me paso.."
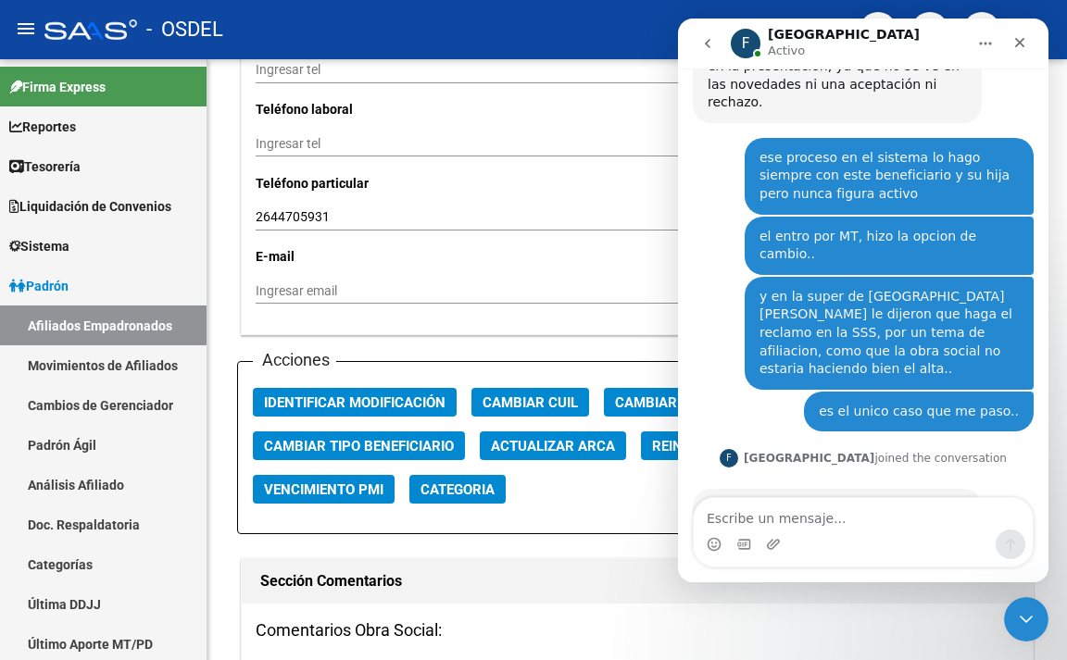
scroll to position [1691, 0]
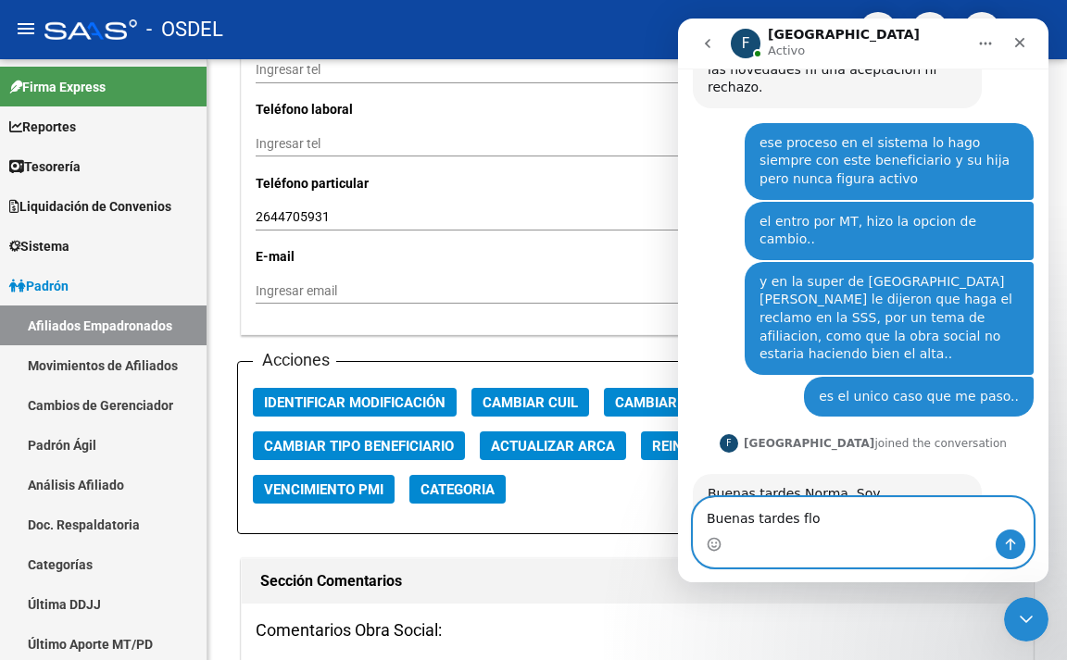
type textarea "Buenas tardes flor"
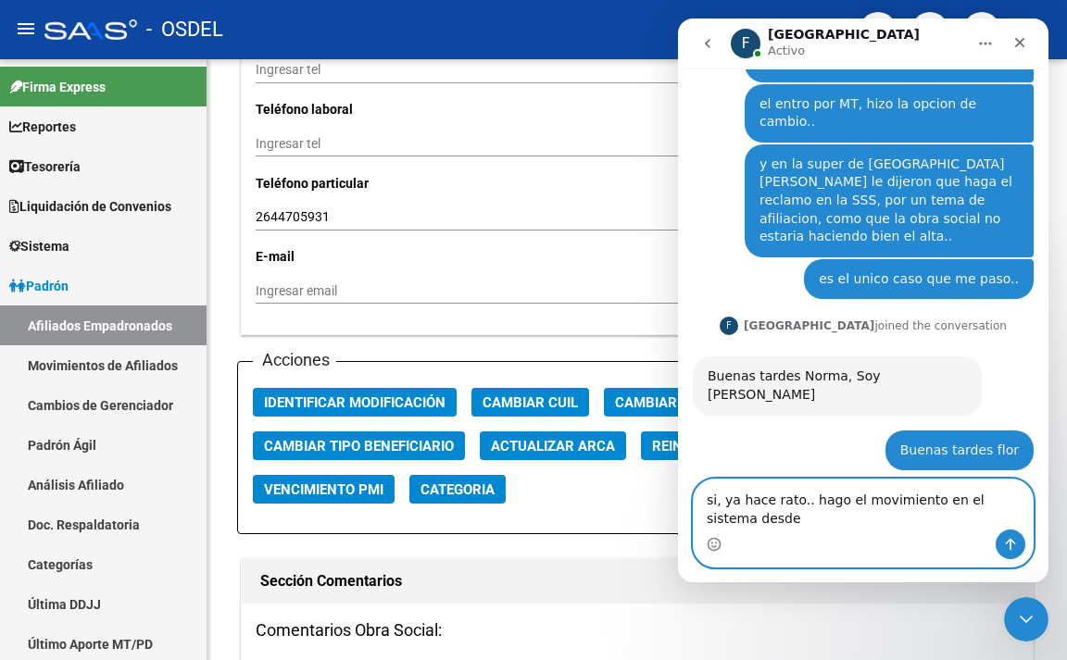
scroll to position [1827, 0]
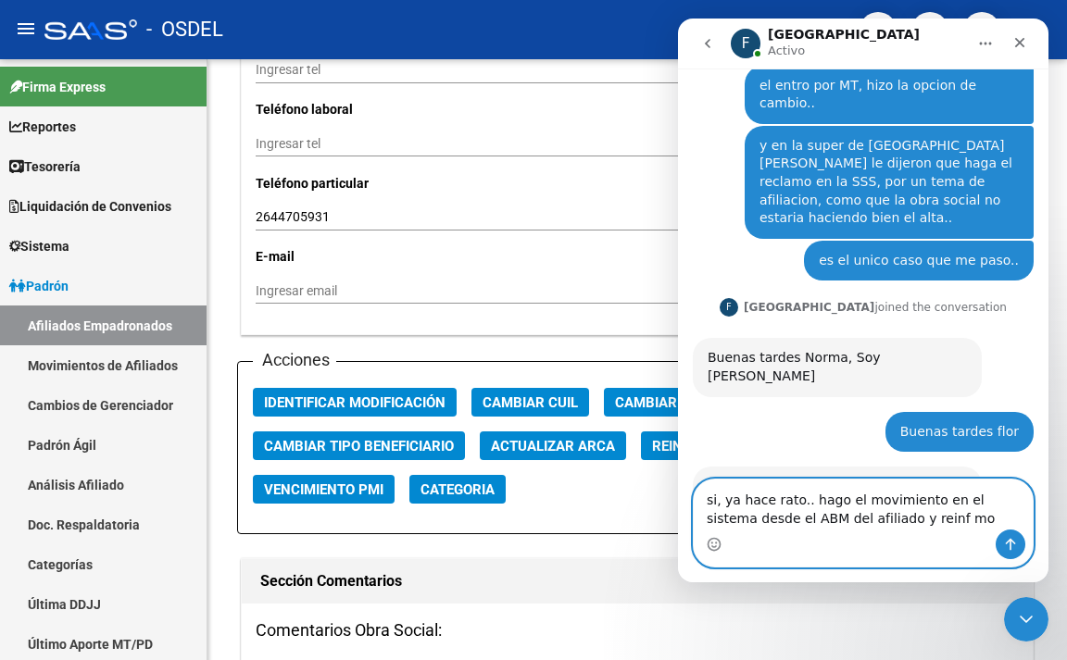
type textarea "si, ya hace rato.. hago el movimiento en el sistema desde el ABM del afiliado y…"
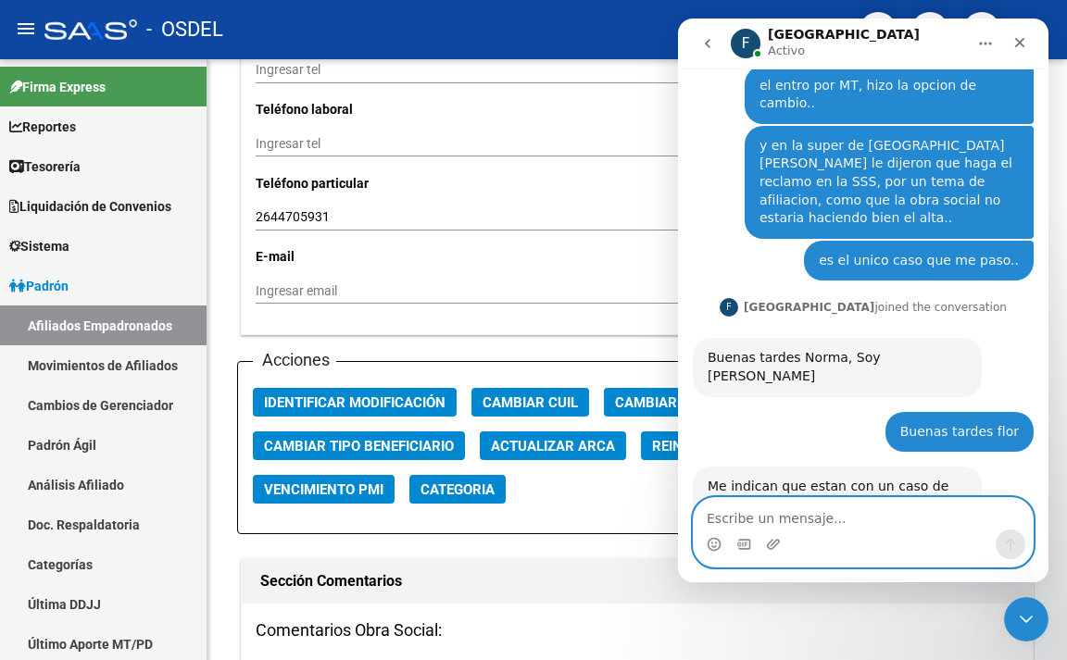
scroll to position [1900, 0]
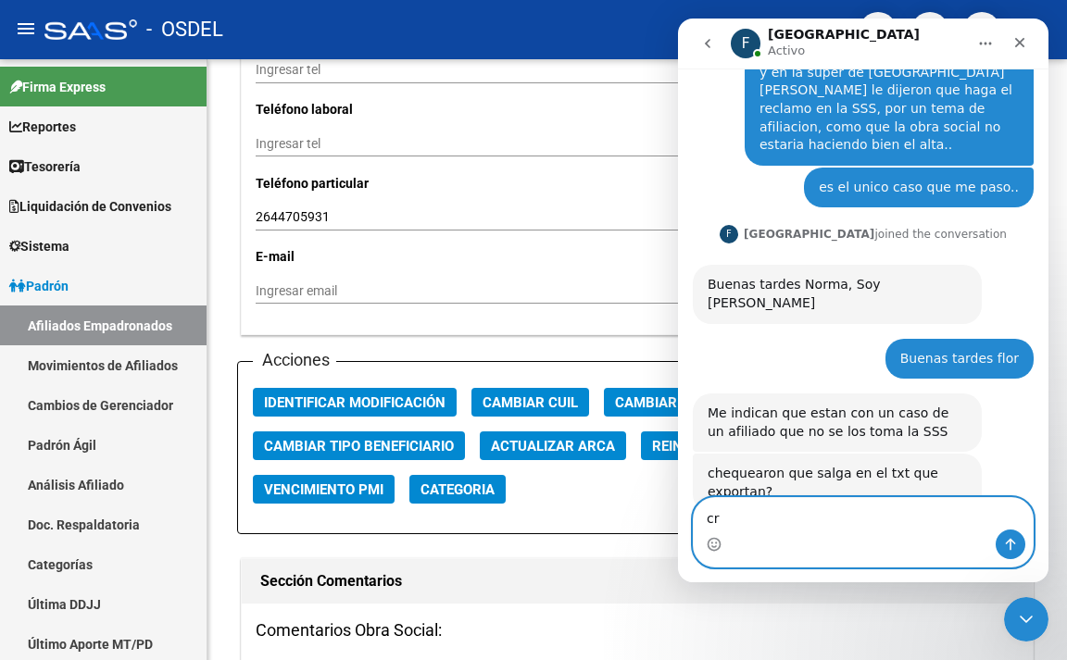
type textarea "c"
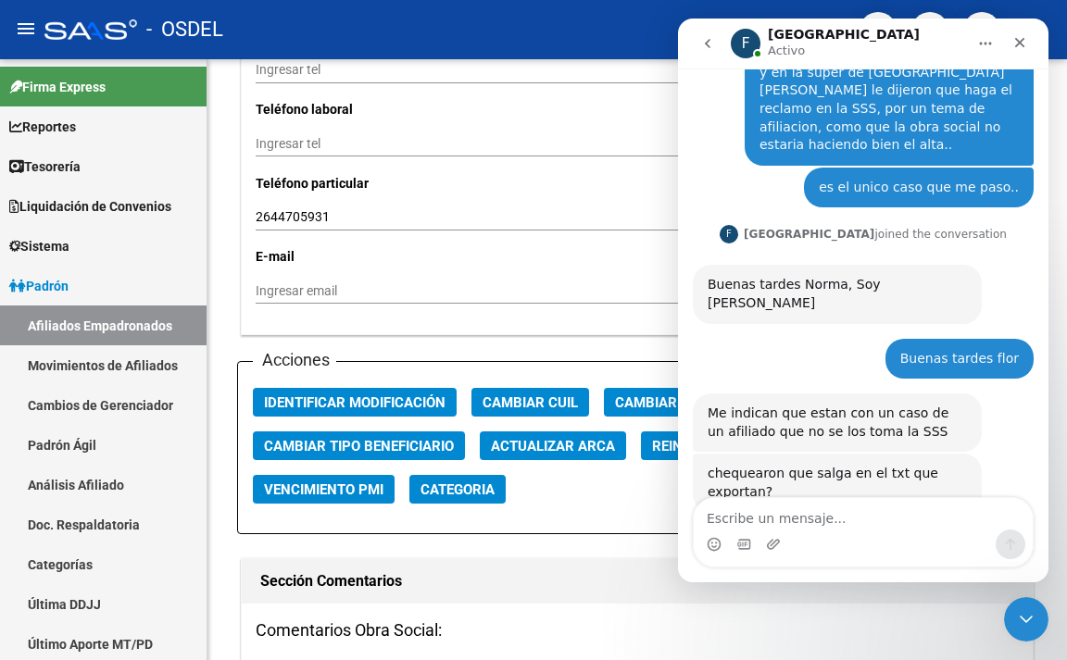
click at [937, 465] on div "chequearon que salga en el txt que exportan?" at bounding box center [836, 483] width 259 height 36
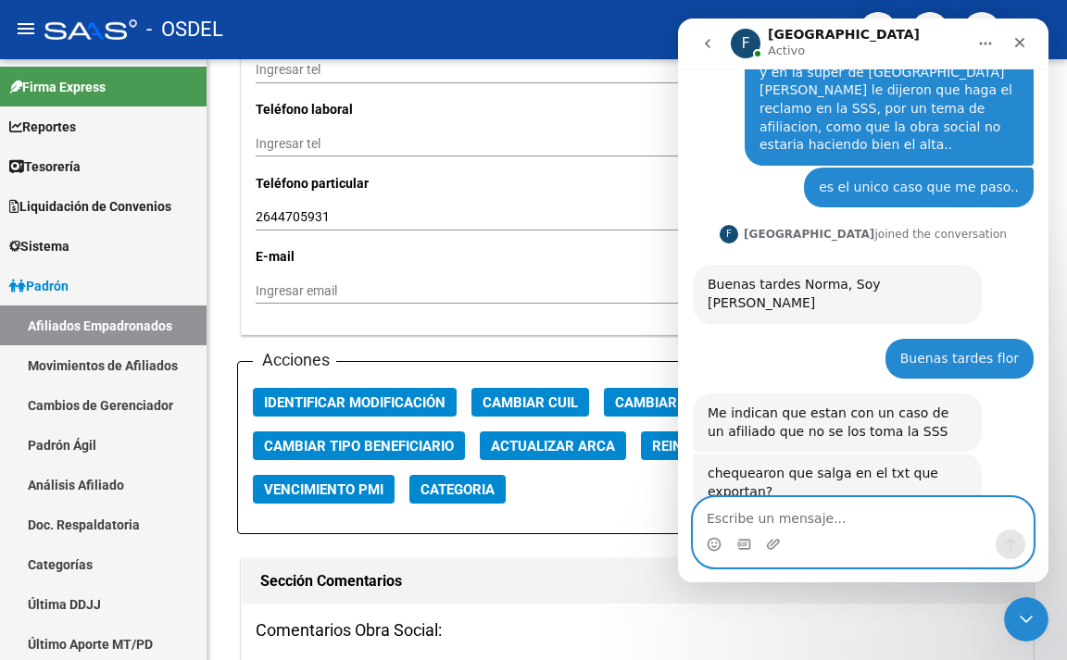
click at [824, 510] on textarea "Escribe un mensaje..." at bounding box center [862, 513] width 339 height 31
type textarea "no, no lo chequee"
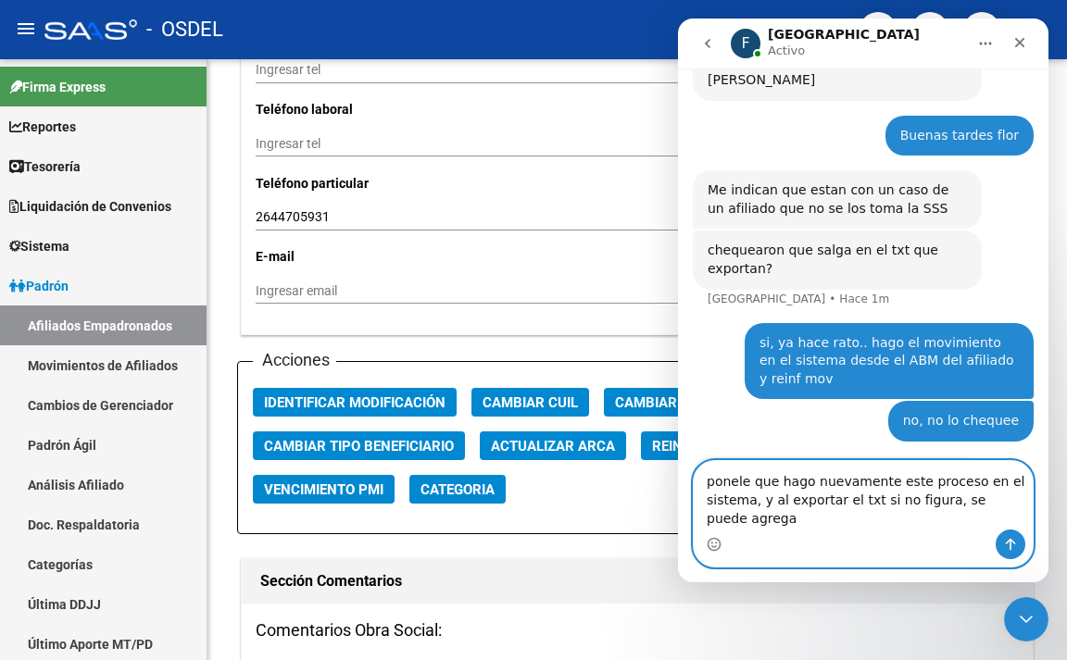
scroll to position [2142, 0]
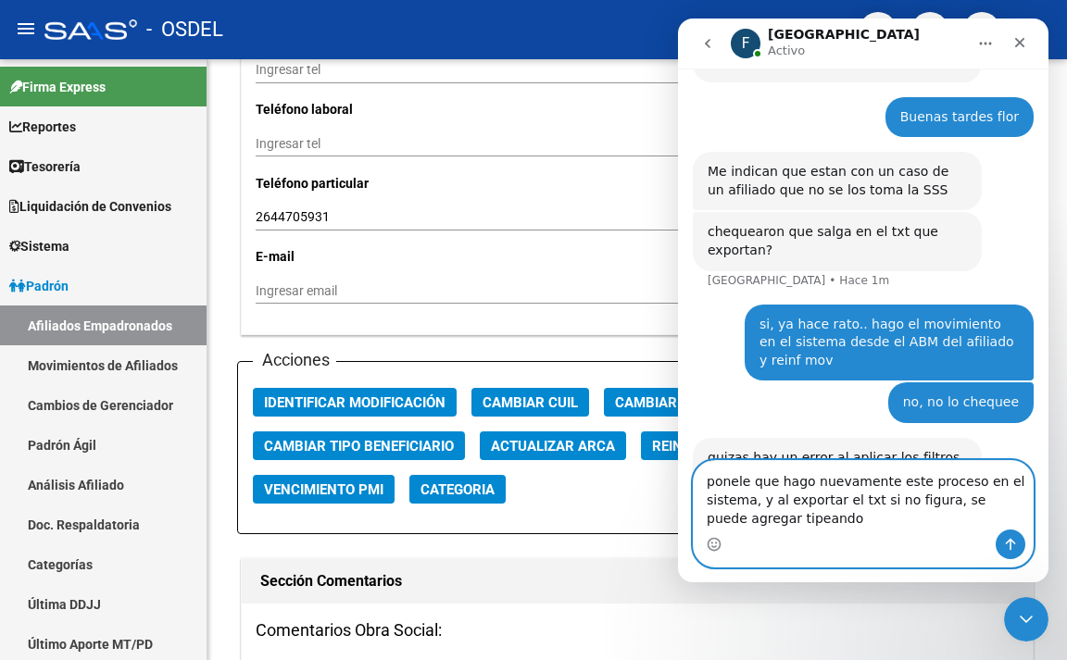
type textarea "ponele que hago nuevamente este proceso en el sistema, y al exportar el txt si …"
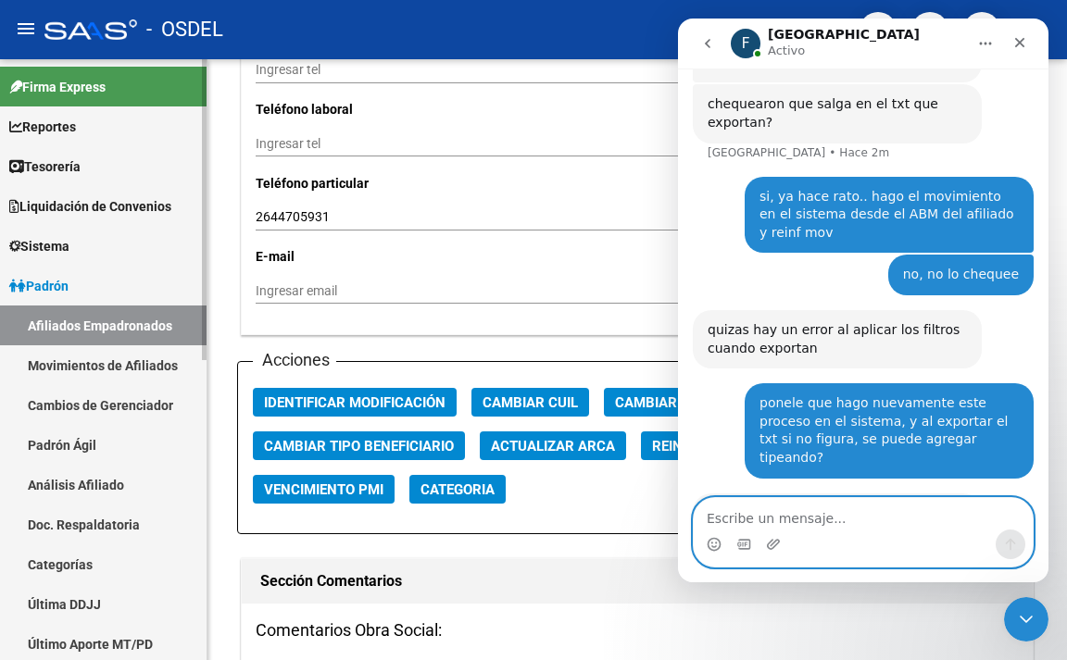
scroll to position [2198, 0]
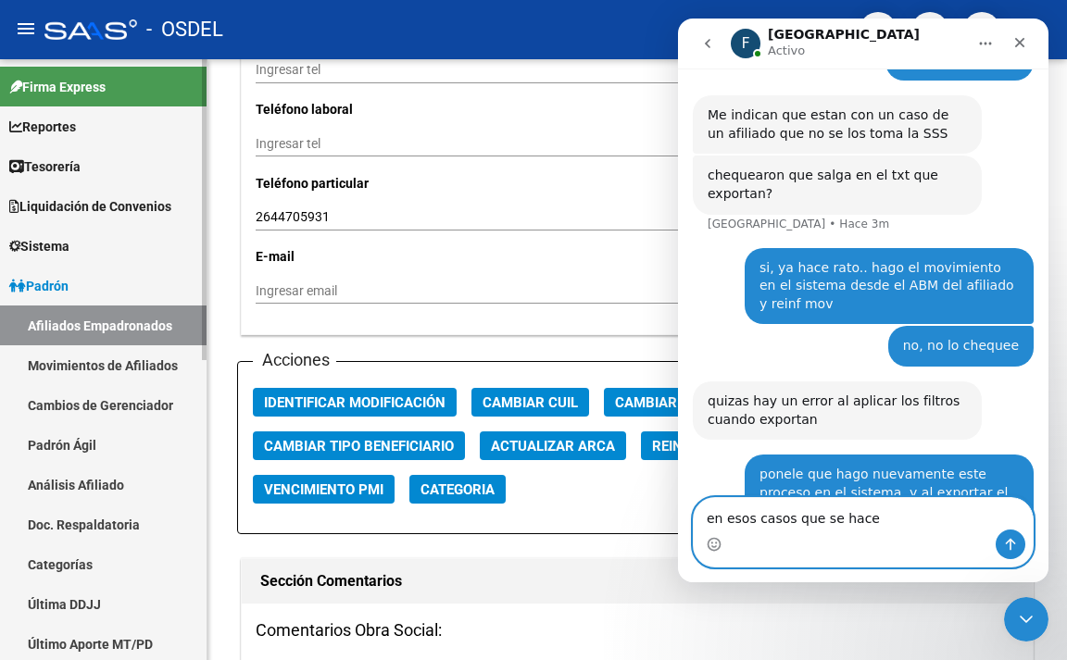
type textarea "en esos casos que se hace?"
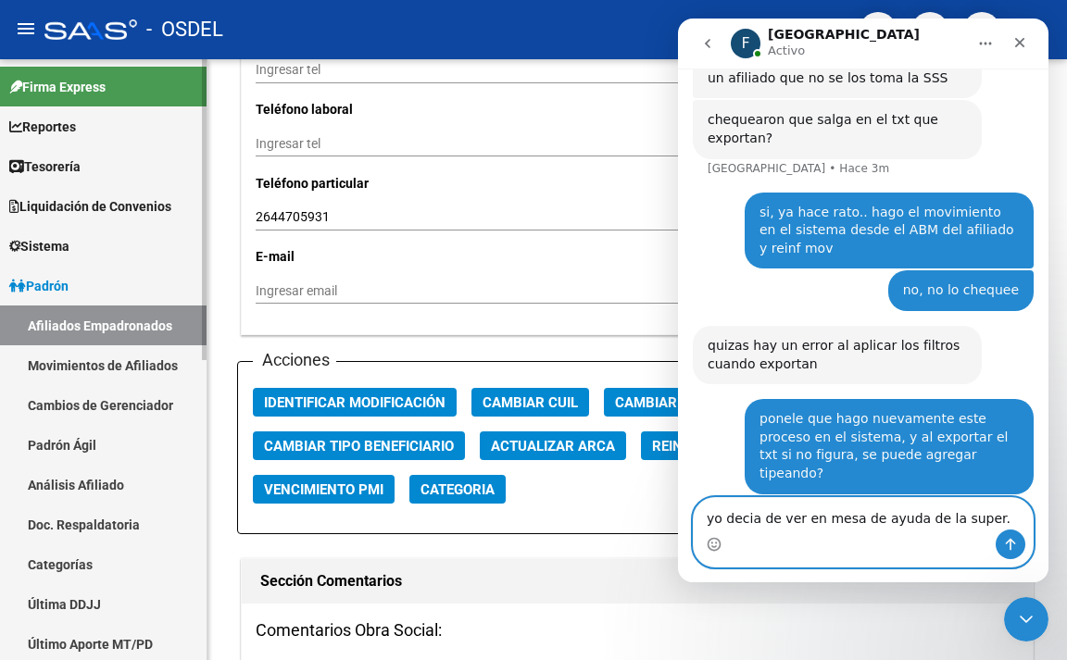
type textarea "yo decia de ver en mesa de ayuda de la super.."
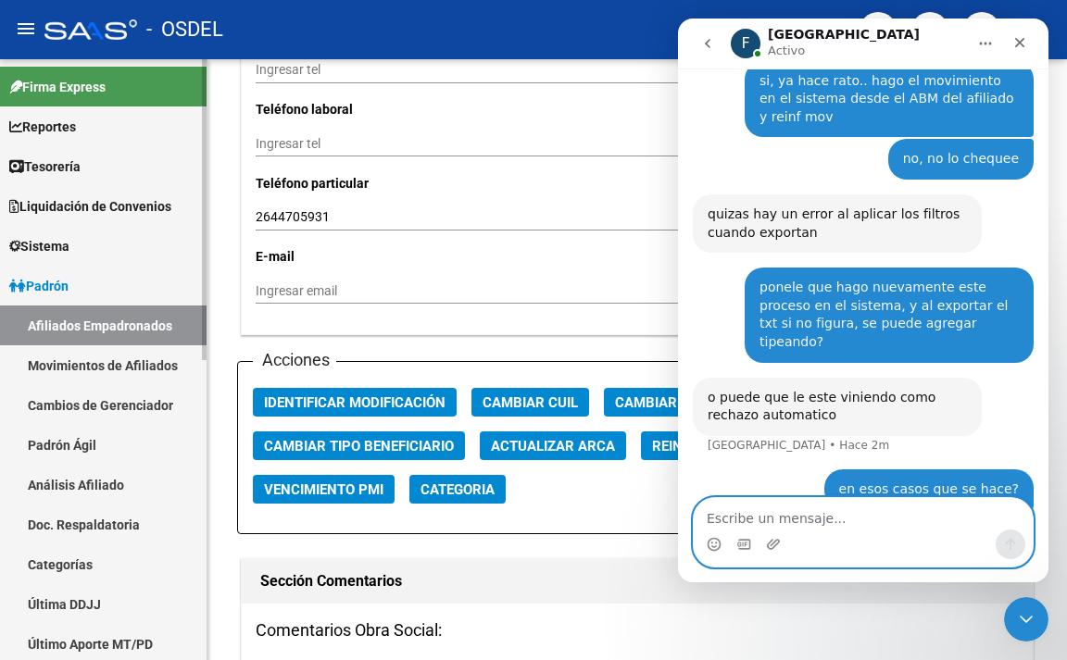
scroll to position [2314, 0]
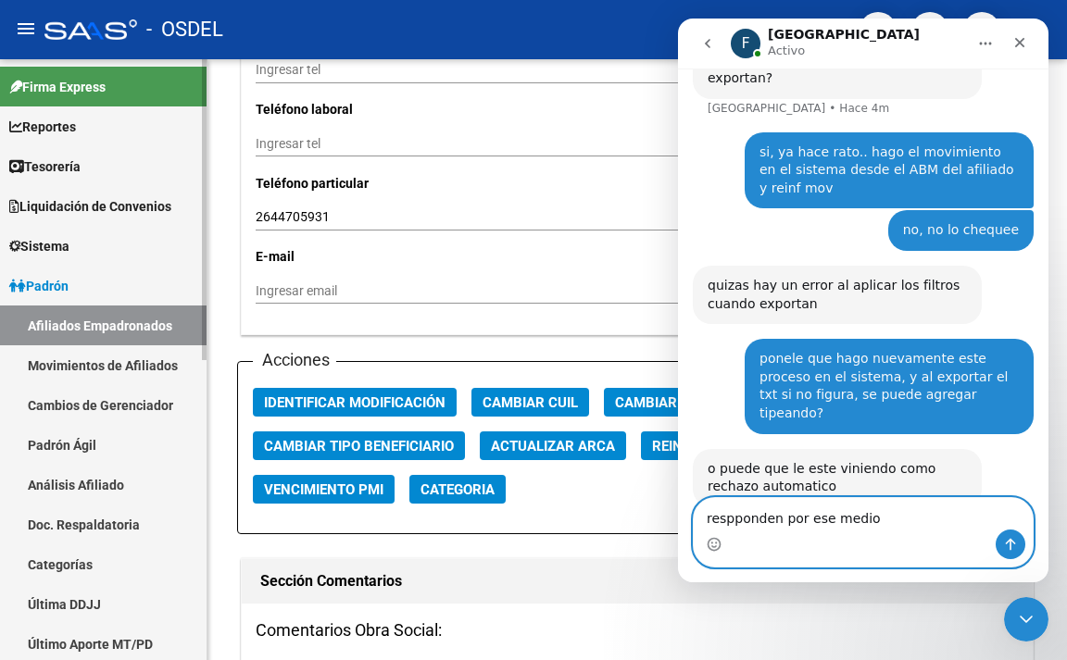
type textarea "respponden por ese medio?"
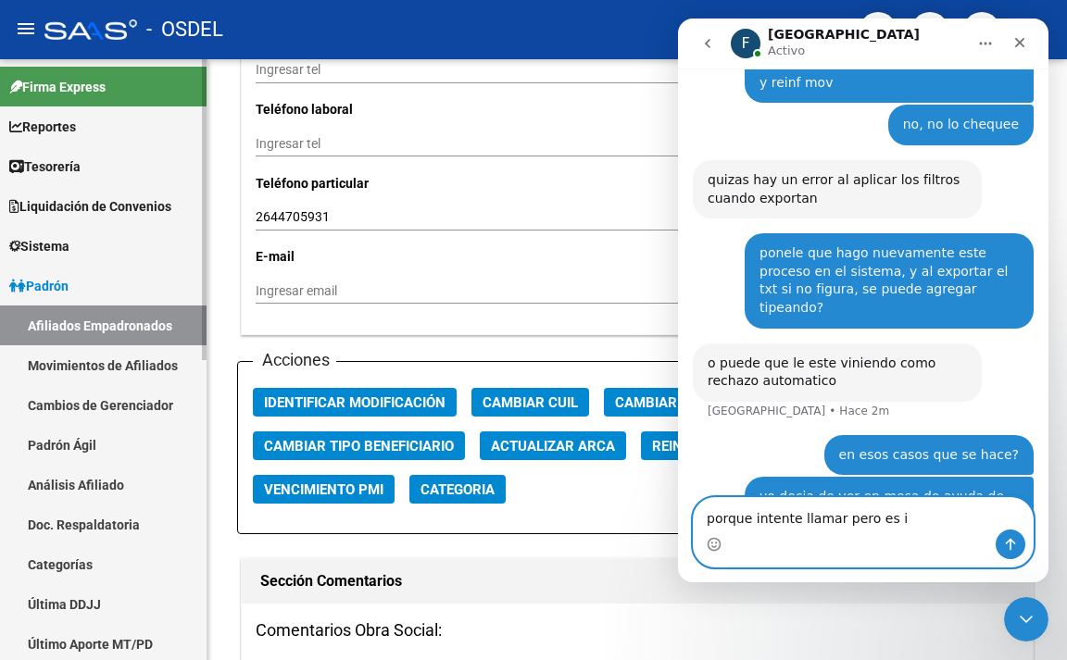
scroll to position [2428, 0]
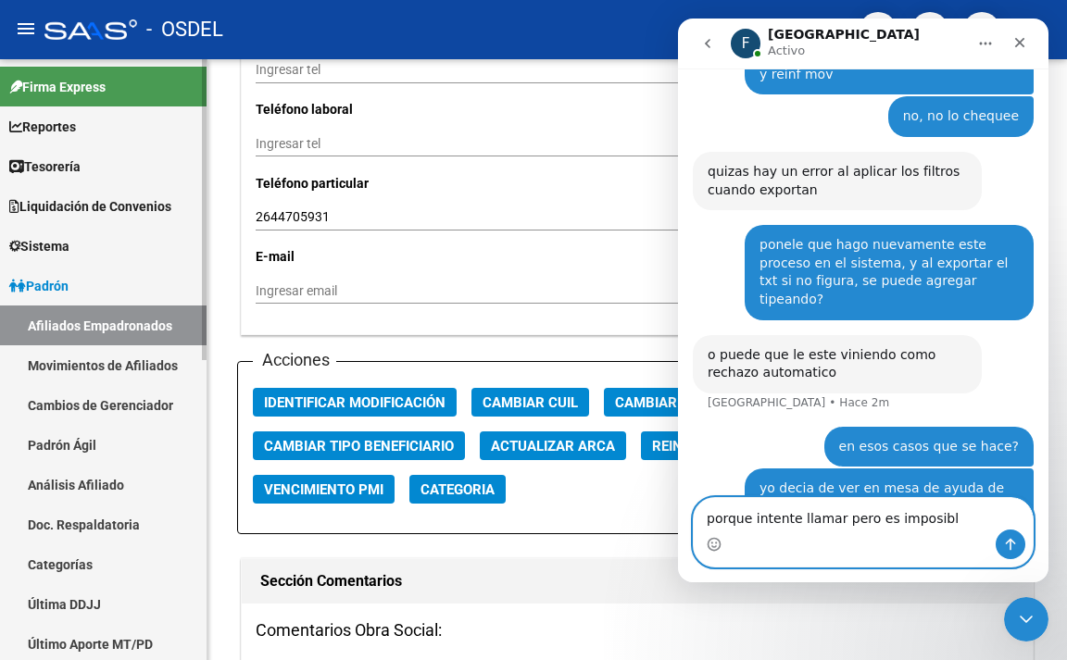
type textarea "porque intente llamar pero es imposible"
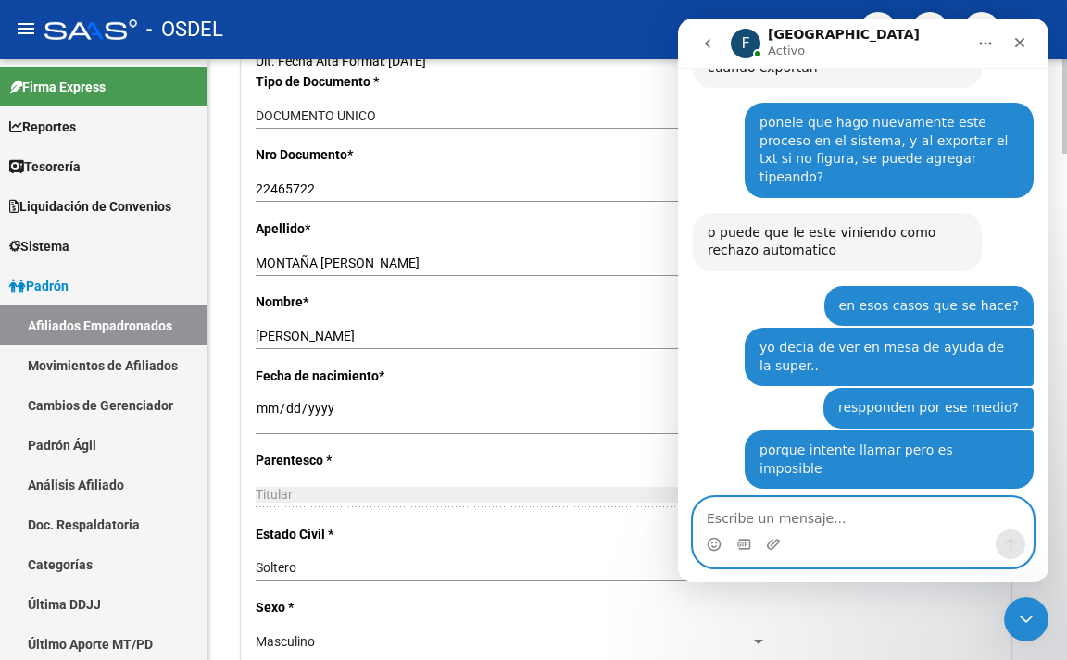
scroll to position [463, 0]
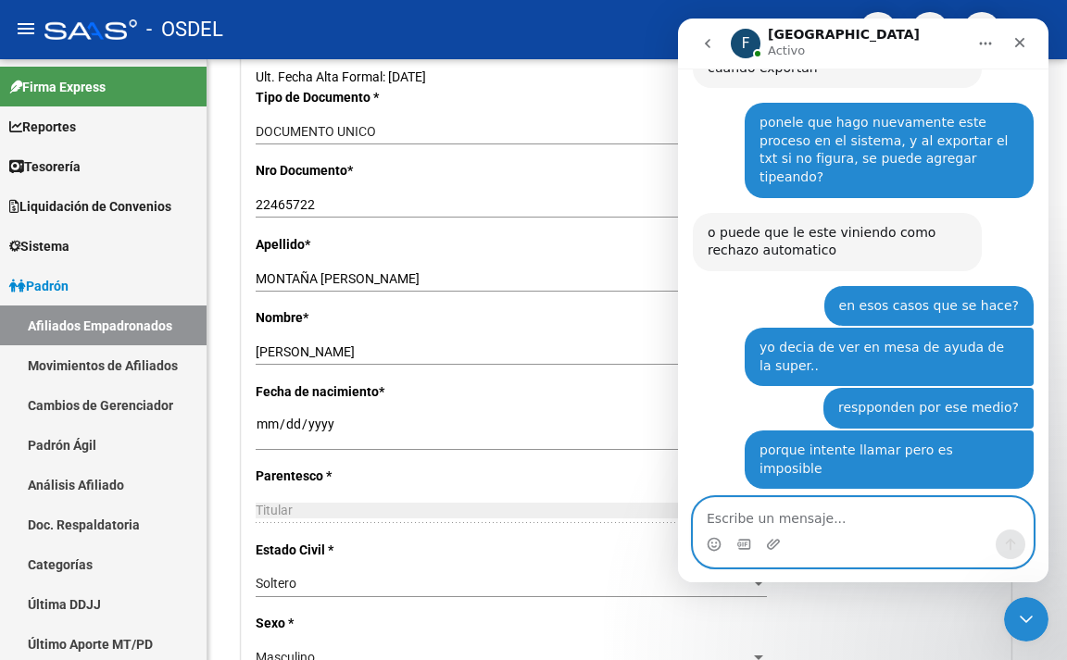
click at [783, 525] on textarea "Escribe un mensaje..." at bounding box center [862, 513] width 339 height 31
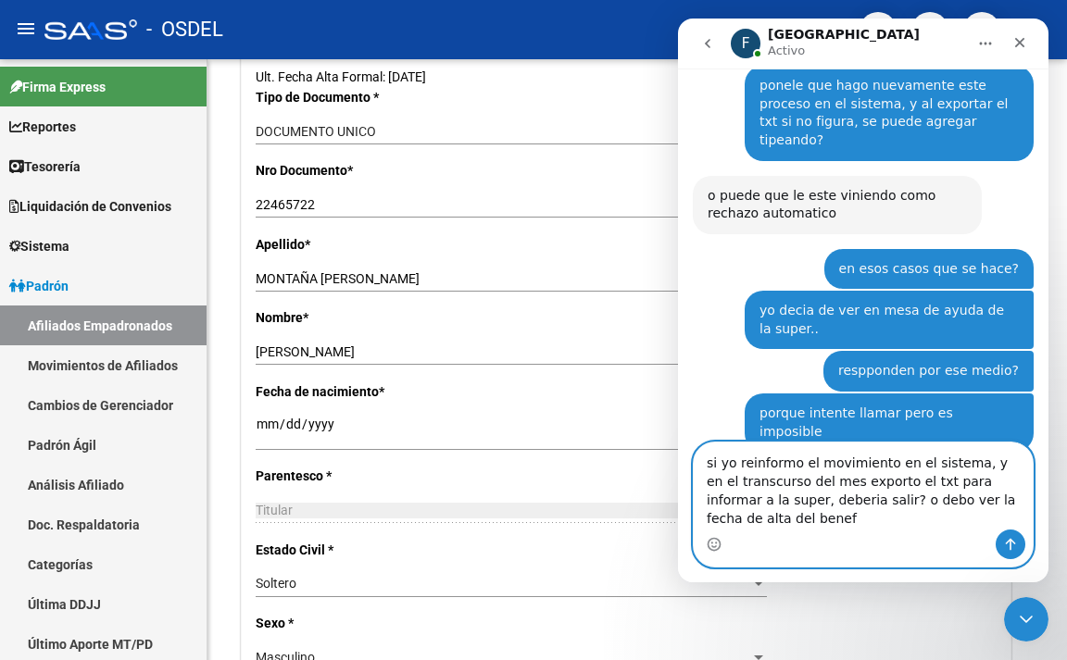
scroll to position [2605, 0]
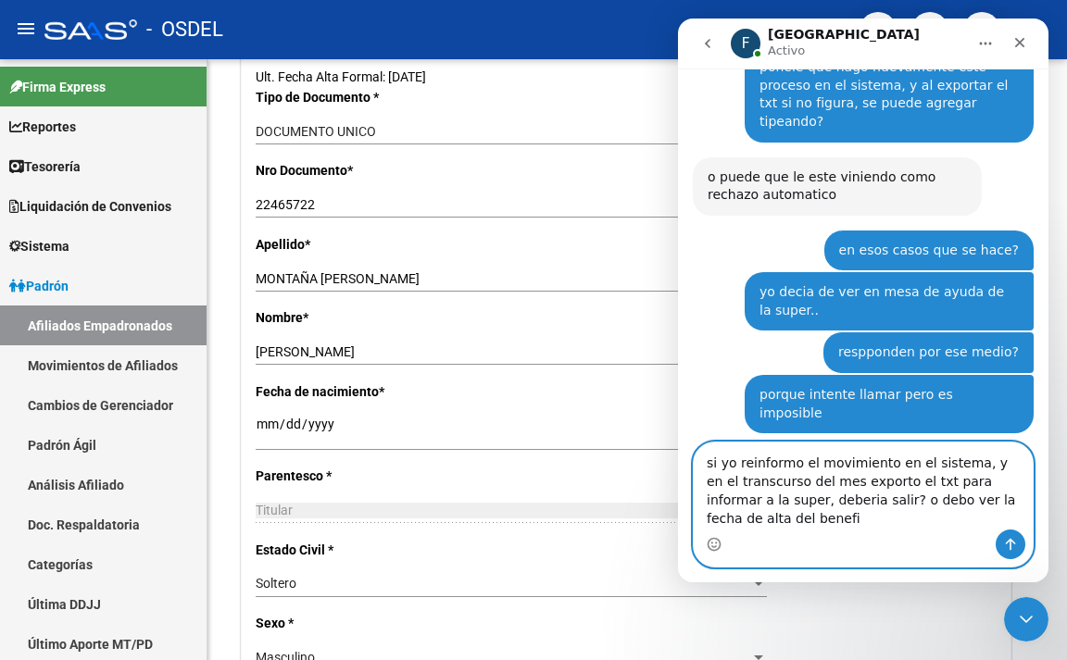
type textarea "si yo reinformo el movimiento en el sistema, y en el transcurso del mes exporto…"
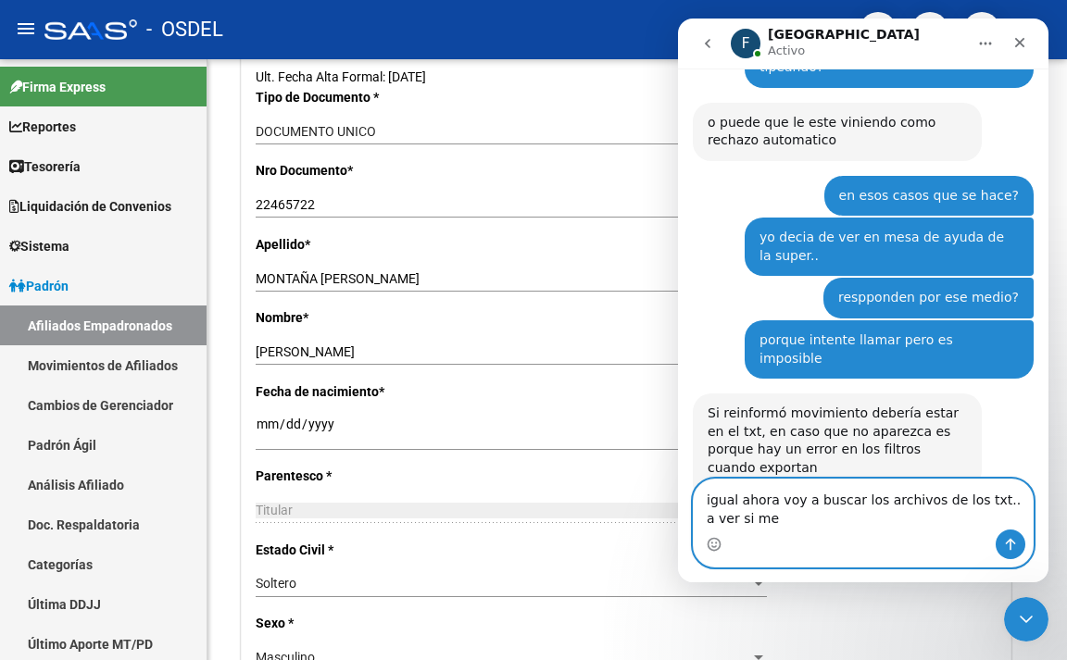
scroll to position [2679, 0]
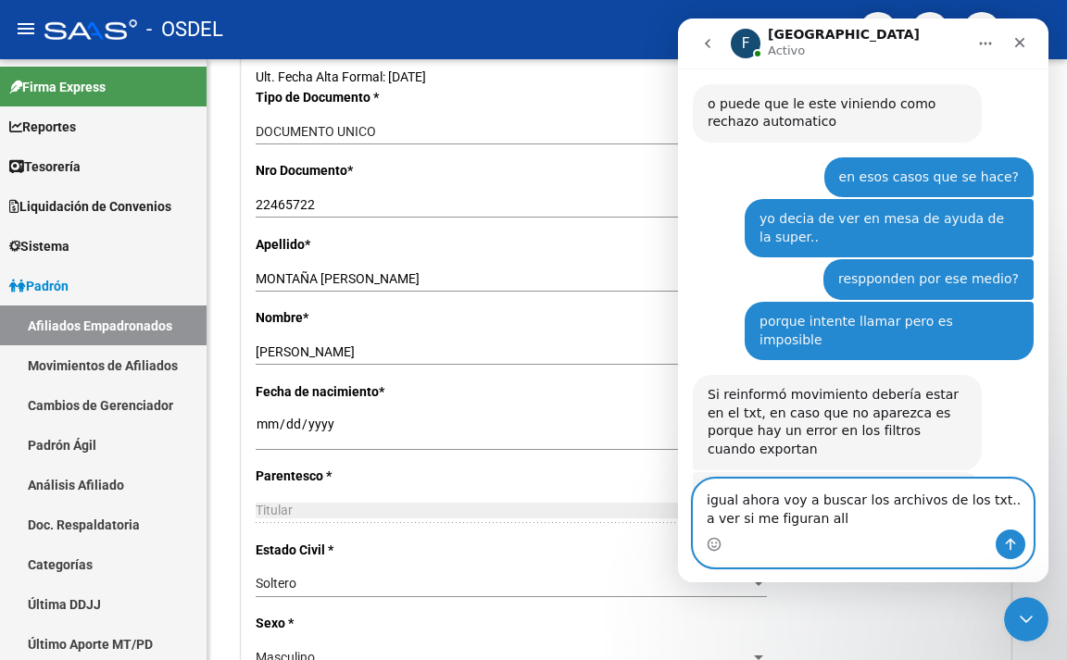
type textarea "igual ahora voy a buscar los archivos de los txt.. a ver si me figuran [MEDICAL…"
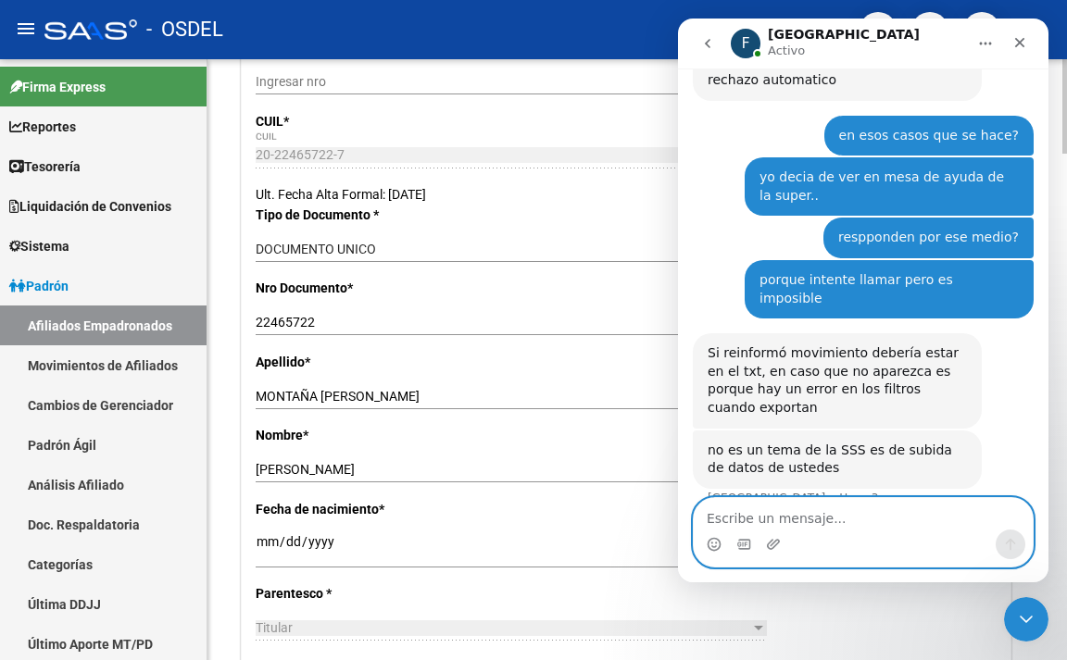
scroll to position [185, 0]
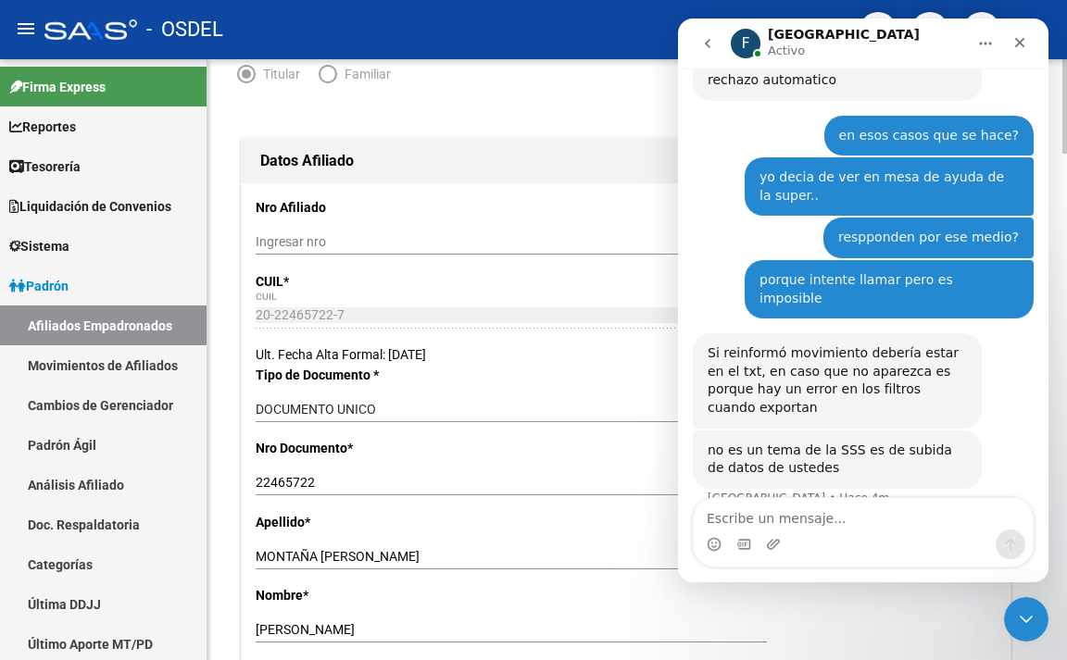
click at [258, 336] on div "20-22465722-7 CUIL" at bounding box center [511, 324] width 511 height 42
click at [1013, 43] on icon "Cerrar" at bounding box center [1019, 42] width 15 height 15
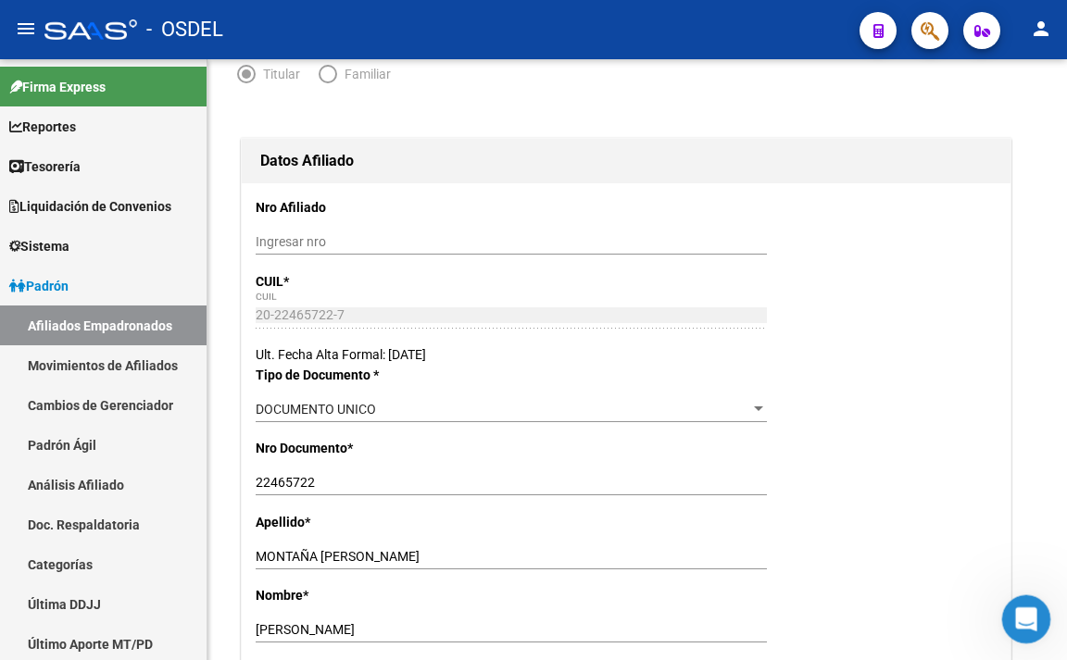
click at [1021, 611] on icon "Abrir Intercom Messenger" at bounding box center [1023, 617] width 31 height 31
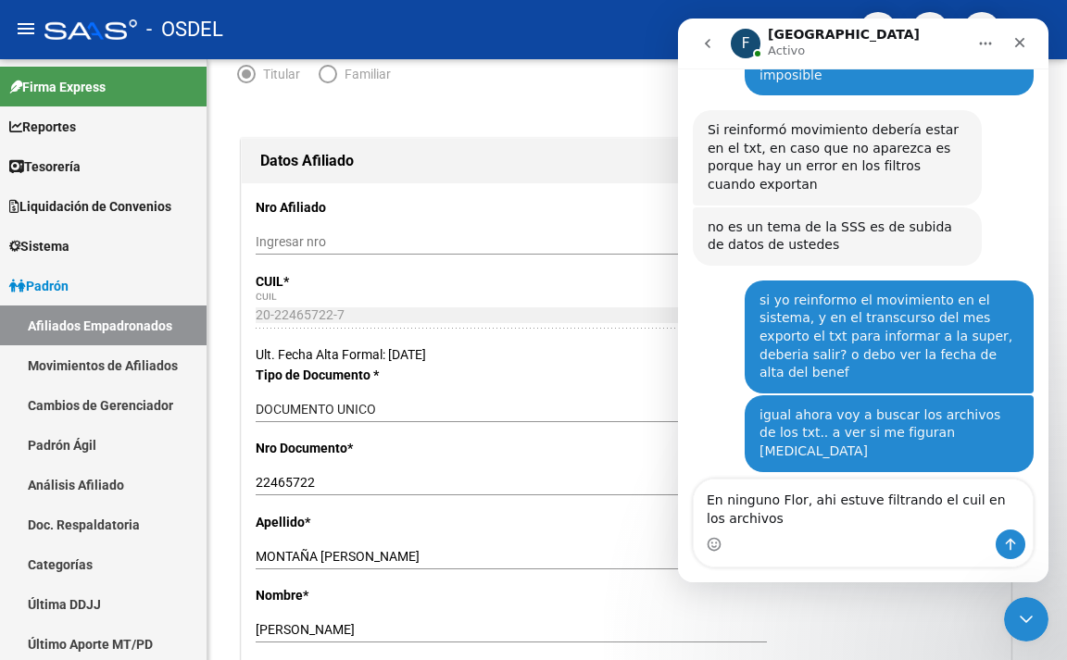
scroll to position [2932, 0]
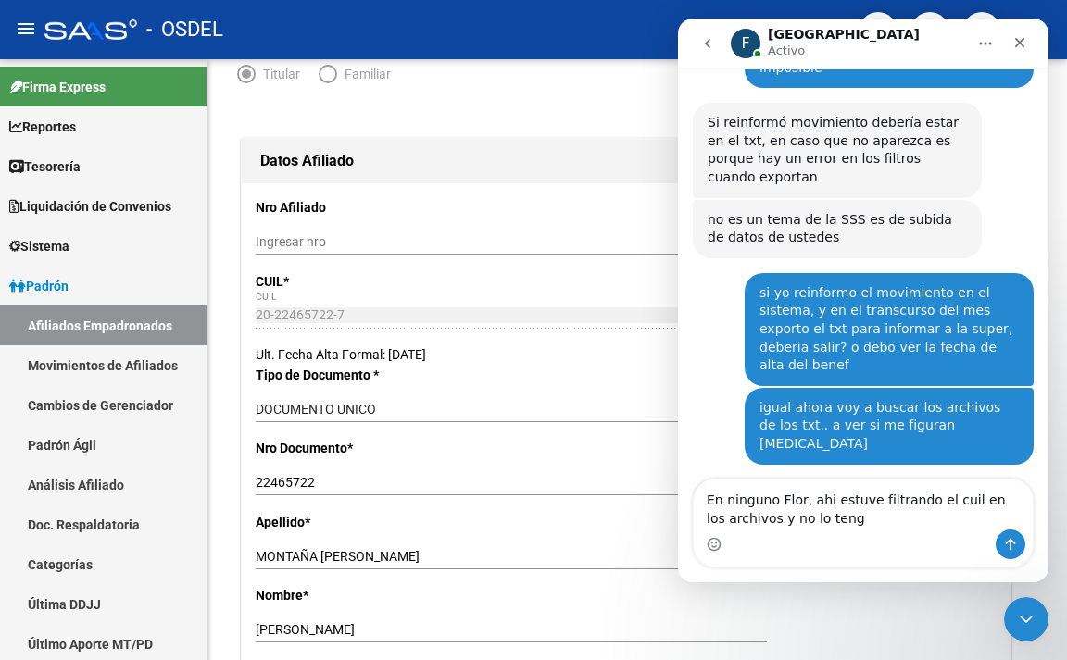
type textarea "En ninguno Flor, ahi estuve filtrando el cuil en los archivos y no lo tengo"
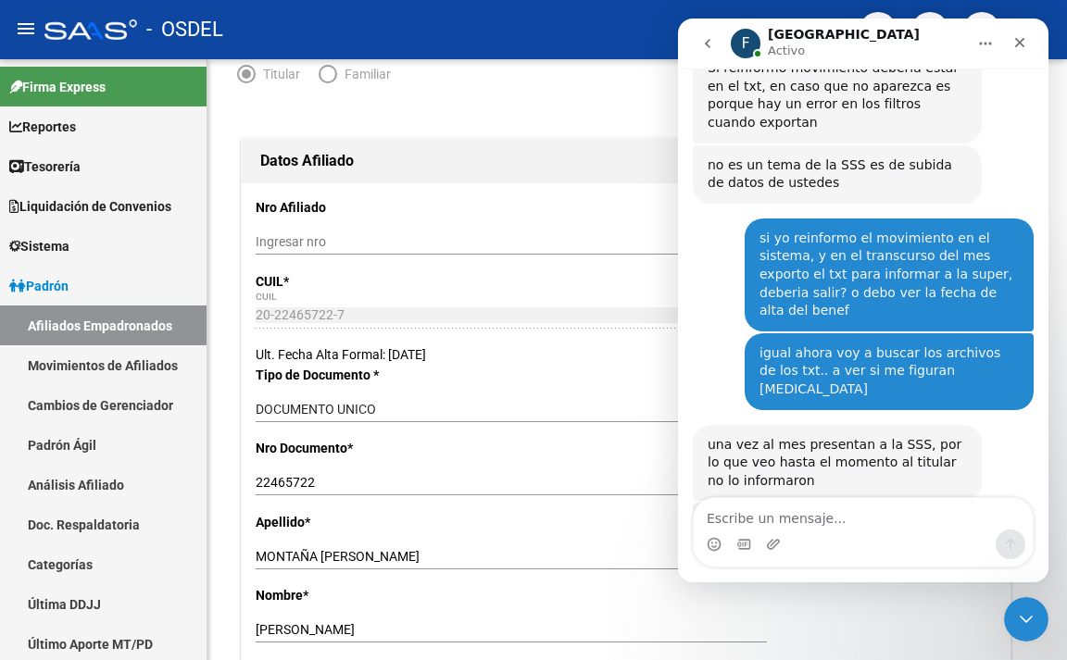
type textarea "a"
type textarea "debo tener un problema con las fechas o los filtos"
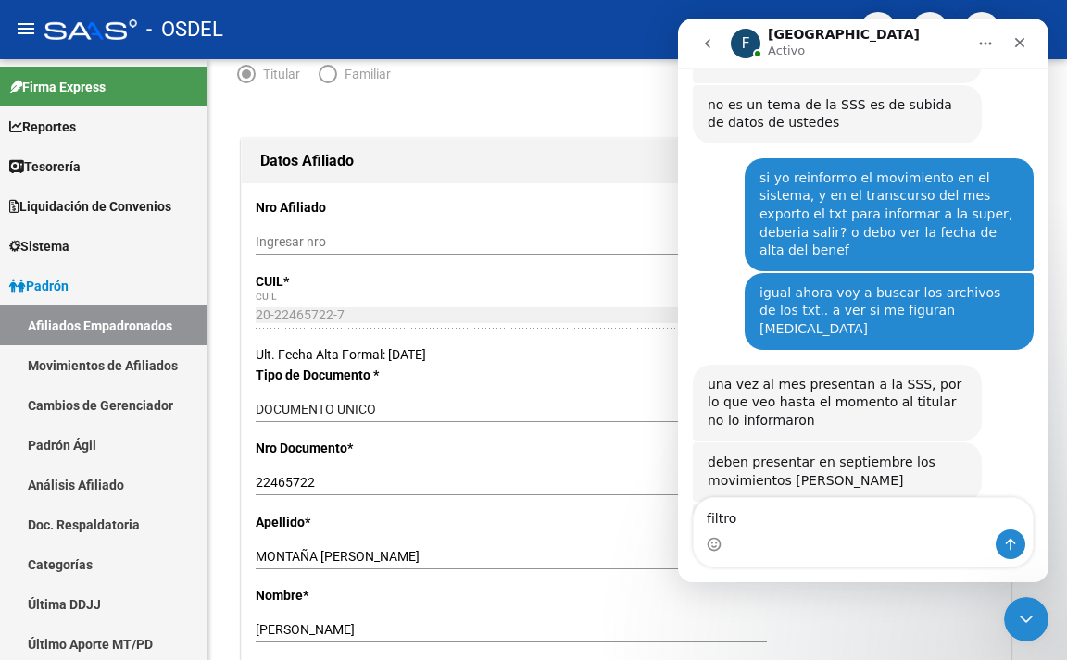
type textarea "filtros"
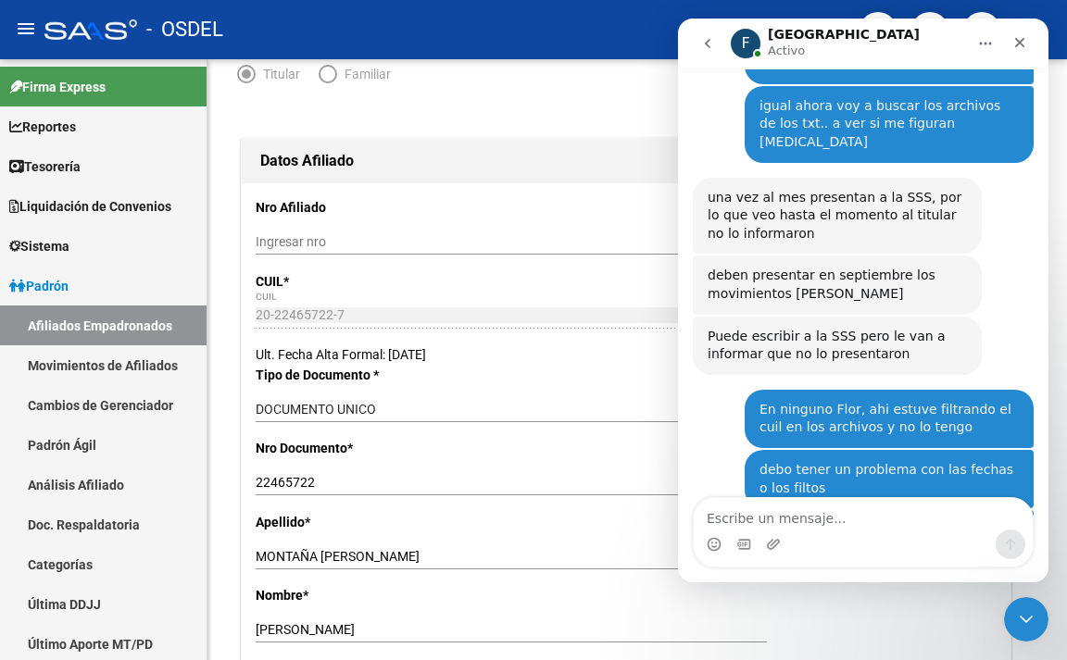
scroll to position [3223, 0]
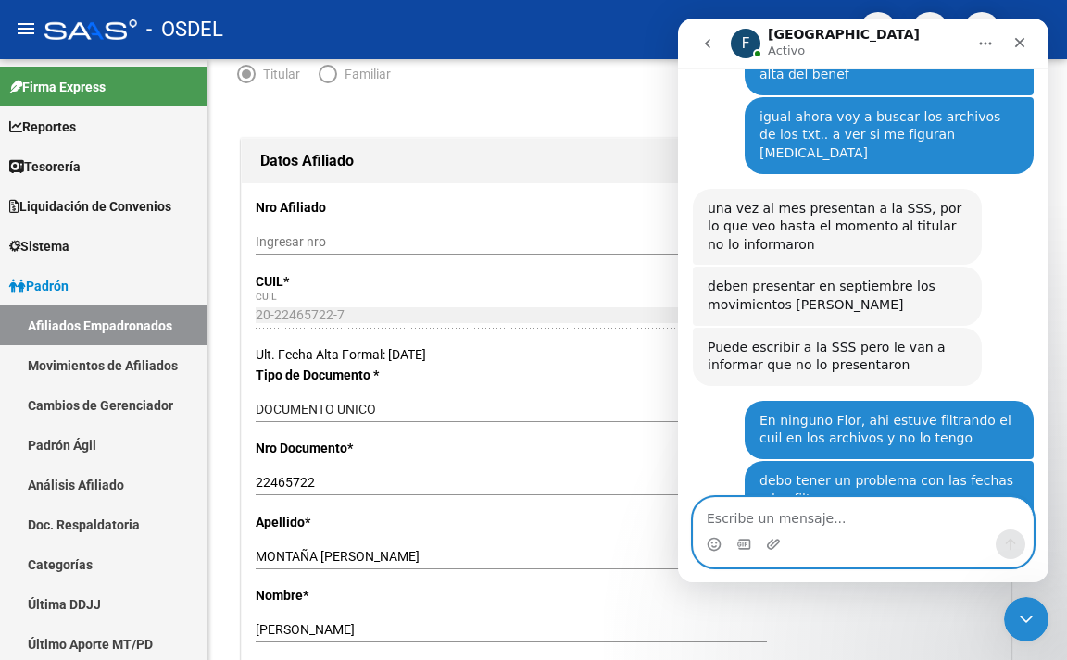
click at [875, 501] on textarea "Escribe un mensaje..." at bounding box center [862, 513] width 339 height 31
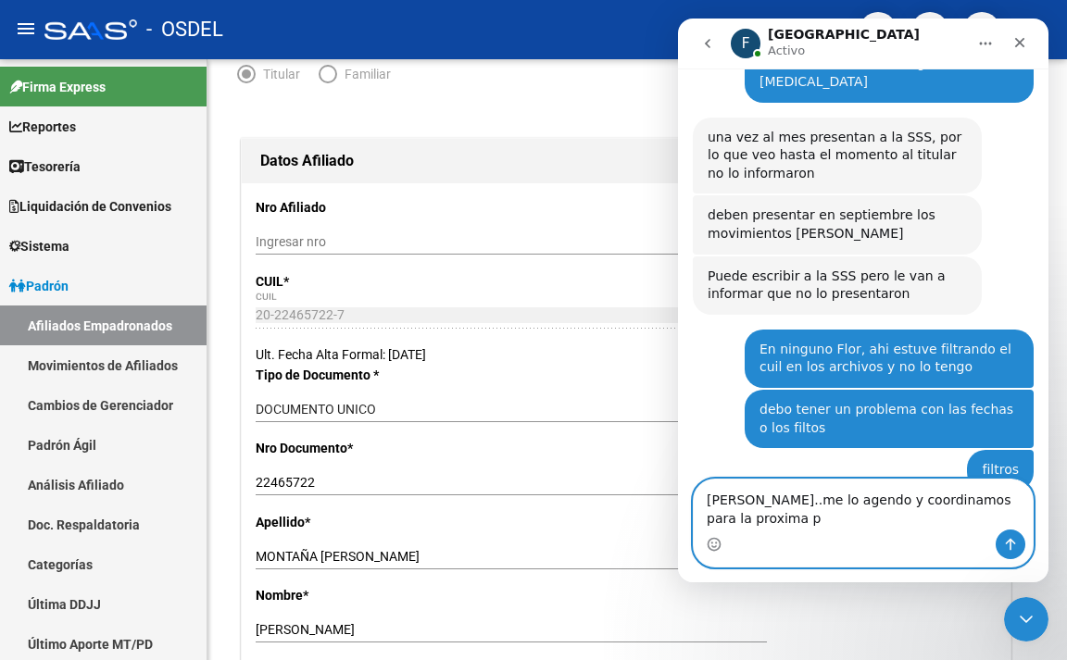
scroll to position [3313, 0]
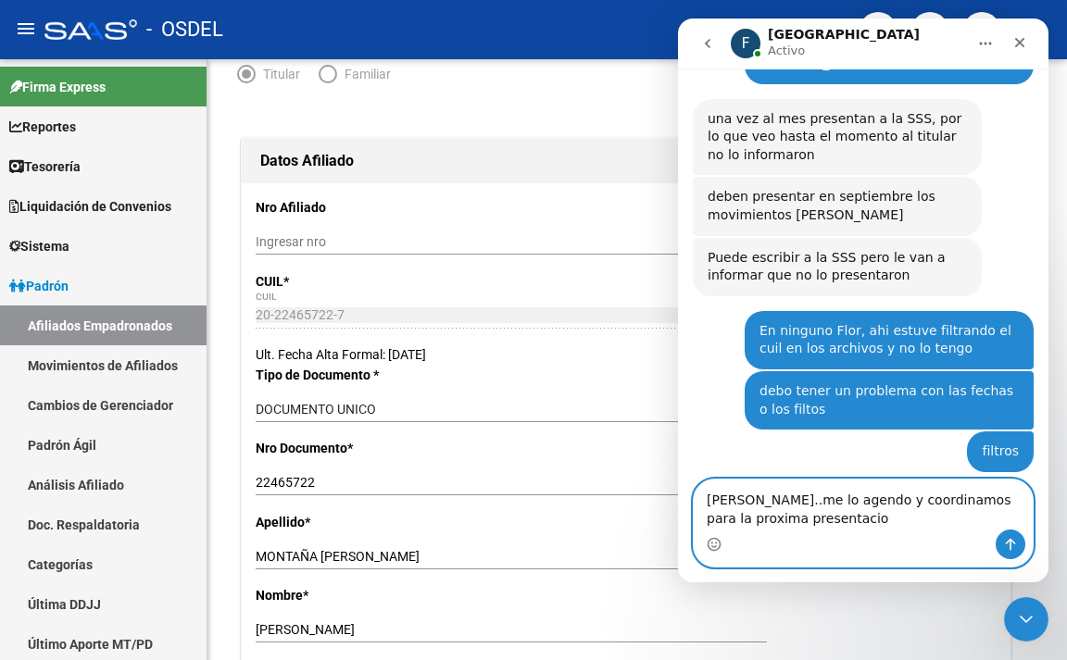
type textarea "[PERSON_NAME]..me lo agendo y coordinamos para la proxima presentacion"
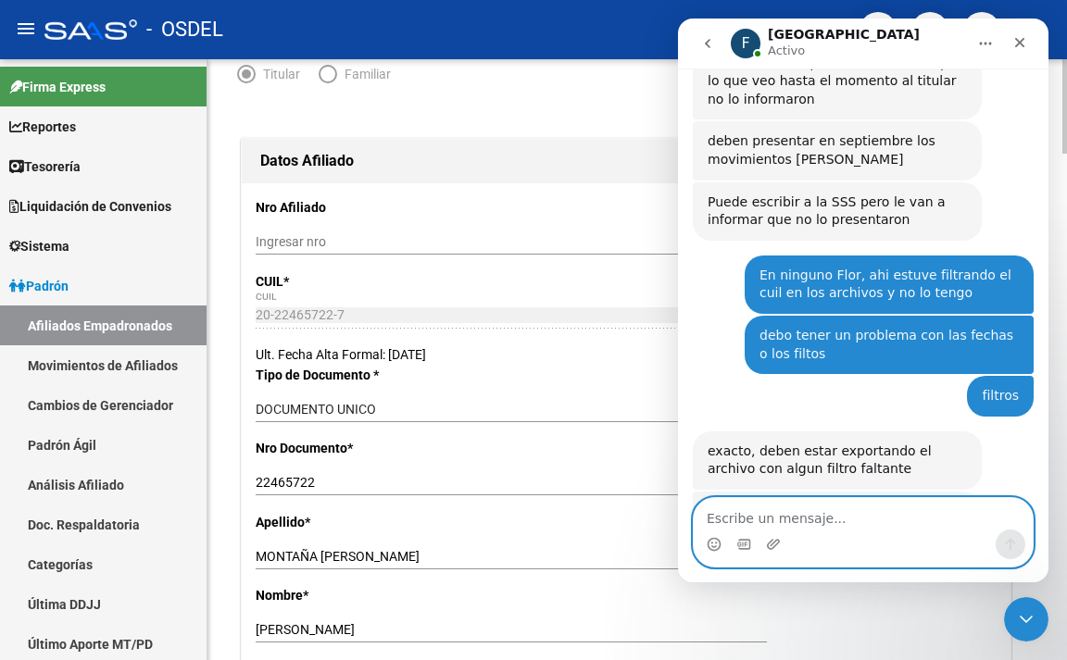
scroll to position [3352, 0]
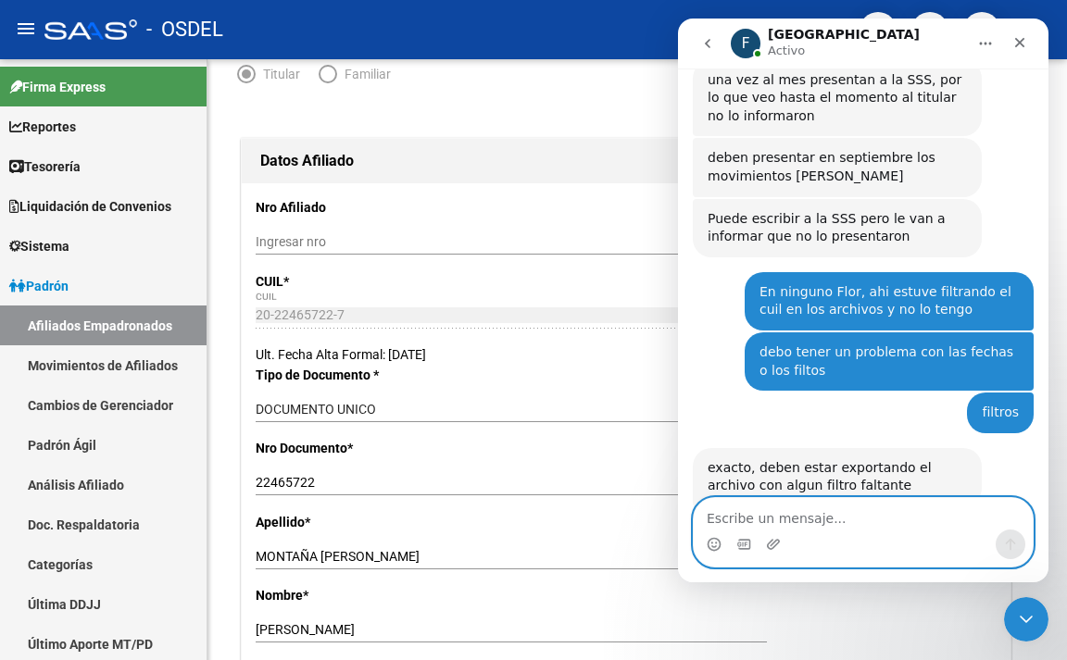
click at [875, 509] on textarea "Escribe un mensaje..." at bounding box center [862, 513] width 339 height 31
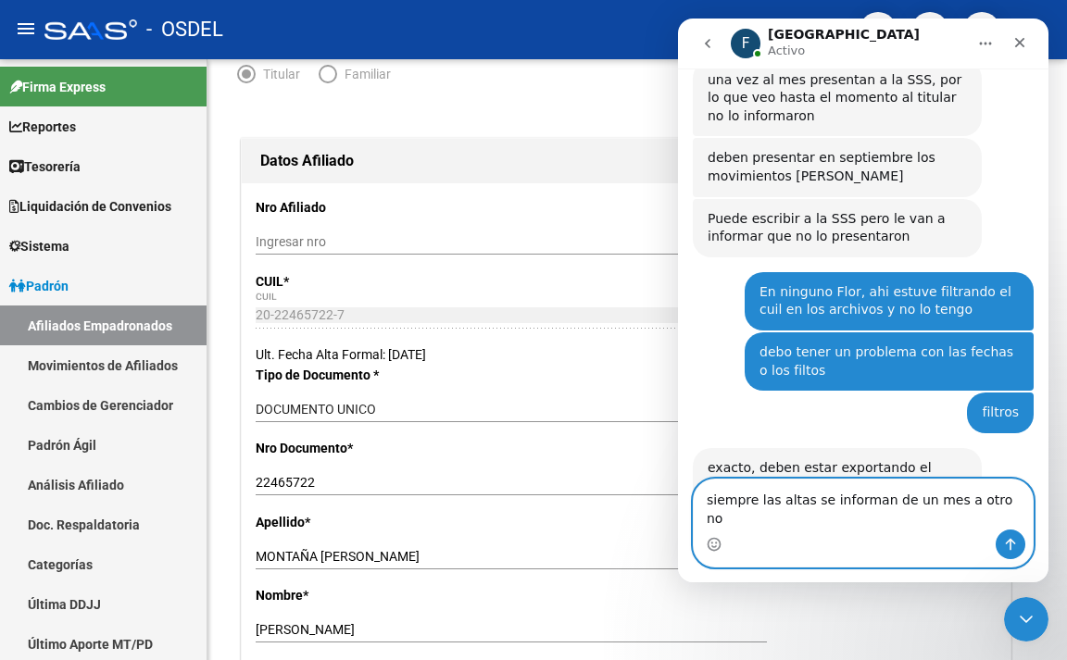
type textarea "siempre las altas se informan de un mes a otro no?"
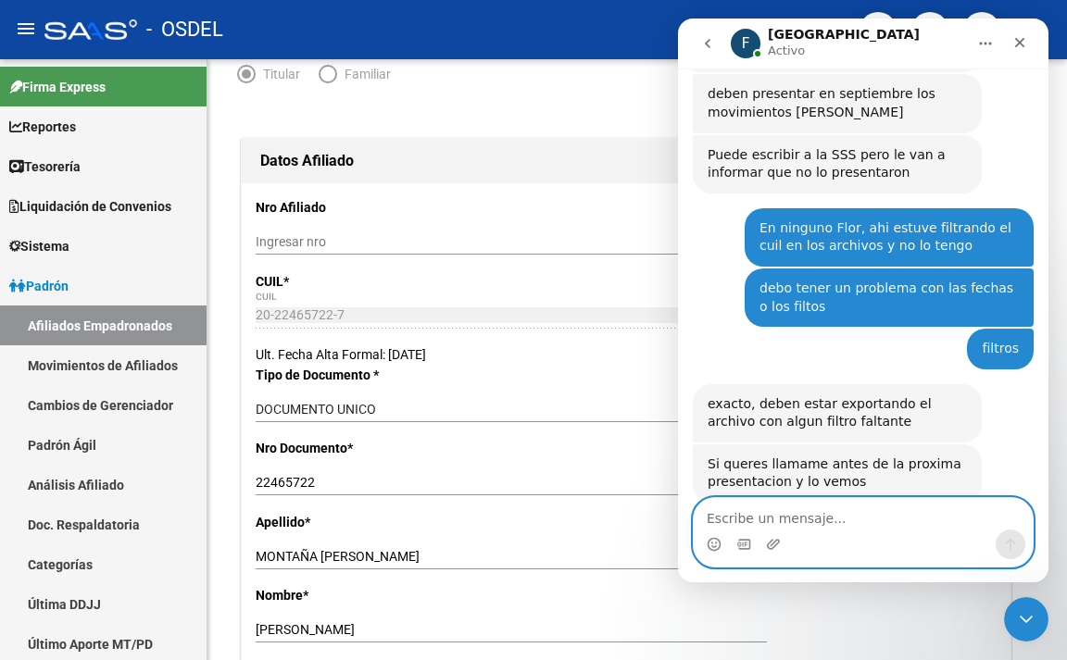
scroll to position [3425, 0]
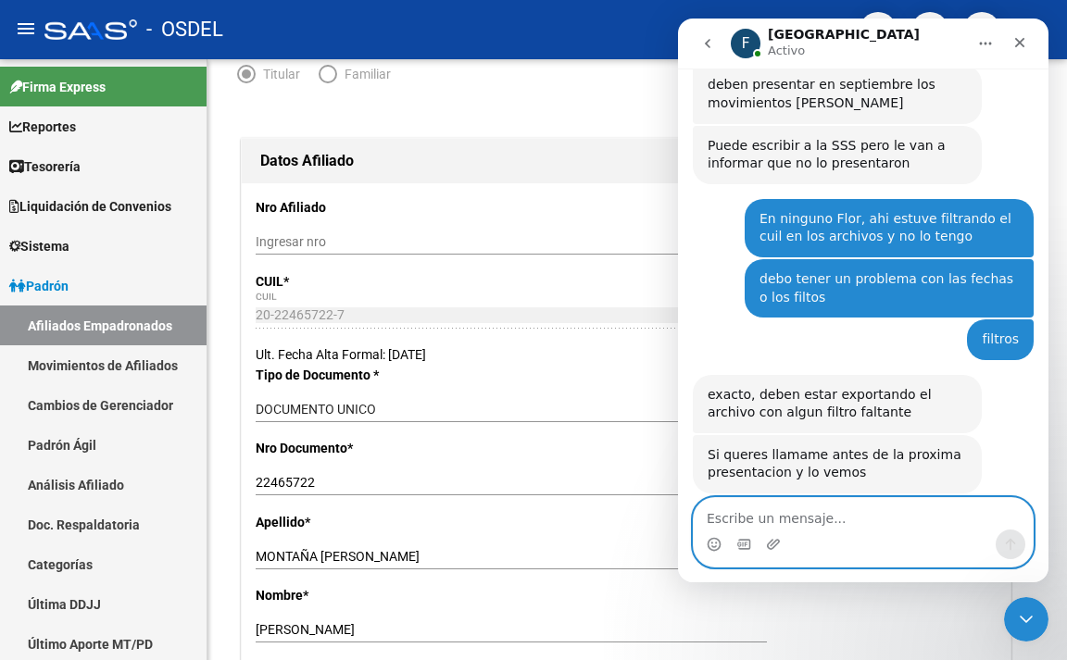
click at [893, 509] on textarea "Escribe un mensaje..." at bounding box center [862, 513] width 339 height 31
type textarea "p"
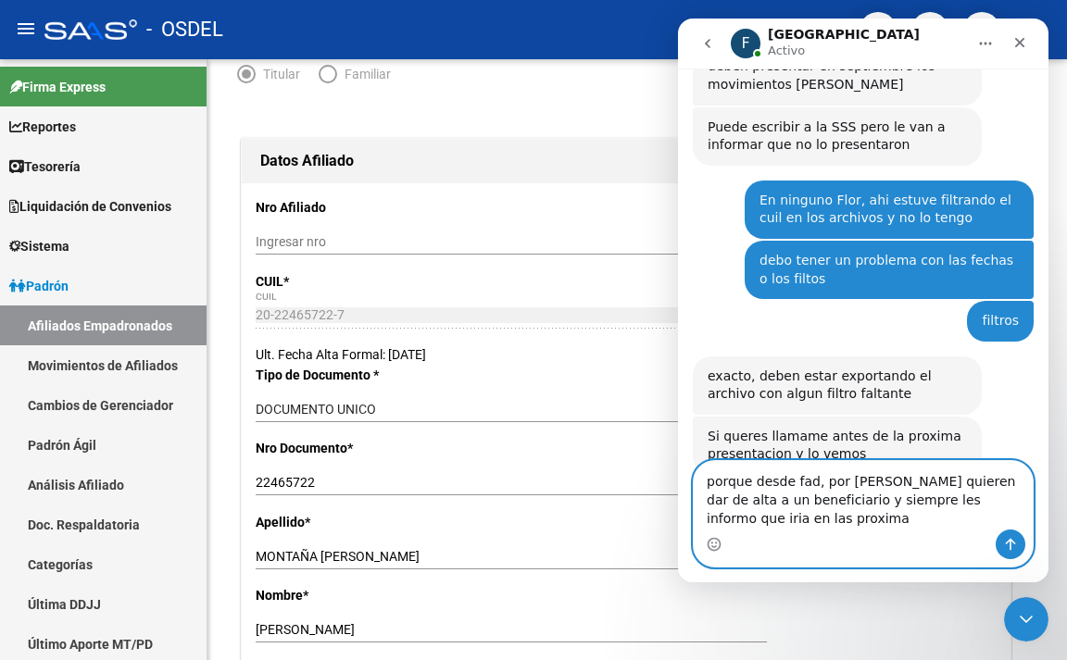
scroll to position [3462, 0]
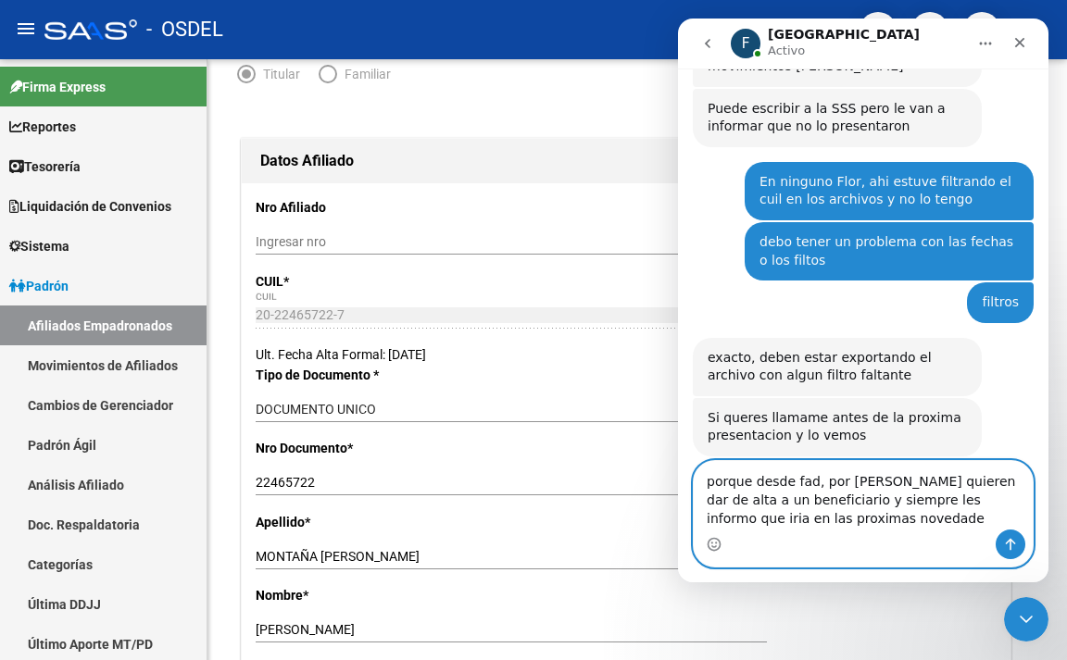
type textarea "porque desde fad, por [PERSON_NAME] quieren dar de alta a un beneficiario y sie…"
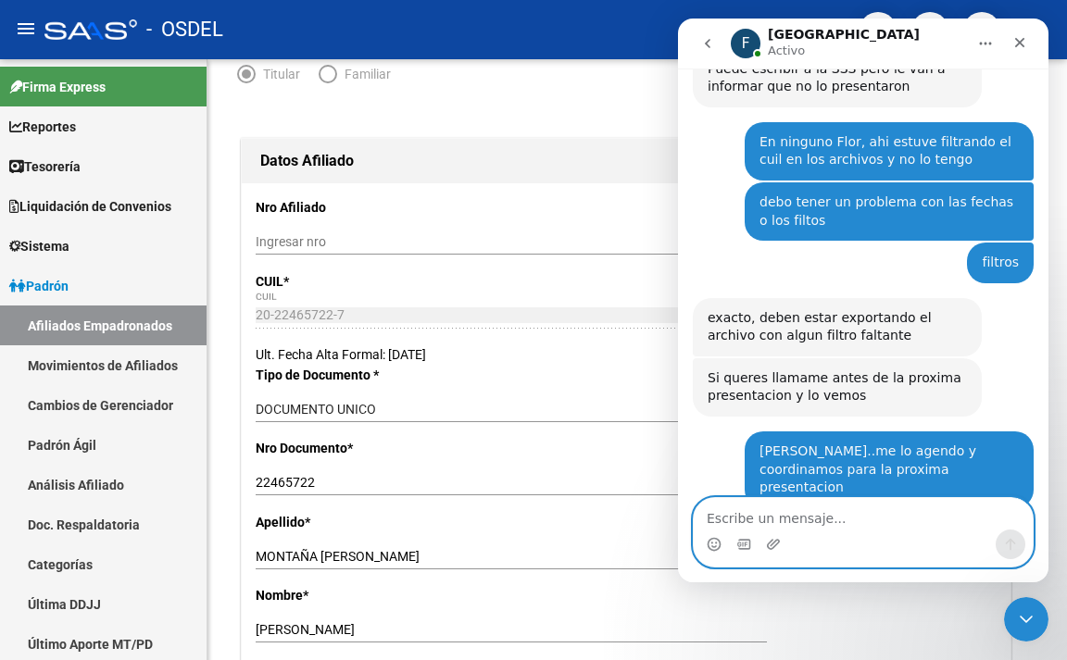
scroll to position [3503, 0]
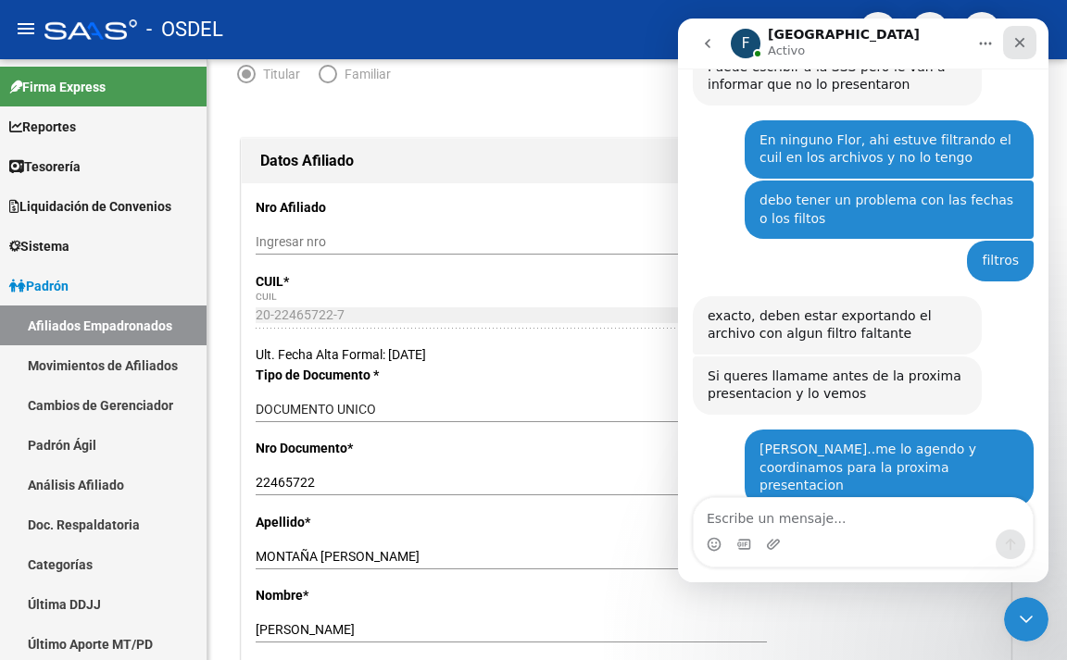
click at [1013, 48] on icon "Cerrar" at bounding box center [1019, 42] width 15 height 15
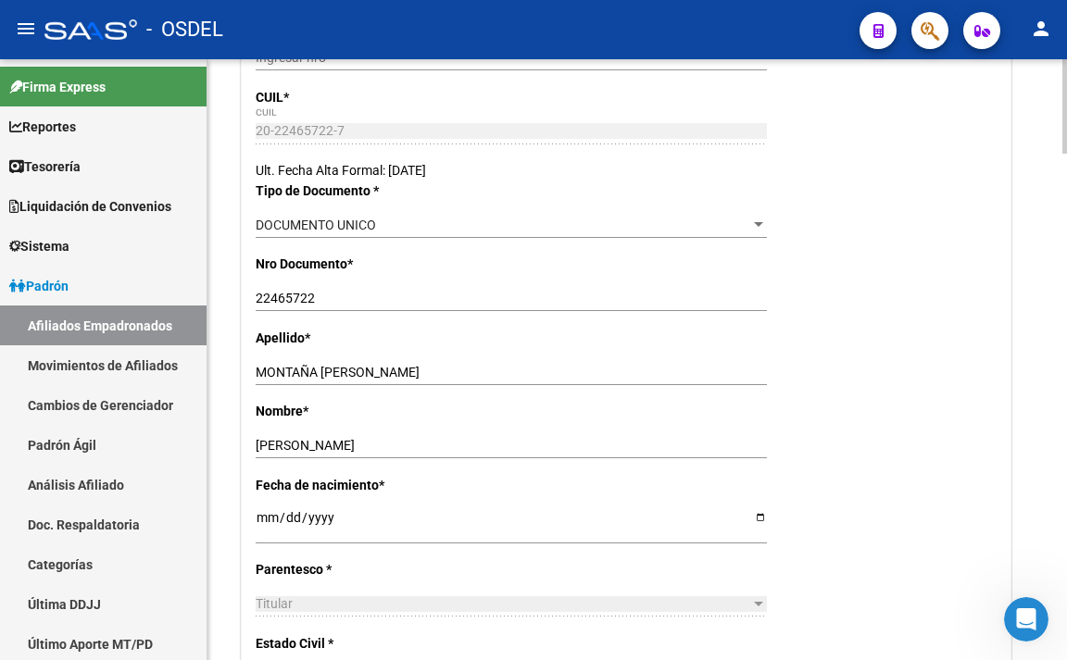
scroll to position [370, 0]
click at [756, 378] on input "MONTAÑA LOPEZ" at bounding box center [511, 372] width 511 height 16
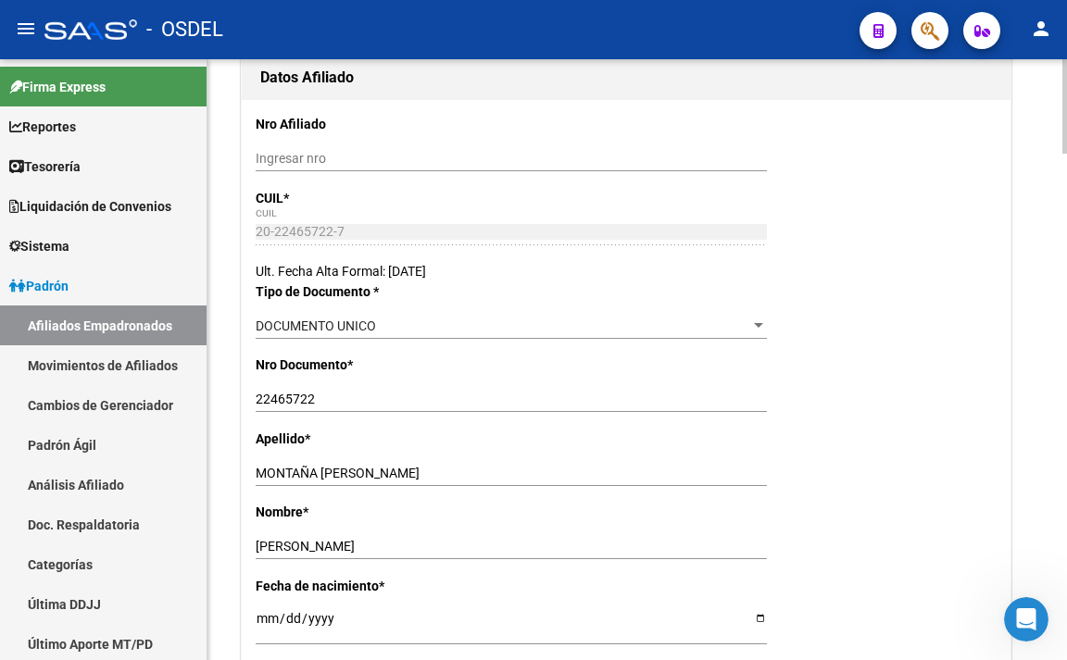
scroll to position [0, 0]
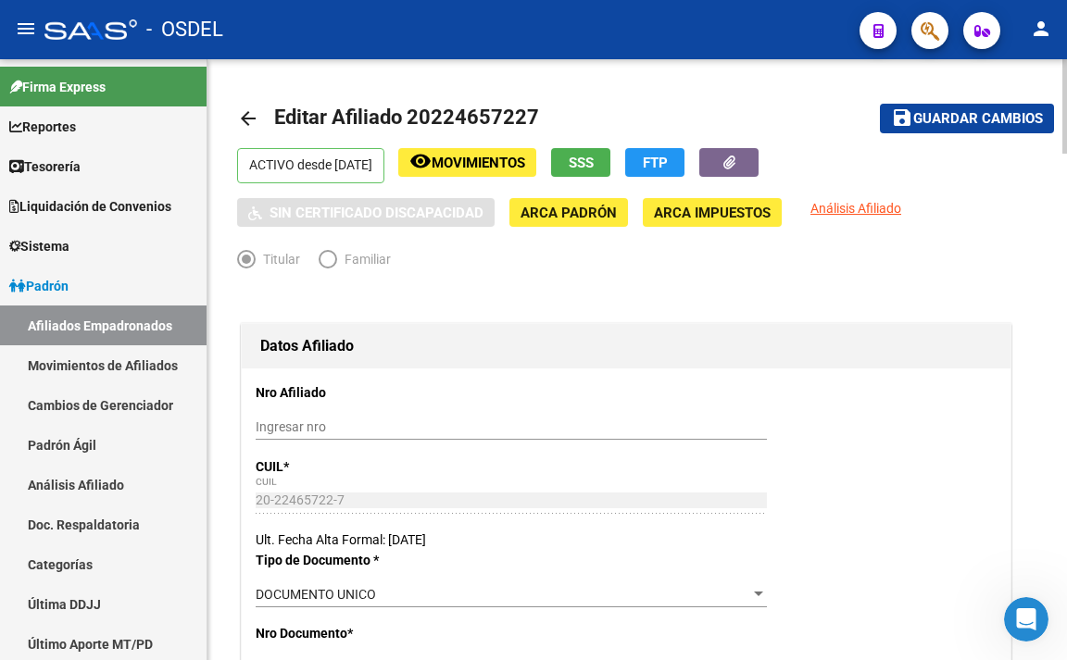
drag, startPoint x: 1008, startPoint y: 126, endPoint x: 771, endPoint y: 162, distance: 239.8
click at [1008, 126] on span "Guardar cambios" at bounding box center [978, 119] width 130 height 17
